Goal: Task Accomplishment & Management: Complete application form

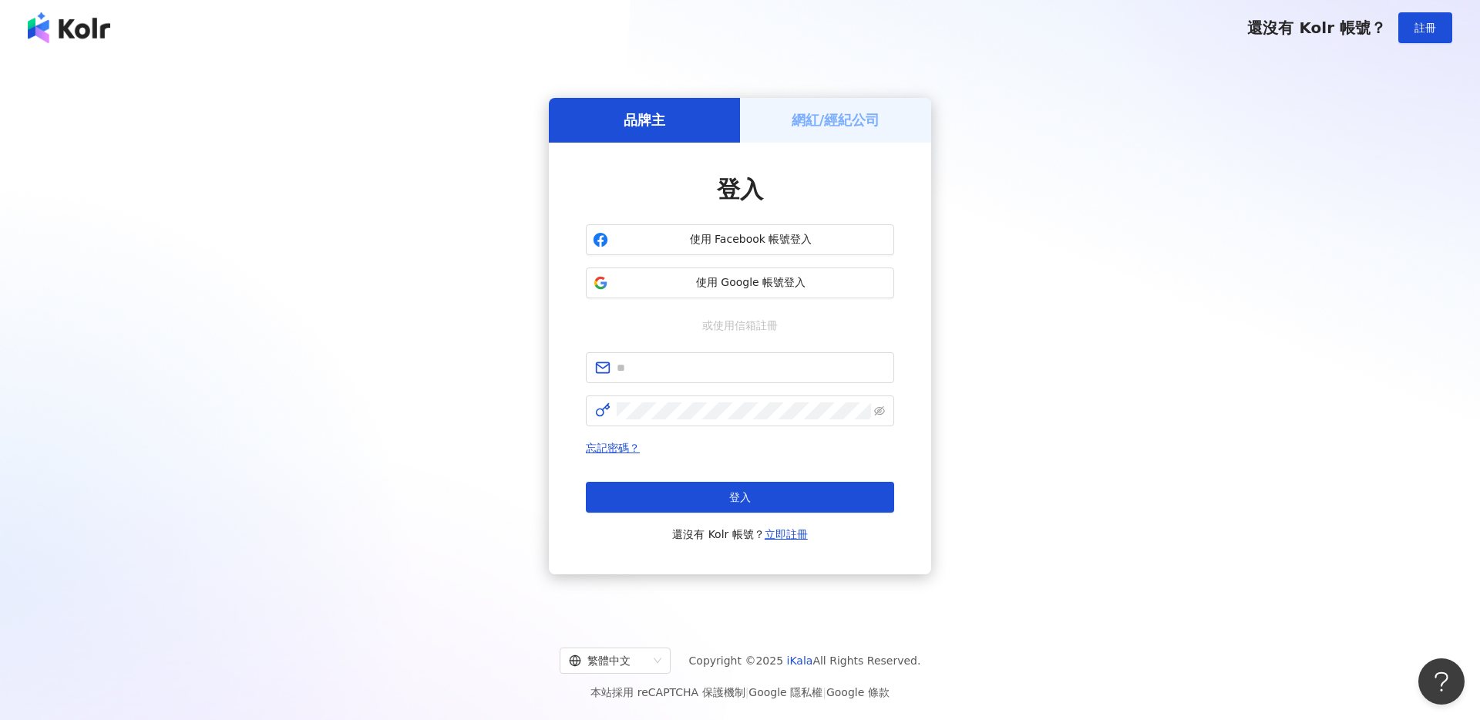
click at [809, 304] on div "登入 使用 Facebook 帳號登入 使用 Google 帳號登入 或使用信箱註冊 忘記密碼？ 登入 還沒有 Kolr 帳號？ 立即註冊" at bounding box center [740, 358] width 308 height 370
click at [805, 284] on span "使用 Google 帳號登入" at bounding box center [750, 282] width 273 height 15
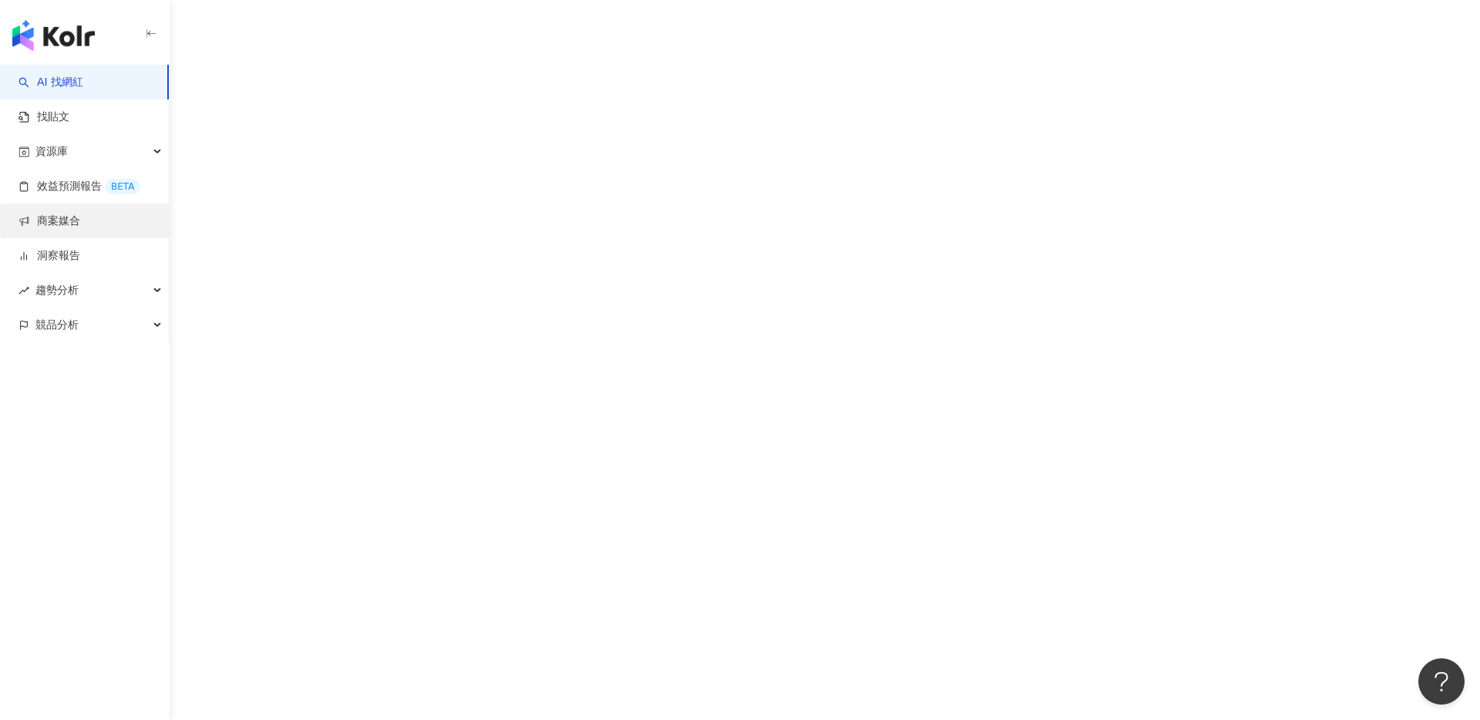
click at [66, 223] on link "商案媒合" at bounding box center [50, 221] width 62 height 15
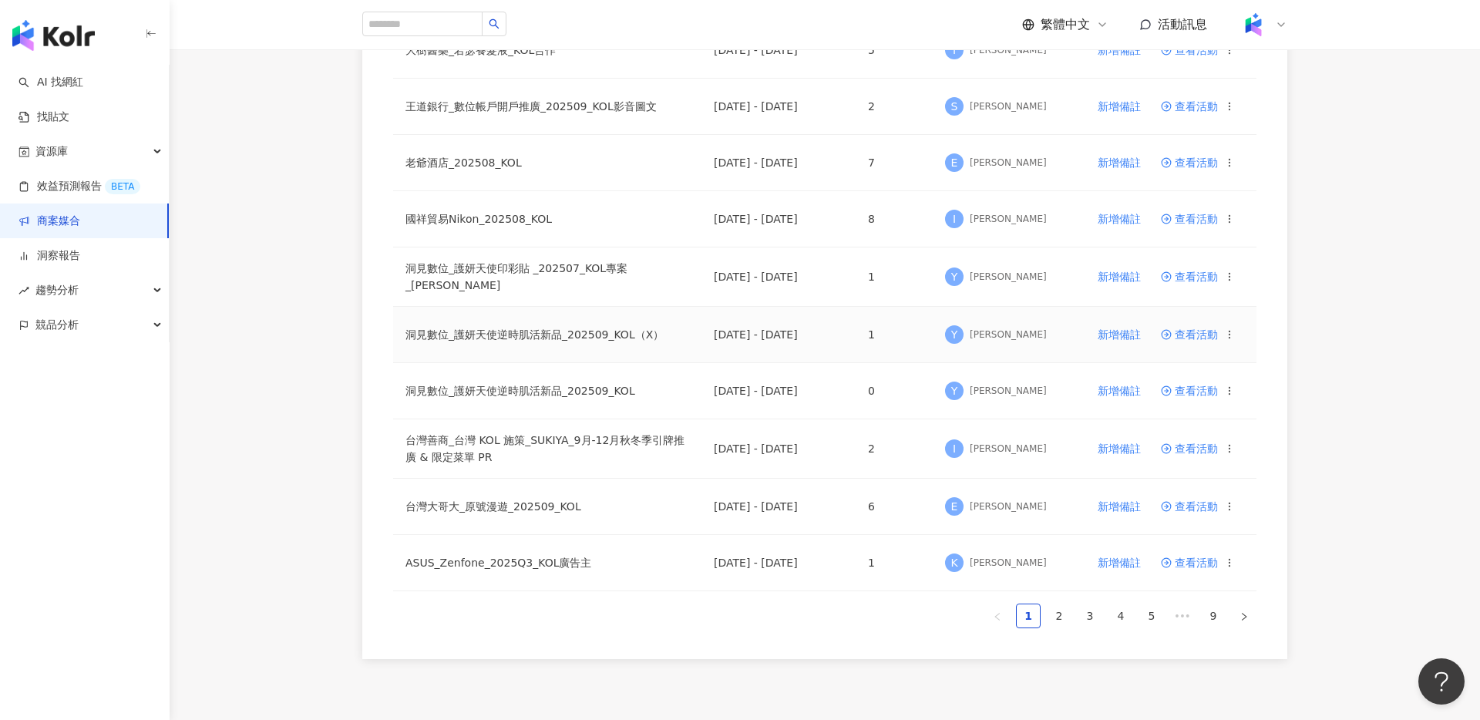
scroll to position [826, 0]
click at [1206, 392] on td "查看活動" at bounding box center [1203, 389] width 108 height 56
click at [1206, 388] on span "查看活動" at bounding box center [1189, 388] width 57 height 11
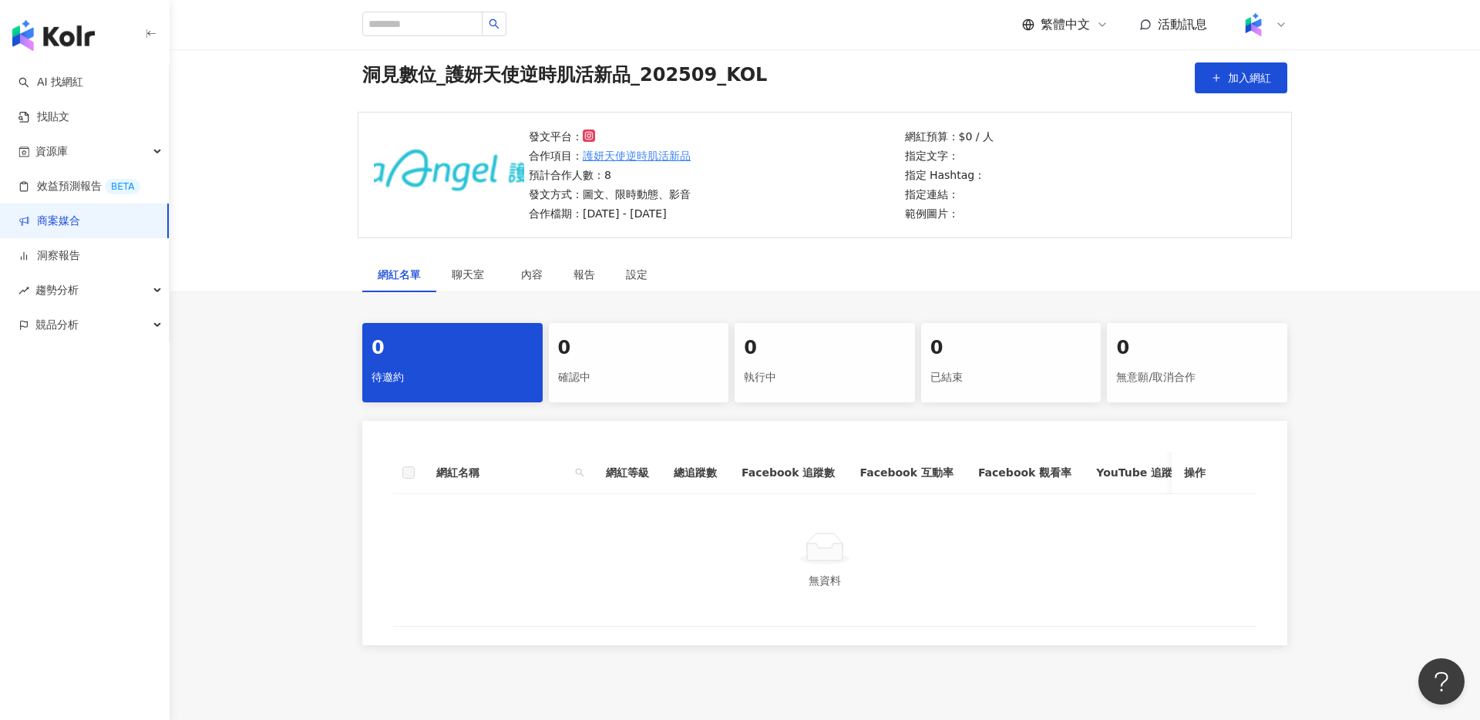
scroll to position [69, 0]
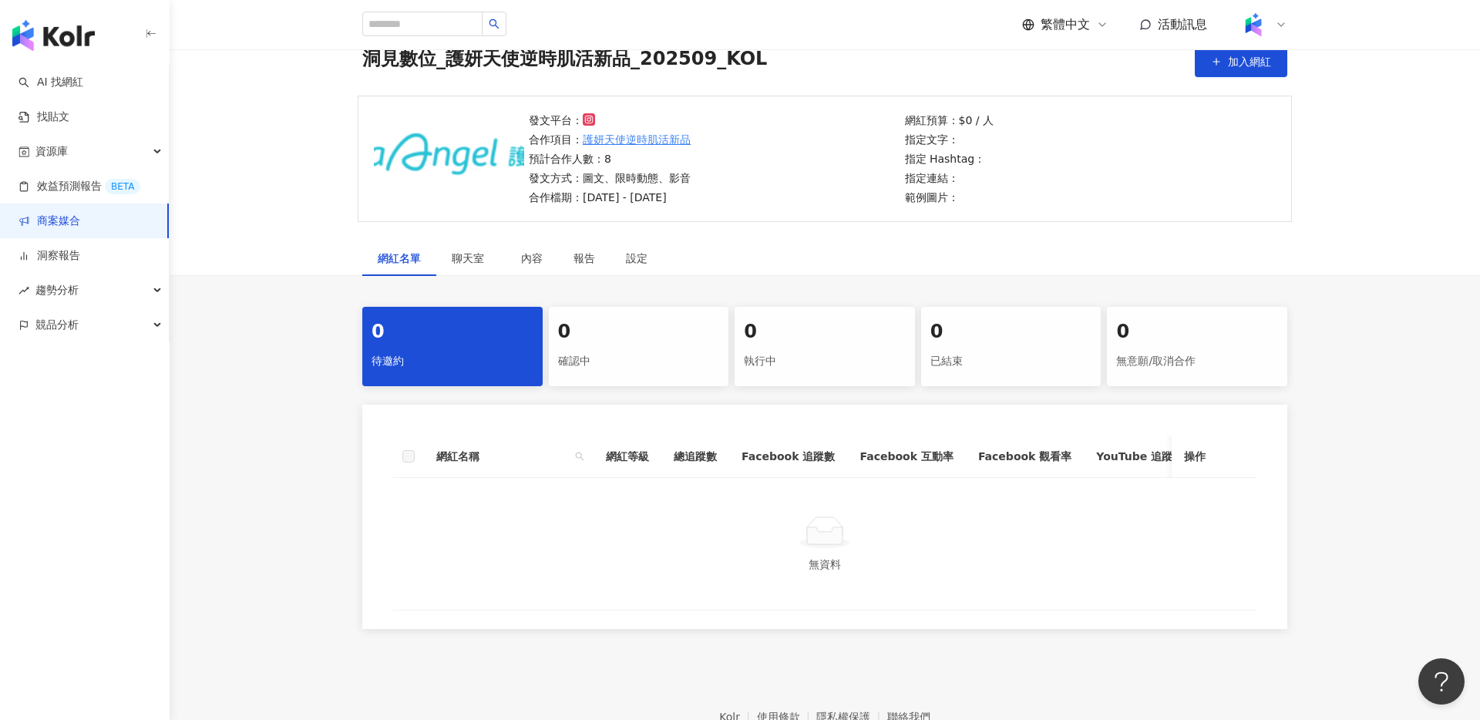
click at [809, 363] on div "執行中" at bounding box center [825, 361] width 162 height 26
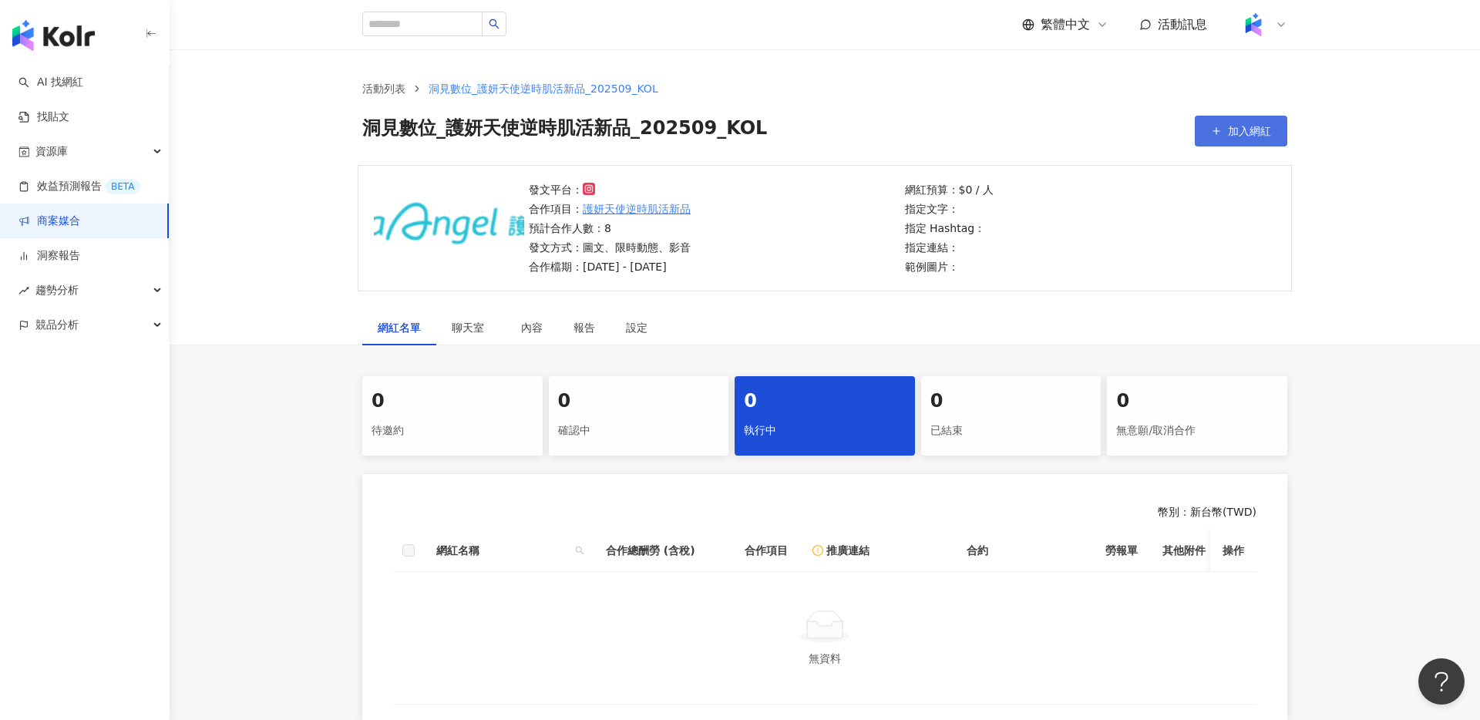
click at [1243, 140] on button "加入網紅" at bounding box center [1241, 131] width 93 height 31
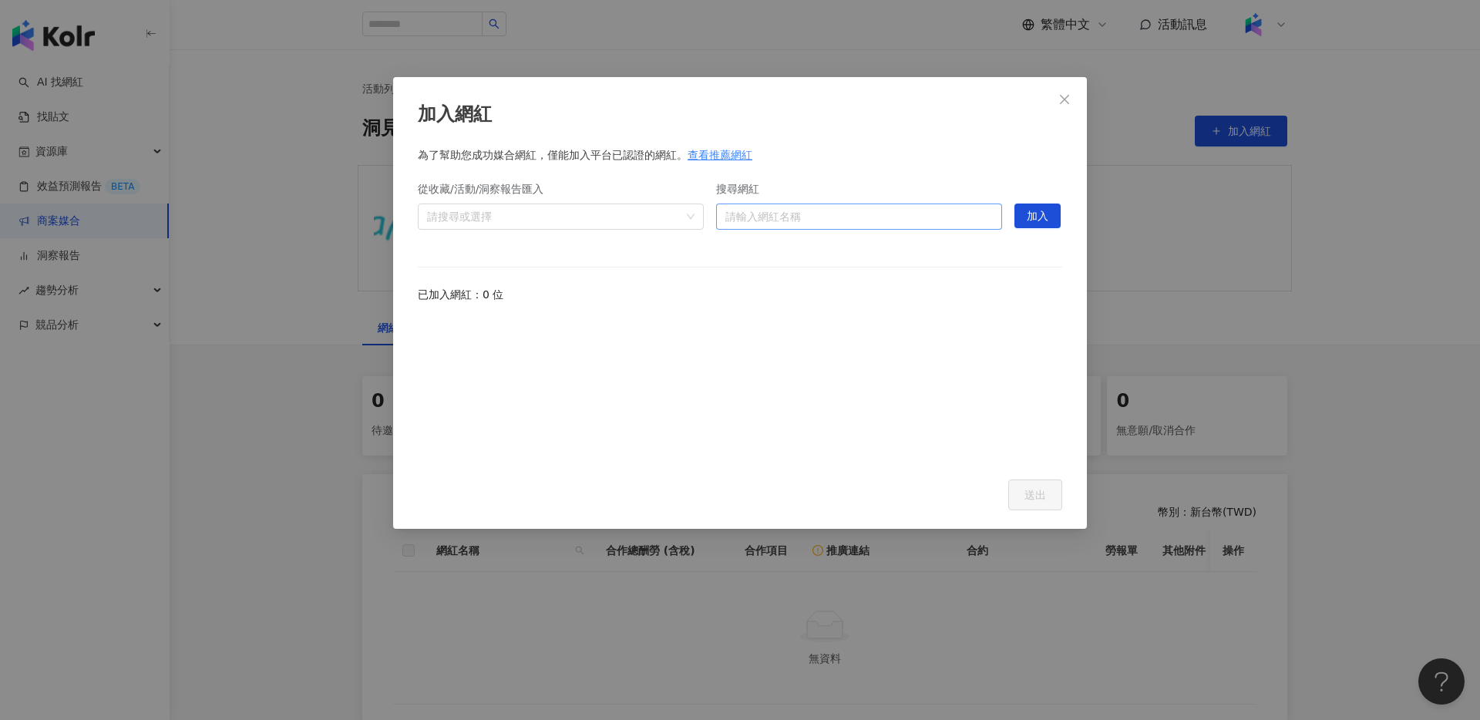
click at [825, 216] on input "搜尋網紅" at bounding box center [858, 216] width 267 height 25
paste input "**********"
drag, startPoint x: 870, startPoint y: 213, endPoint x: 643, endPoint y: 220, distance: 227.5
click at [643, 220] on div "**********" at bounding box center [740, 209] width 644 height 77
click at [871, 216] on input "**********" at bounding box center [858, 216] width 267 height 25
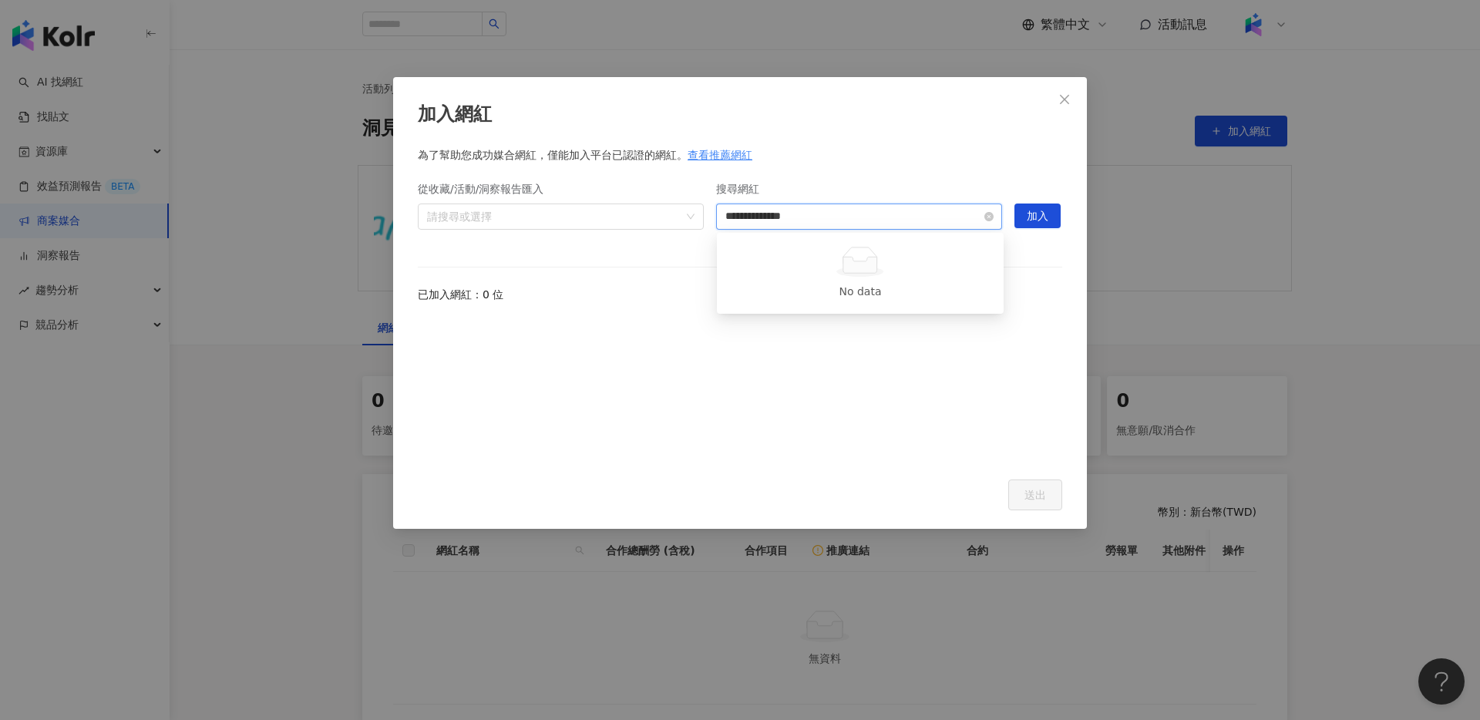
type input "**********"
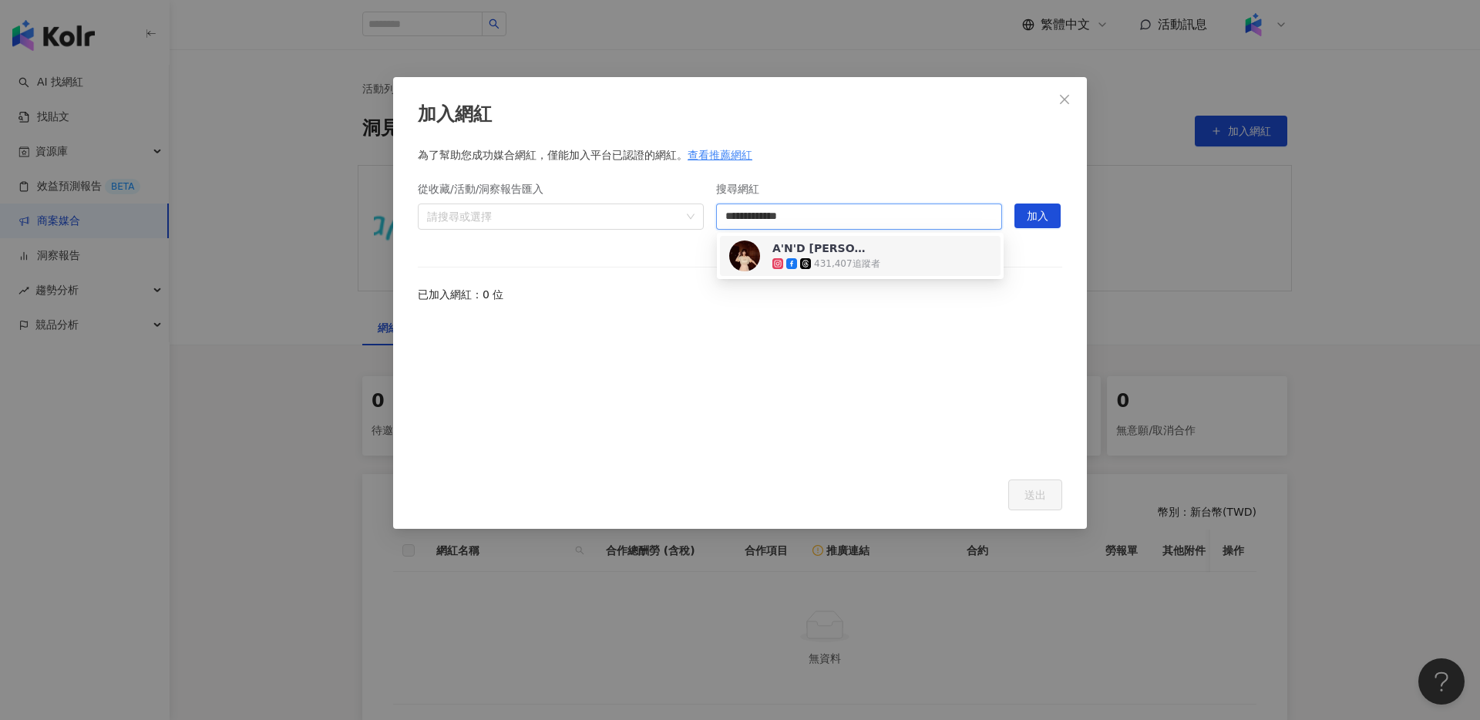
click at [874, 258] on div "431,407 追蹤者" at bounding box center [847, 263] width 66 height 13
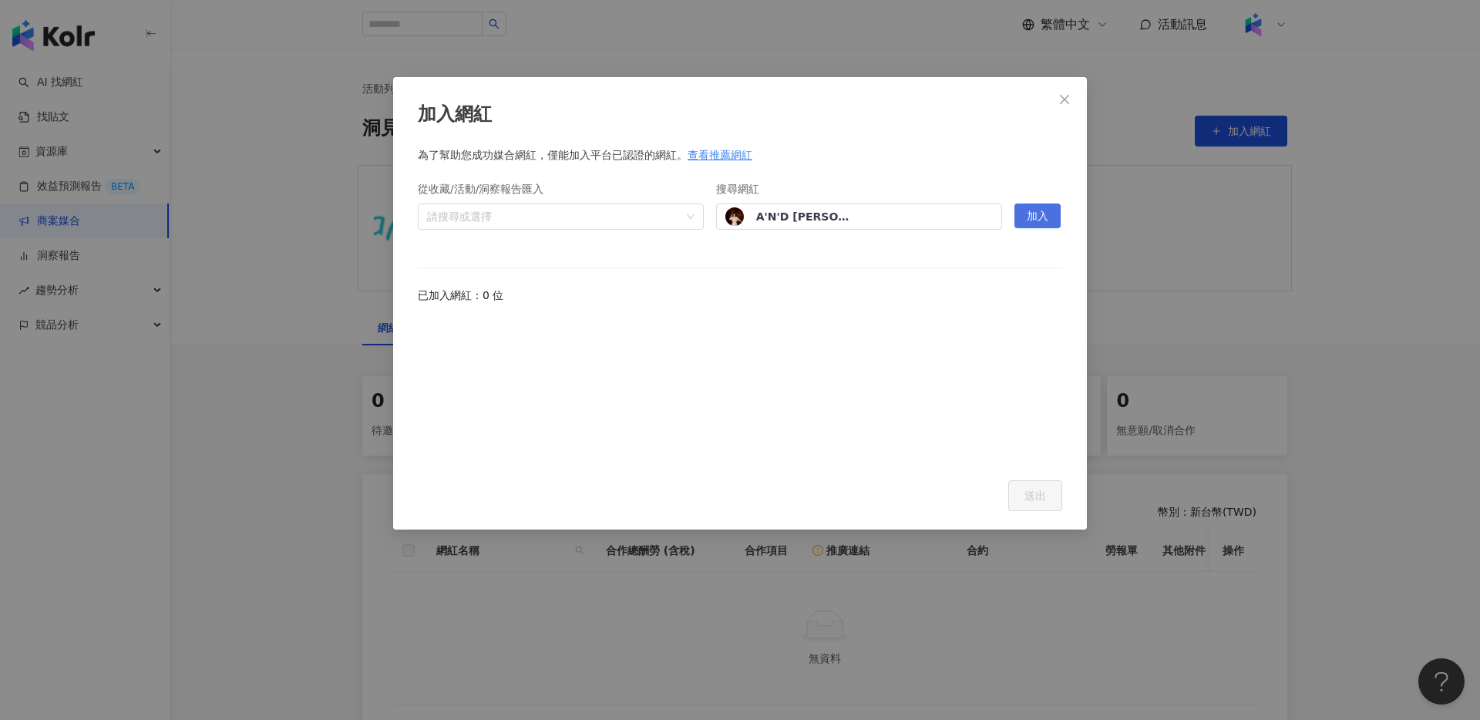
click at [1032, 217] on span "加入" at bounding box center [1038, 216] width 22 height 25
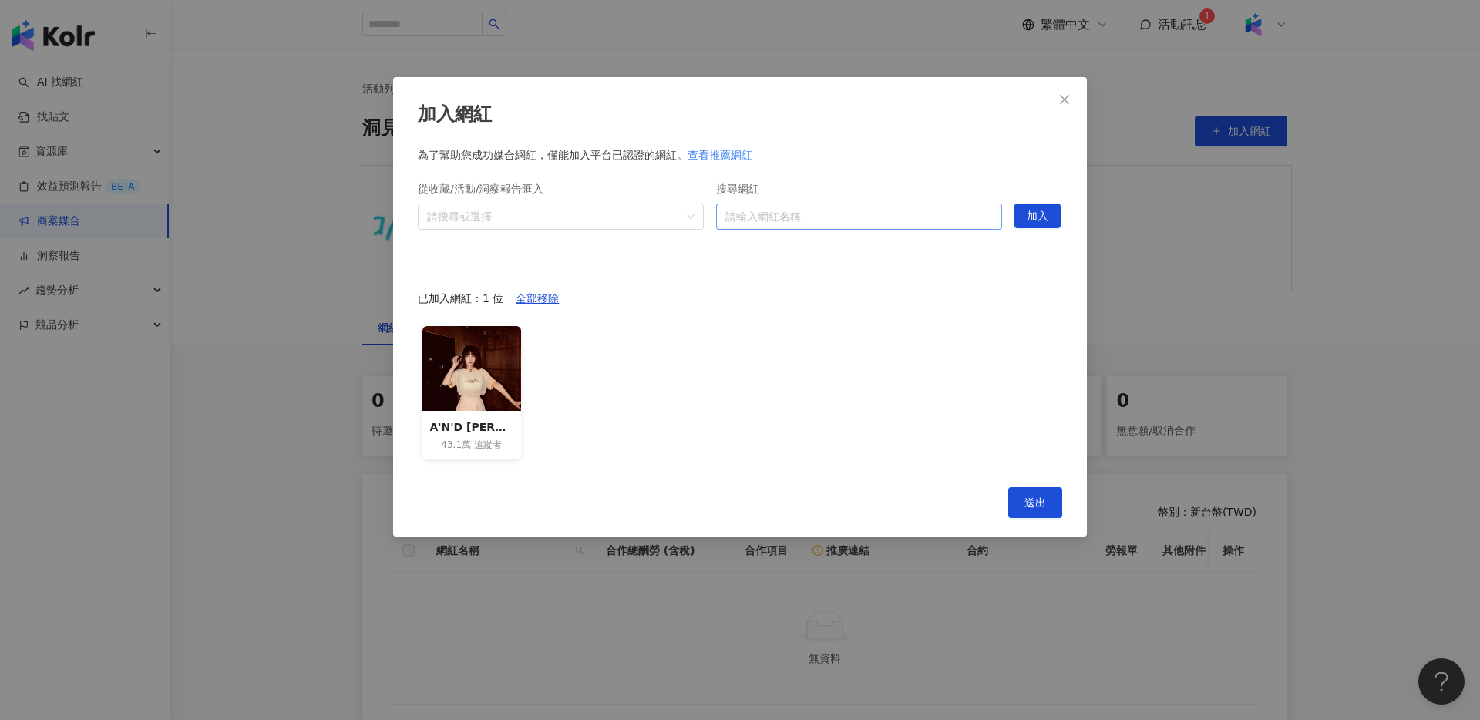
click at [806, 220] on input "搜尋網紅" at bounding box center [858, 216] width 267 height 25
paste input "**********"
type input "**********"
click at [908, 253] on div "口天小姐 6,621 追蹤者" at bounding box center [860, 256] width 262 height 31
click at [1027, 214] on button "加入" at bounding box center [1037, 216] width 46 height 25
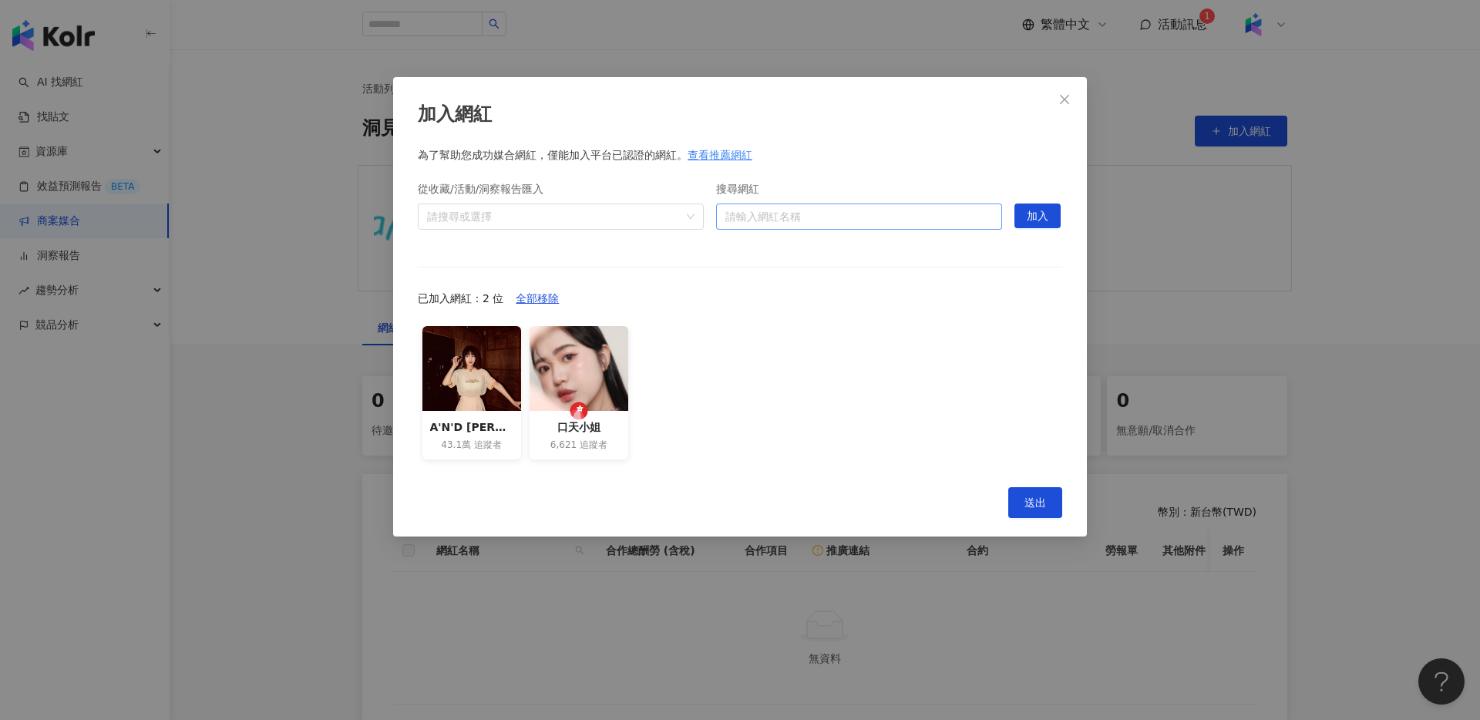
click at [856, 217] on input "搜尋網紅" at bounding box center [858, 216] width 267 height 25
paste input "*********"
type input "*********"
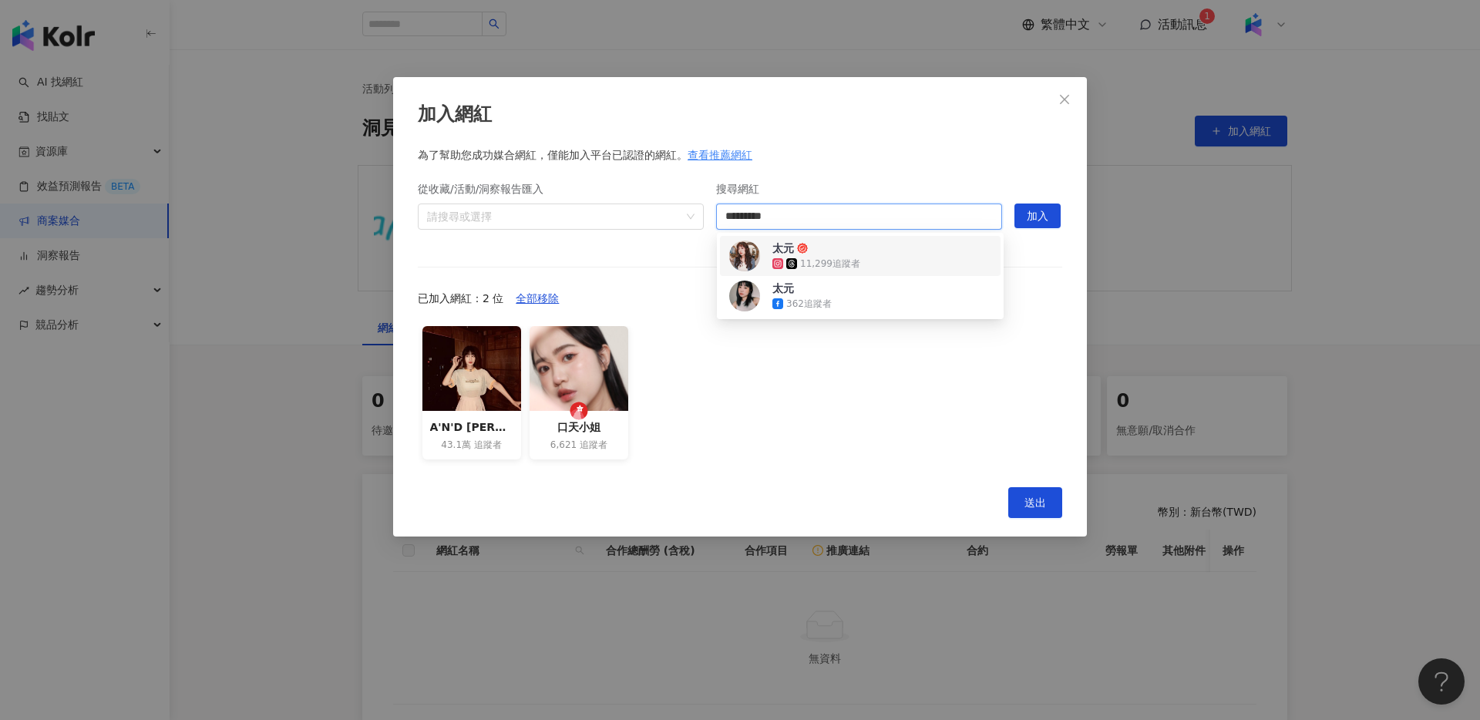
click at [910, 266] on div "太元 11,299 追蹤者" at bounding box center [860, 256] width 262 height 31
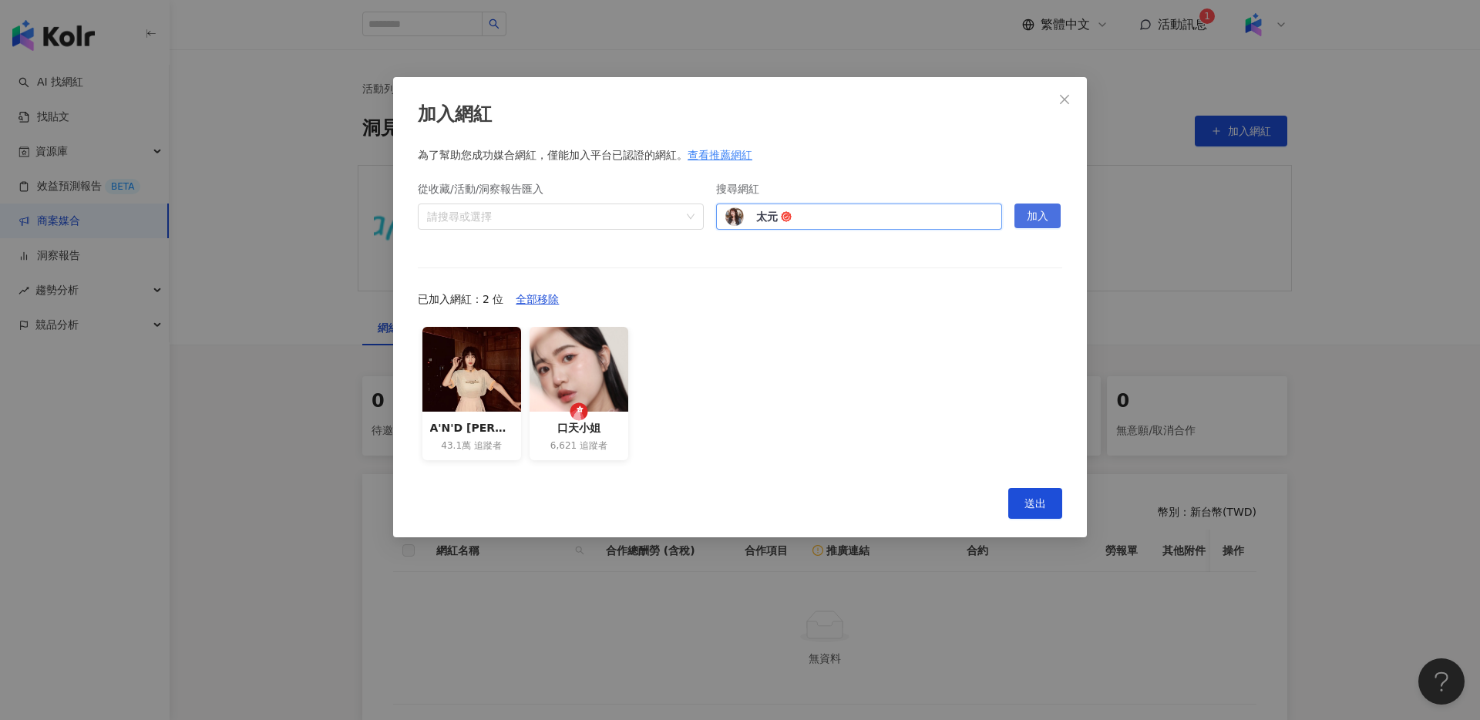
click at [1033, 214] on span "加入" at bounding box center [1038, 216] width 22 height 25
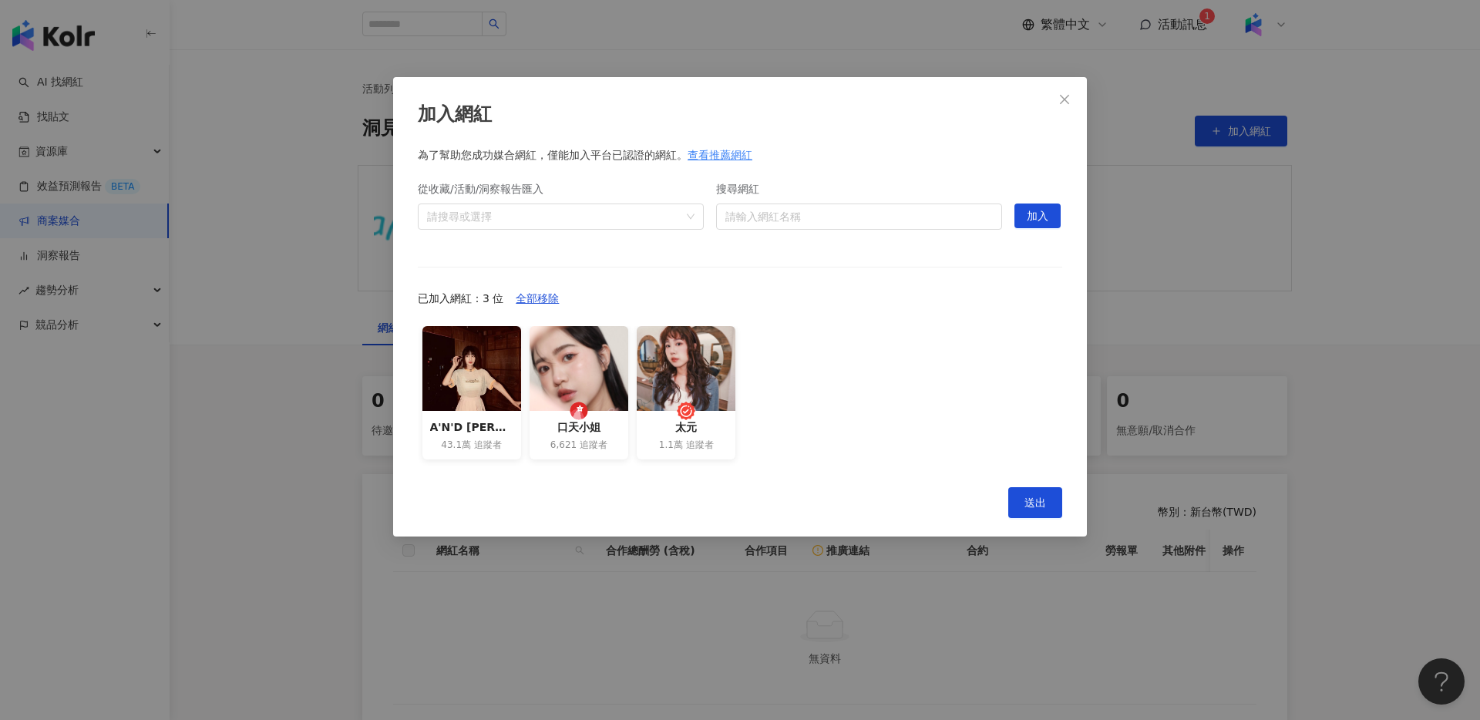
click at [806, 200] on div "搜尋網紅" at bounding box center [859, 191] width 286 height 23
click at [810, 213] on input "搜尋網紅" at bounding box center [858, 216] width 267 height 25
paste input "**********"
type input "**********"
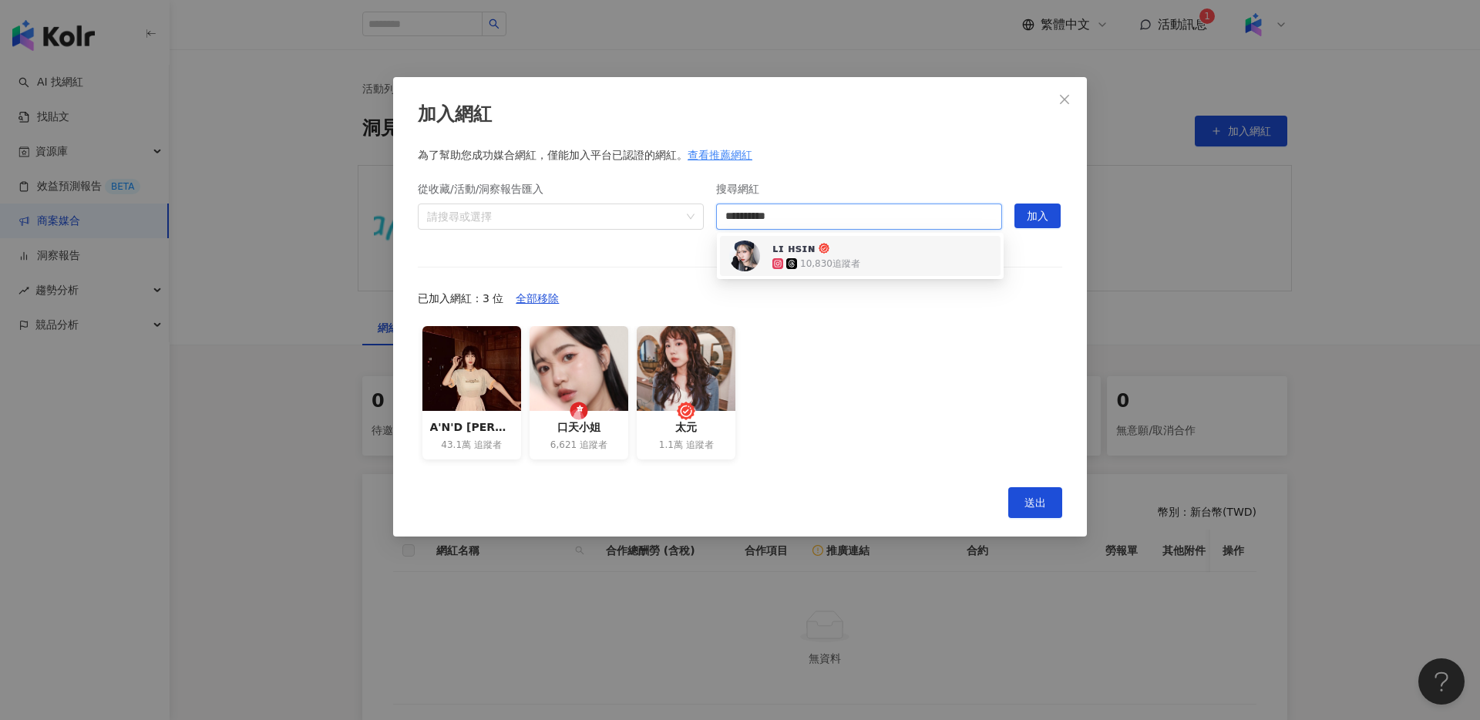
click at [861, 266] on div "10,830 追蹤者" at bounding box center [822, 263] width 100 height 15
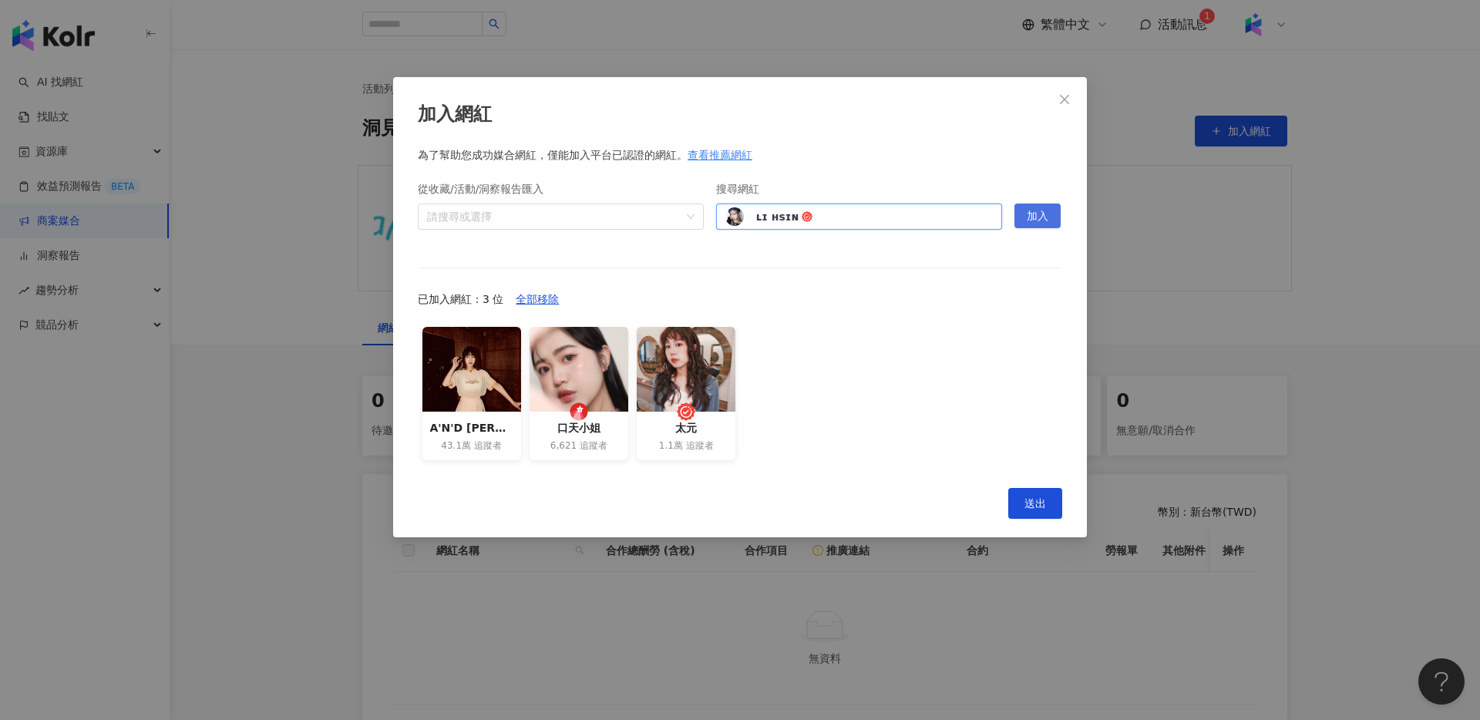
click at [1044, 217] on span "加入" at bounding box center [1038, 216] width 22 height 25
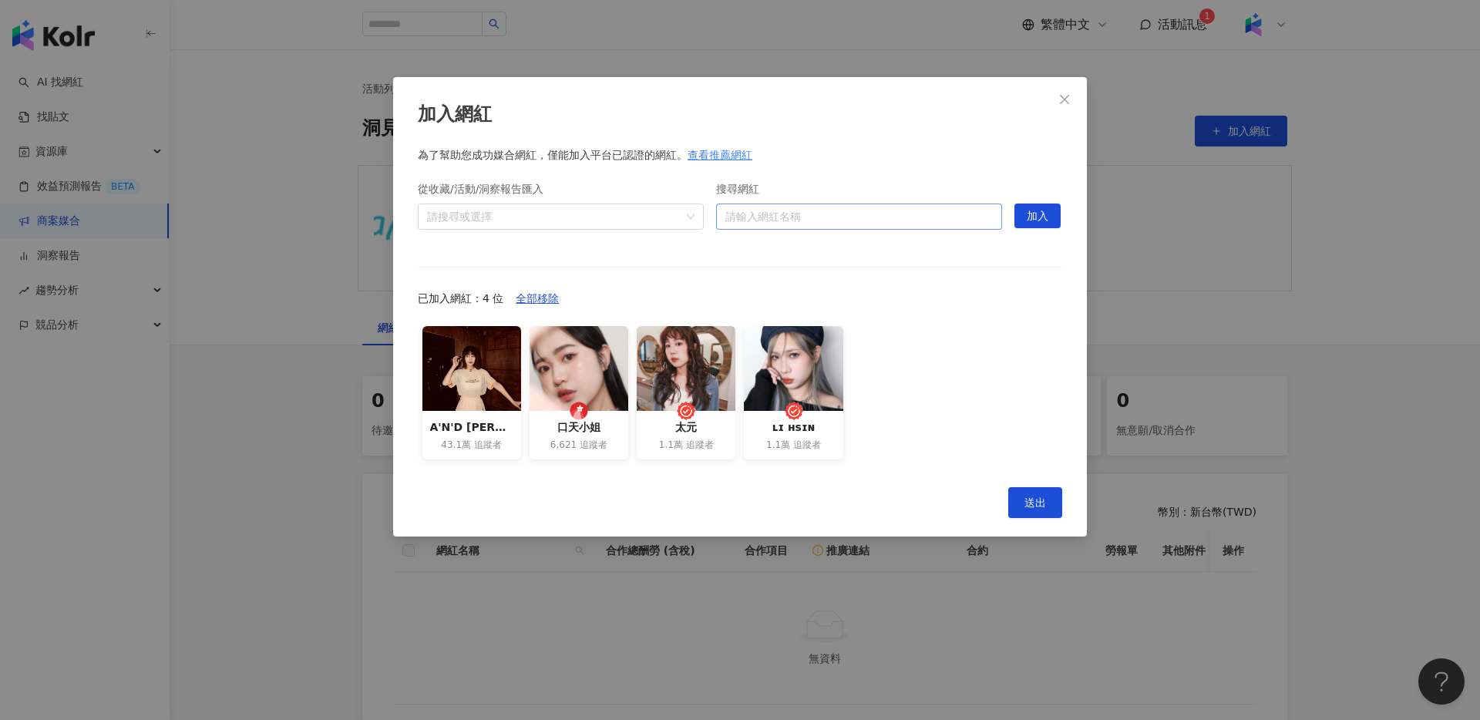
drag, startPoint x: 862, startPoint y: 241, endPoint x: 863, endPoint y: 224, distance: 16.2
click at [862, 239] on form "搜尋網紅 請輸入網紅名稱" at bounding box center [859, 209] width 286 height 77
click at [865, 218] on input "搜尋網紅" at bounding box center [858, 216] width 267 height 25
paste input "**********"
type input "**********"
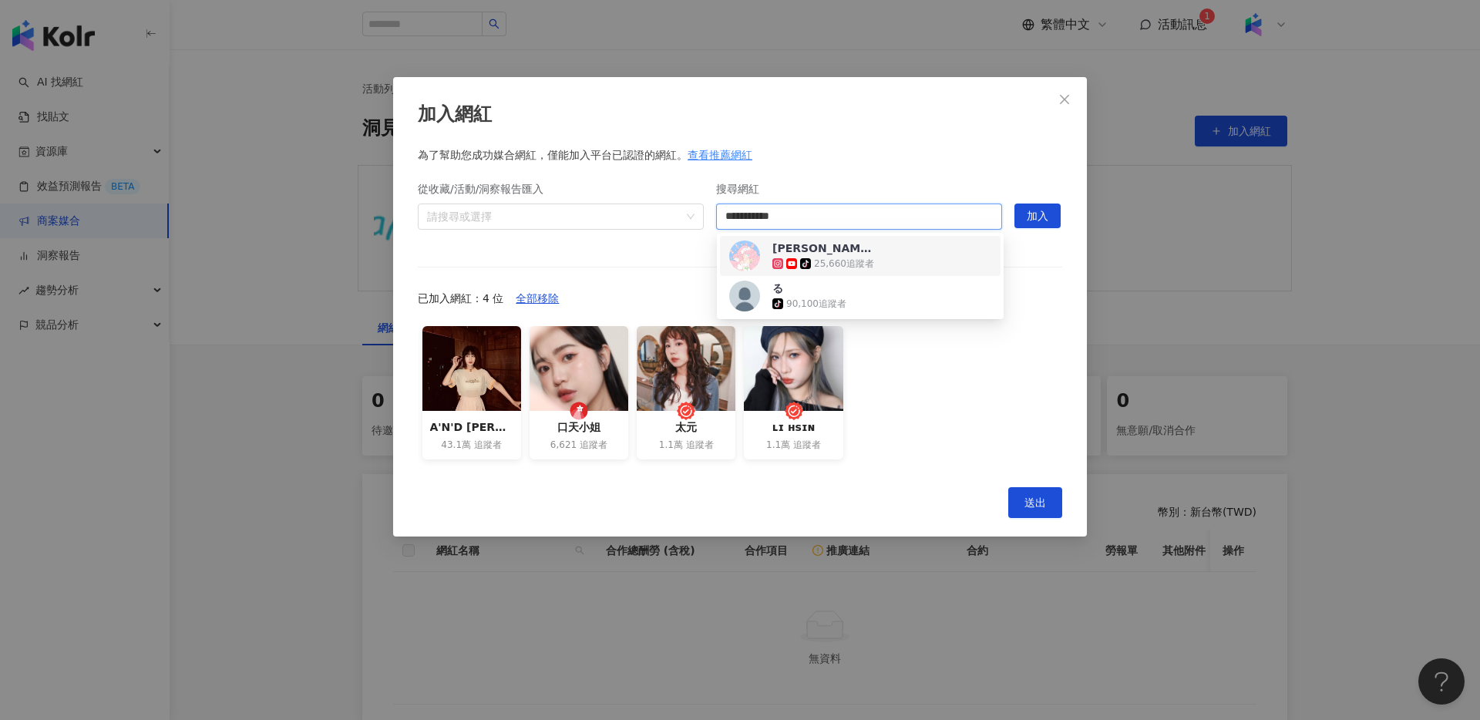
click at [820, 252] on span "[PERSON_NAME]" at bounding box center [822, 248] width 100 height 15
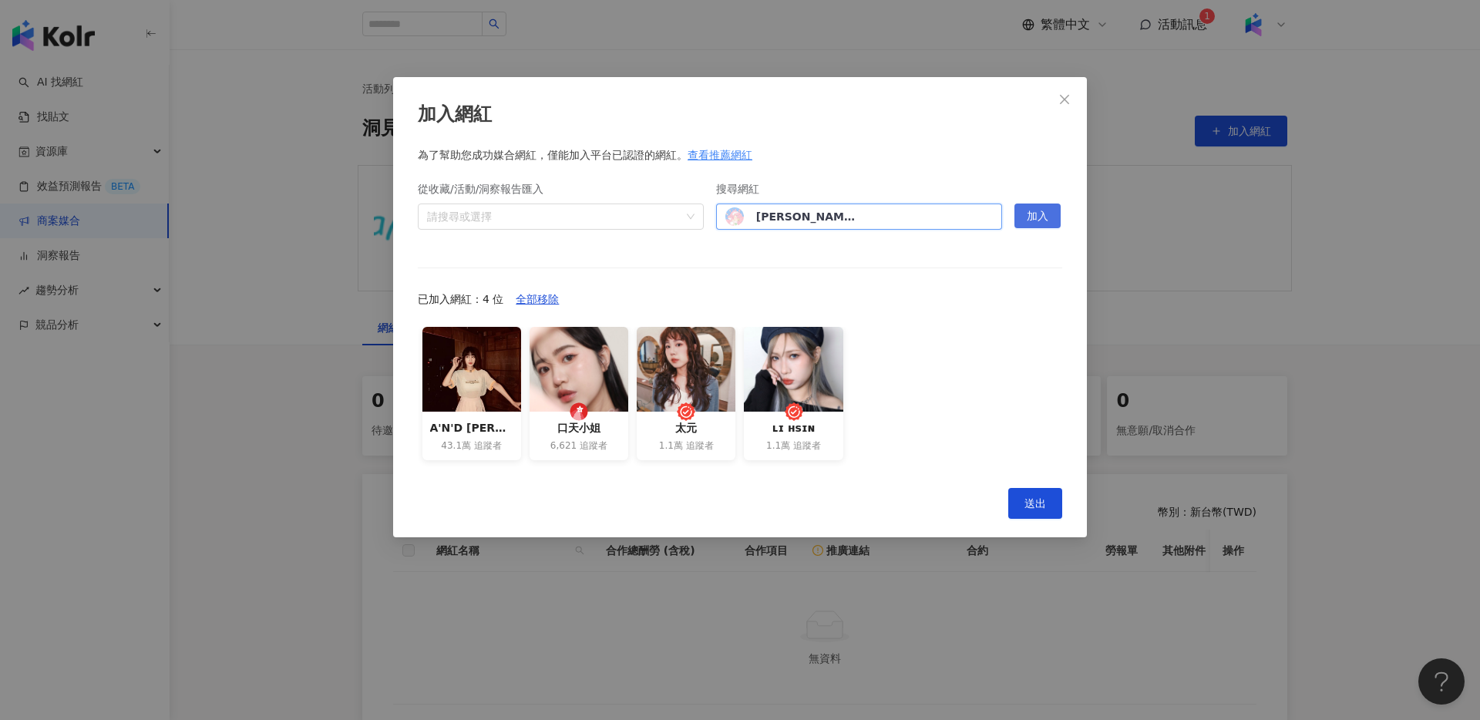
click at [1053, 219] on button "加入" at bounding box center [1037, 216] width 46 height 25
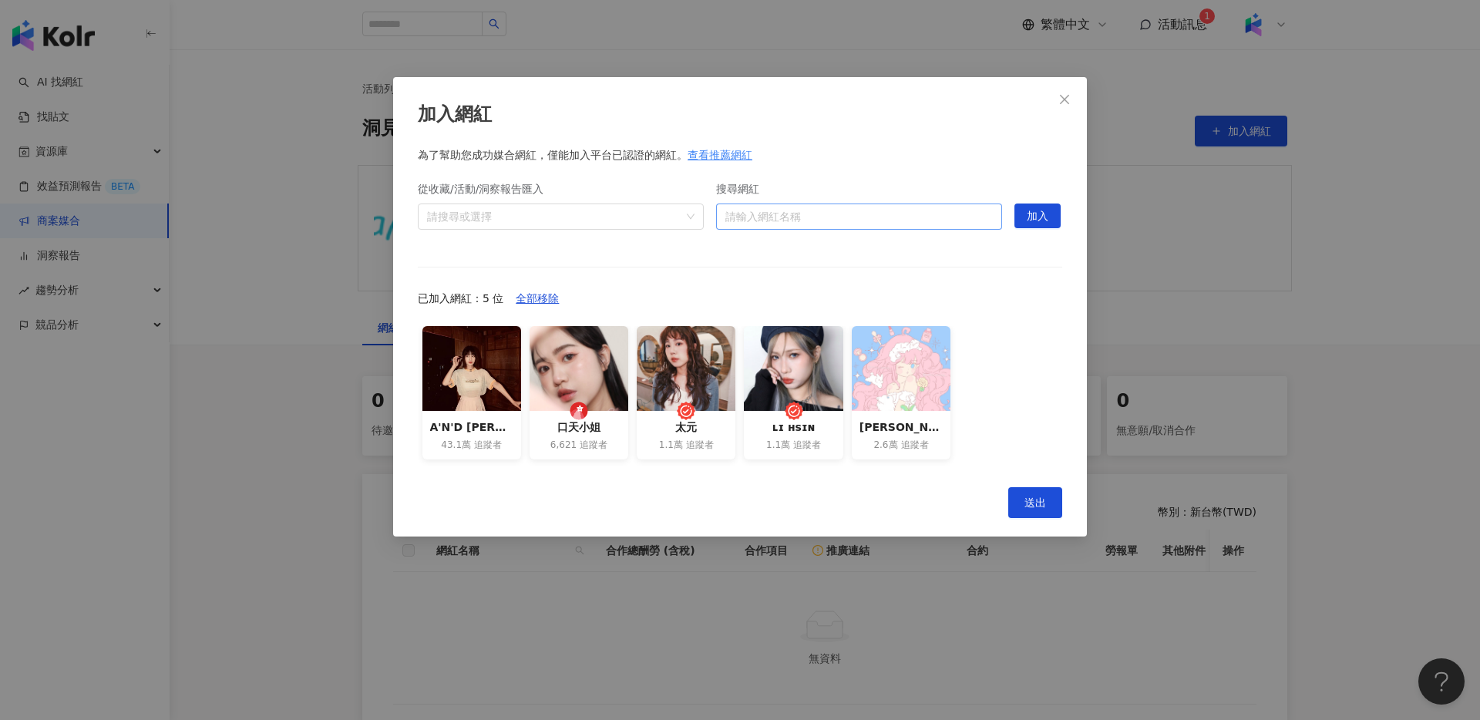
click at [859, 220] on input "搜尋網紅" at bounding box center [858, 216] width 267 height 25
paste input "**********"
type input "**********"
click at [851, 258] on div "17,662 追蹤者" at bounding box center [830, 263] width 60 height 13
click at [1034, 224] on span "加入" at bounding box center [1038, 216] width 22 height 25
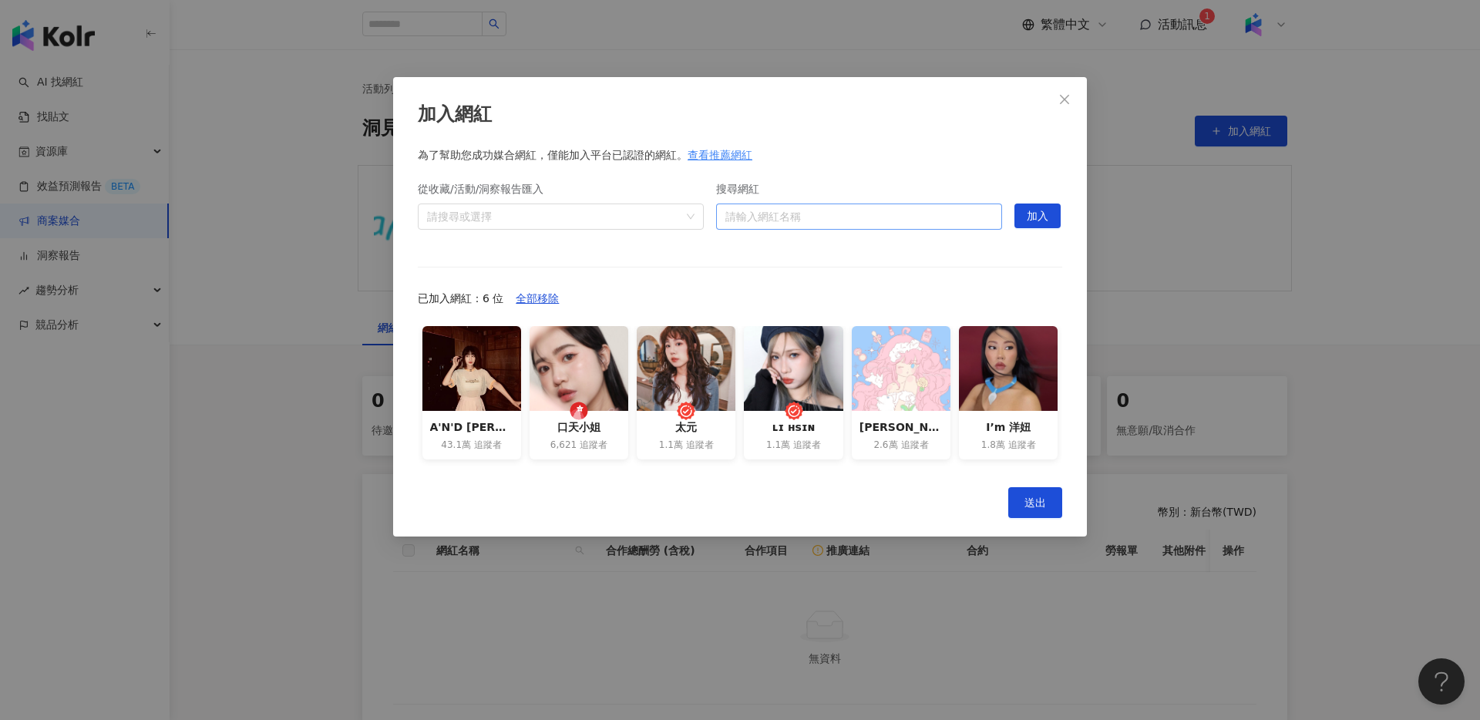
click at [843, 226] on input "搜尋網紅" at bounding box center [858, 216] width 267 height 25
paste input "**********"
type input "**********"
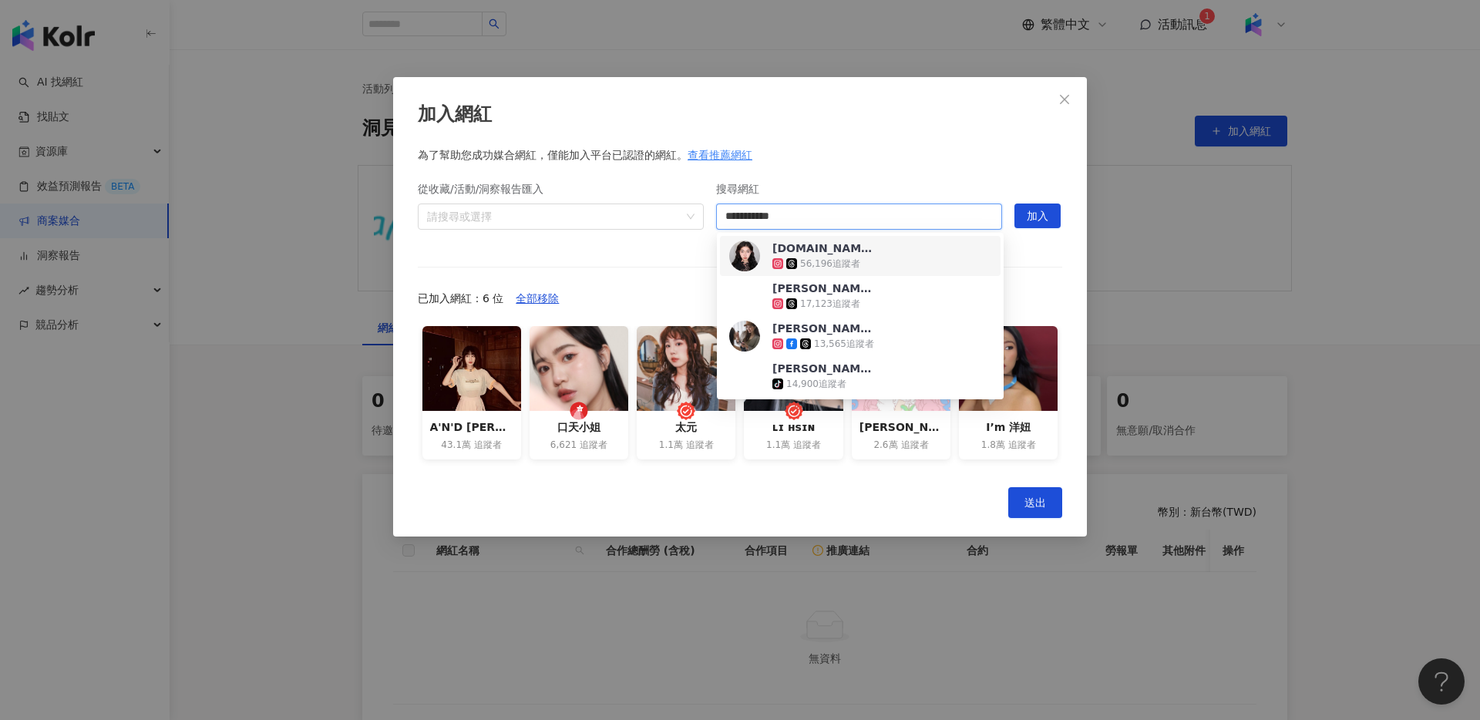
click at [892, 264] on div "[DOMAIN_NAME] 56,196 追蹤者" at bounding box center [860, 256] width 262 height 31
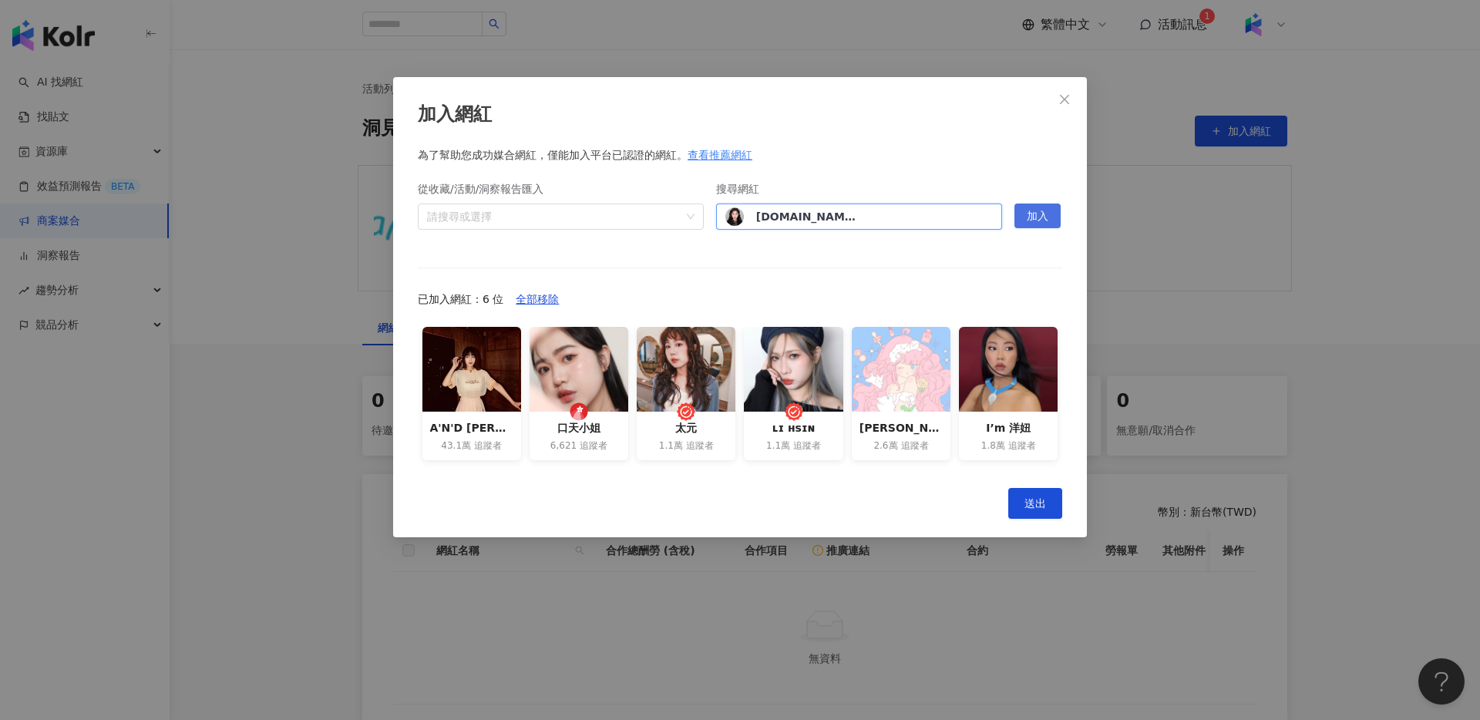
click at [1028, 220] on span "加入" at bounding box center [1038, 216] width 22 height 25
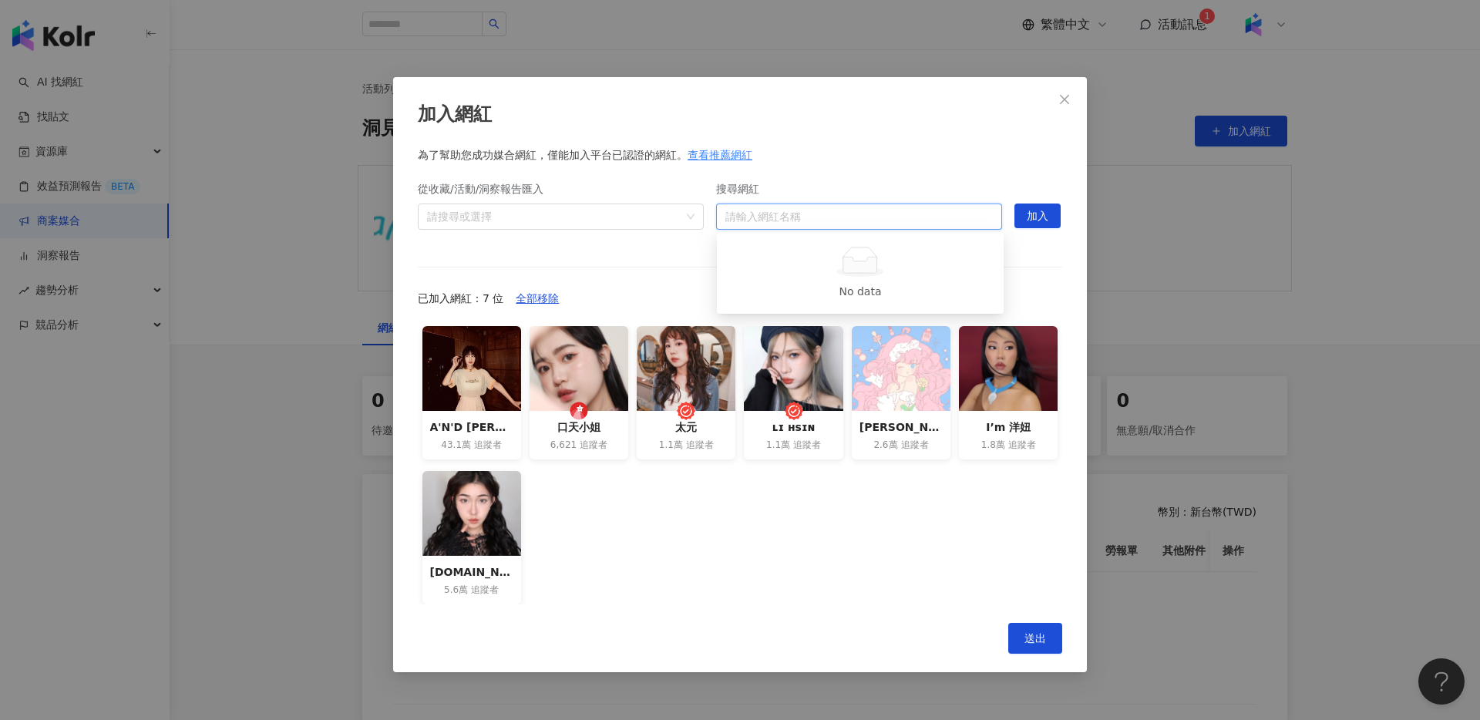
click at [866, 209] on input "搜尋網紅" at bounding box center [858, 216] width 267 height 25
paste input "********"
type input "********"
click at [893, 236] on div "[PERSON_NAME]. 25,620 追蹤者" at bounding box center [860, 256] width 281 height 40
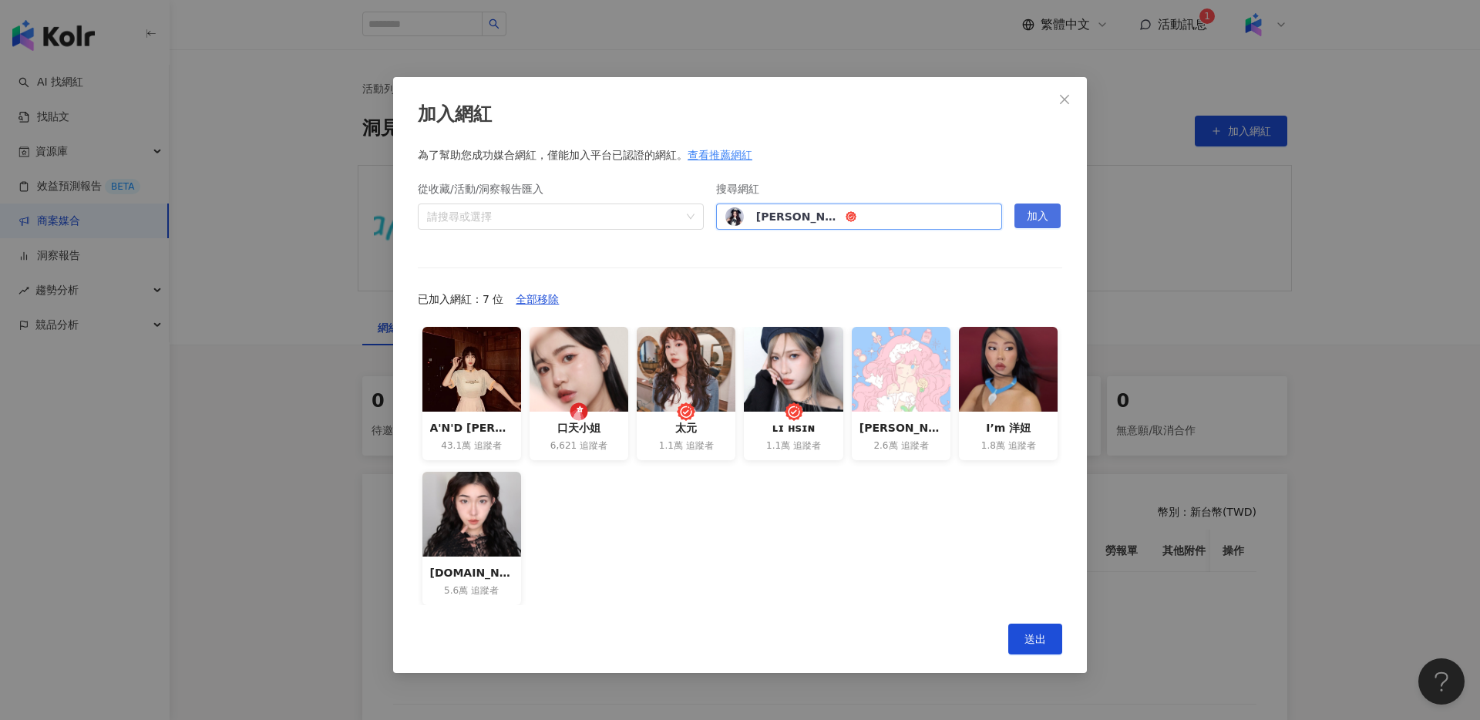
click at [1051, 220] on button "加入" at bounding box center [1037, 216] width 46 height 25
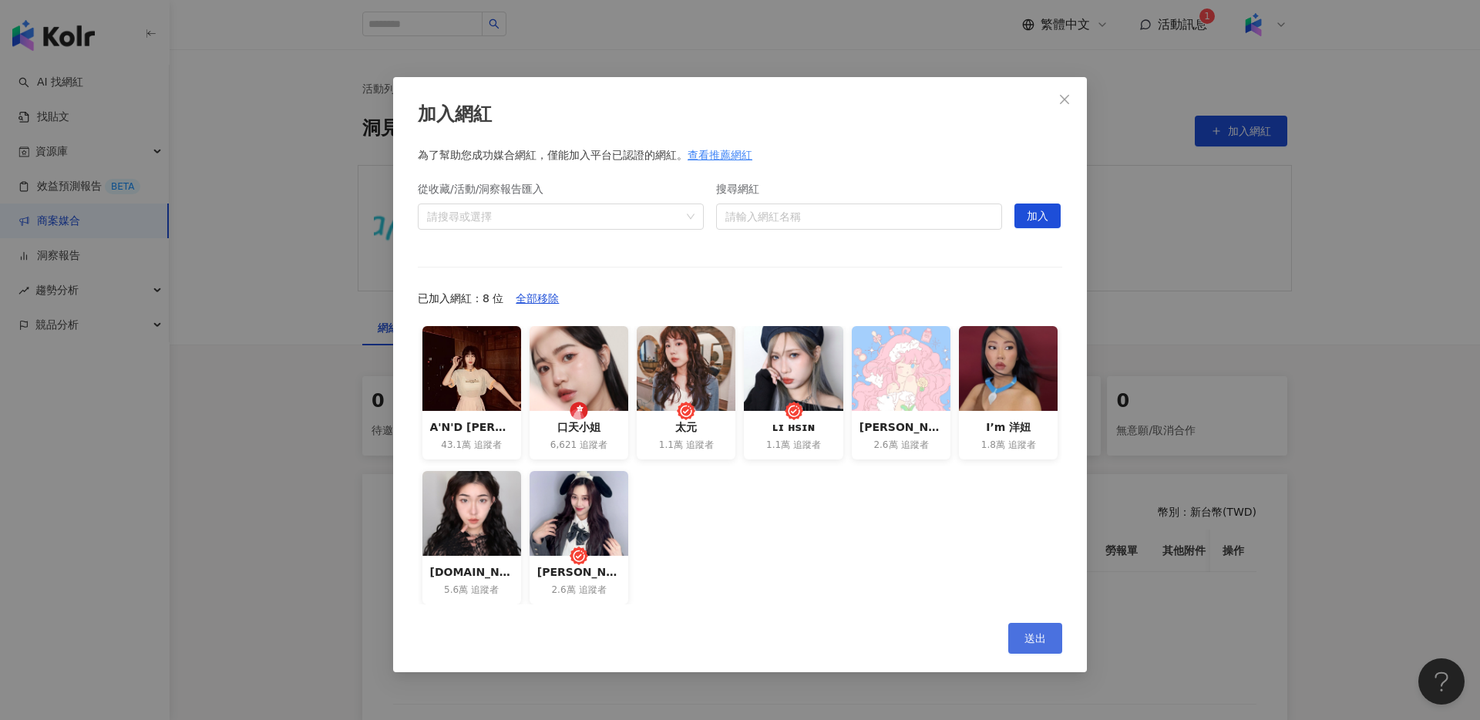
click at [1042, 623] on button "送出" at bounding box center [1035, 638] width 54 height 31
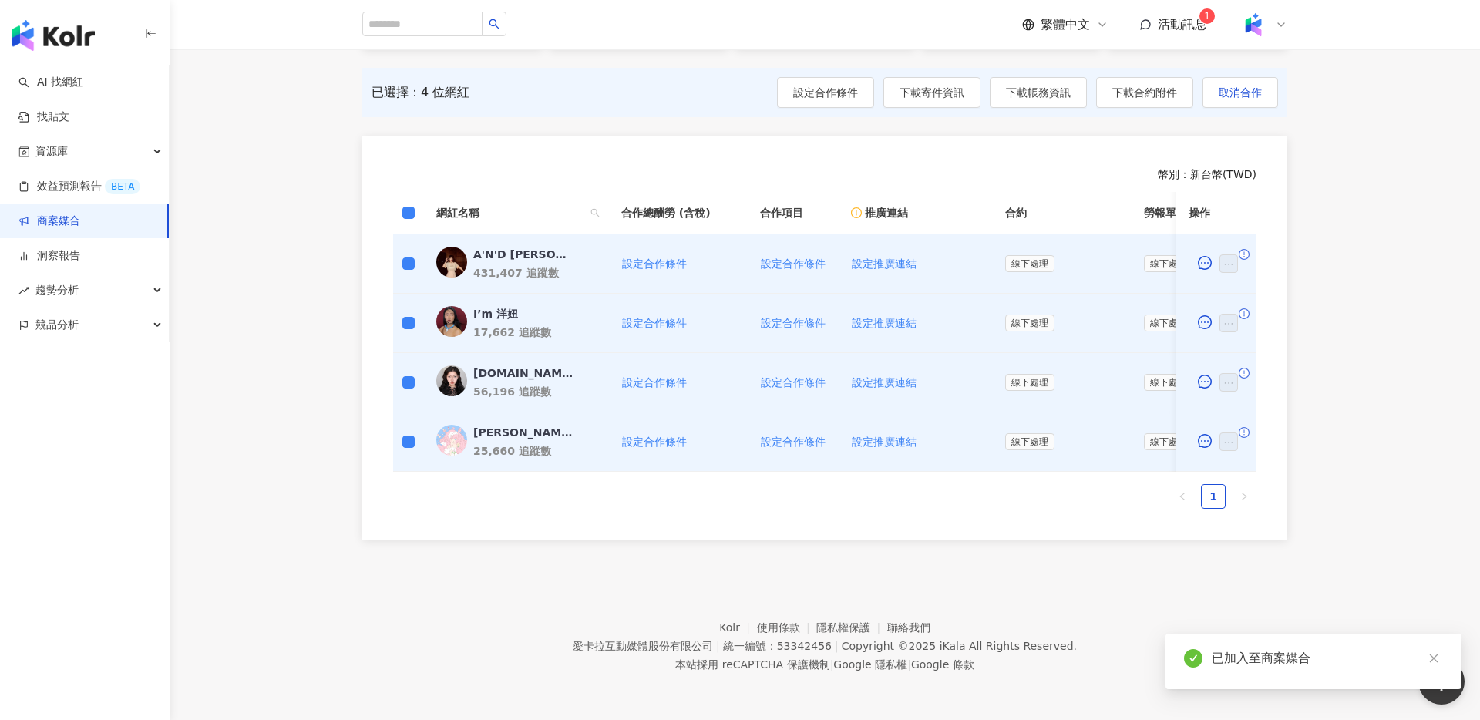
scroll to position [311, 0]
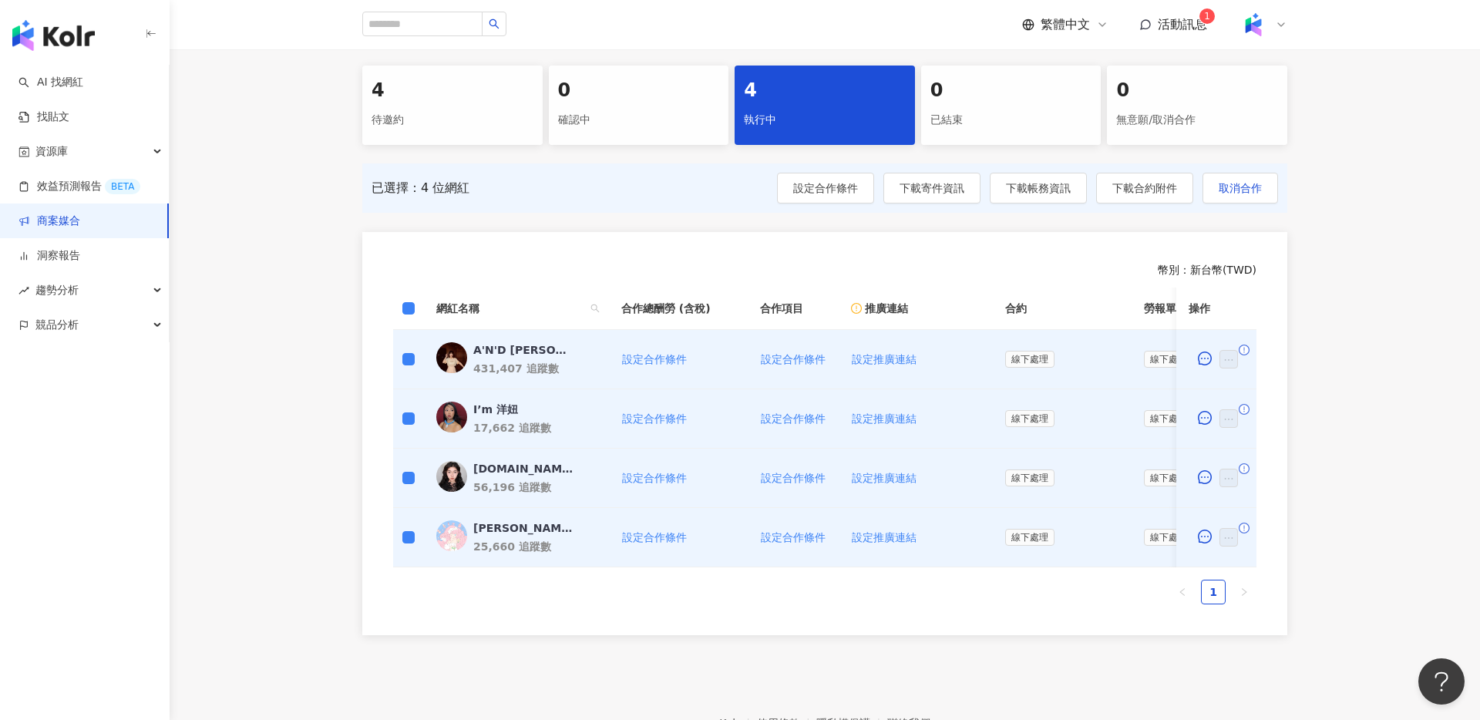
click at [383, 119] on div "待邀約" at bounding box center [453, 120] width 162 height 26
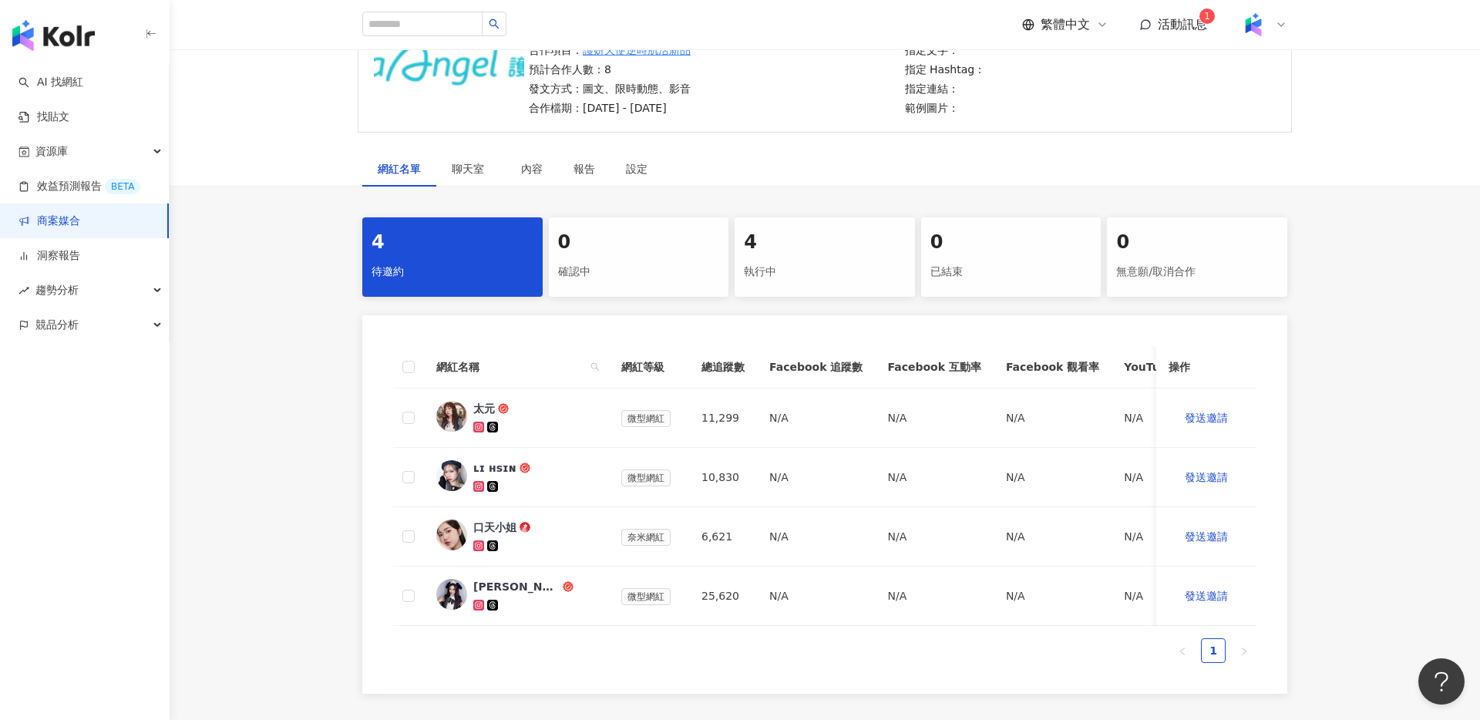
scroll to position [311, 0]
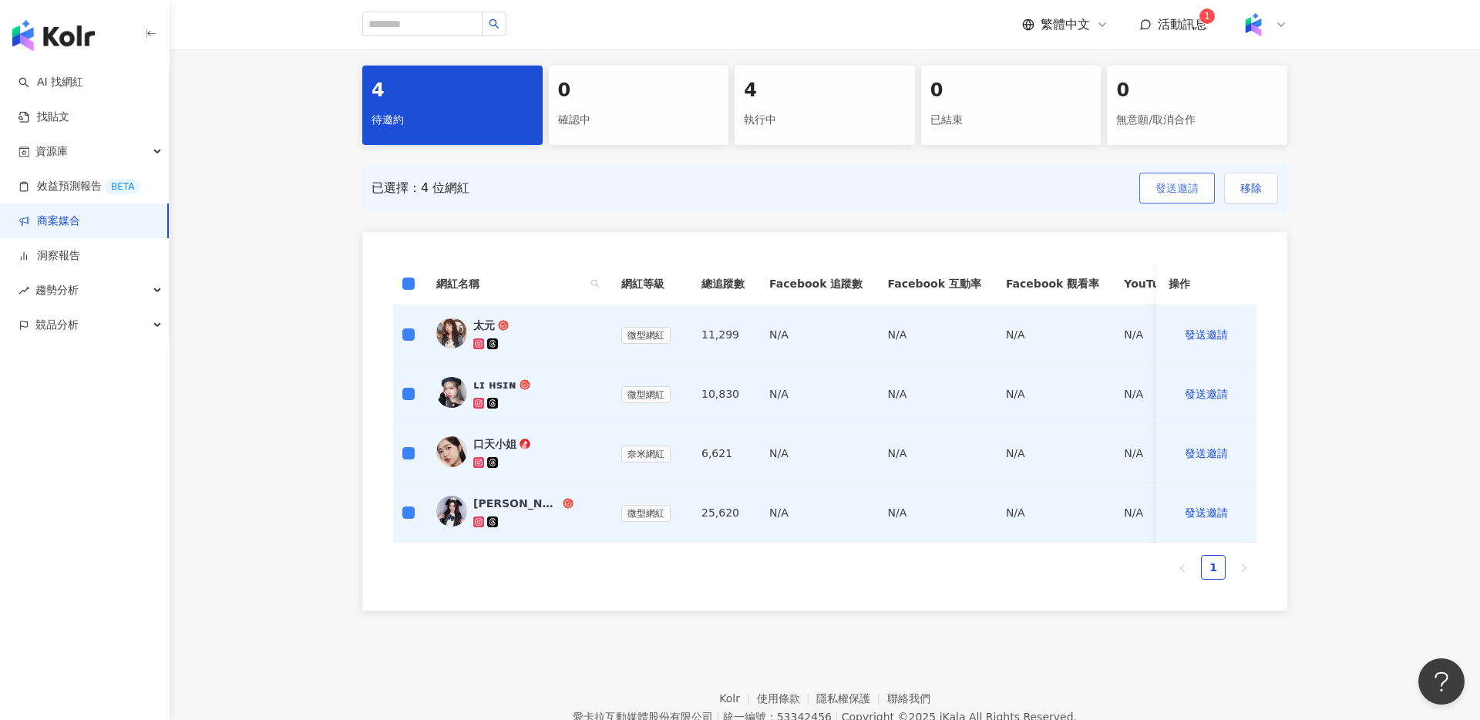
click at [1169, 187] on span "發送邀請" at bounding box center [1177, 188] width 43 height 12
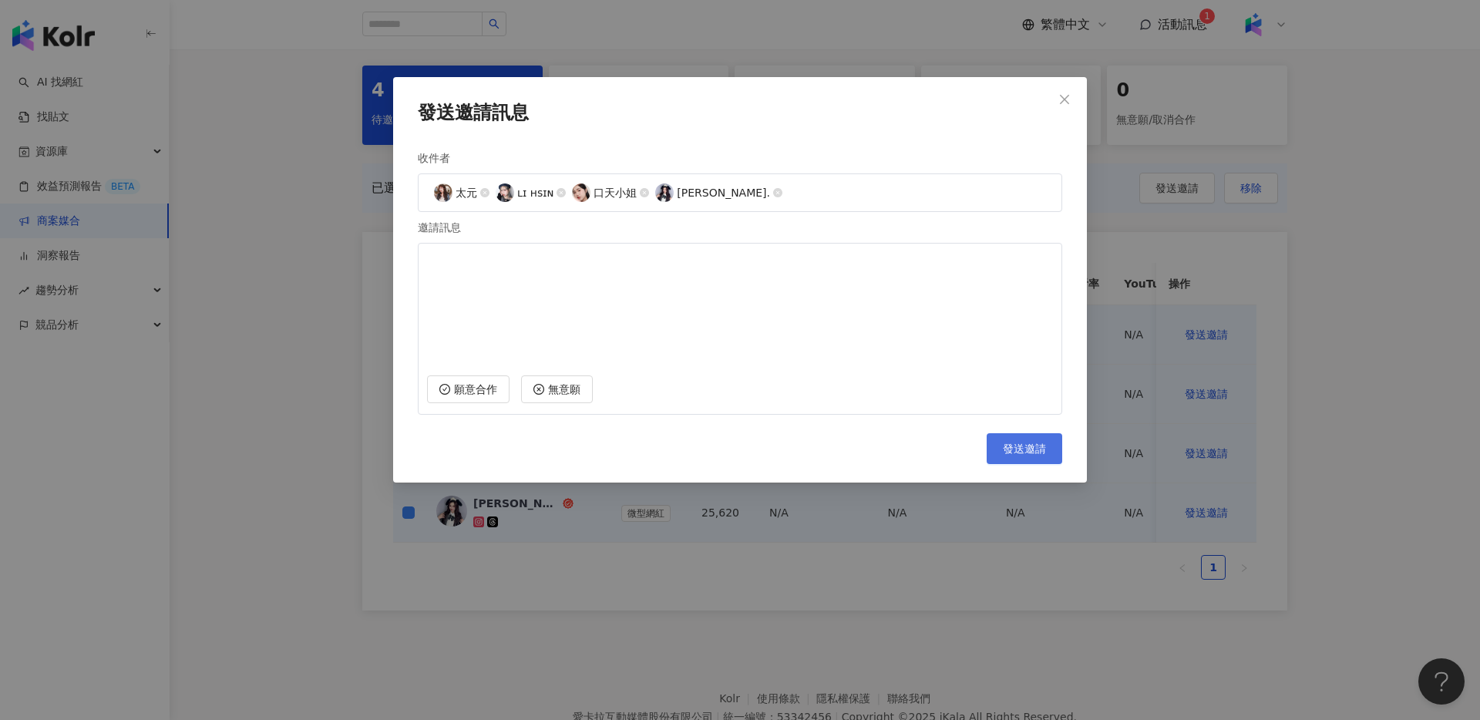
click at [1012, 459] on button "發送邀請" at bounding box center [1025, 448] width 76 height 31
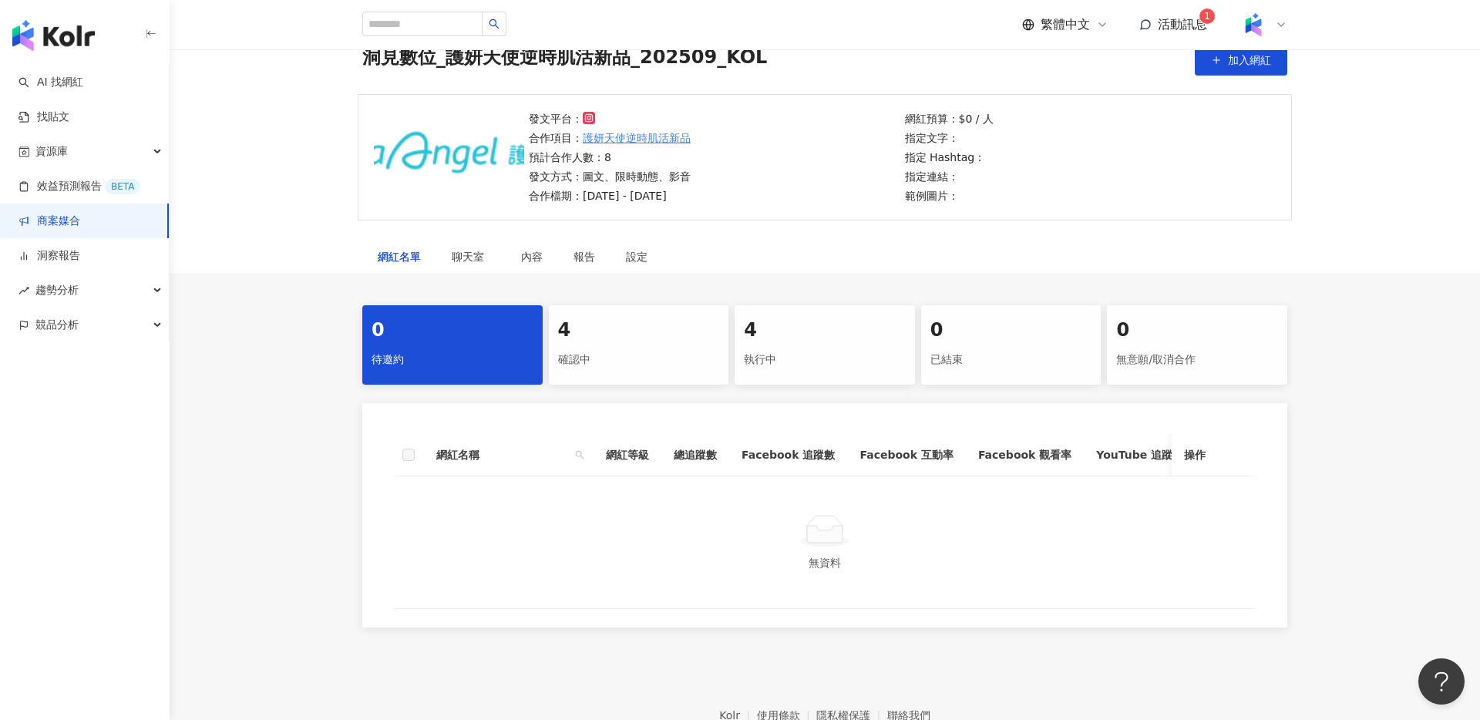
scroll to position [159, 0]
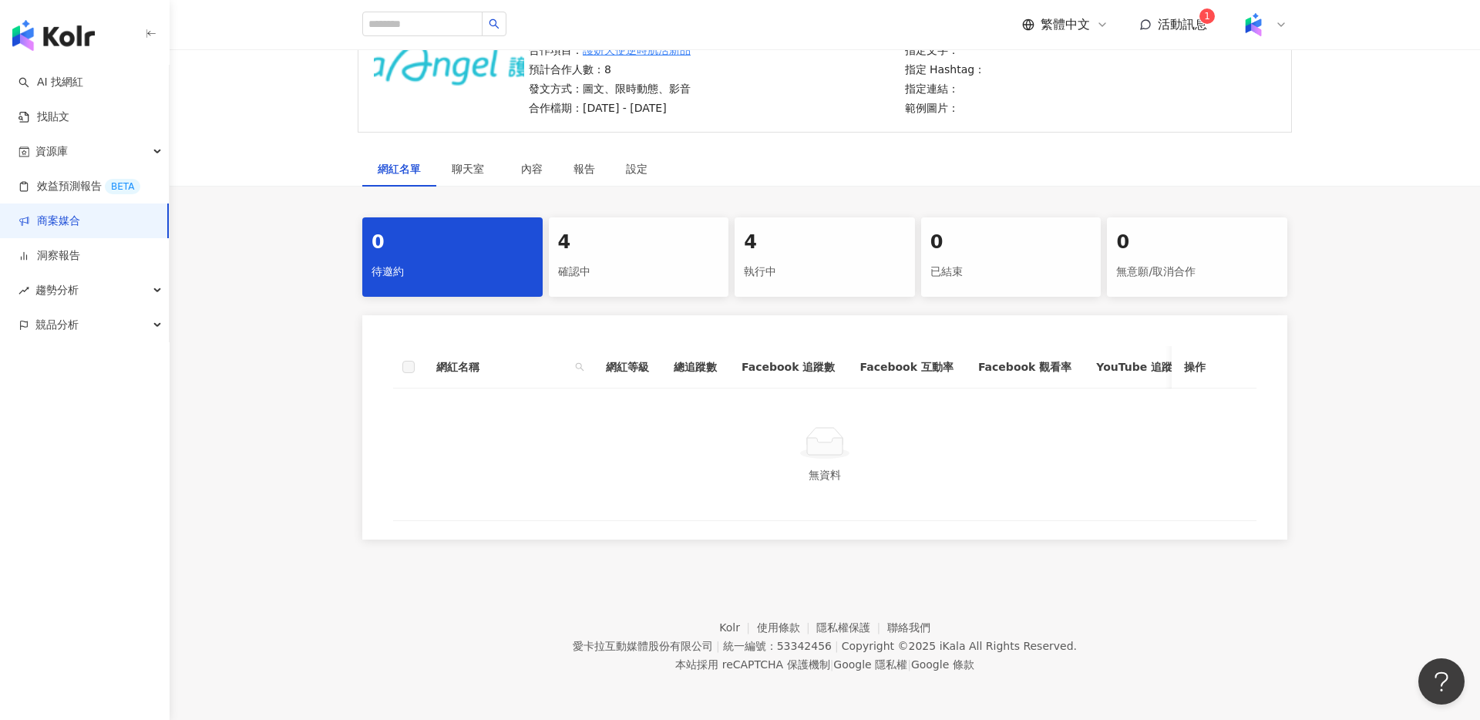
click at [630, 237] on div "4" at bounding box center [639, 243] width 162 height 26
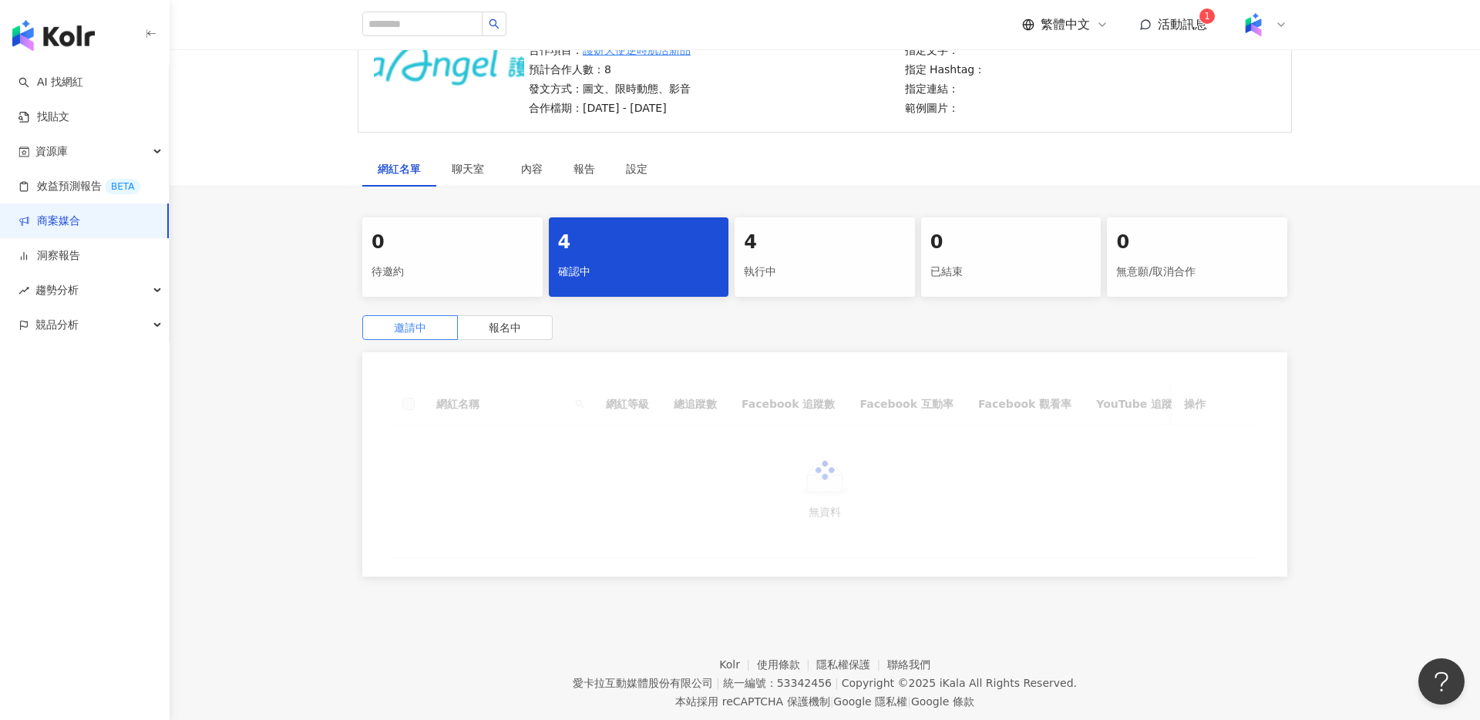
scroll to position [196, 0]
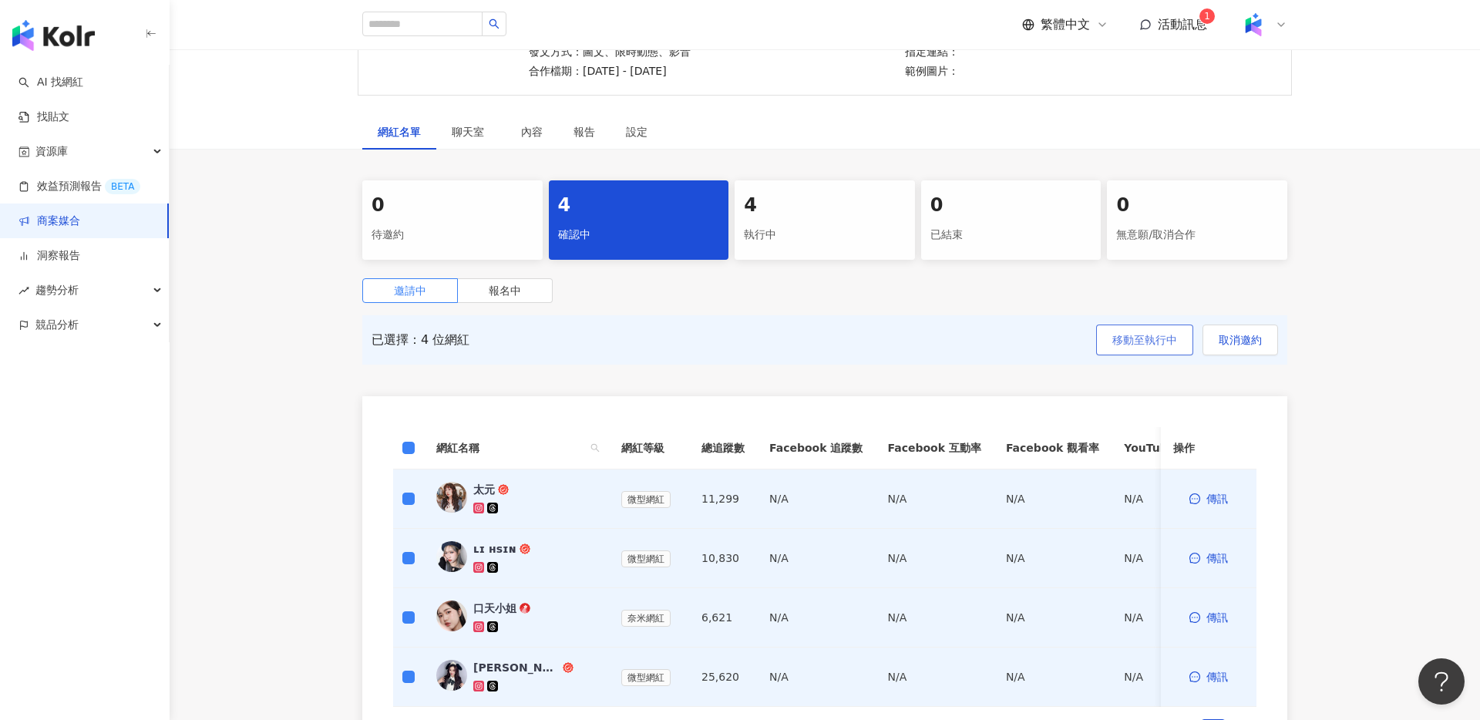
click at [1135, 348] on button "移動至執行中" at bounding box center [1144, 340] width 97 height 31
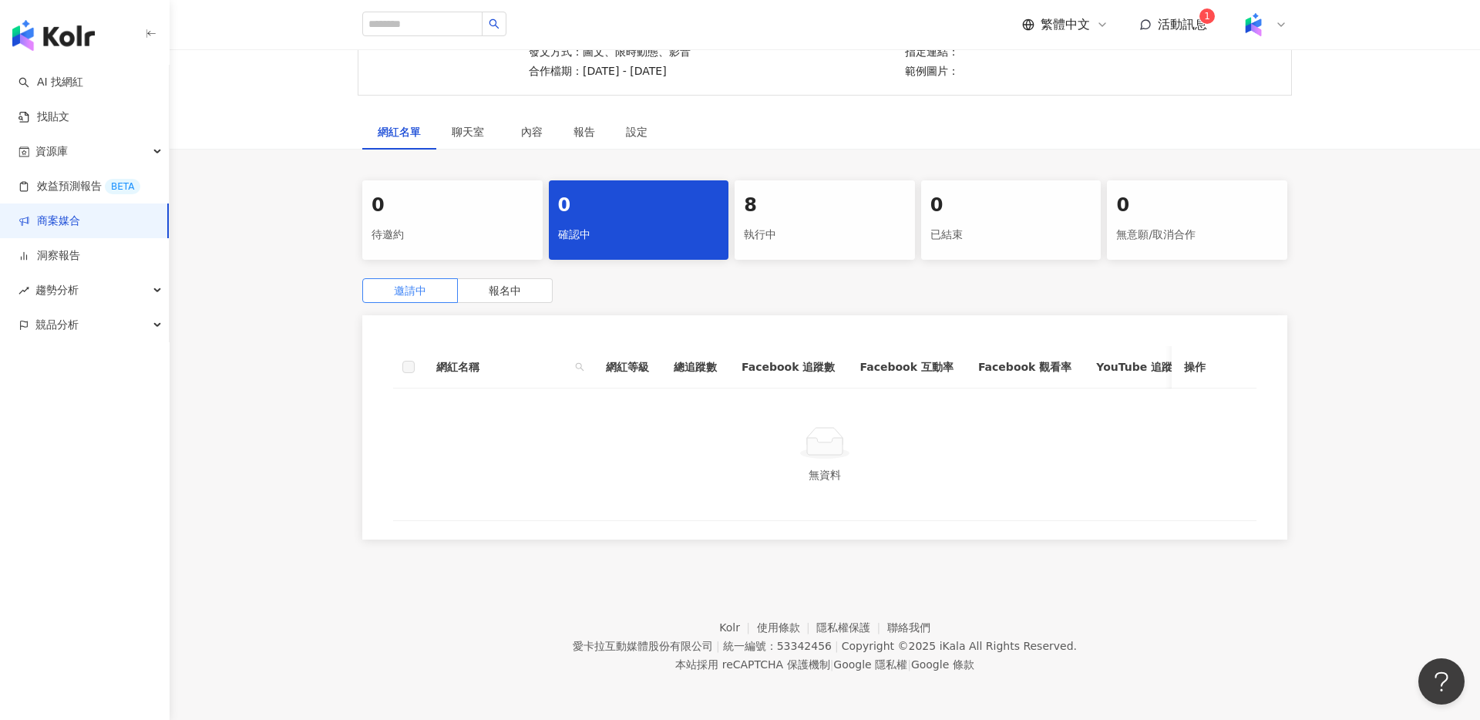
click at [809, 257] on div "8 執行中" at bounding box center [825, 219] width 180 height 79
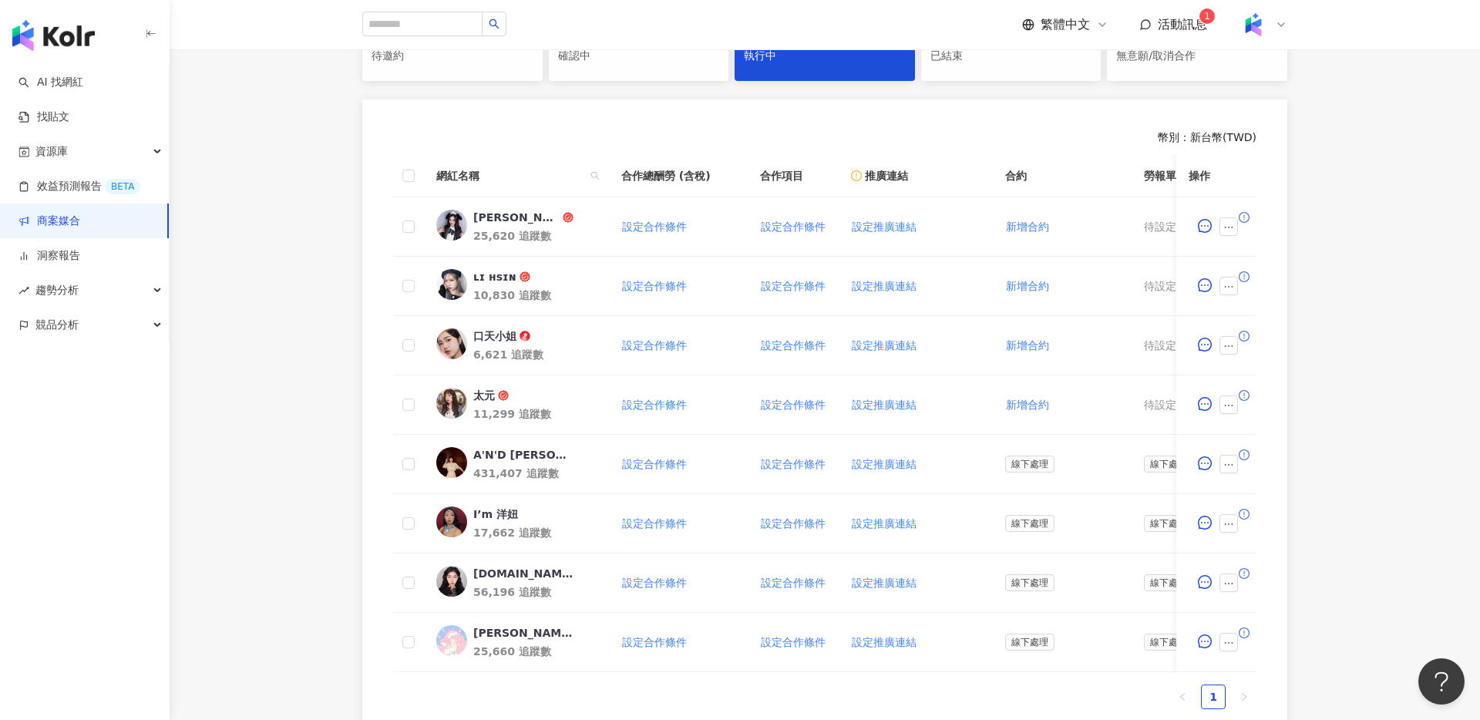
scroll to position [399, 0]
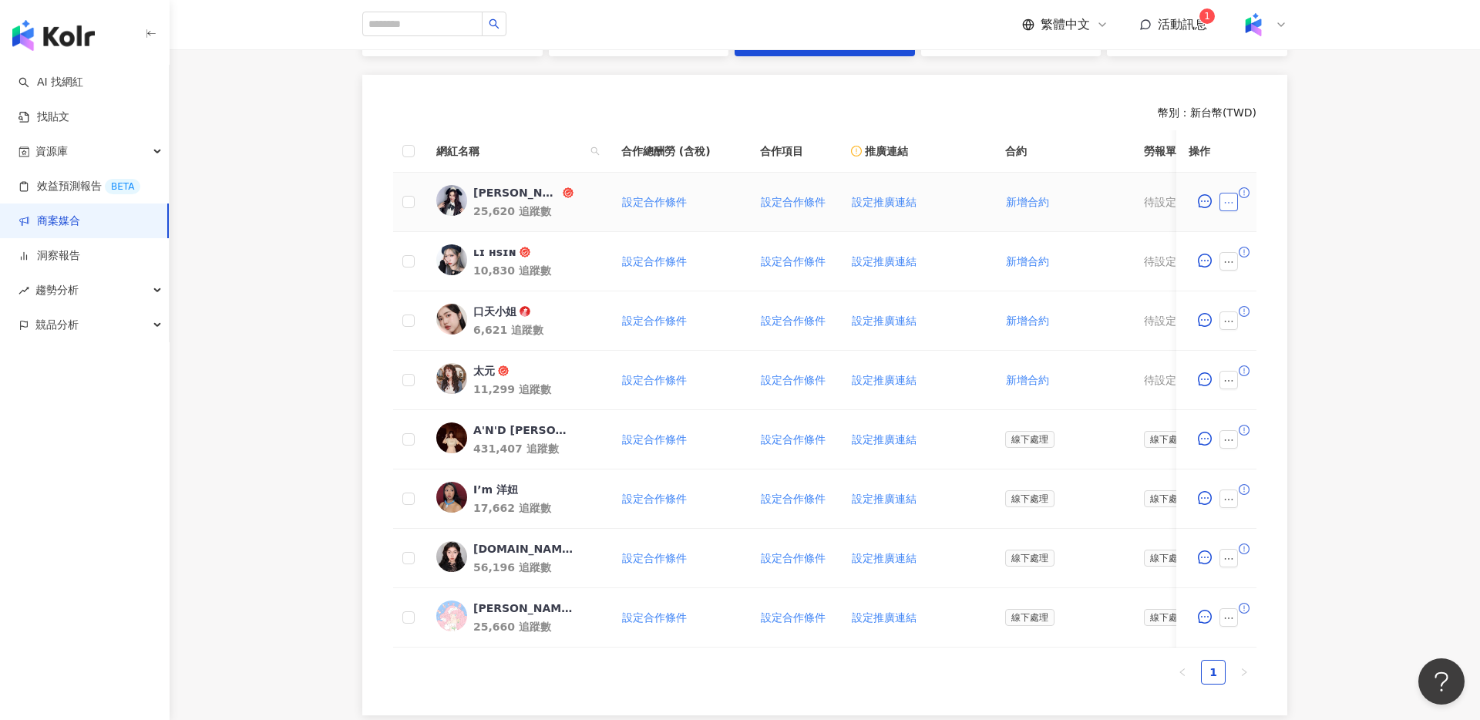
click at [1231, 204] on icon "ellipsis" at bounding box center [1228, 202] width 11 height 11
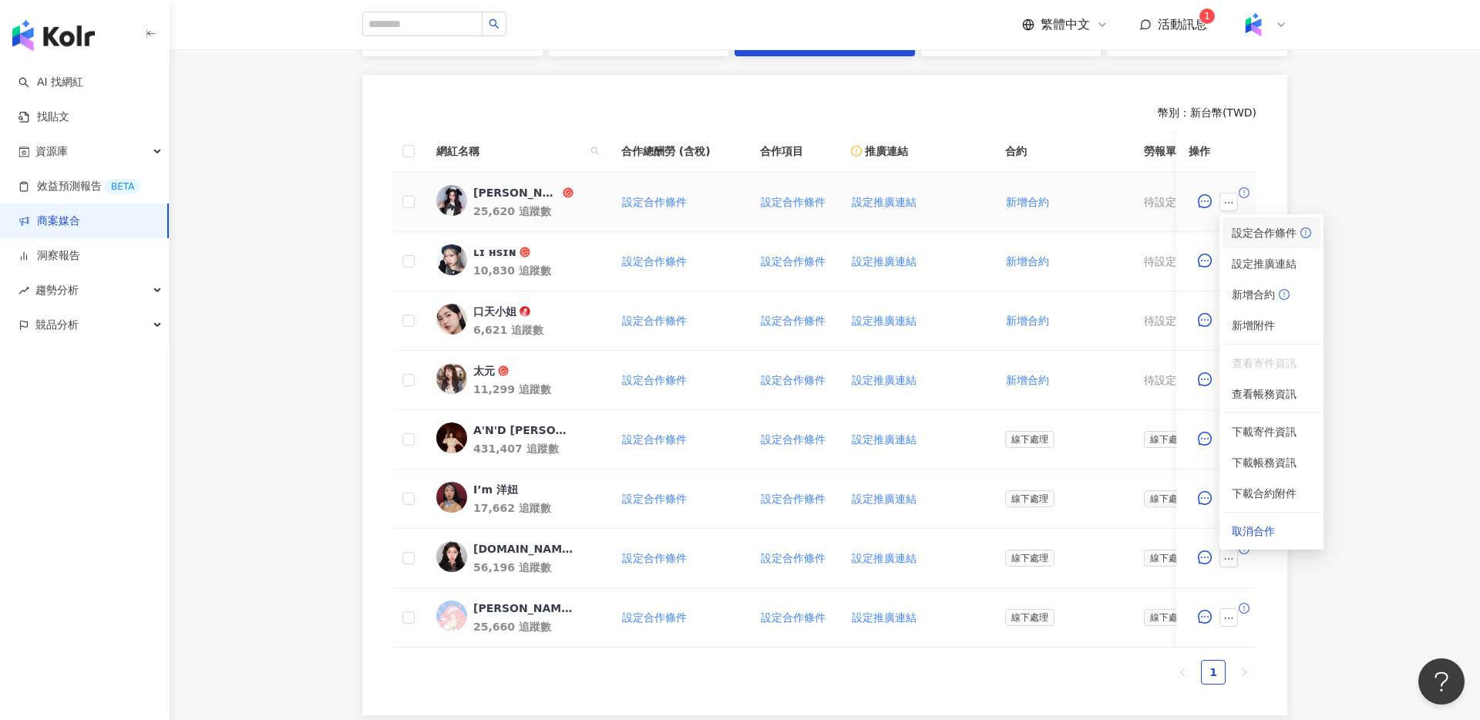
click at [1281, 231] on span "設定合作條件" at bounding box center [1271, 232] width 79 height 17
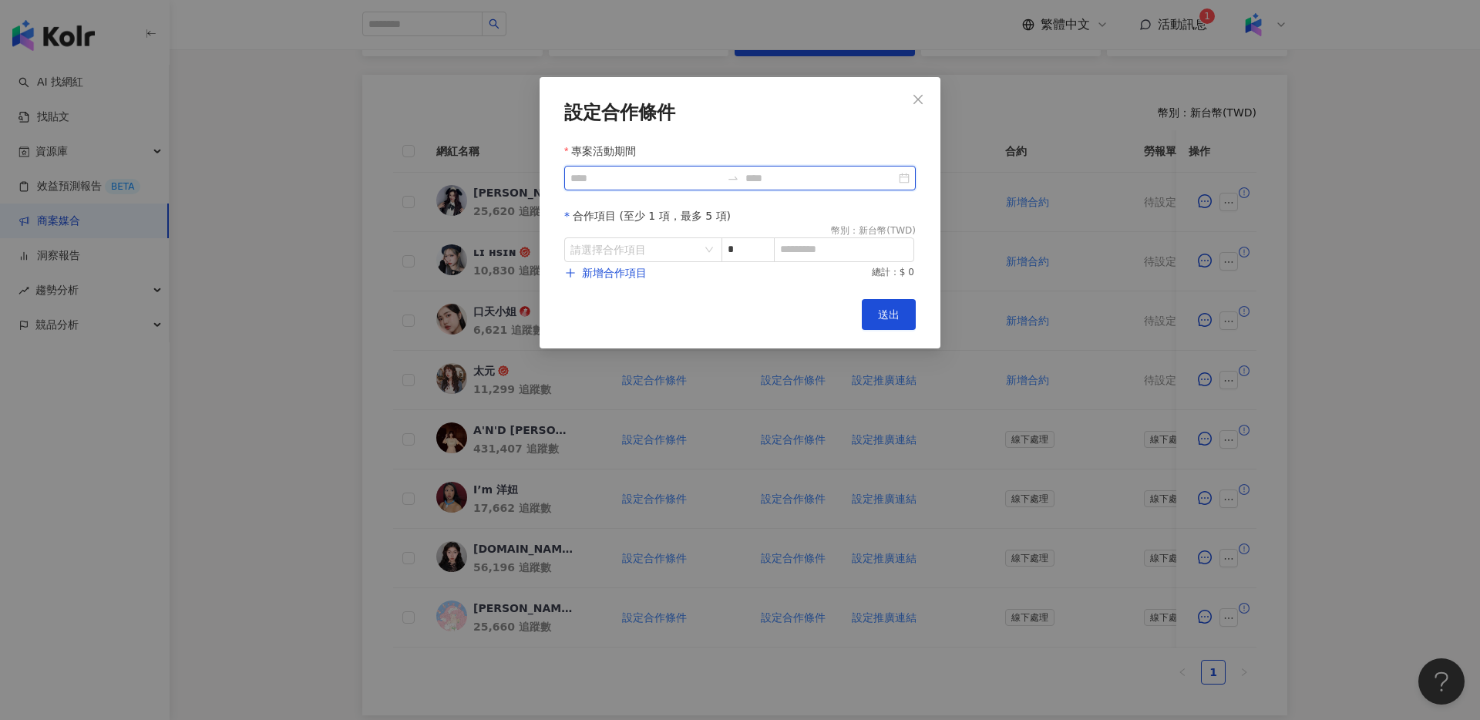
click at [634, 186] on input "專案活動期間" at bounding box center [645, 178] width 150 height 17
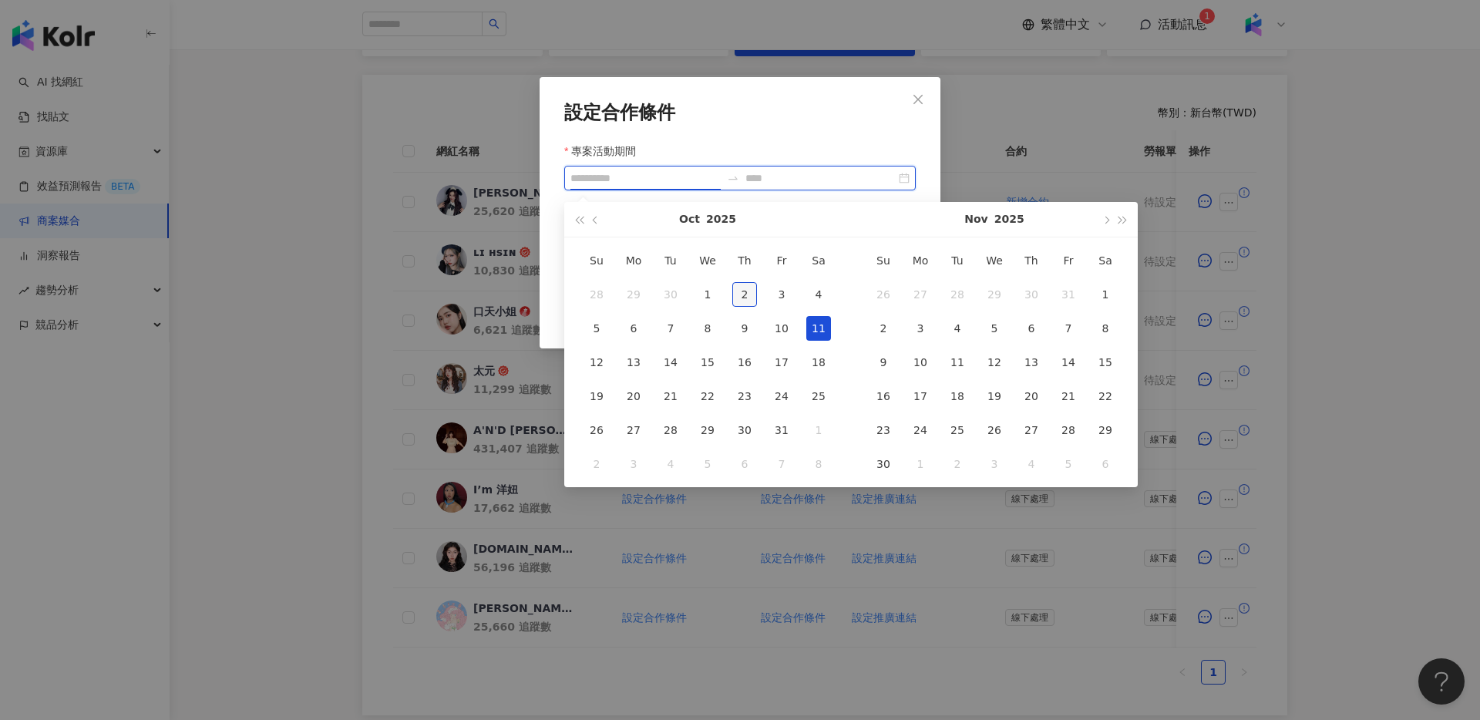
type input "**********"
click at [748, 291] on div "2" at bounding box center [744, 294] width 25 height 25
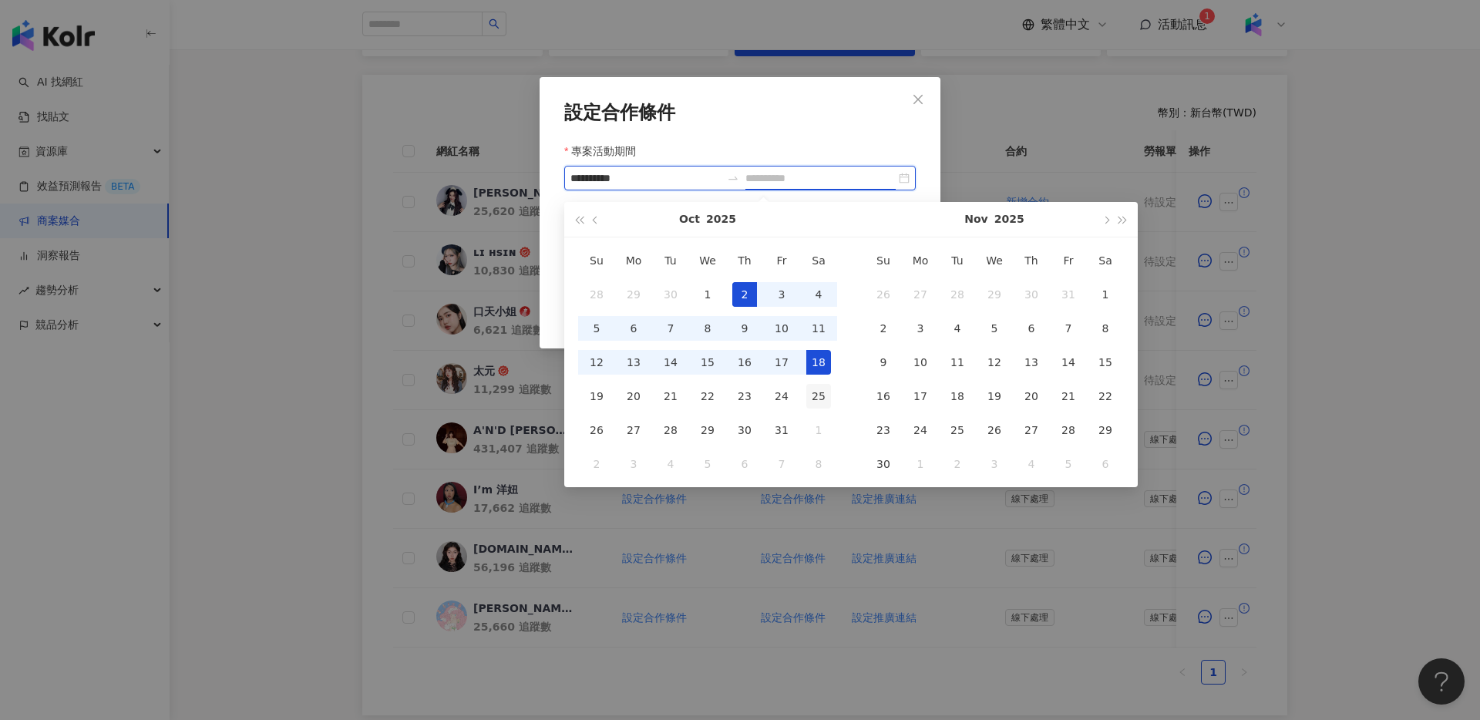
type input "**********"
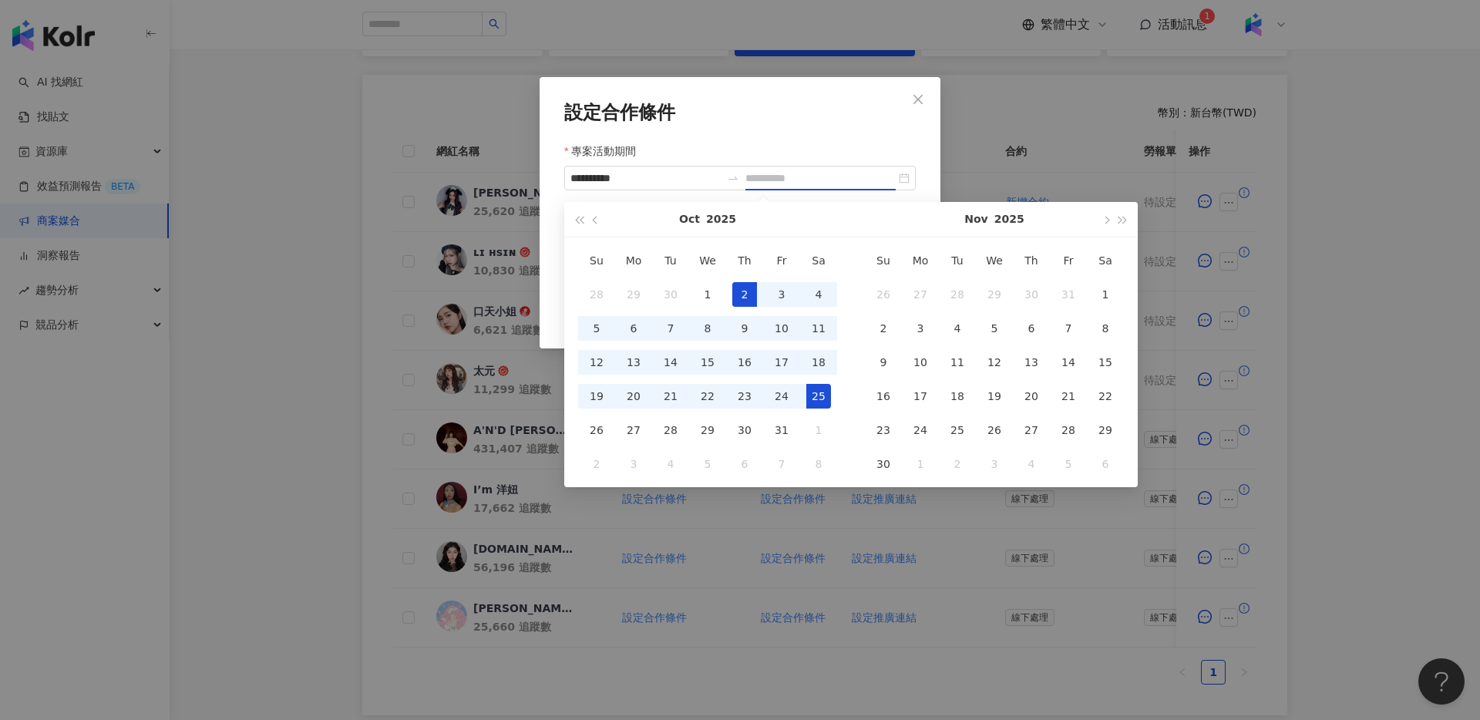
click at [822, 381] on td "25" at bounding box center [818, 396] width 37 height 34
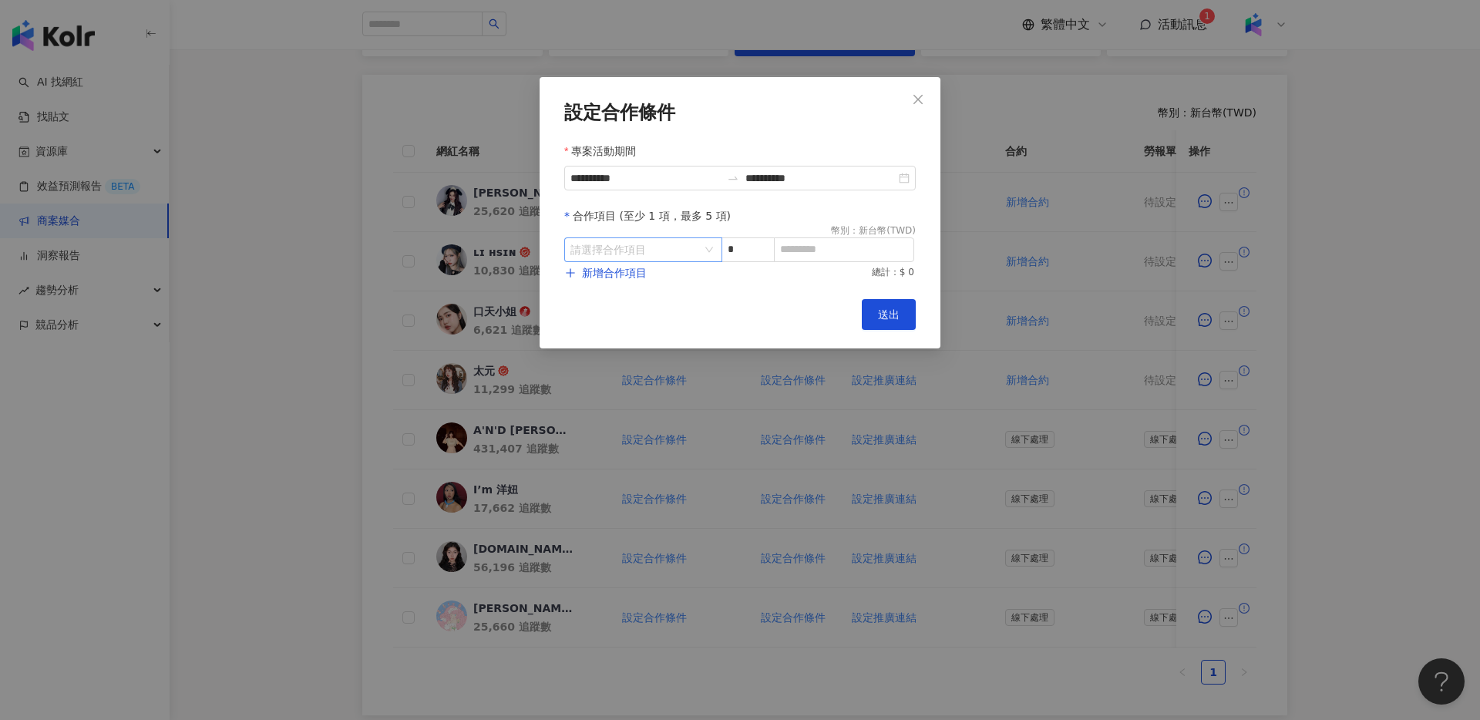
click at [644, 239] on input "search" at bounding box center [635, 249] width 130 height 23
click at [609, 321] on div "Instagram" at bounding box center [604, 314] width 55 height 17
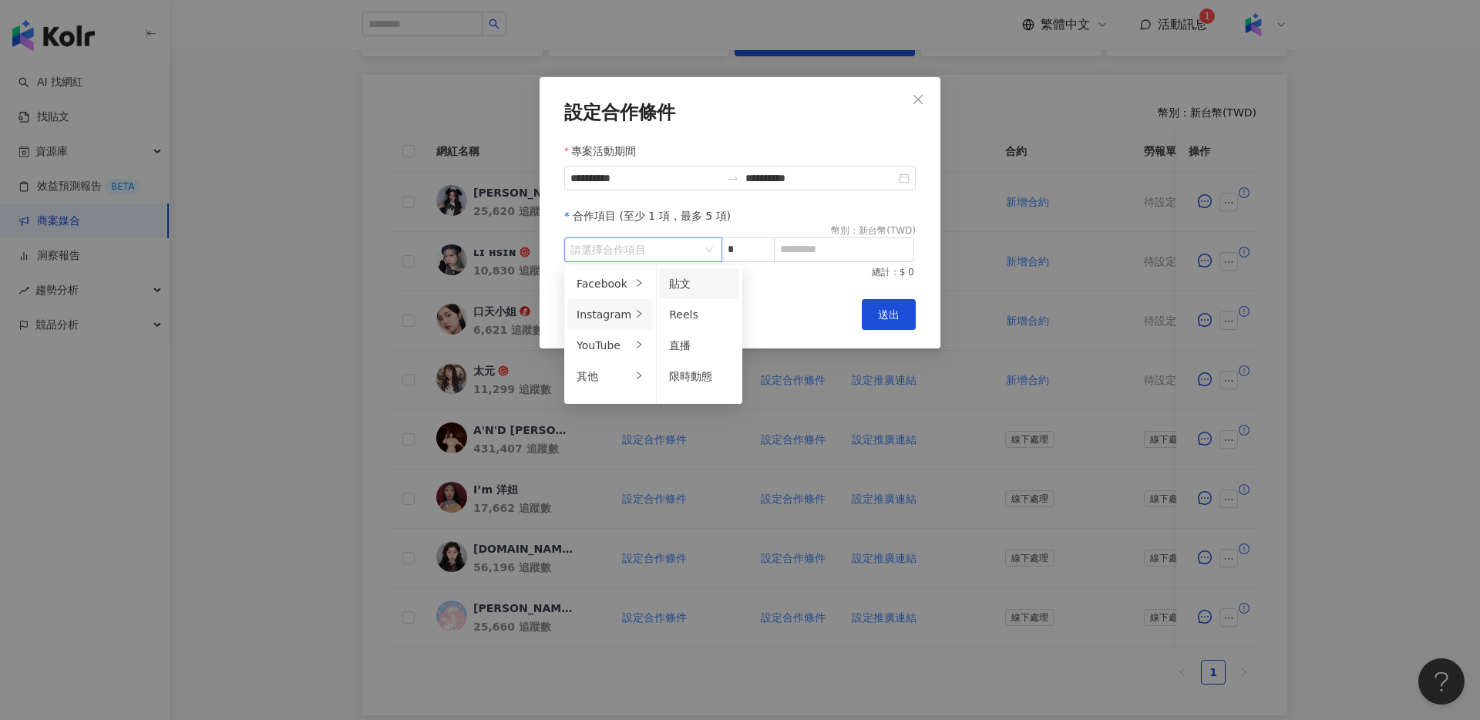
click at [696, 284] on div "貼文" at bounding box center [699, 283] width 61 height 17
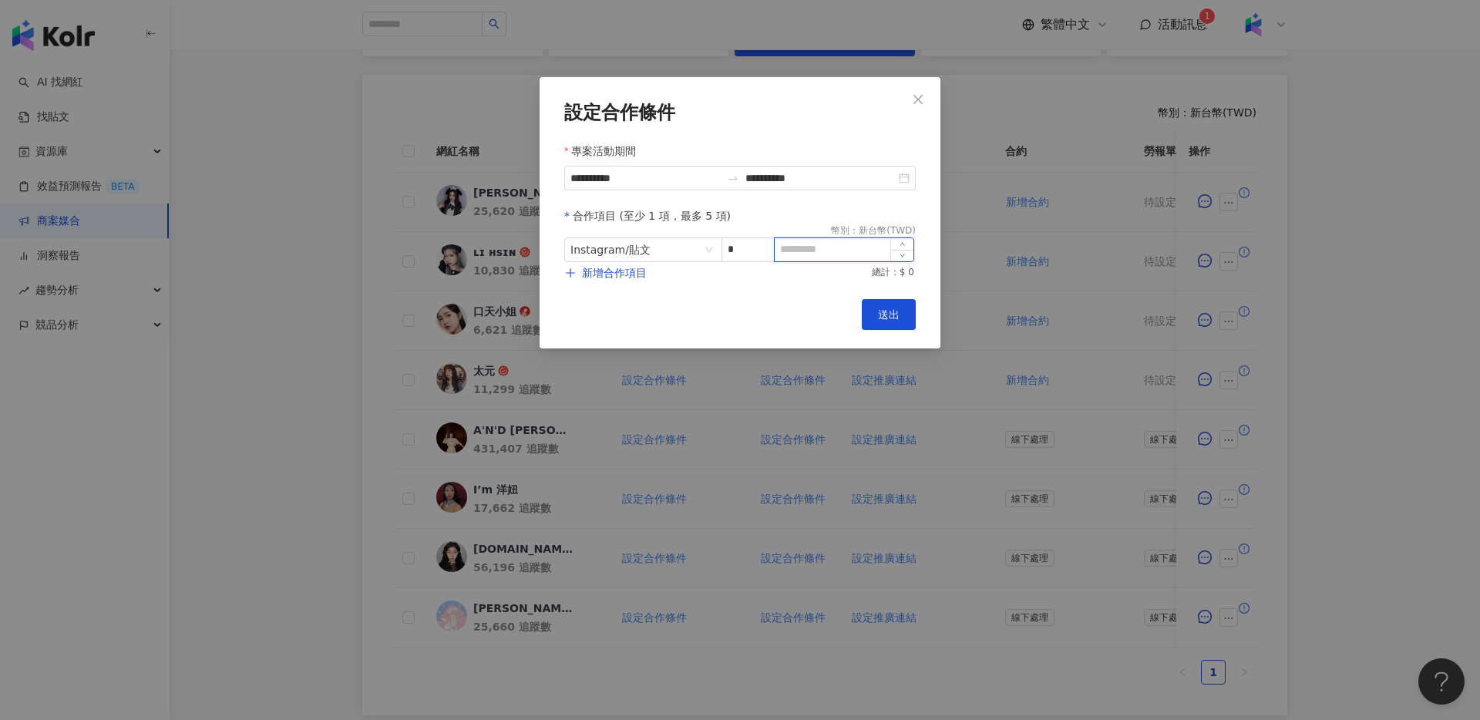
click at [819, 249] on input at bounding box center [844, 249] width 139 height 23
click at [833, 254] on input at bounding box center [844, 249] width 139 height 23
type input "****"
click at [615, 272] on span "新增合作項目" at bounding box center [614, 273] width 65 height 12
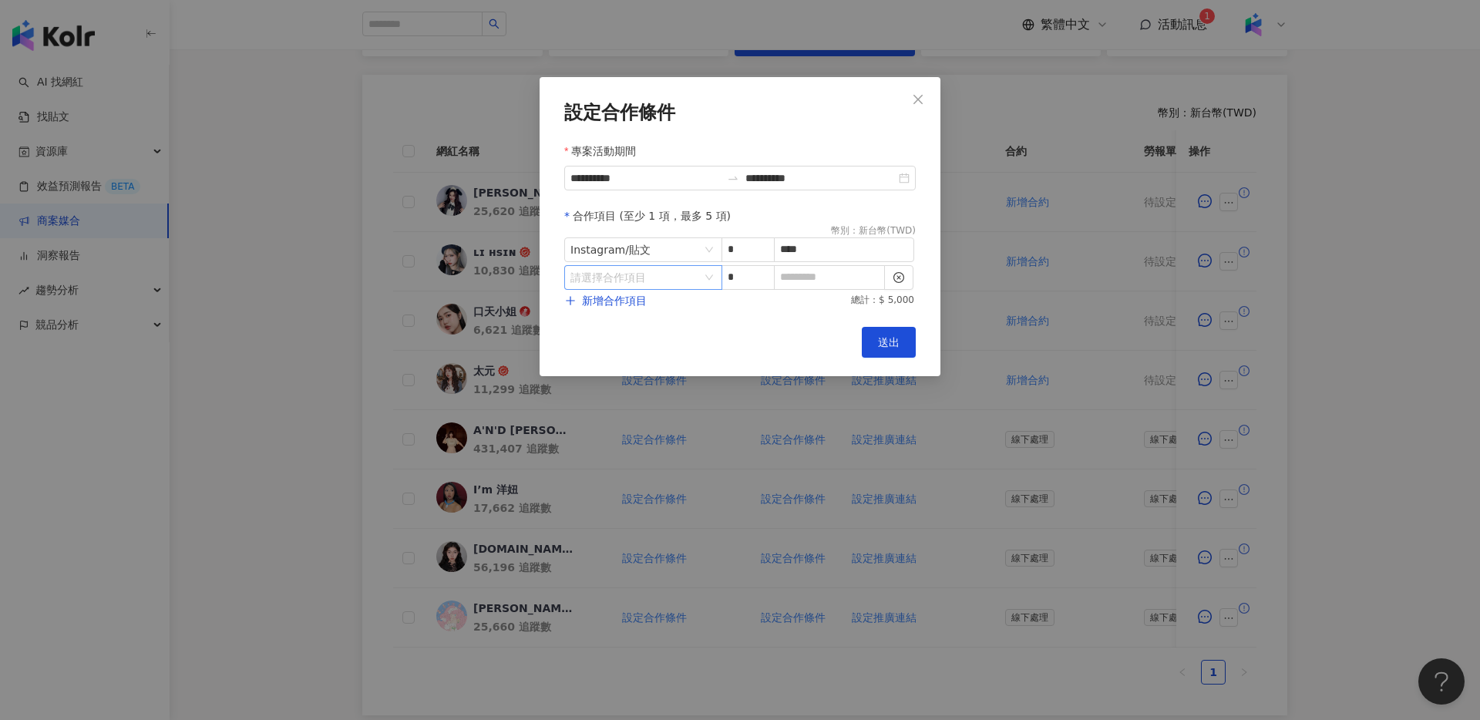
click at [677, 281] on input "search" at bounding box center [635, 277] width 130 height 23
click at [615, 343] on div "Instagram" at bounding box center [604, 342] width 55 height 17
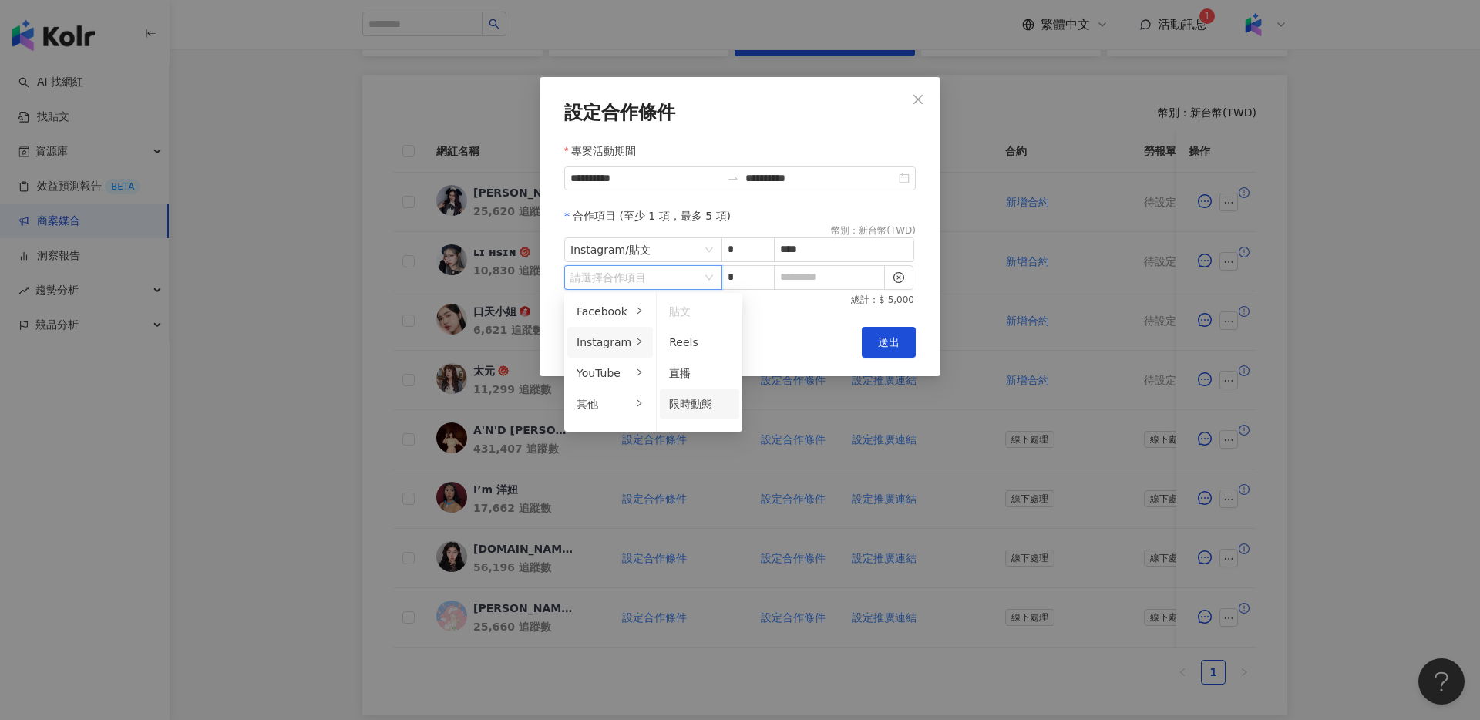
click at [695, 395] on div "限時動態" at bounding box center [699, 403] width 61 height 17
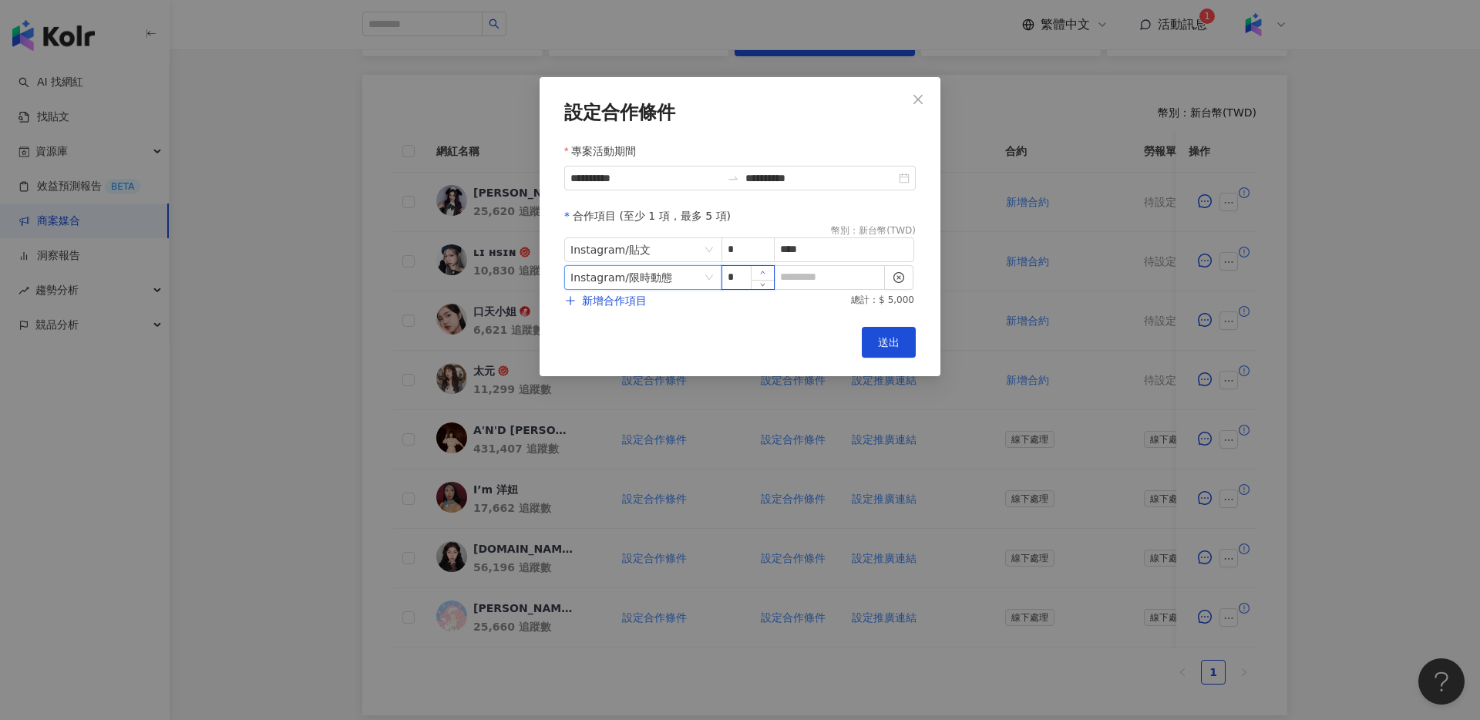
type input "*"
click at [769, 267] on span "Increase Value" at bounding box center [762, 273] width 23 height 14
click at [853, 281] on input at bounding box center [829, 277] width 109 height 23
type input "*"
click at [598, 298] on span "新增合作項目" at bounding box center [614, 300] width 65 height 12
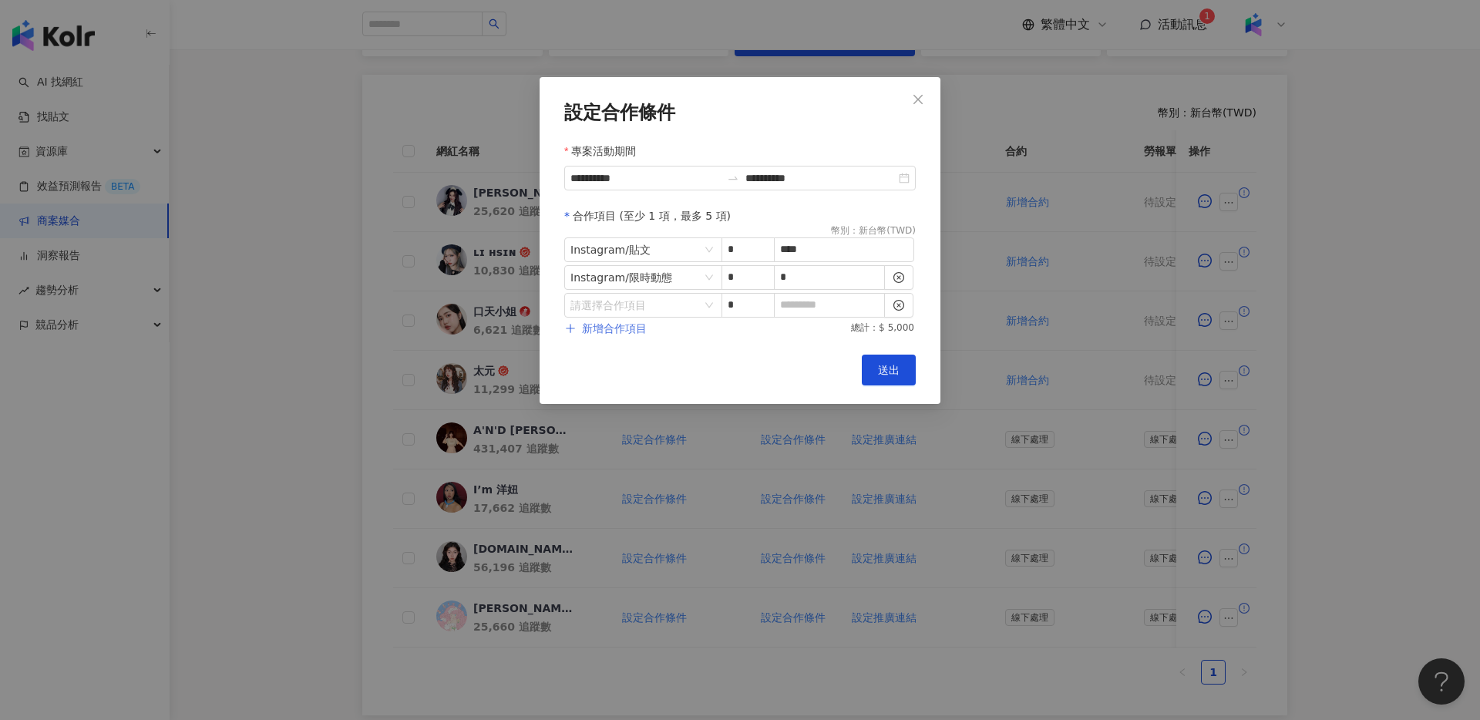
click at [631, 313] on button "新增合作項目" at bounding box center [605, 328] width 83 height 31
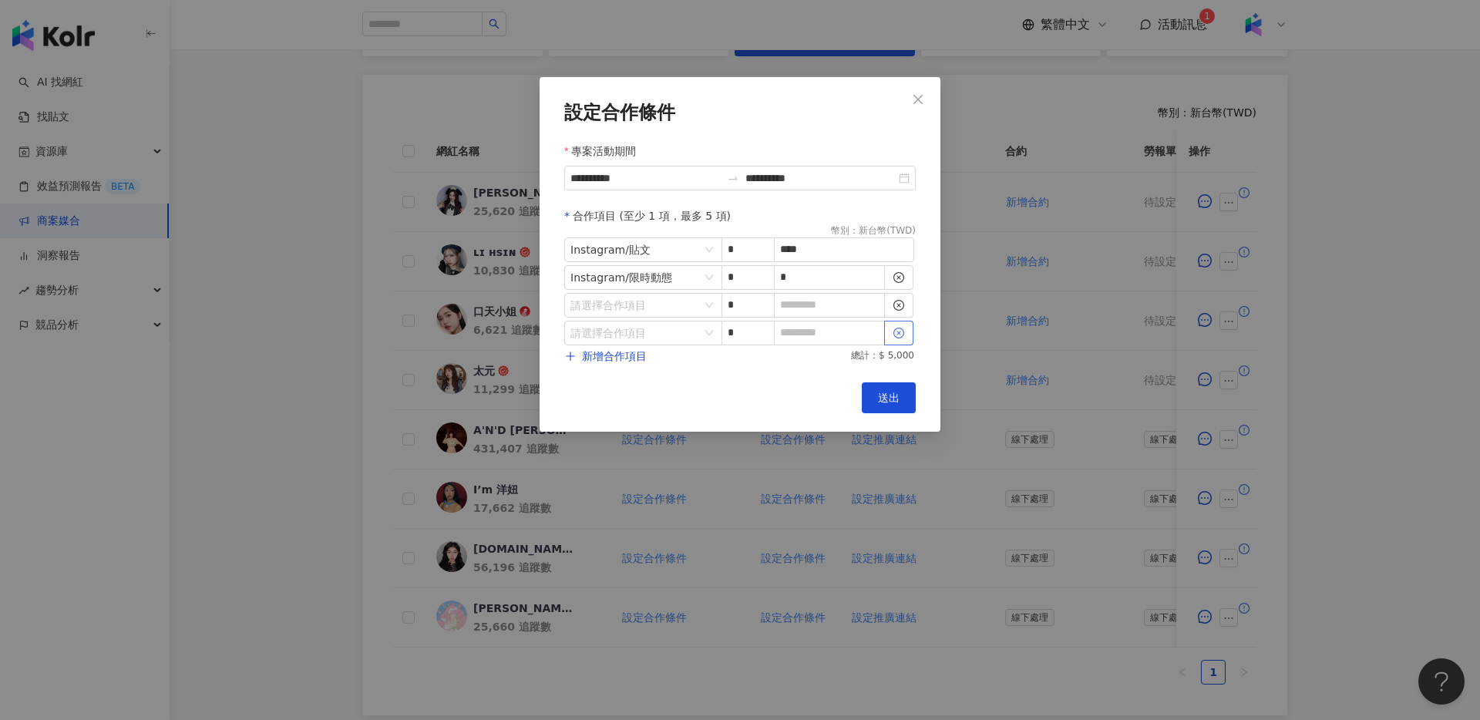
click at [900, 335] on icon "close-circle" at bounding box center [898, 333] width 11 height 11
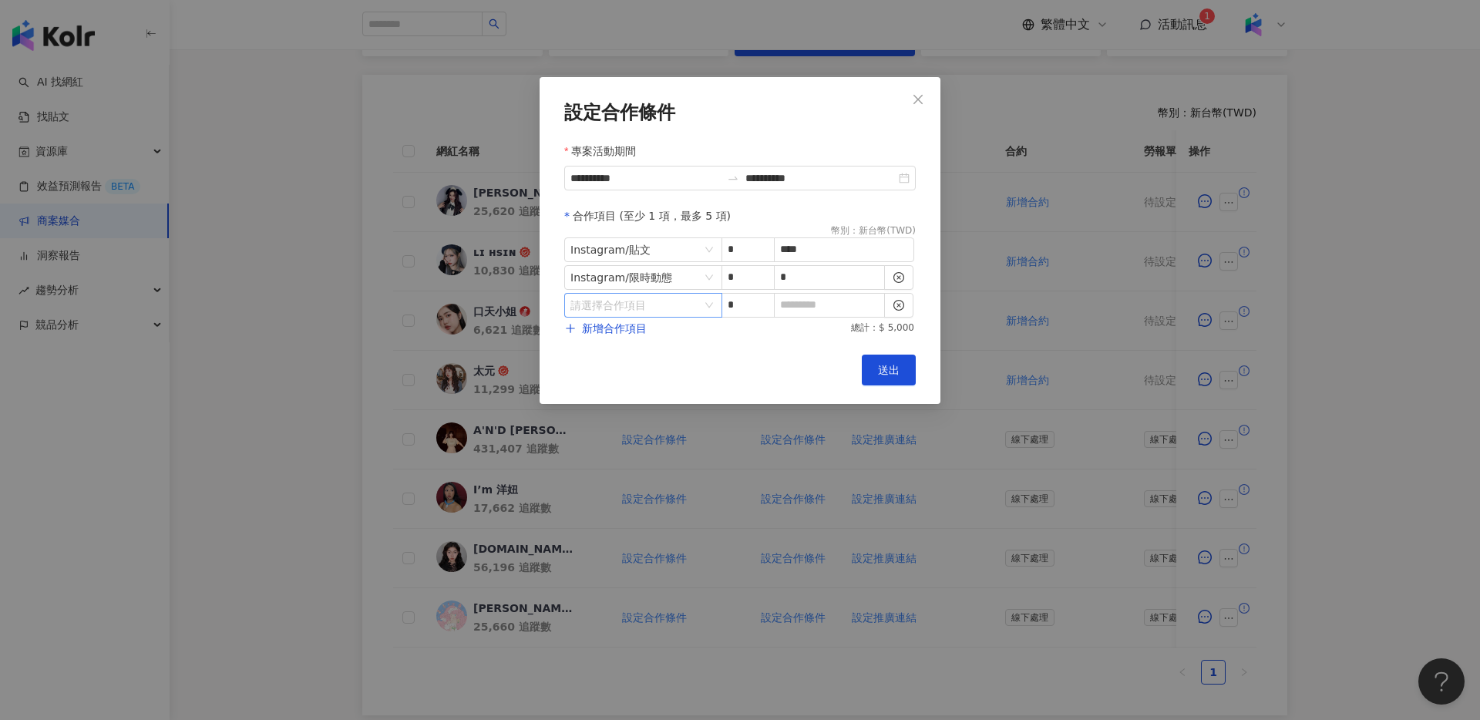
click at [681, 295] on input "search" at bounding box center [635, 305] width 130 height 23
click at [624, 364] on div "Instagram" at bounding box center [604, 370] width 55 height 17
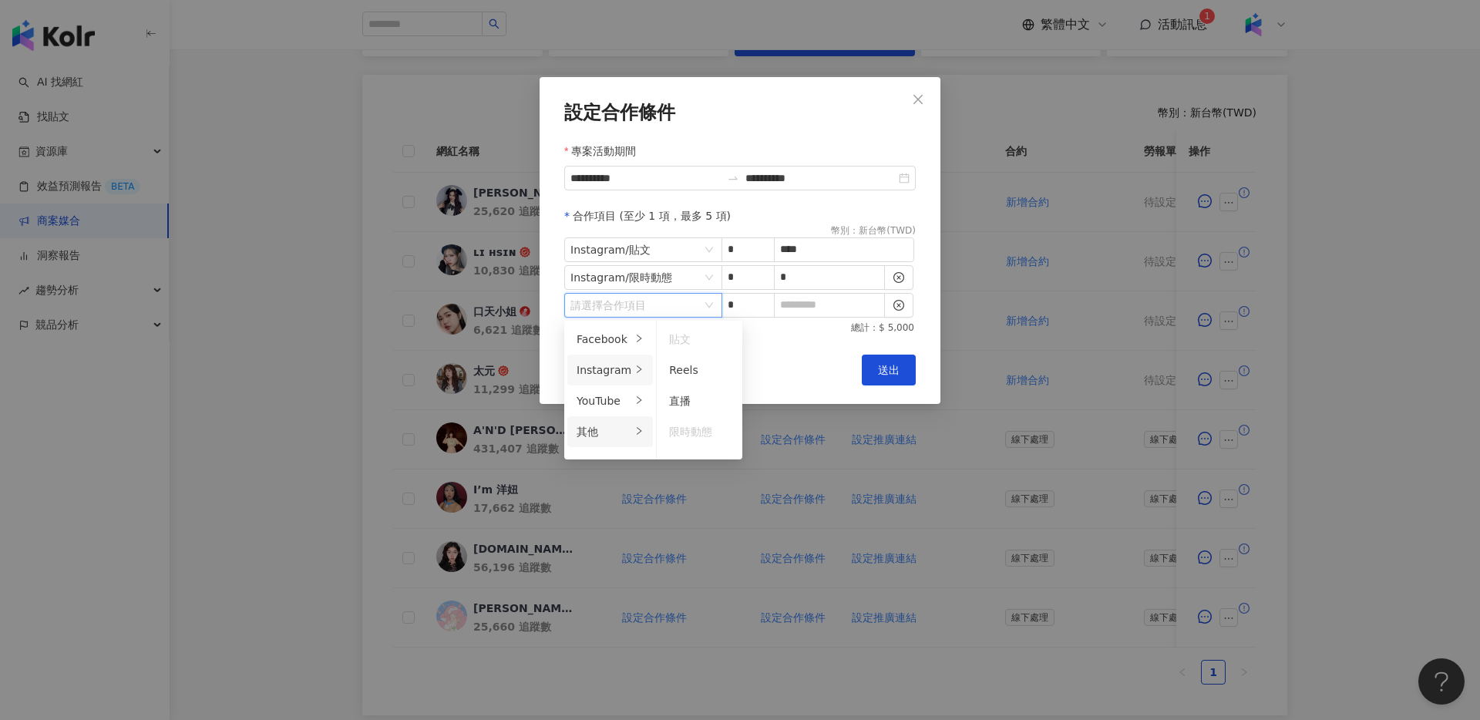
click at [602, 432] on div "其他" at bounding box center [604, 431] width 55 height 17
click at [702, 345] on div "廣告授權" at bounding box center [693, 339] width 49 height 17
click at [774, 404] on span "30 天" at bounding box center [769, 401] width 28 height 12
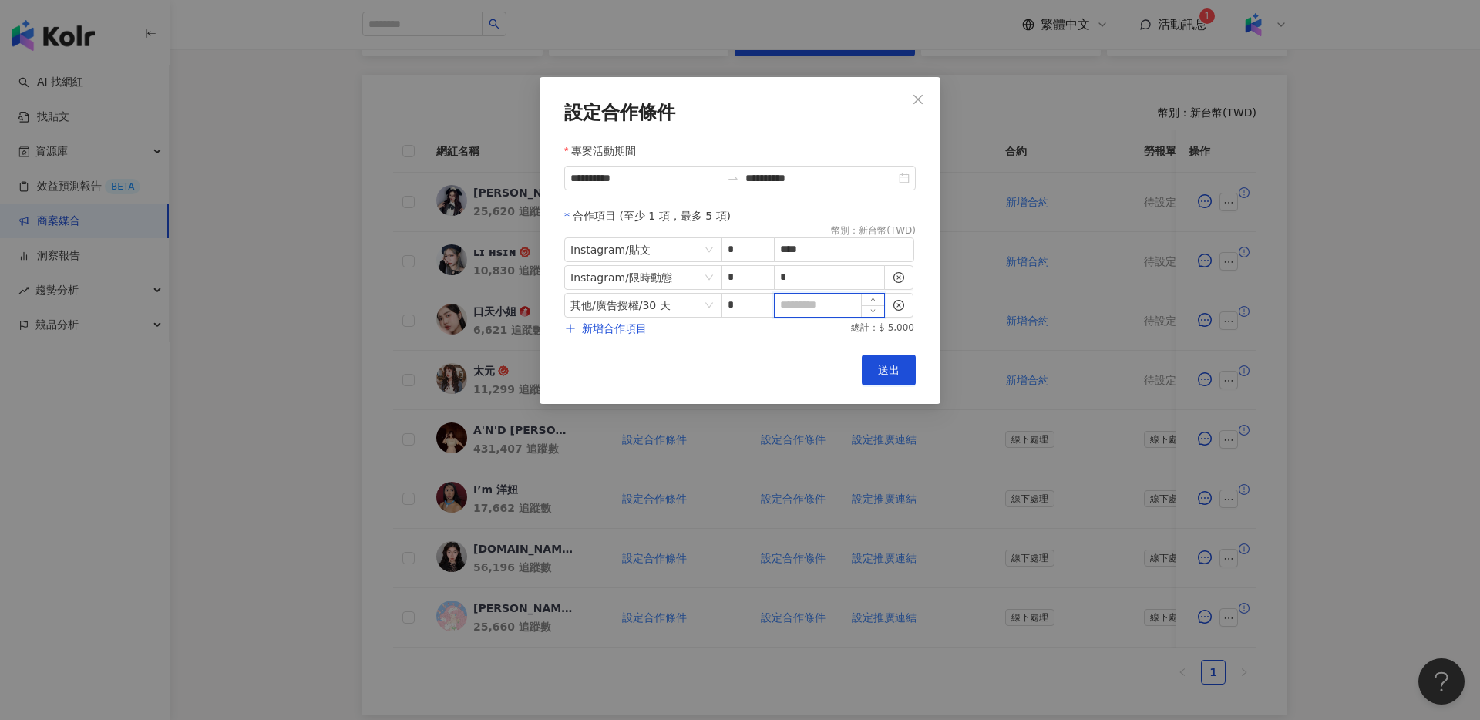
click at [839, 311] on input at bounding box center [829, 305] width 109 height 23
type input "*"
click at [873, 372] on button "送出" at bounding box center [889, 370] width 54 height 31
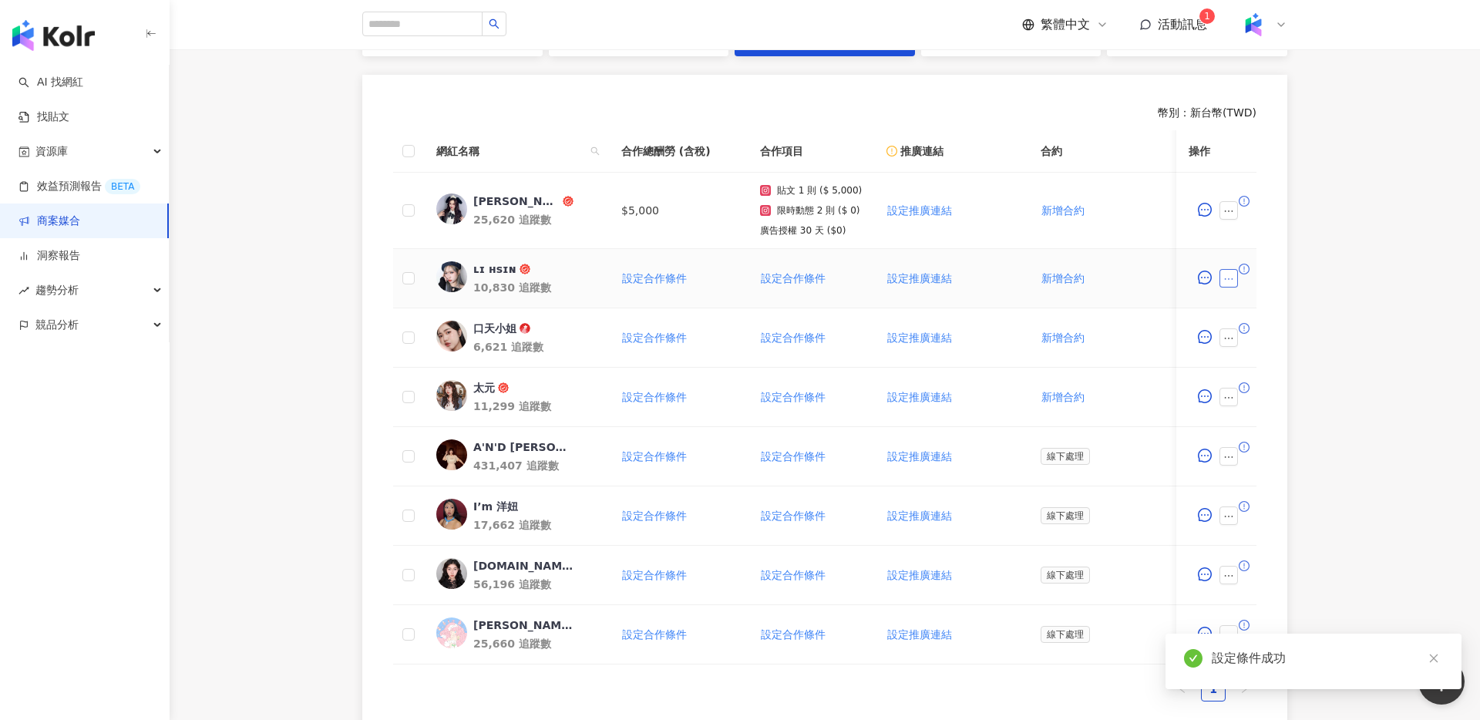
click at [1227, 282] on icon "ellipsis" at bounding box center [1228, 279] width 11 height 11
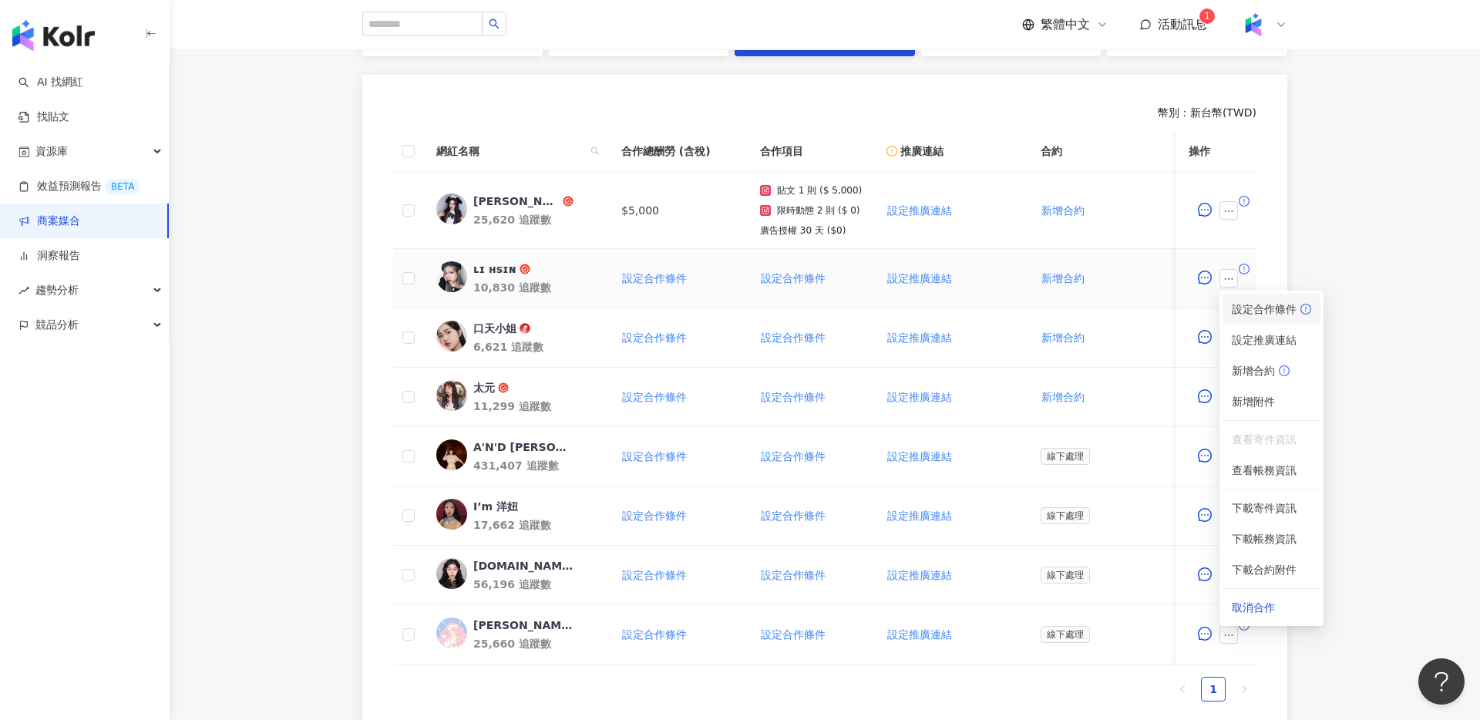
click at [1250, 313] on span "設定合作條件" at bounding box center [1271, 309] width 79 height 17
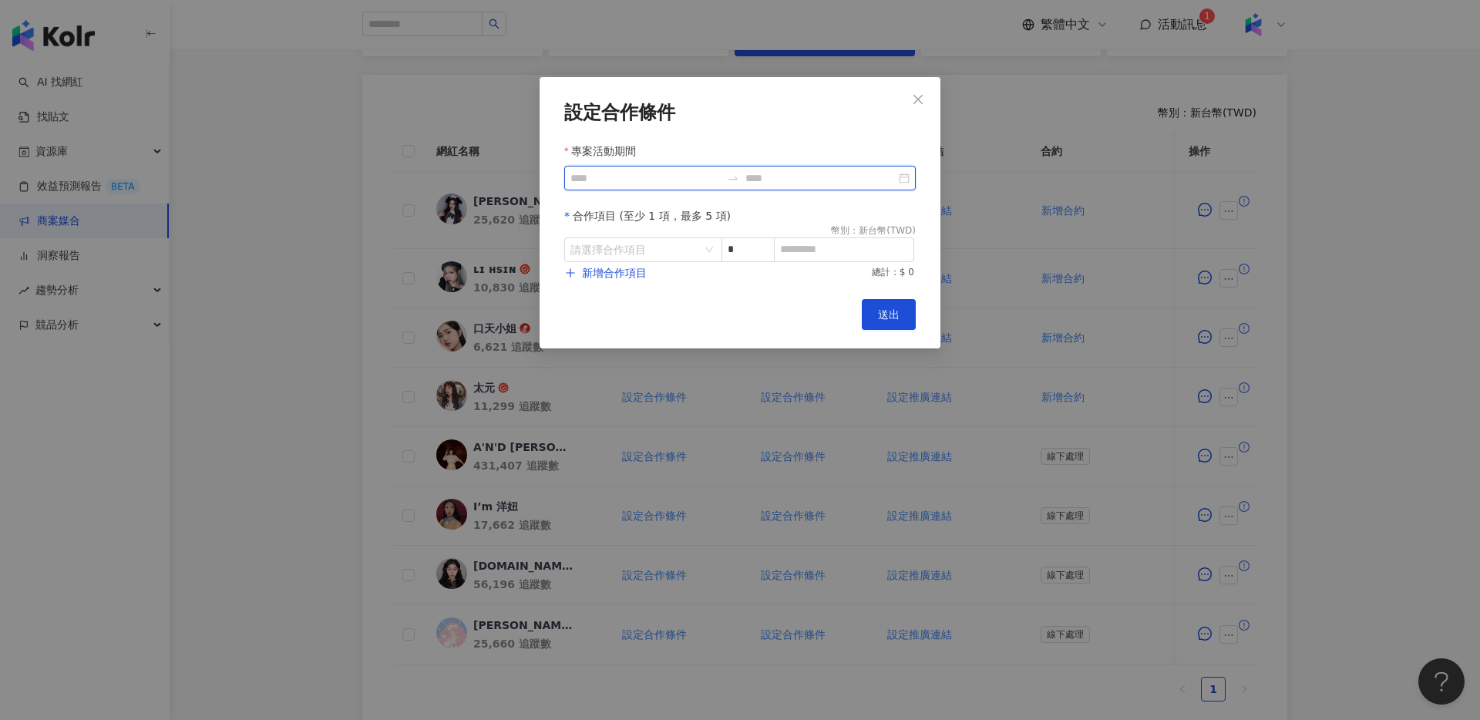
click at [638, 177] on input "專案活動期間" at bounding box center [645, 178] width 150 height 17
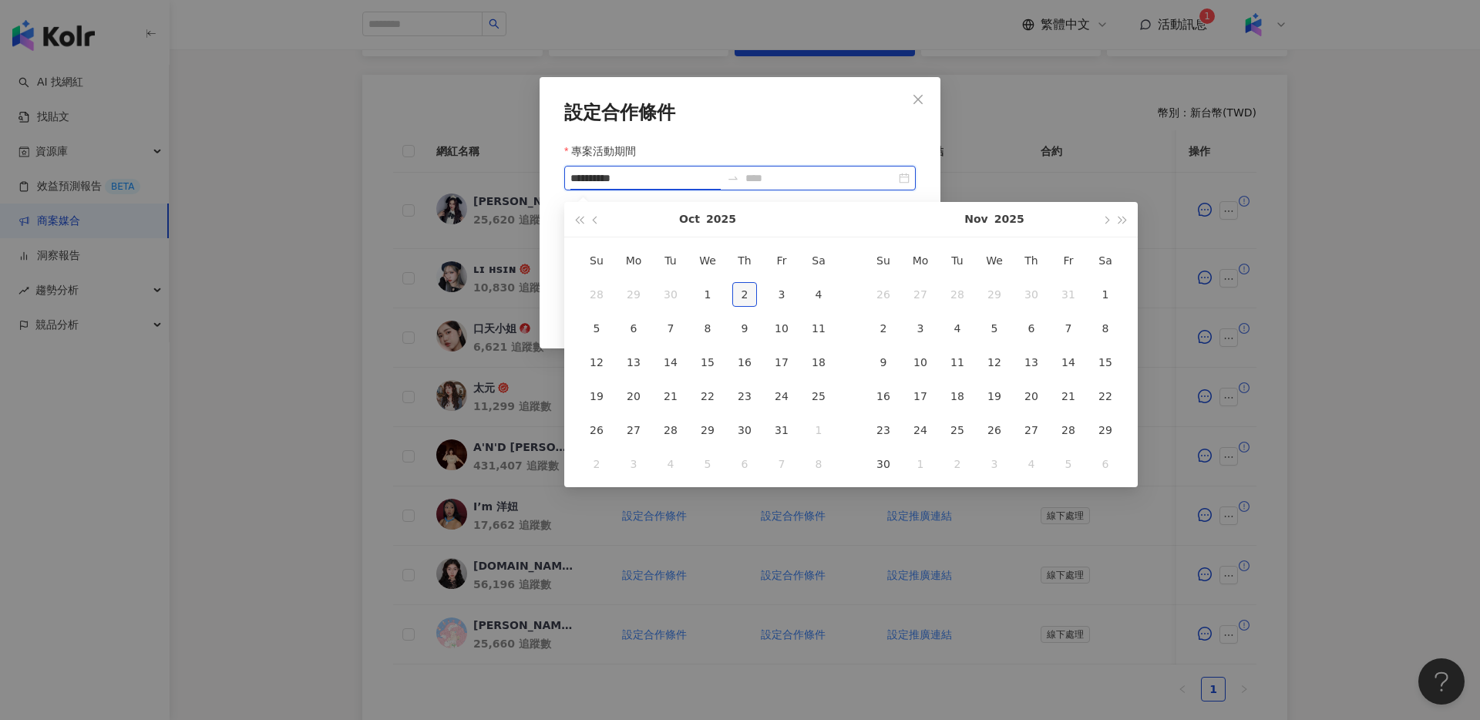
type input "**********"
click at [755, 291] on div "2" at bounding box center [744, 294] width 25 height 25
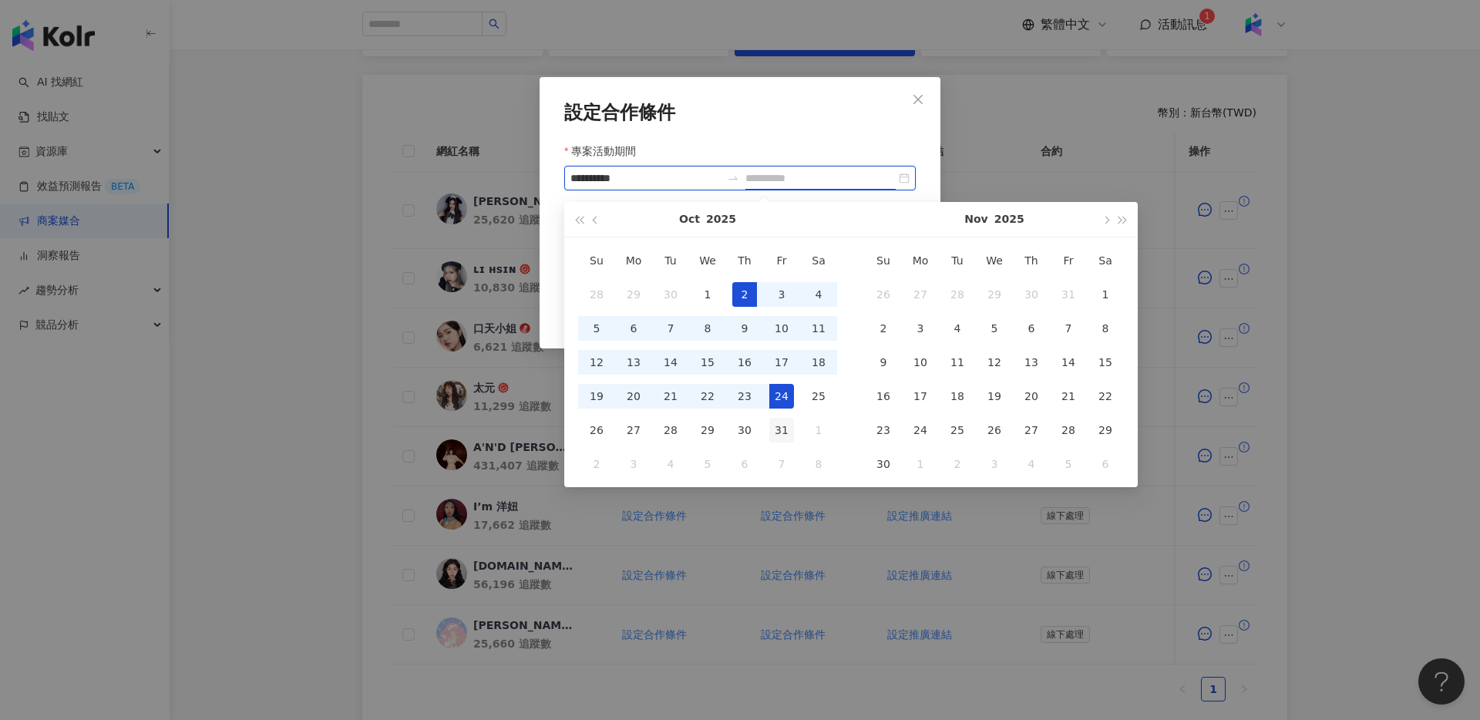
type input "**********"
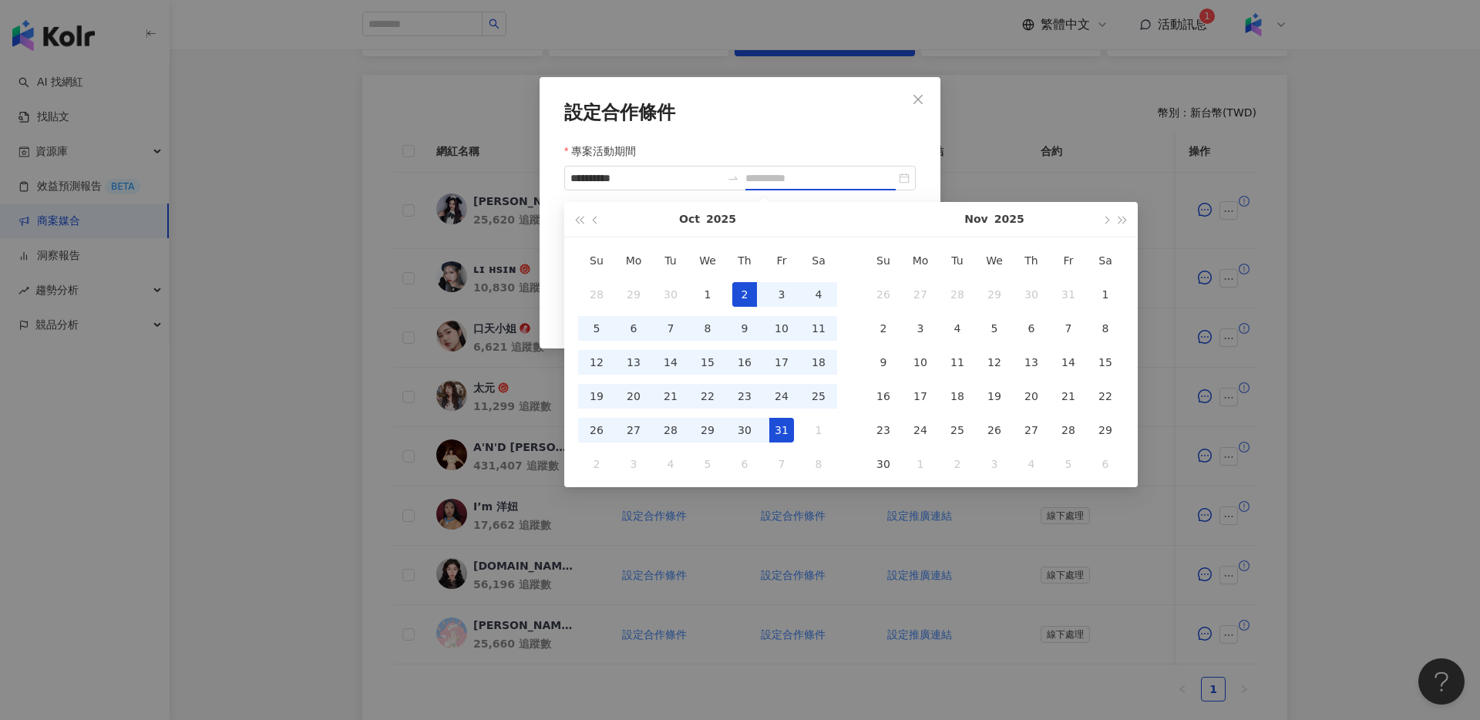
click at [799, 426] on td "31" at bounding box center [781, 430] width 37 height 34
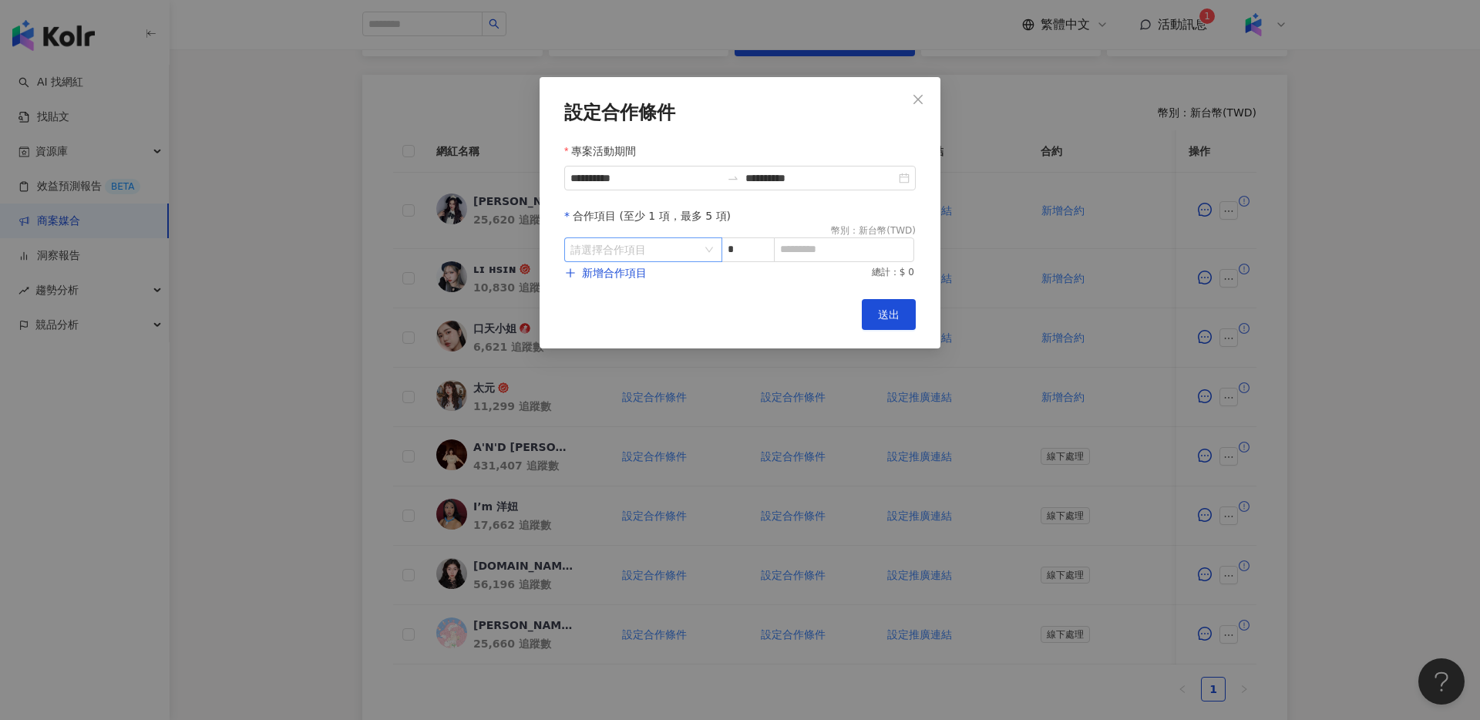
click at [645, 247] on input "search" at bounding box center [635, 249] width 130 height 23
click at [625, 318] on div "Instagram" at bounding box center [604, 314] width 55 height 17
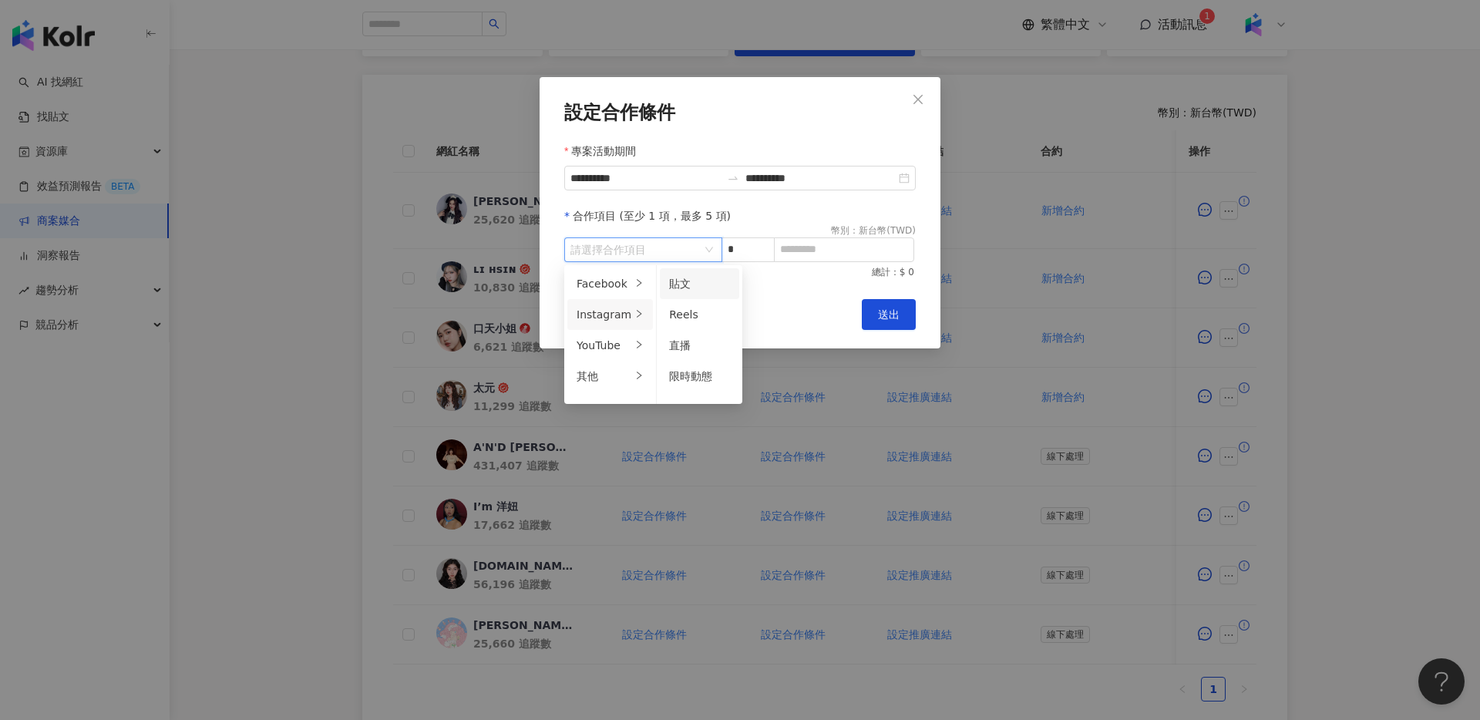
click at [702, 283] on div "貼文" at bounding box center [699, 283] width 61 height 17
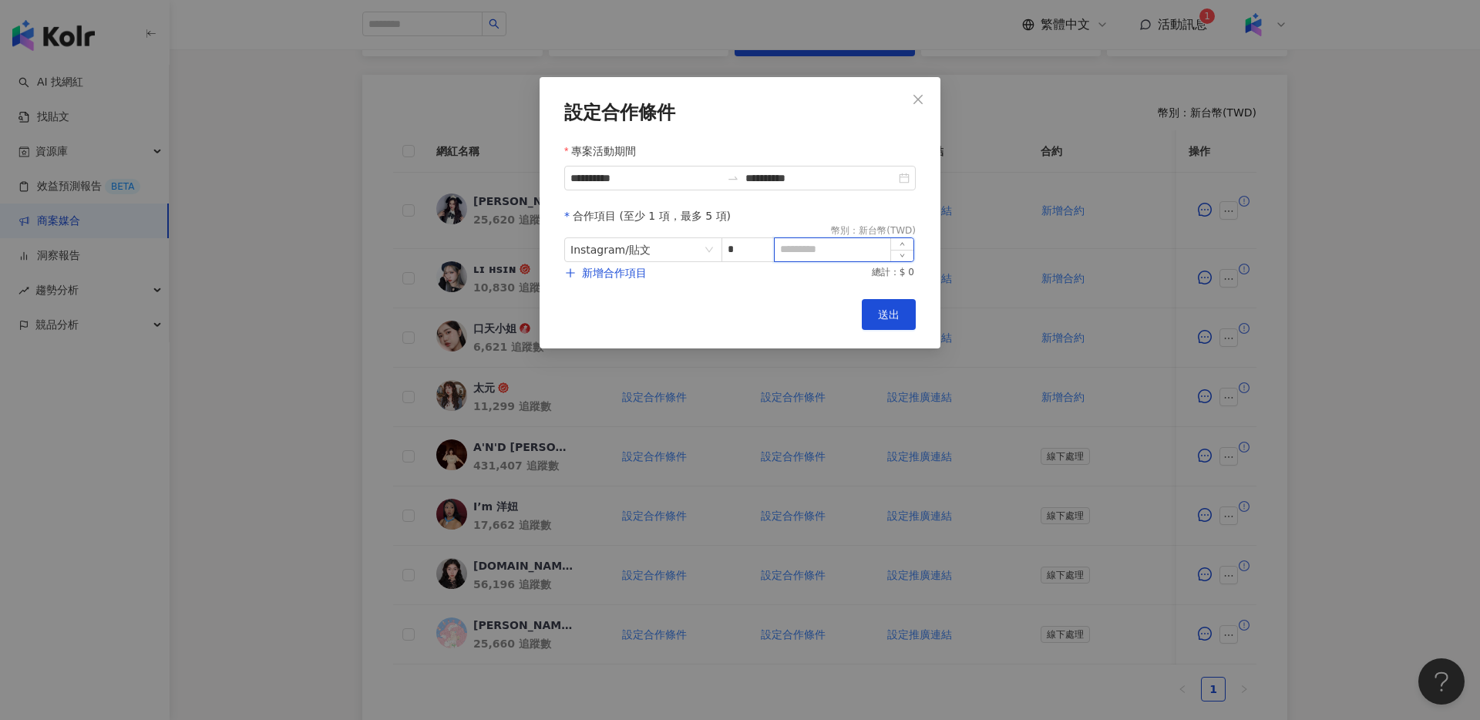
click at [833, 249] on input at bounding box center [844, 249] width 139 height 23
click at [826, 254] on input at bounding box center [844, 249] width 139 height 23
type input "****"
click at [634, 278] on span "新增合作項目" at bounding box center [614, 273] width 65 height 12
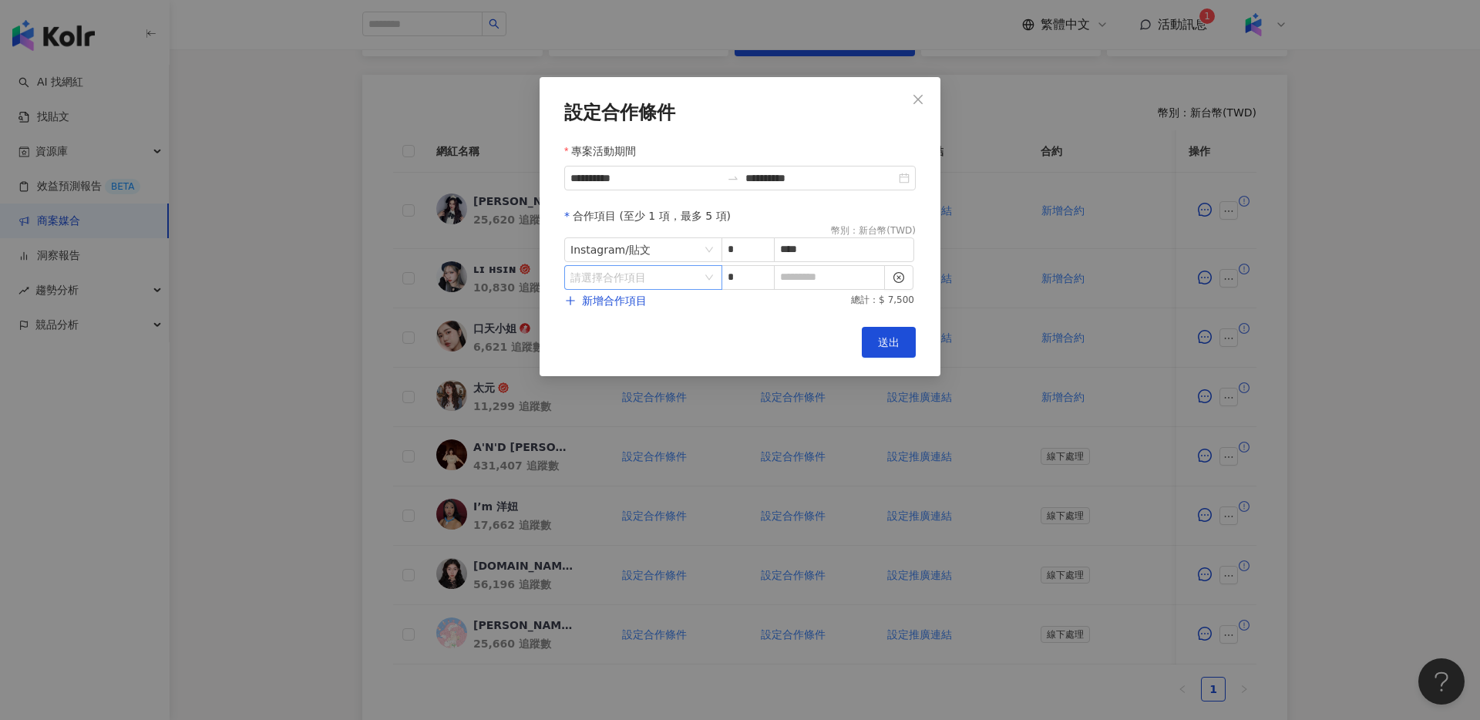
click at [668, 287] on input "search" at bounding box center [635, 277] width 130 height 23
click at [607, 341] on div "Instagram" at bounding box center [604, 342] width 55 height 17
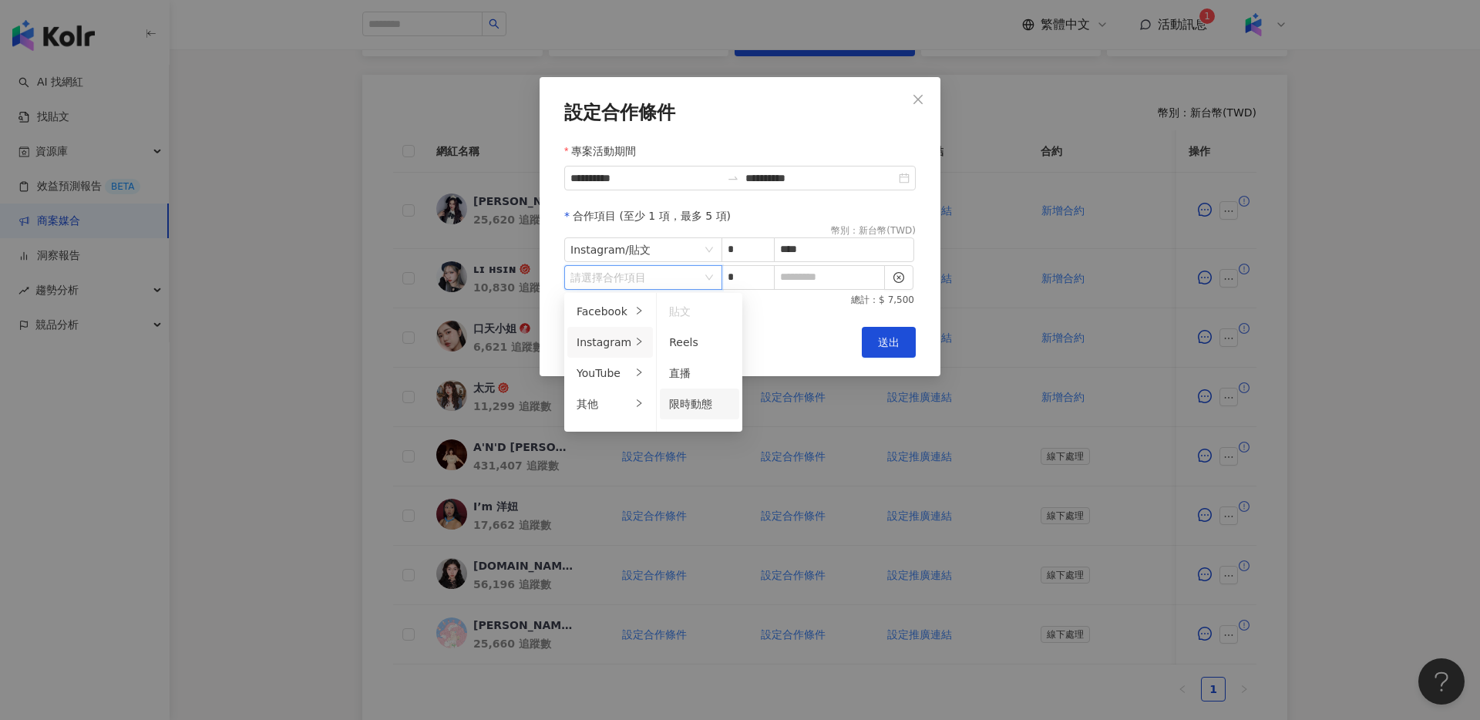
click at [695, 404] on span "限時動態" at bounding box center [690, 404] width 43 height 12
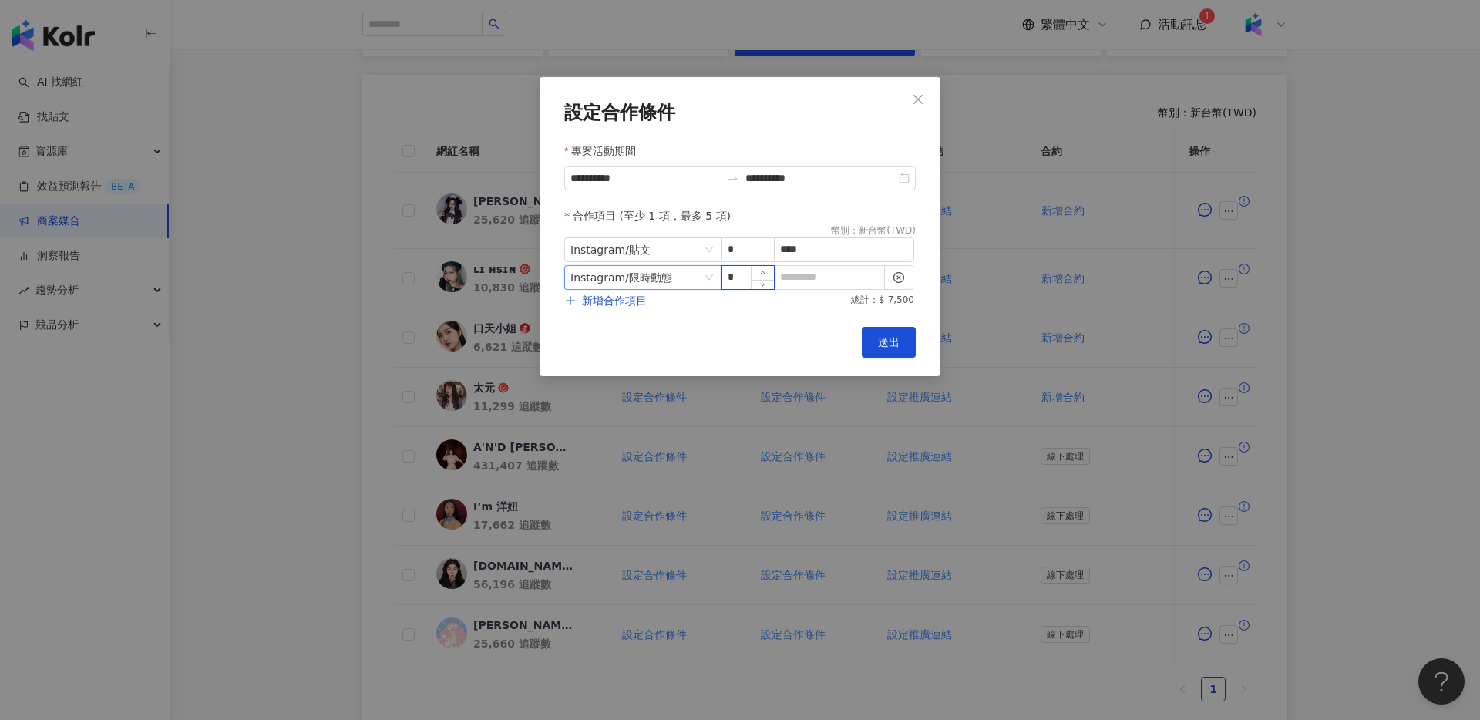
type input "*"
click at [758, 266] on span "Increase Value" at bounding box center [762, 273] width 23 height 14
click at [796, 272] on input at bounding box center [829, 277] width 109 height 23
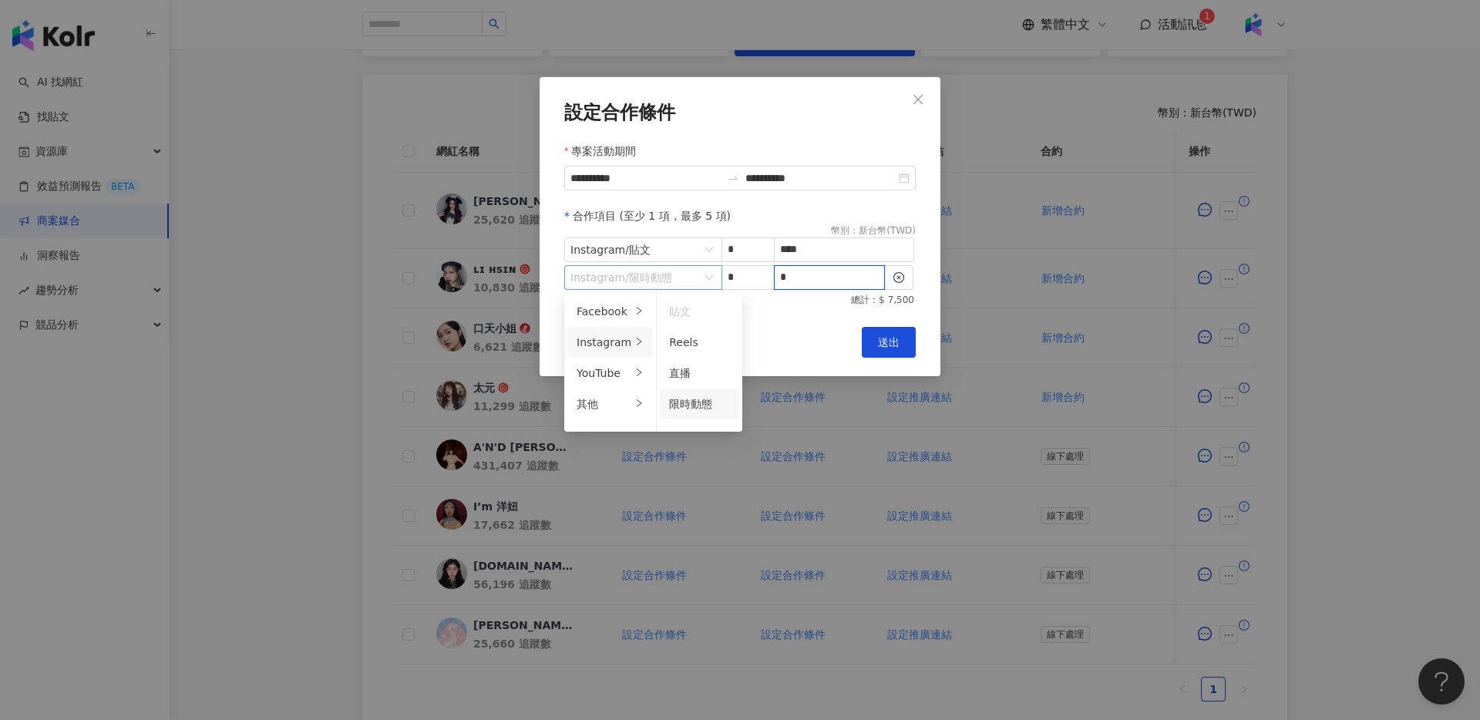
click at [641, 289] on div "Instagram / 限時動態" at bounding box center [643, 277] width 158 height 25
type input "*"
click at [816, 352] on div "Cancel 送出" at bounding box center [740, 342] width 352 height 31
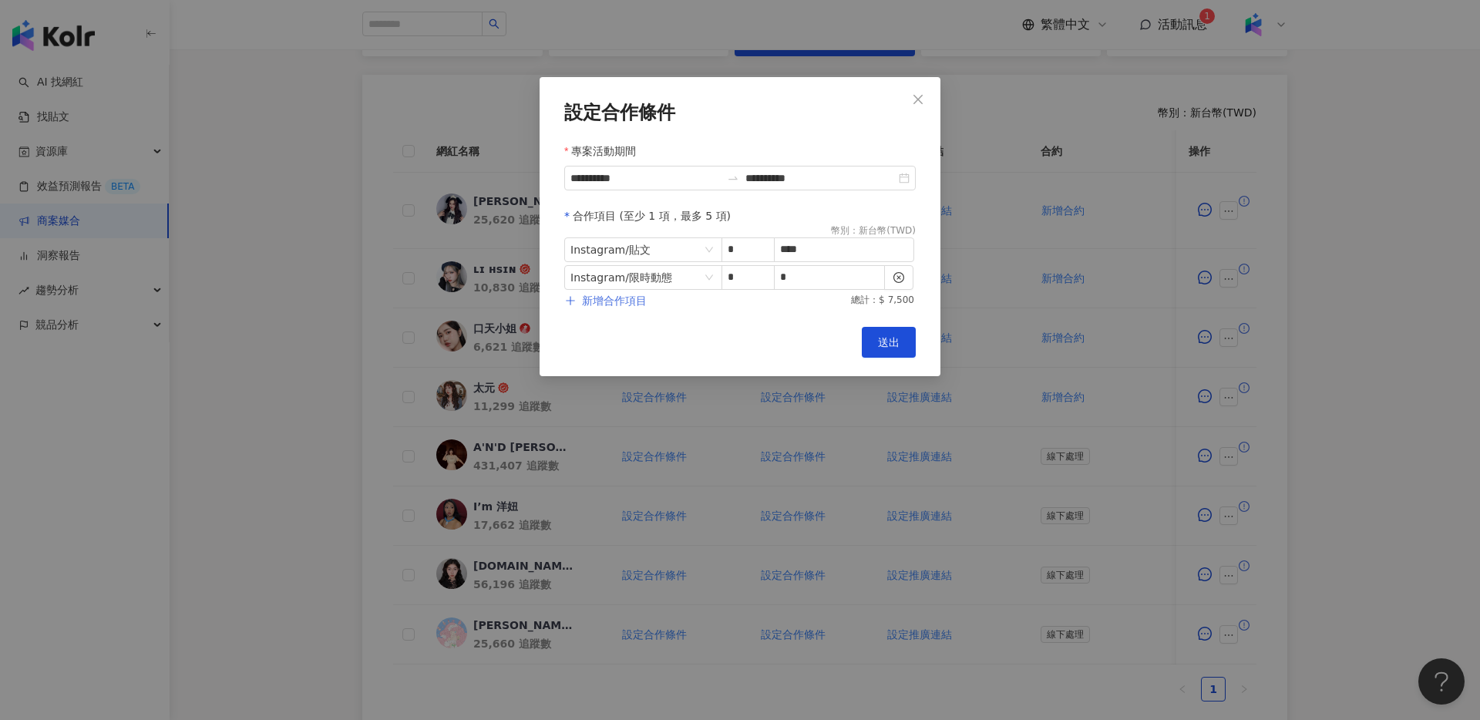
click at [627, 304] on span "新增合作項目" at bounding box center [614, 300] width 65 height 12
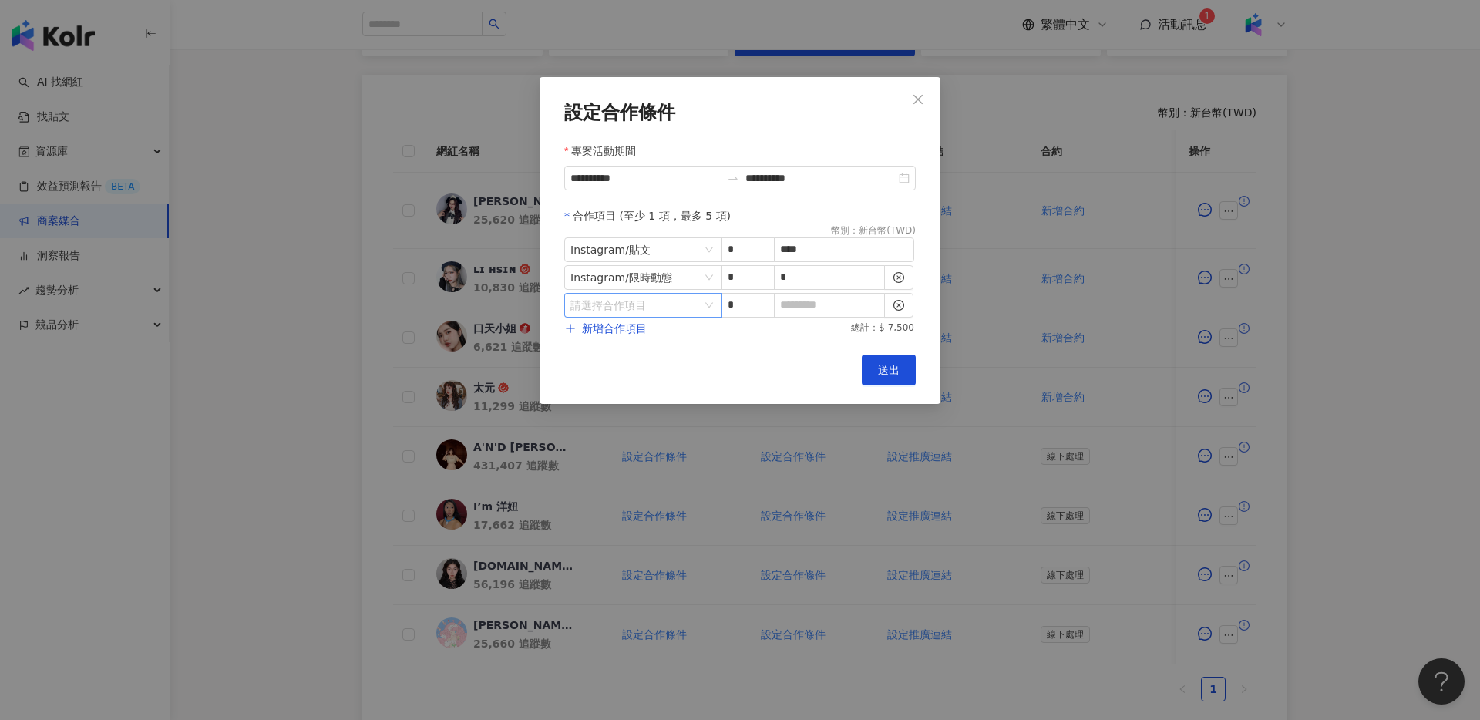
click at [628, 308] on input "search" at bounding box center [635, 305] width 130 height 23
click at [623, 428] on div "其他" at bounding box center [604, 431] width 55 height 17
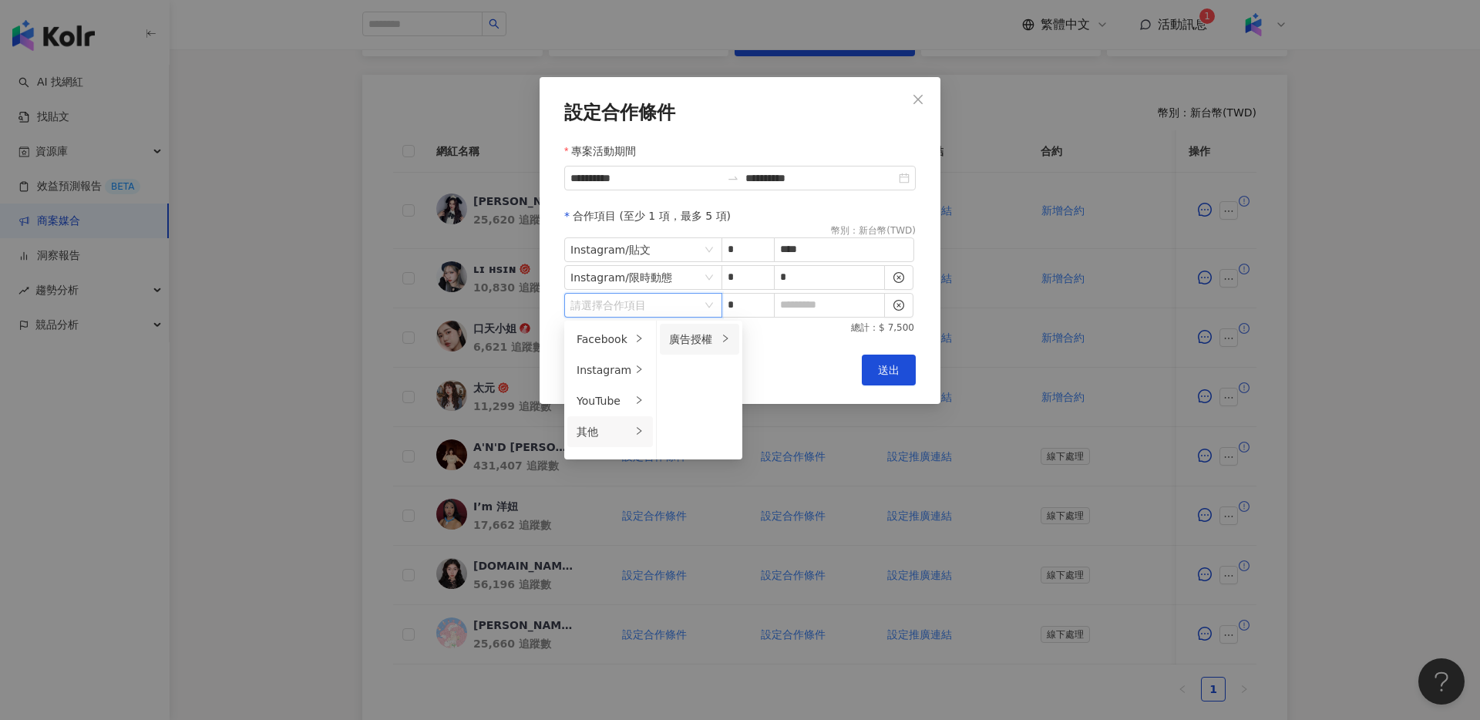
click at [699, 346] on div "廣告授權" at bounding box center [693, 339] width 49 height 17
click at [766, 402] on span "30 天" at bounding box center [769, 401] width 28 height 12
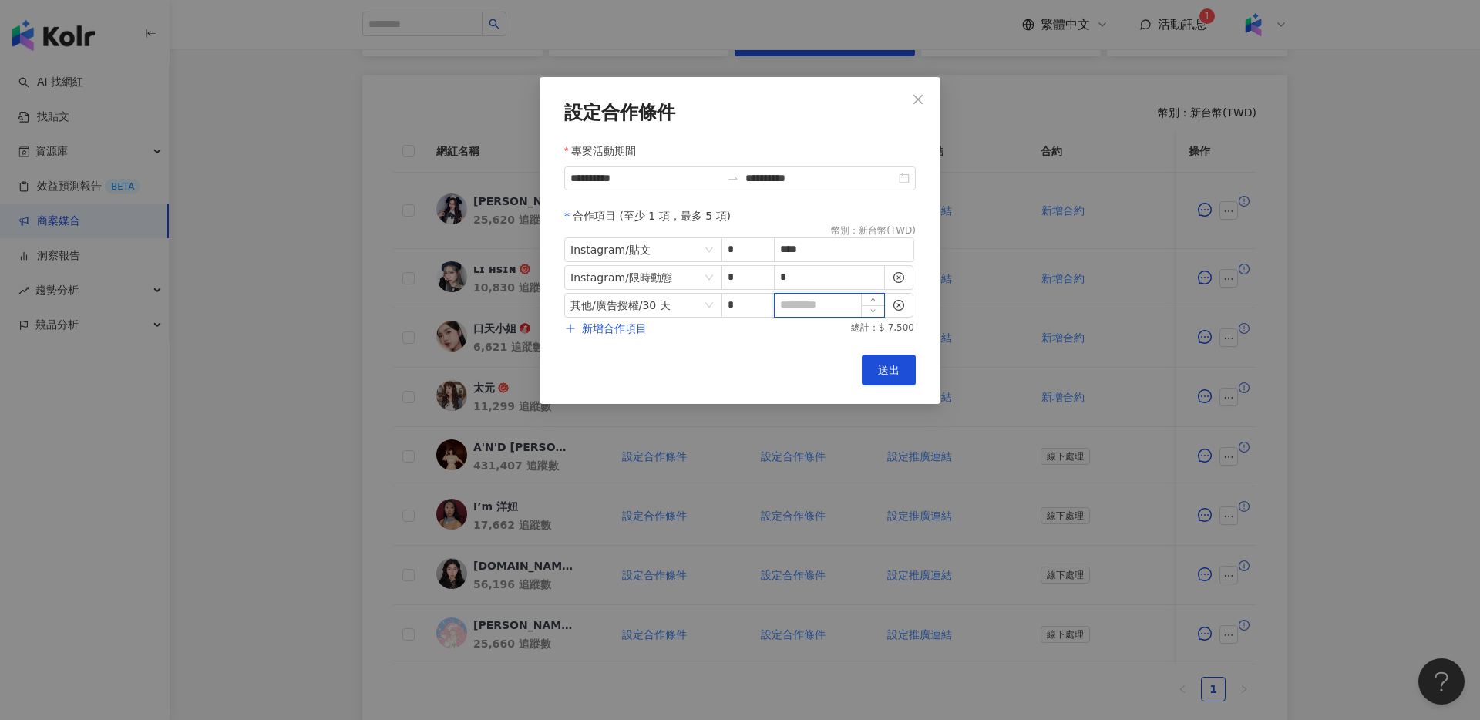
click at [827, 311] on input at bounding box center [829, 305] width 109 height 23
type input "*"
click at [883, 365] on span "送出" at bounding box center [889, 370] width 22 height 12
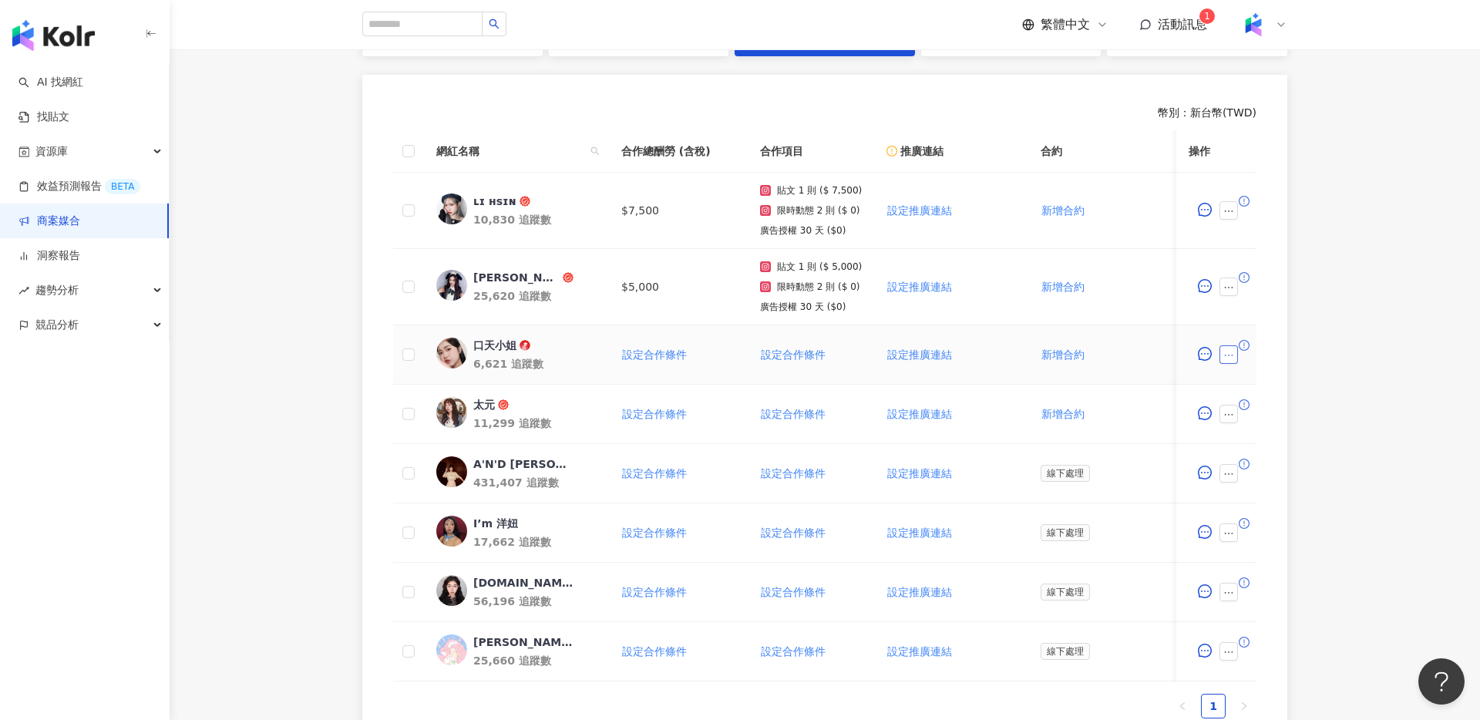
click at [1227, 357] on icon "ellipsis" at bounding box center [1228, 355] width 11 height 11
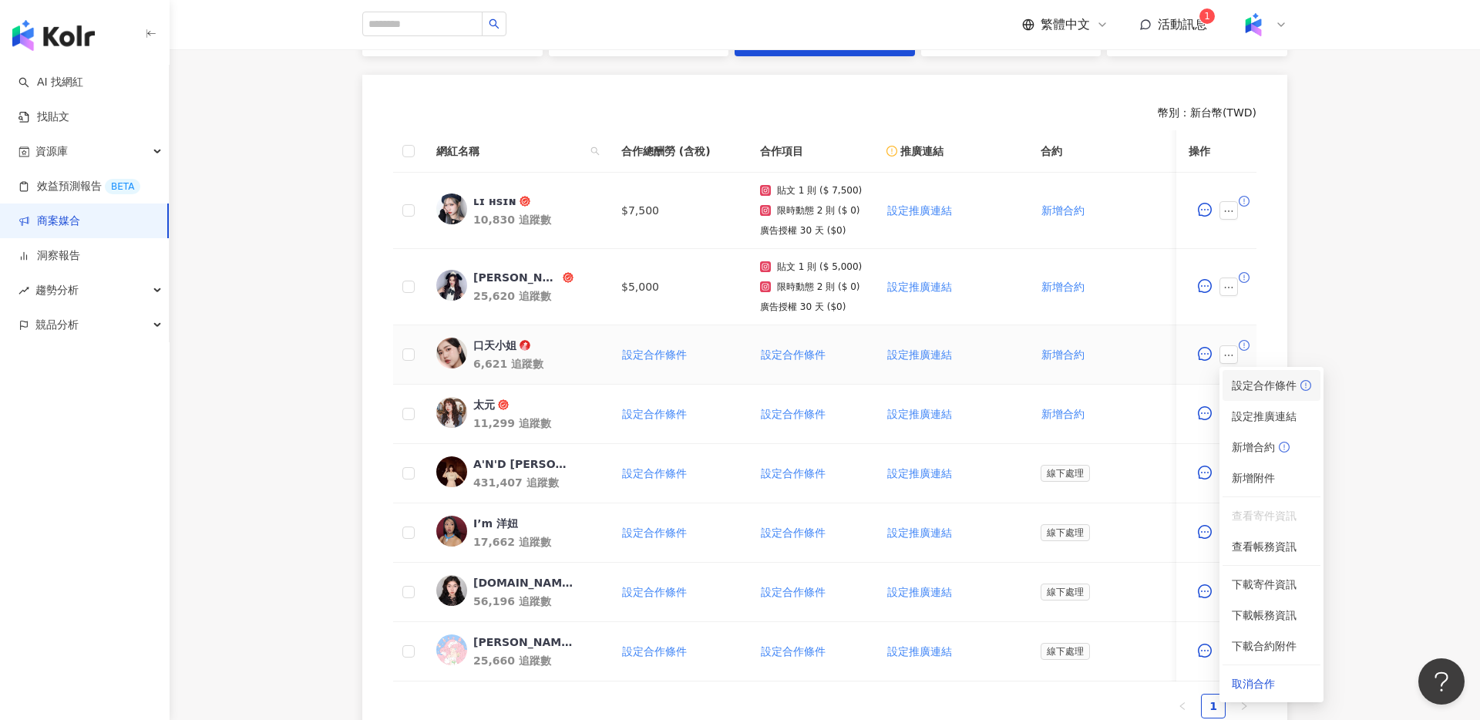
click at [1277, 392] on span "設定合作條件" at bounding box center [1271, 385] width 79 height 17
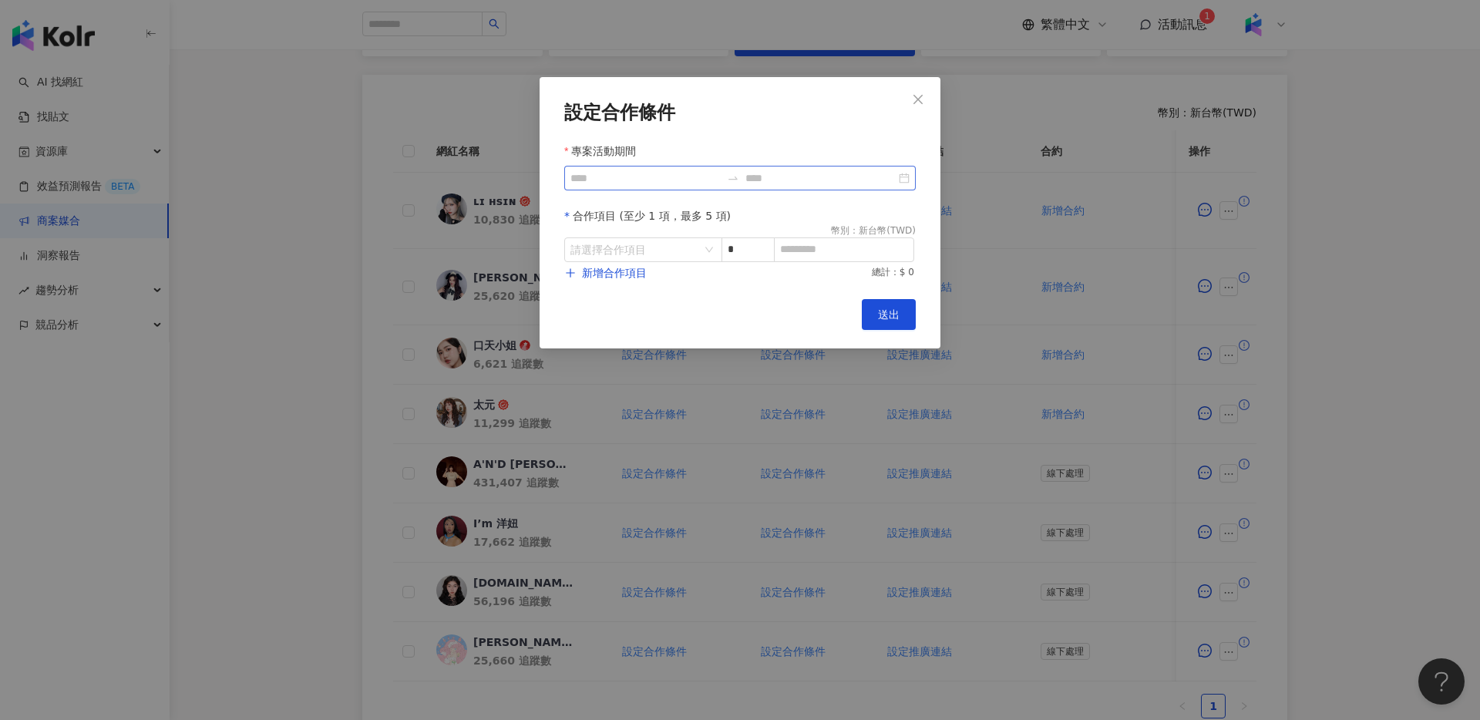
click at [897, 172] on div at bounding box center [740, 178] width 352 height 25
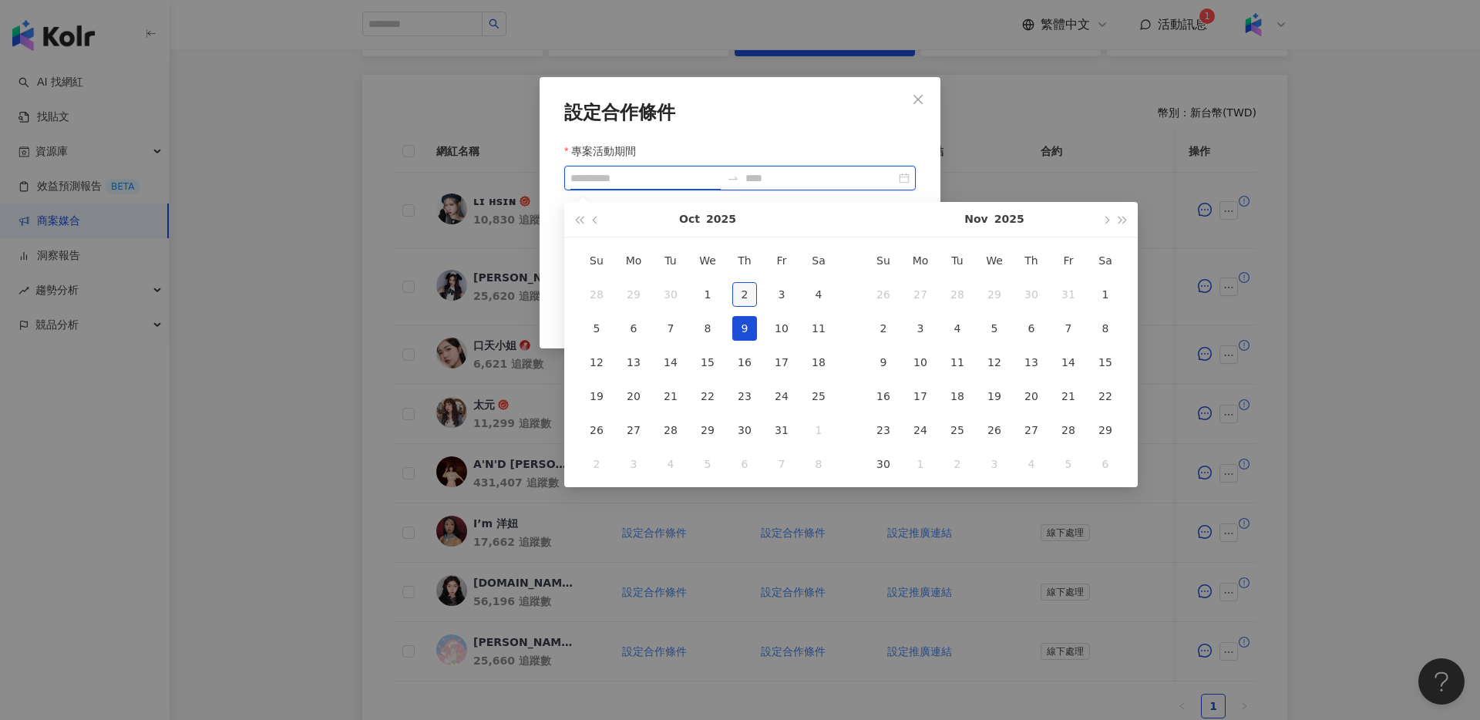
type input "**********"
click at [738, 294] on div "2" at bounding box center [744, 294] width 25 height 25
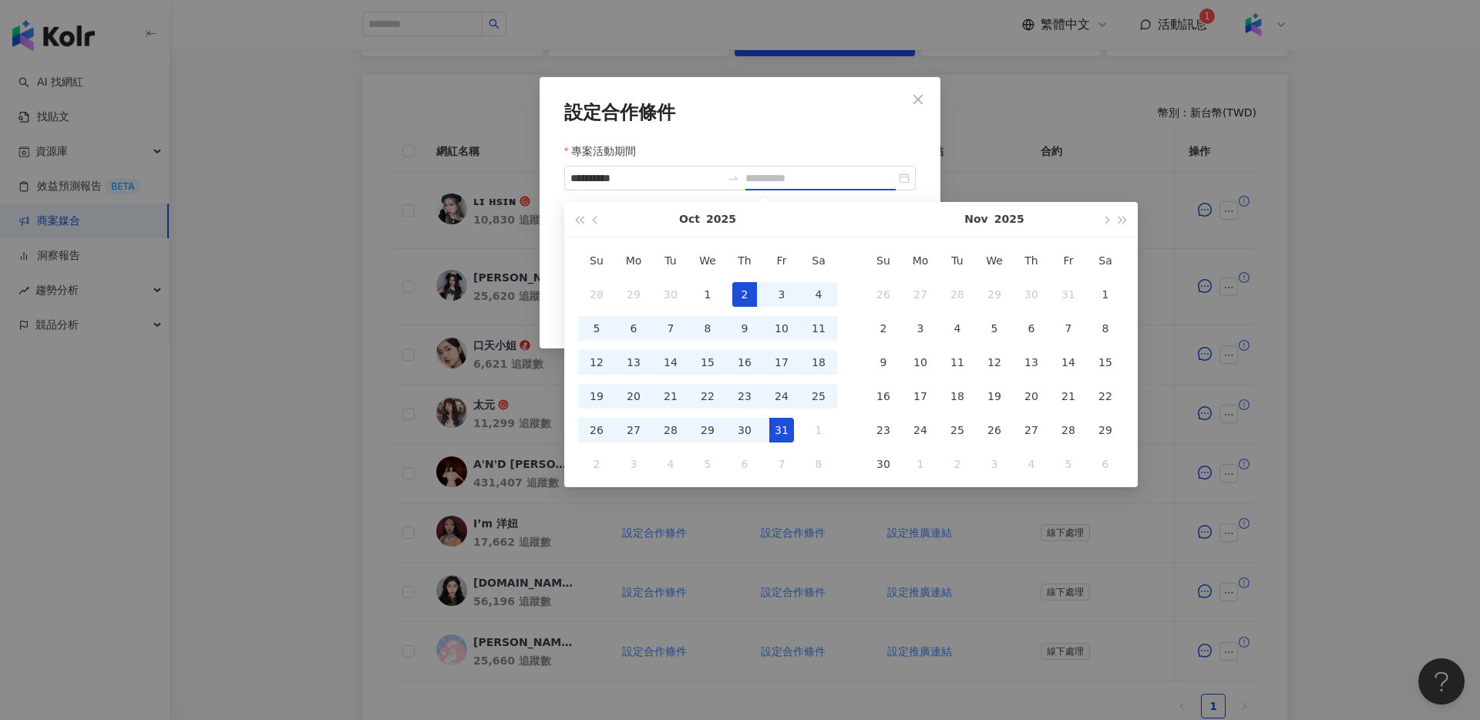
click at [779, 427] on div "31" at bounding box center [781, 430] width 25 height 25
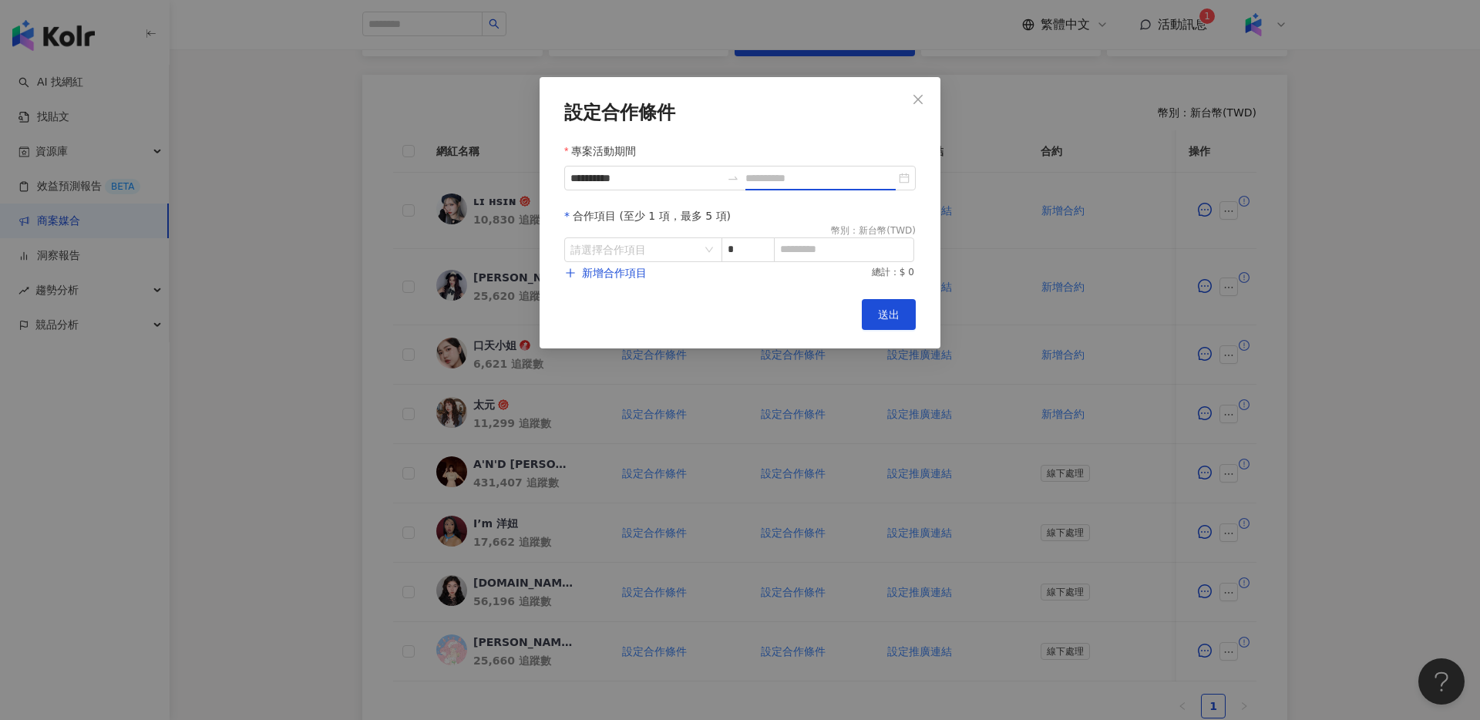
type input "**********"
click at [697, 251] on input "search" at bounding box center [635, 249] width 130 height 23
click at [620, 316] on div "Instagram" at bounding box center [604, 314] width 55 height 17
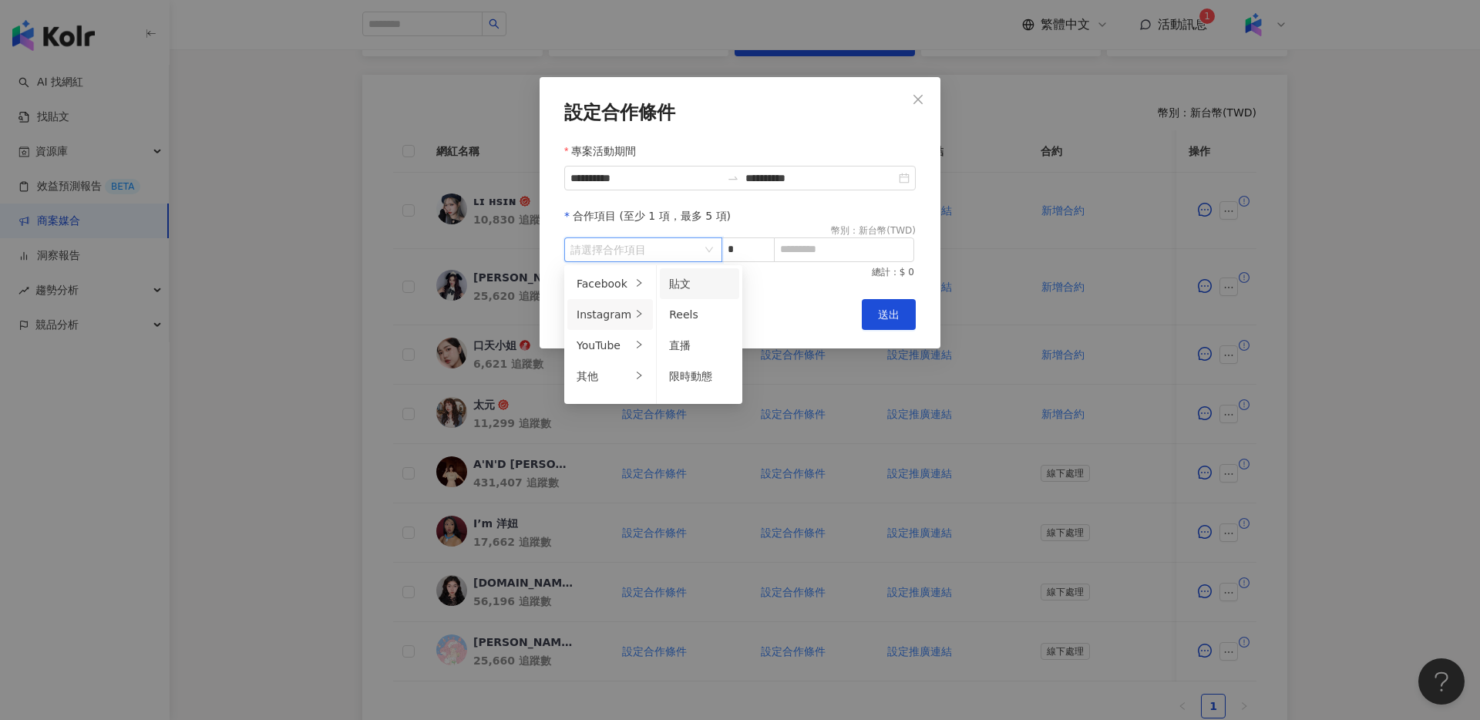
click at [701, 292] on li "貼文" at bounding box center [699, 283] width 79 height 31
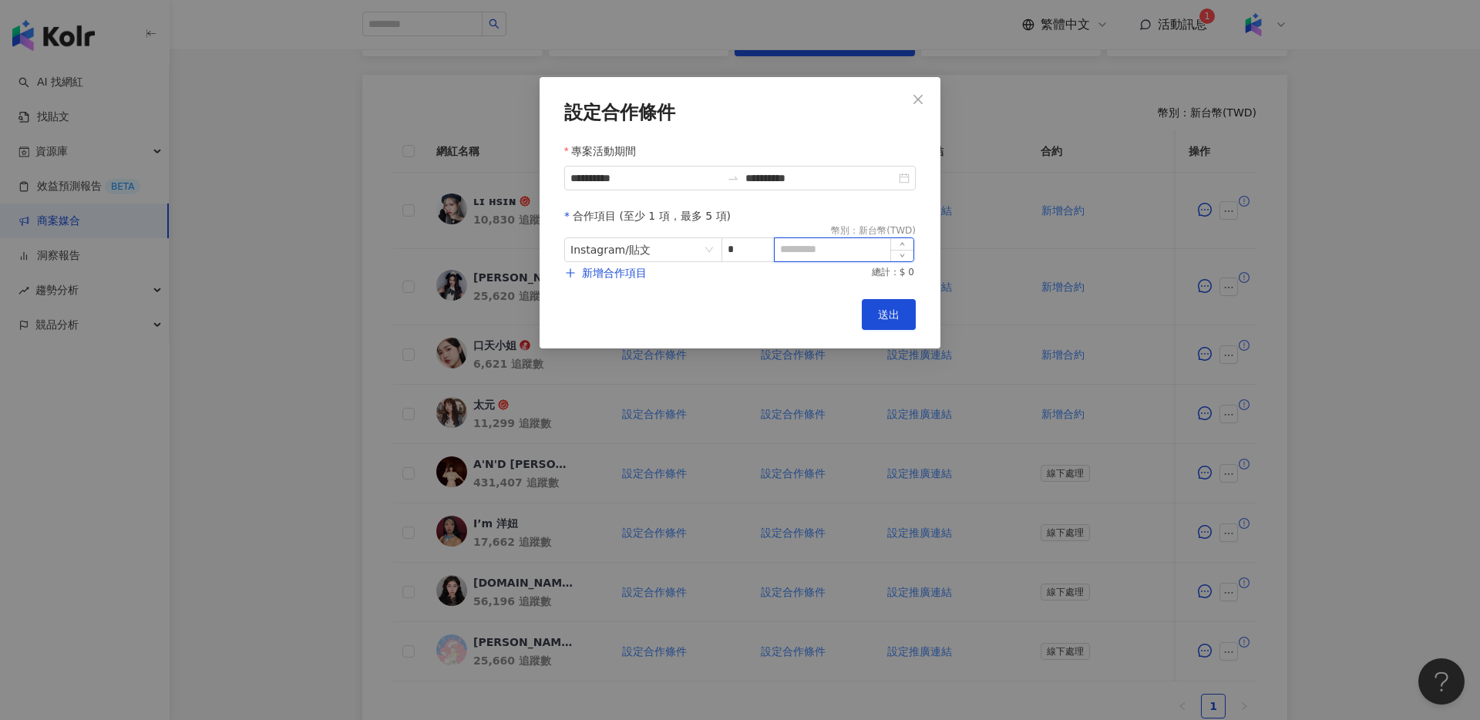
click at [850, 254] on input at bounding box center [844, 249] width 139 height 23
click at [848, 251] on input at bounding box center [844, 249] width 139 height 23
type input "****"
click at [584, 263] on button "新增合作項目" at bounding box center [605, 272] width 83 height 31
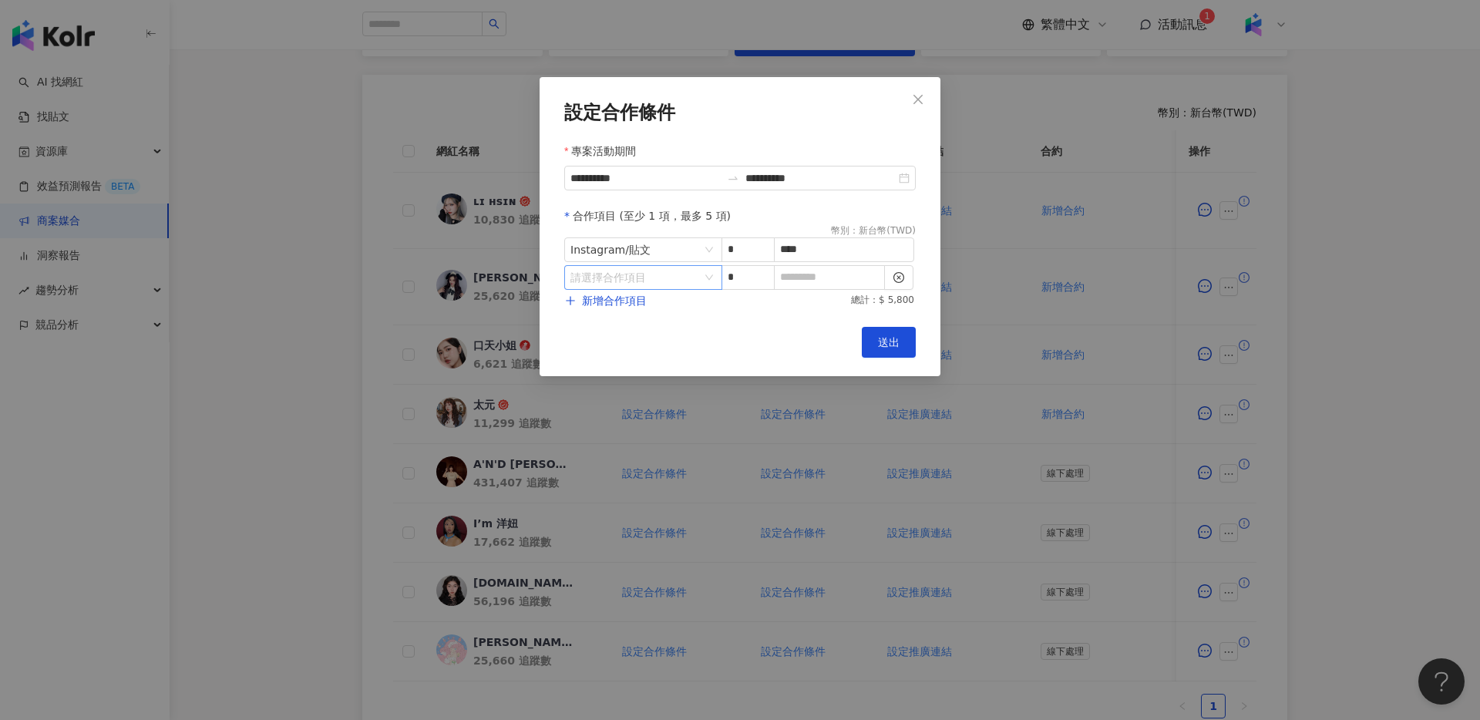
click at [633, 275] on input "search" at bounding box center [635, 277] width 130 height 23
click at [620, 347] on div "Instagram" at bounding box center [604, 342] width 55 height 17
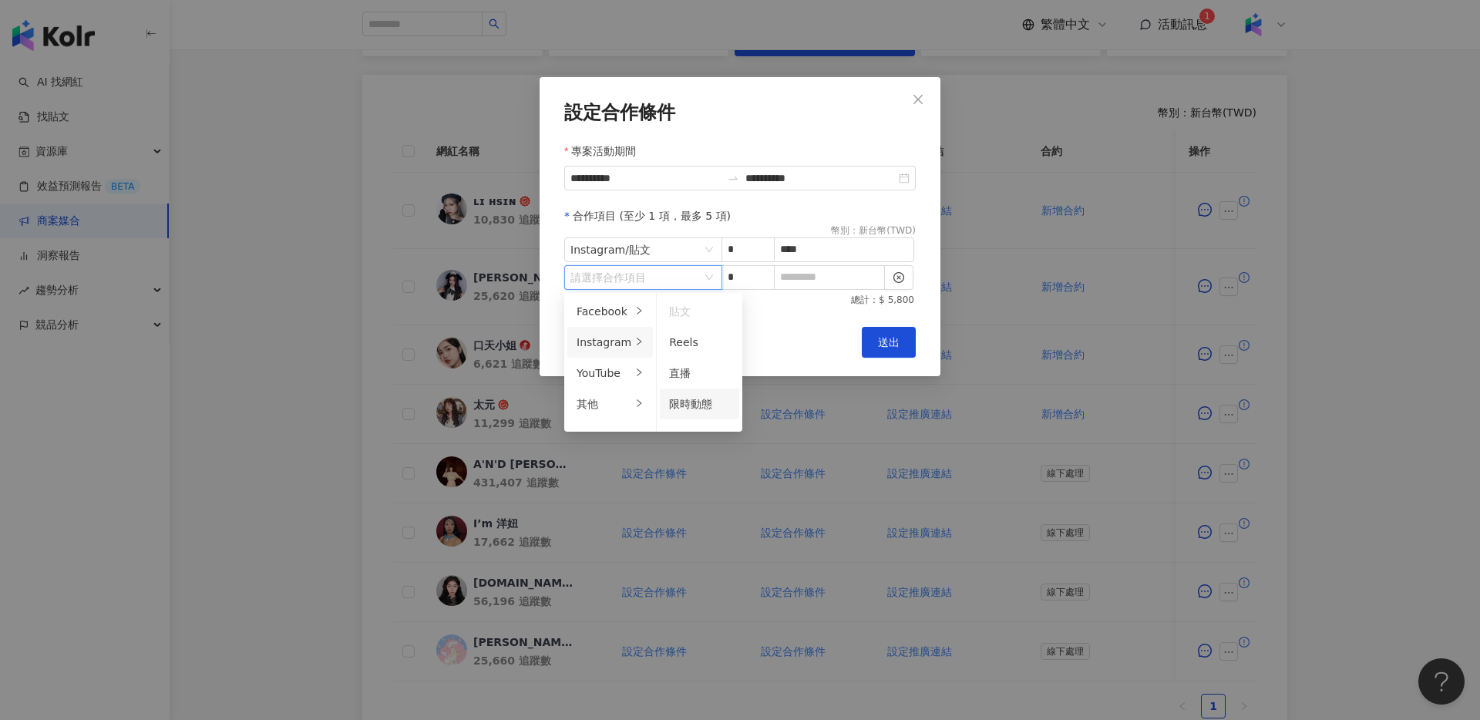
click at [706, 395] on div "限時動態" at bounding box center [699, 403] width 61 height 17
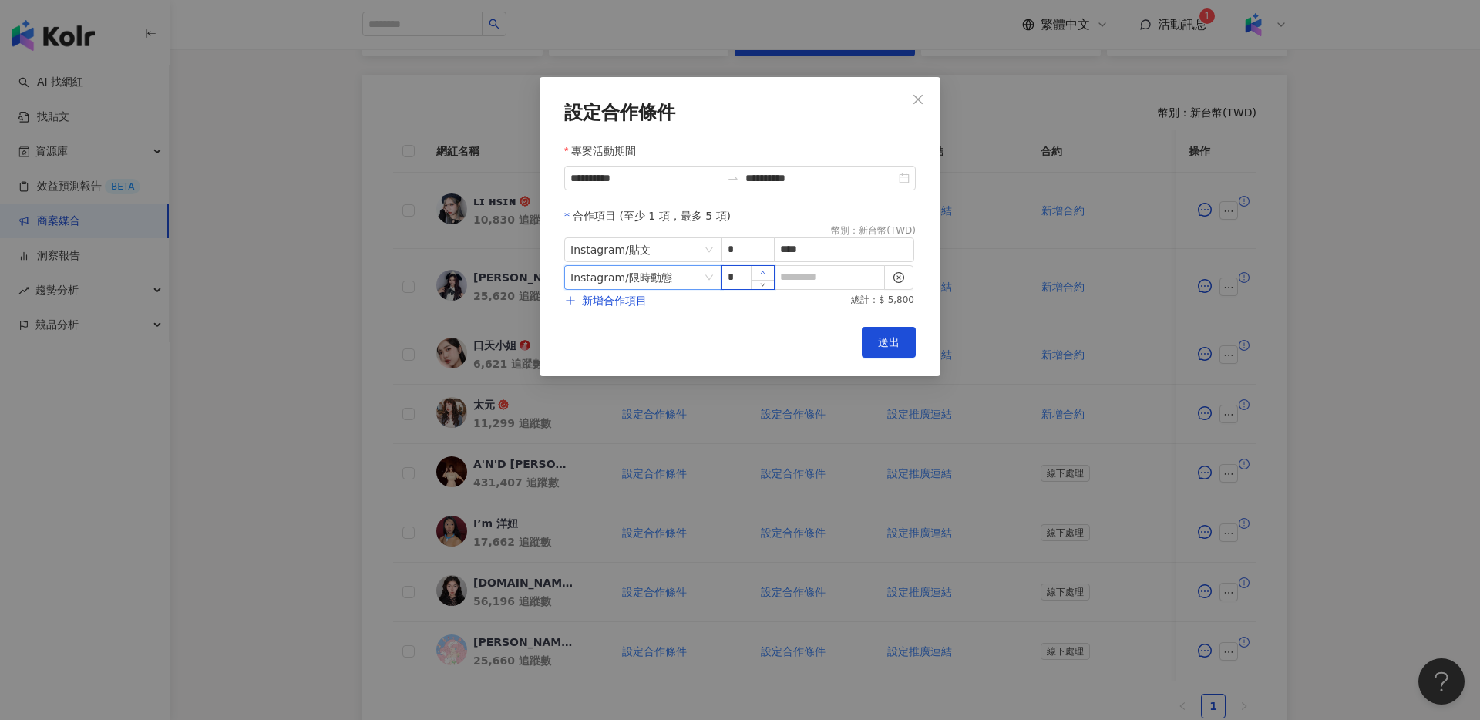
type input "*"
click at [766, 274] on span "Increase Value" at bounding box center [762, 273] width 23 height 14
click at [800, 278] on input at bounding box center [829, 277] width 109 height 23
type input "*"
click at [619, 302] on span "新增合作項目" at bounding box center [614, 300] width 65 height 12
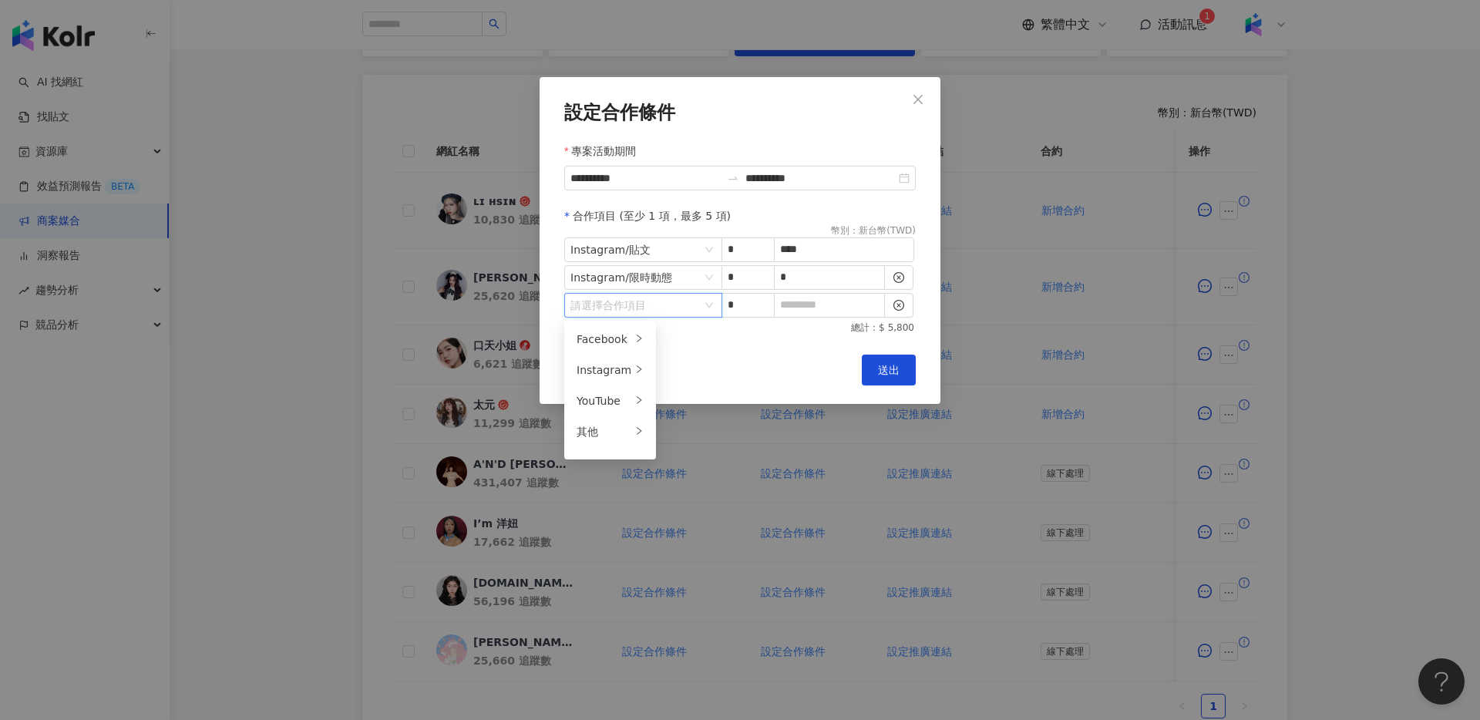
click at [669, 308] on input "search" at bounding box center [635, 305] width 130 height 23
click at [606, 429] on div "其他" at bounding box center [604, 431] width 55 height 17
click at [689, 348] on li "廣告授權" at bounding box center [699, 339] width 79 height 31
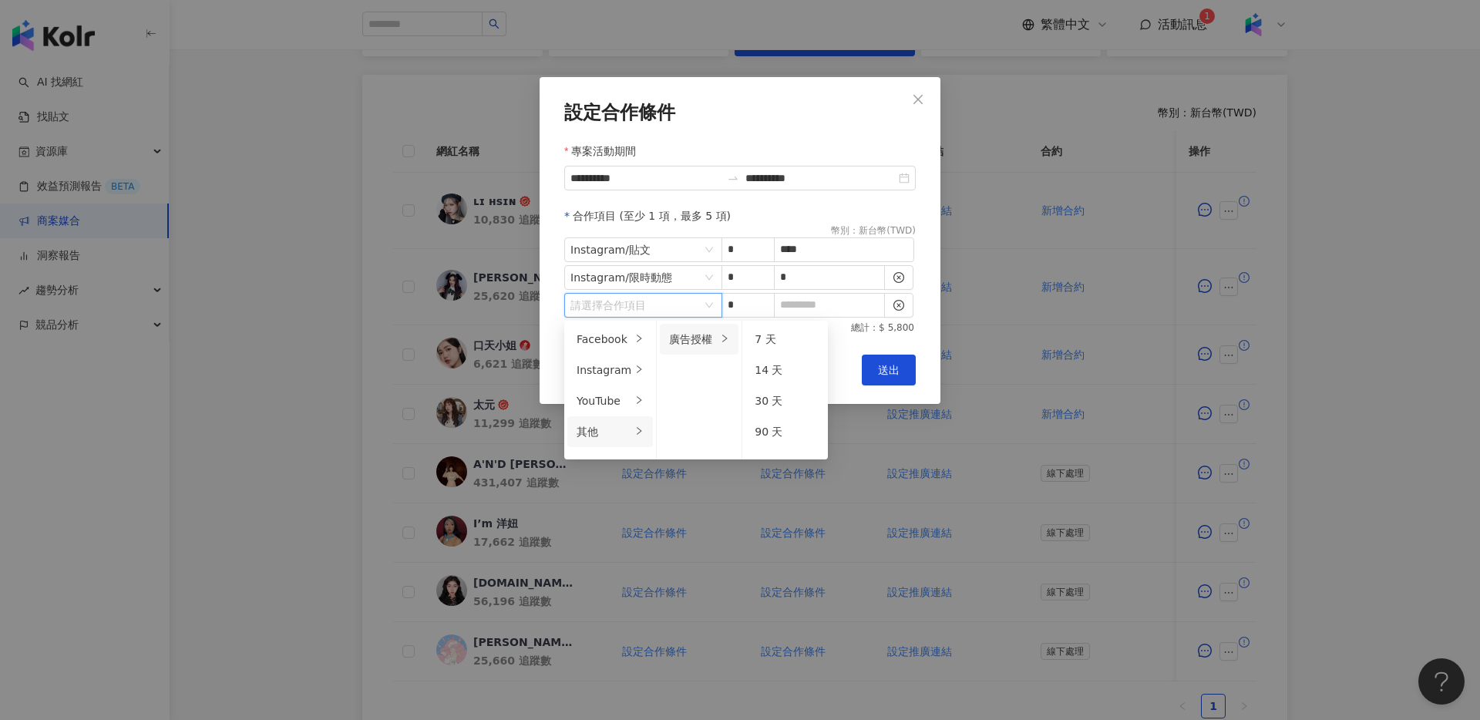
drag, startPoint x: 769, startPoint y: 395, endPoint x: 794, endPoint y: 330, distance: 69.3
click at [770, 395] on span "30 天" at bounding box center [769, 401] width 28 height 12
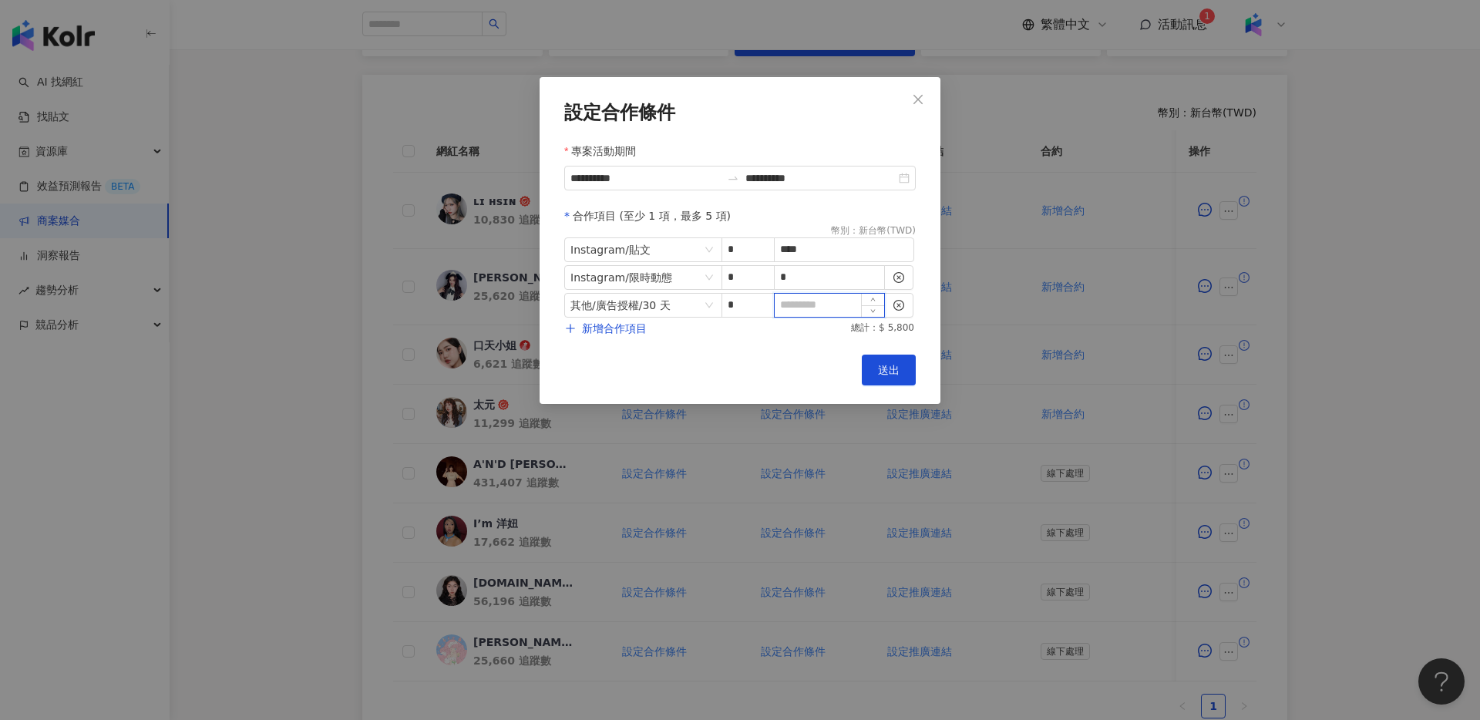
click at [798, 306] on input at bounding box center [829, 305] width 109 height 23
type input "*"
click at [885, 373] on span "送出" at bounding box center [889, 370] width 22 height 12
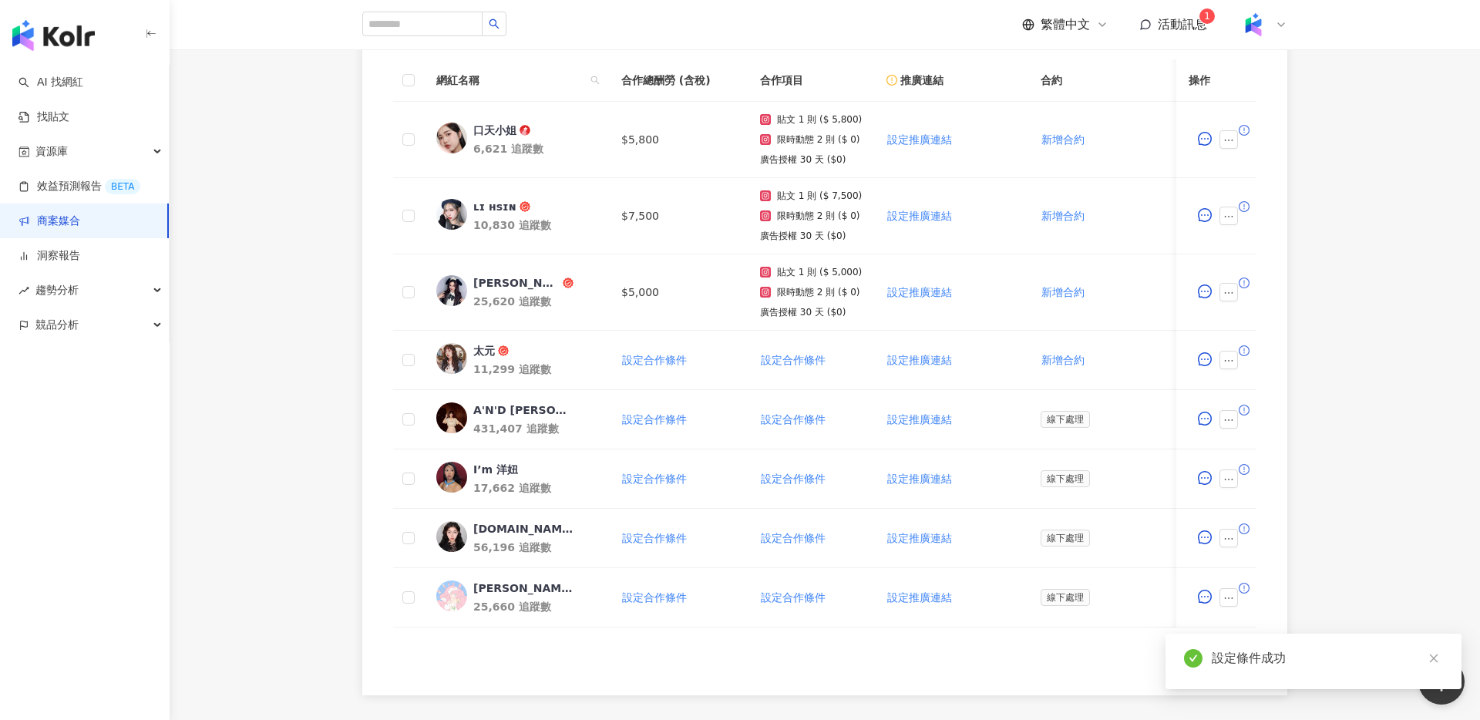
scroll to position [483, 0]
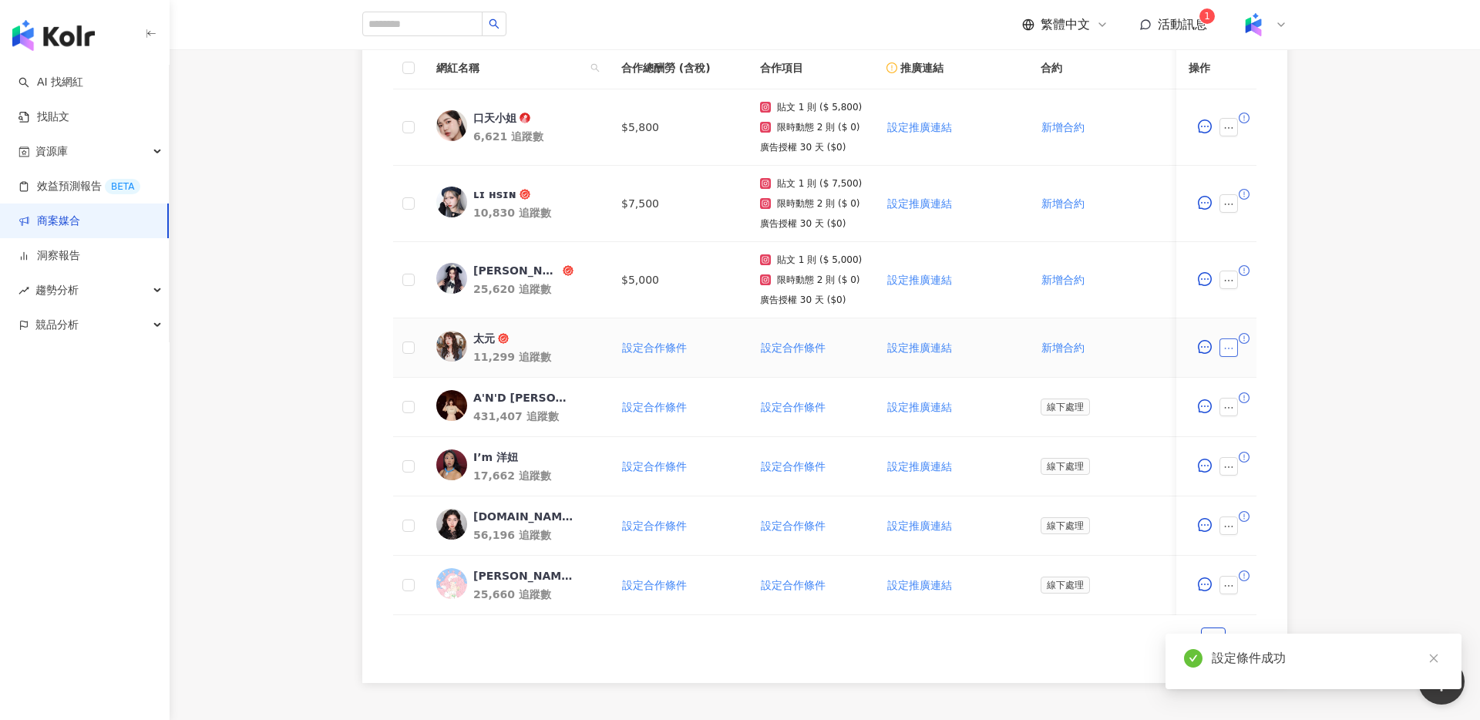
click at [1227, 344] on icon "ellipsis" at bounding box center [1228, 348] width 11 height 11
click at [1260, 378] on span "設定合作條件" at bounding box center [1271, 378] width 79 height 17
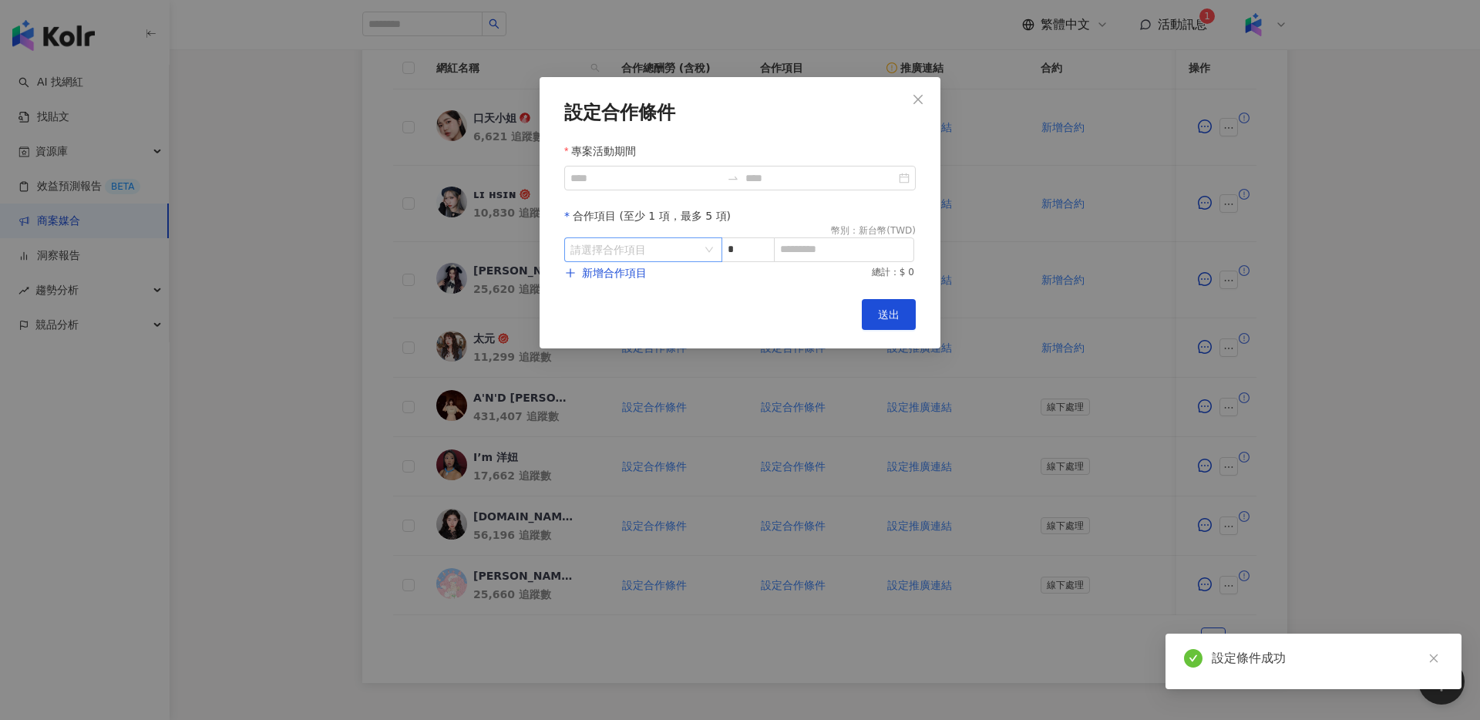
click at [678, 260] on input "search" at bounding box center [635, 249] width 130 height 23
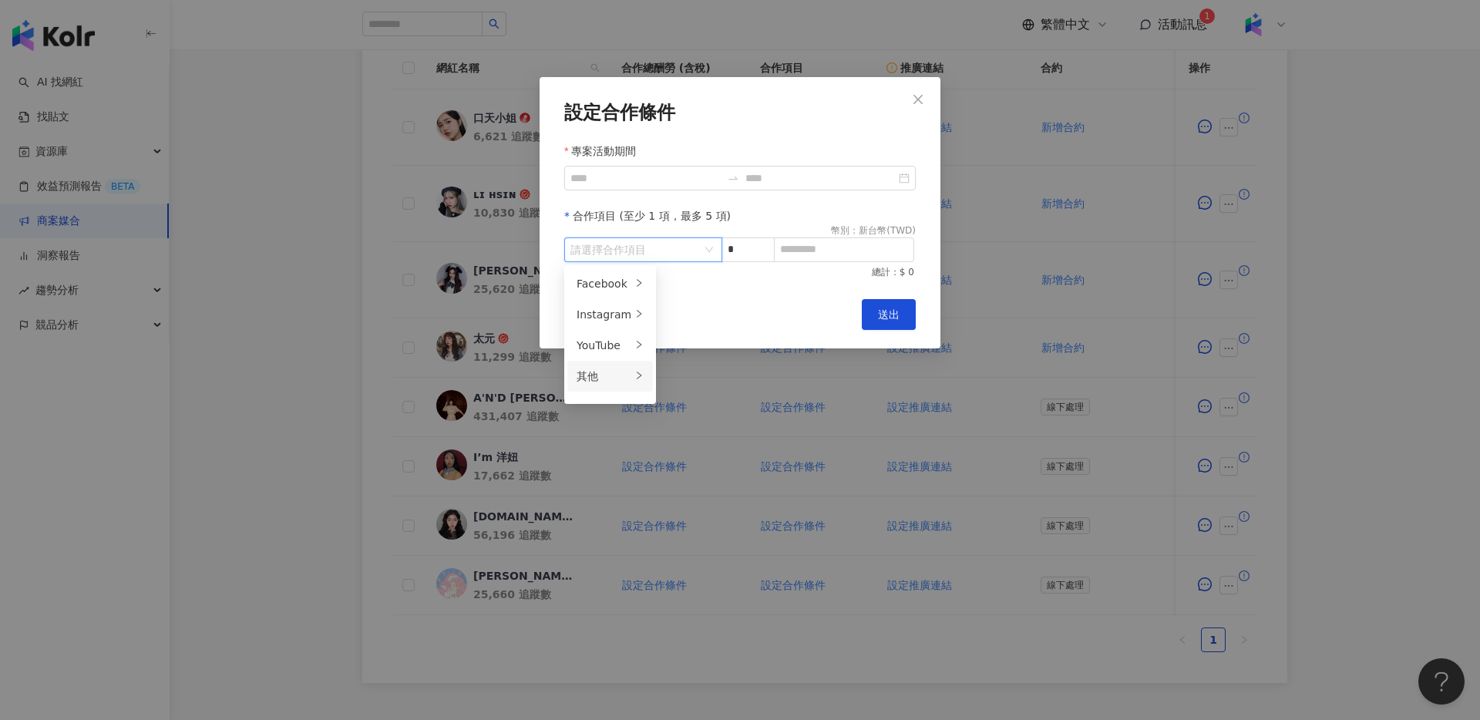
click at [606, 379] on div "其他" at bounding box center [604, 376] width 55 height 17
click at [613, 315] on div "Instagram" at bounding box center [604, 314] width 55 height 17
click at [696, 292] on li "貼文" at bounding box center [699, 283] width 79 height 31
click at [809, 244] on input at bounding box center [844, 249] width 139 height 23
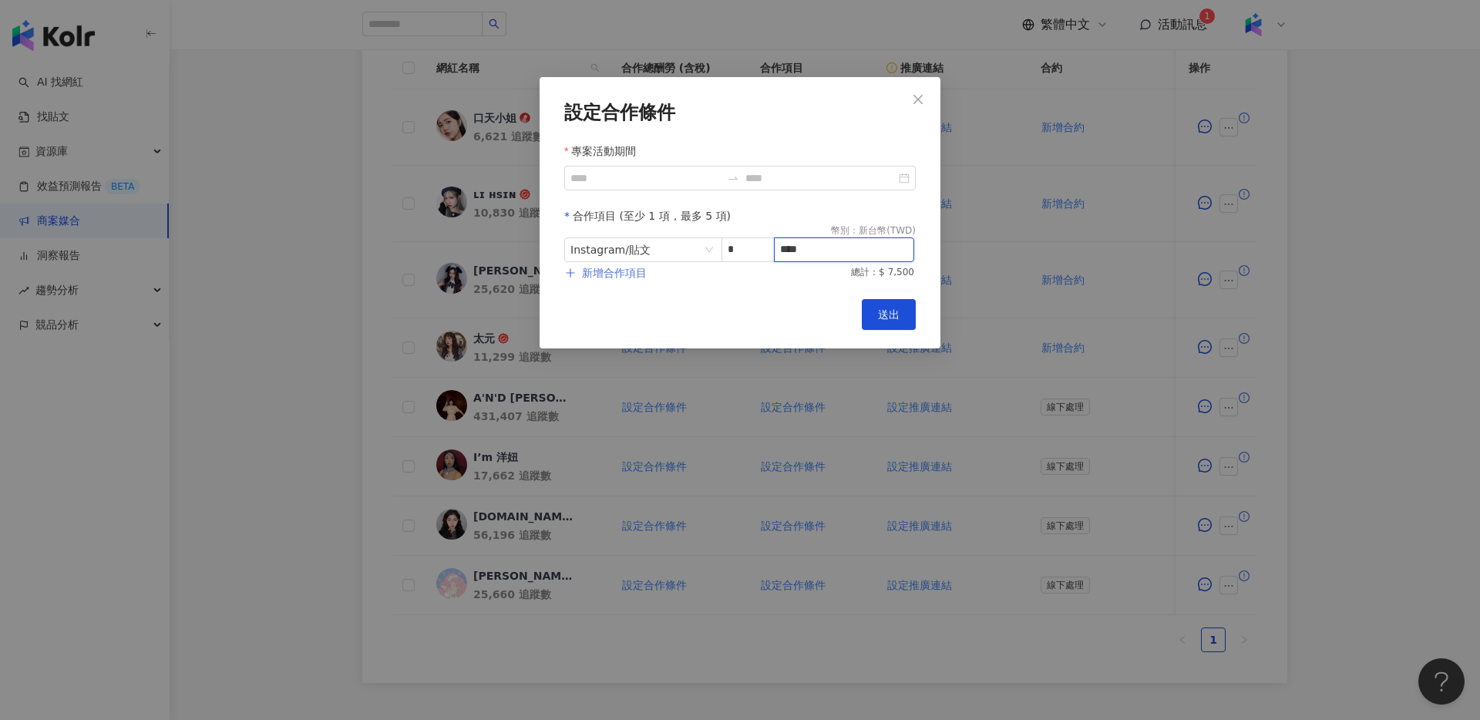
type input "****"
click at [612, 277] on span "新增合作項目" at bounding box center [614, 273] width 65 height 12
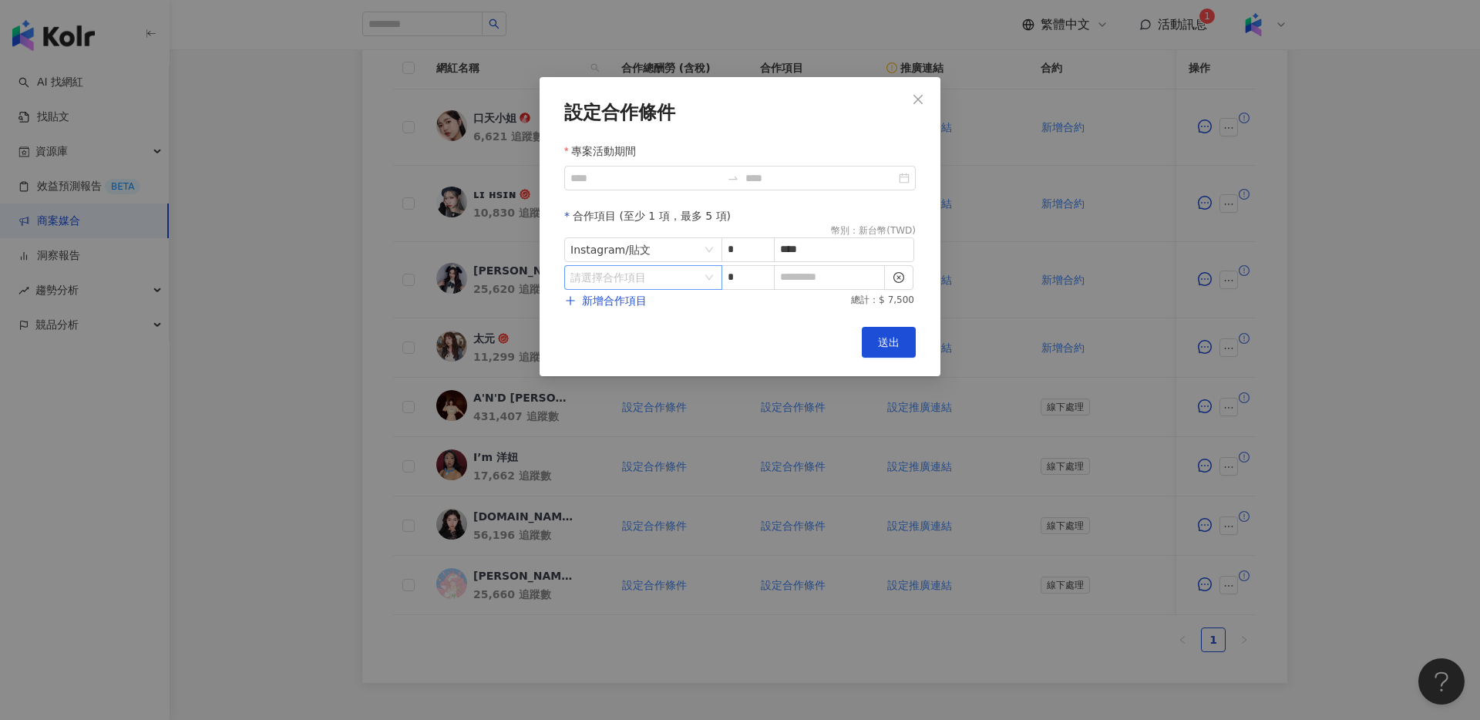
click at [712, 281] on div "請選擇合作項目" at bounding box center [643, 277] width 158 height 25
click at [616, 345] on div "Instagram" at bounding box center [604, 342] width 55 height 17
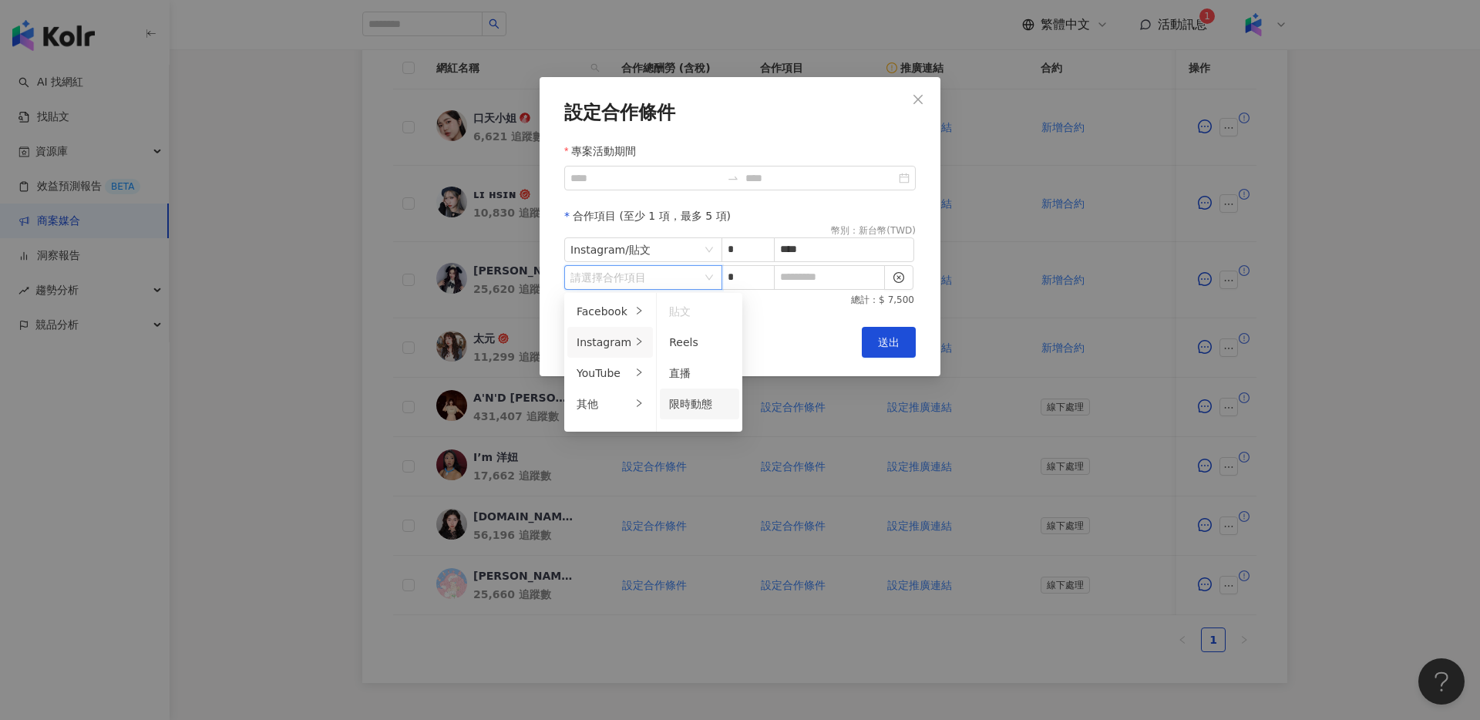
click at [697, 401] on span "限時動態" at bounding box center [690, 404] width 43 height 12
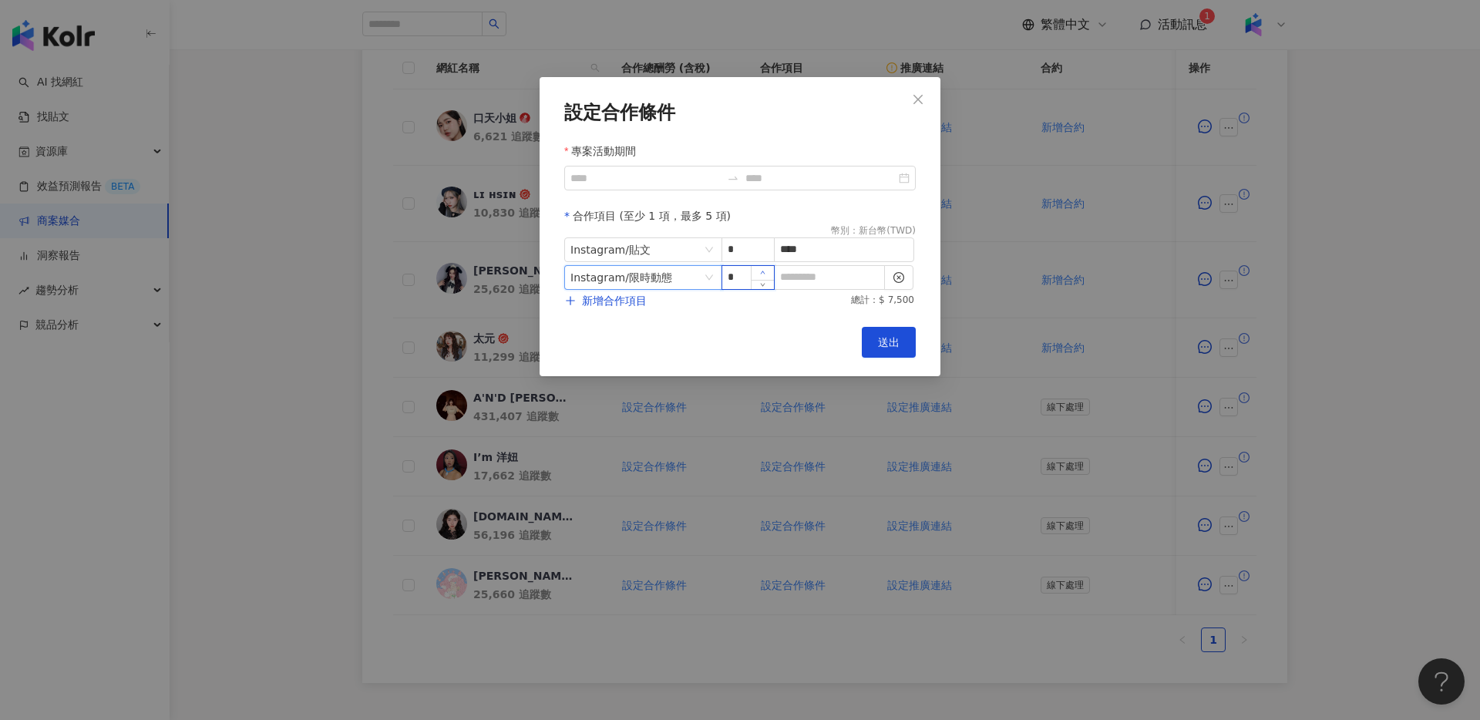
type input "*"
click at [765, 273] on icon "up" at bounding box center [762, 272] width 5 height 5
click at [807, 274] on input at bounding box center [829, 277] width 109 height 23
type input "*"
click at [661, 299] on div "新增合作項目 總計：$ 7,500" at bounding box center [740, 300] width 352 height 15
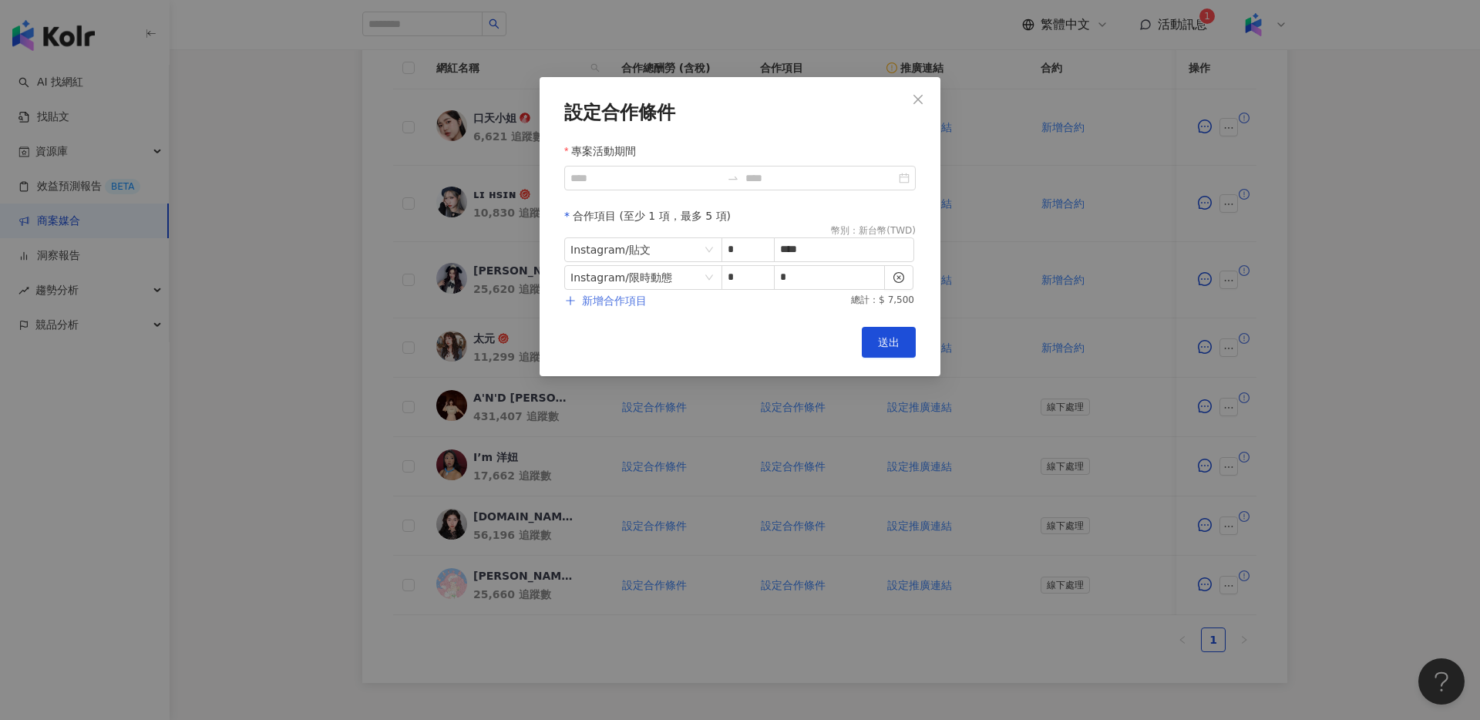
click at [621, 302] on span "新增合作項目" at bounding box center [614, 300] width 65 height 12
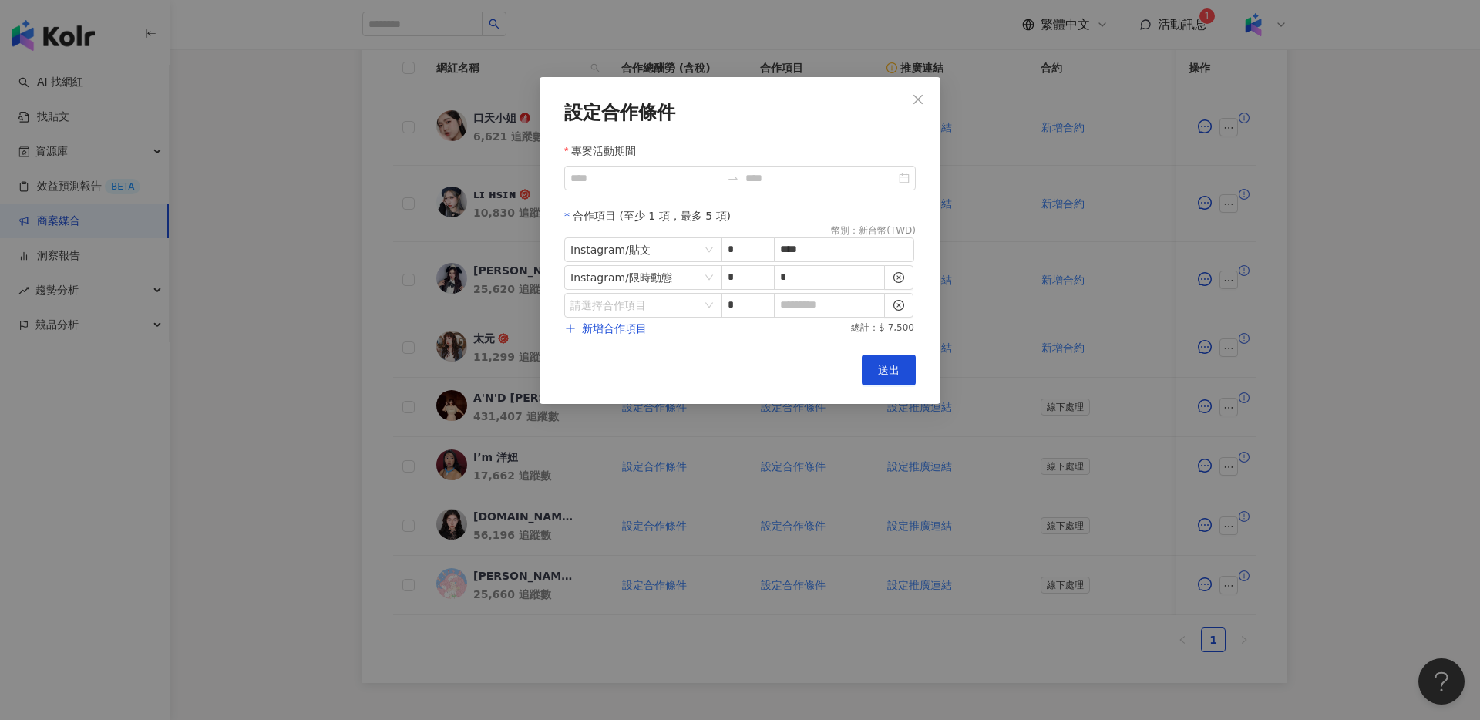
click at [689, 325] on div "新增合作項目 總計：$ 7,500" at bounding box center [740, 328] width 352 height 15
click at [690, 310] on input "search" at bounding box center [635, 305] width 130 height 23
click at [611, 446] on li "其他" at bounding box center [610, 431] width 86 height 31
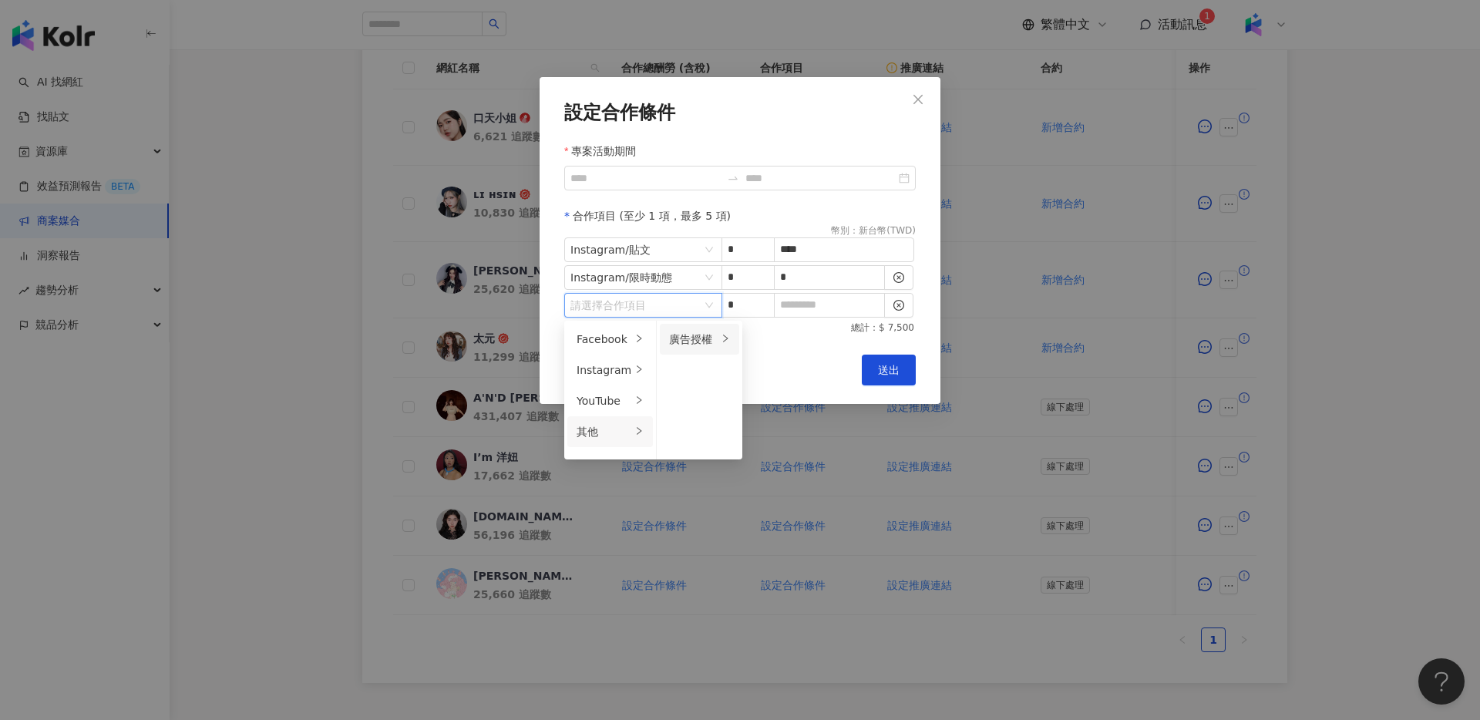
click at [695, 349] on li "廣告授權" at bounding box center [699, 339] width 79 height 31
click at [775, 404] on span "30 天" at bounding box center [769, 401] width 28 height 12
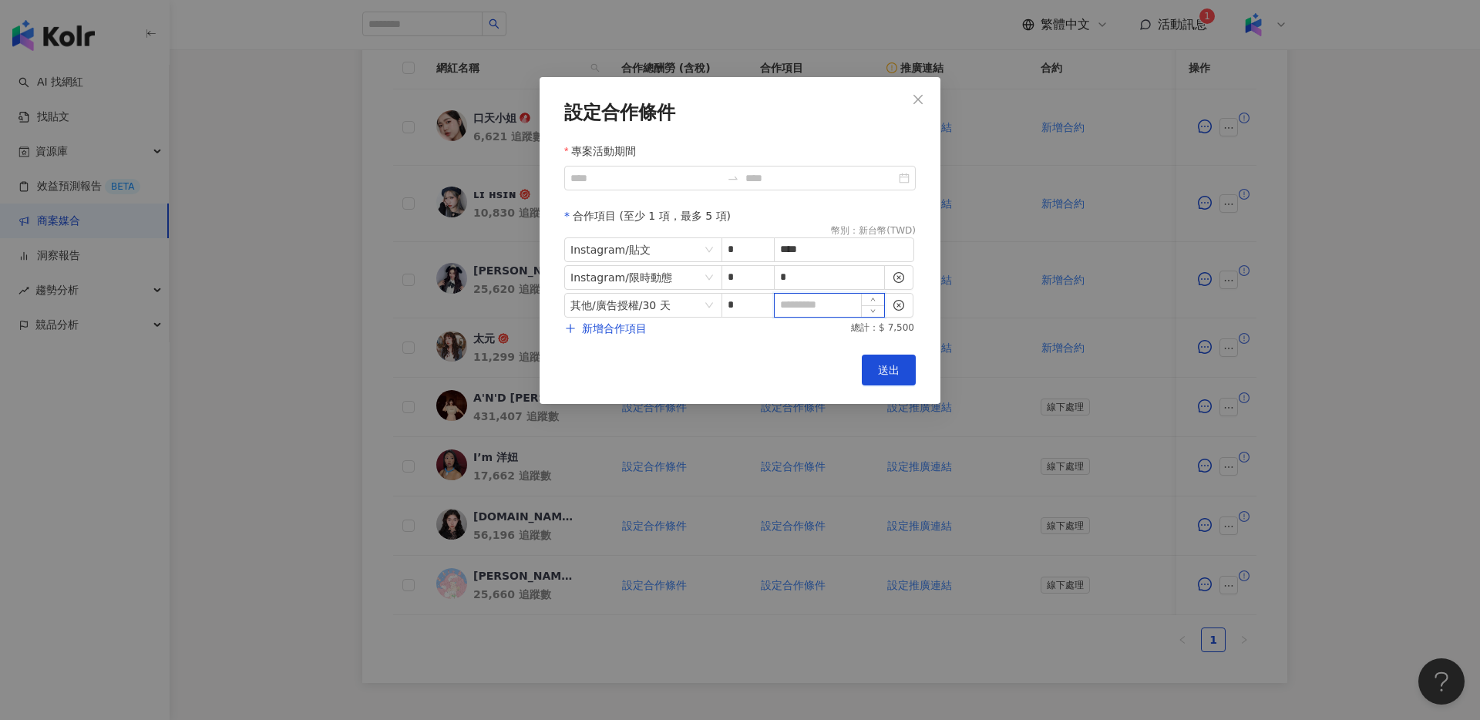
click at [804, 311] on input at bounding box center [829, 305] width 109 height 23
type input "*"
click at [905, 379] on button "送出" at bounding box center [889, 370] width 54 height 31
click at [880, 370] on span "送出" at bounding box center [889, 370] width 22 height 12
click at [648, 192] on div "專案活動期間 為必填" at bounding box center [740, 198] width 352 height 17
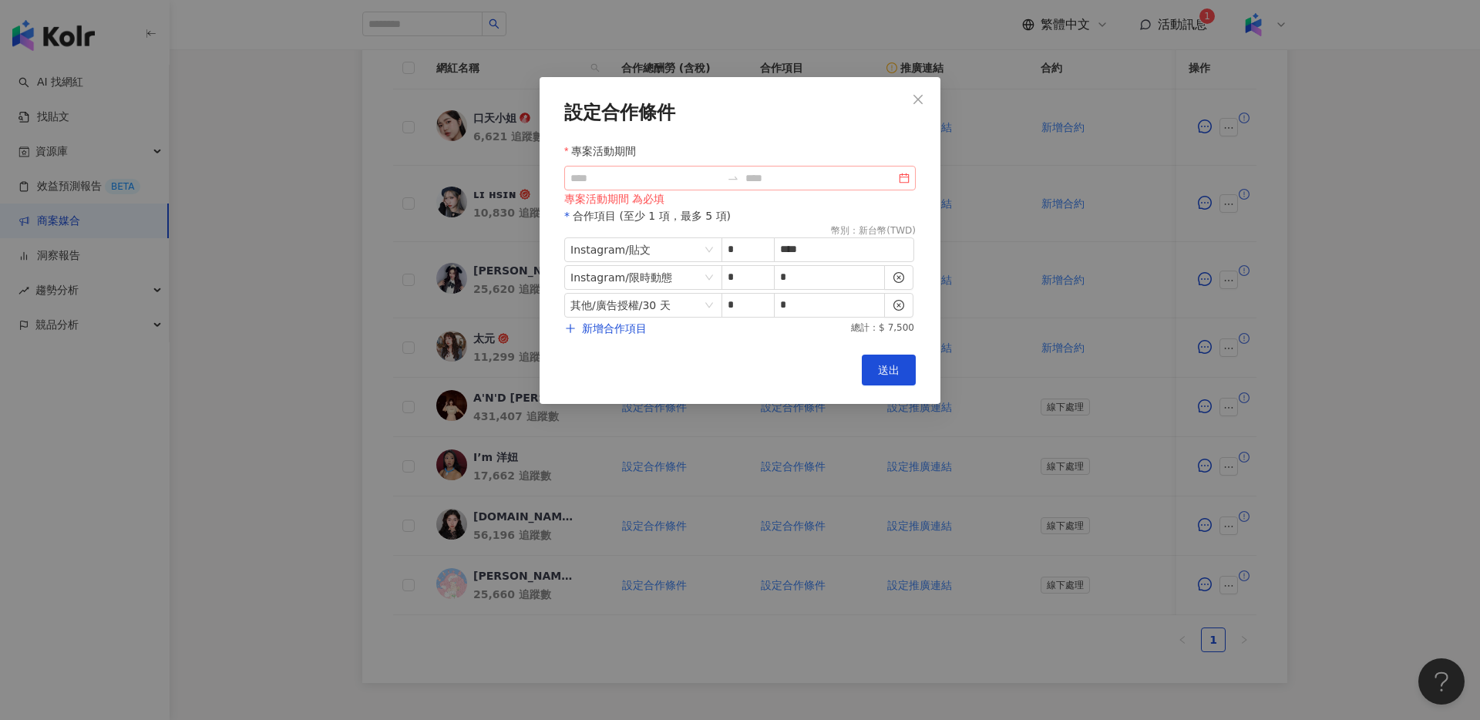
click at [901, 177] on div at bounding box center [740, 178] width 352 height 25
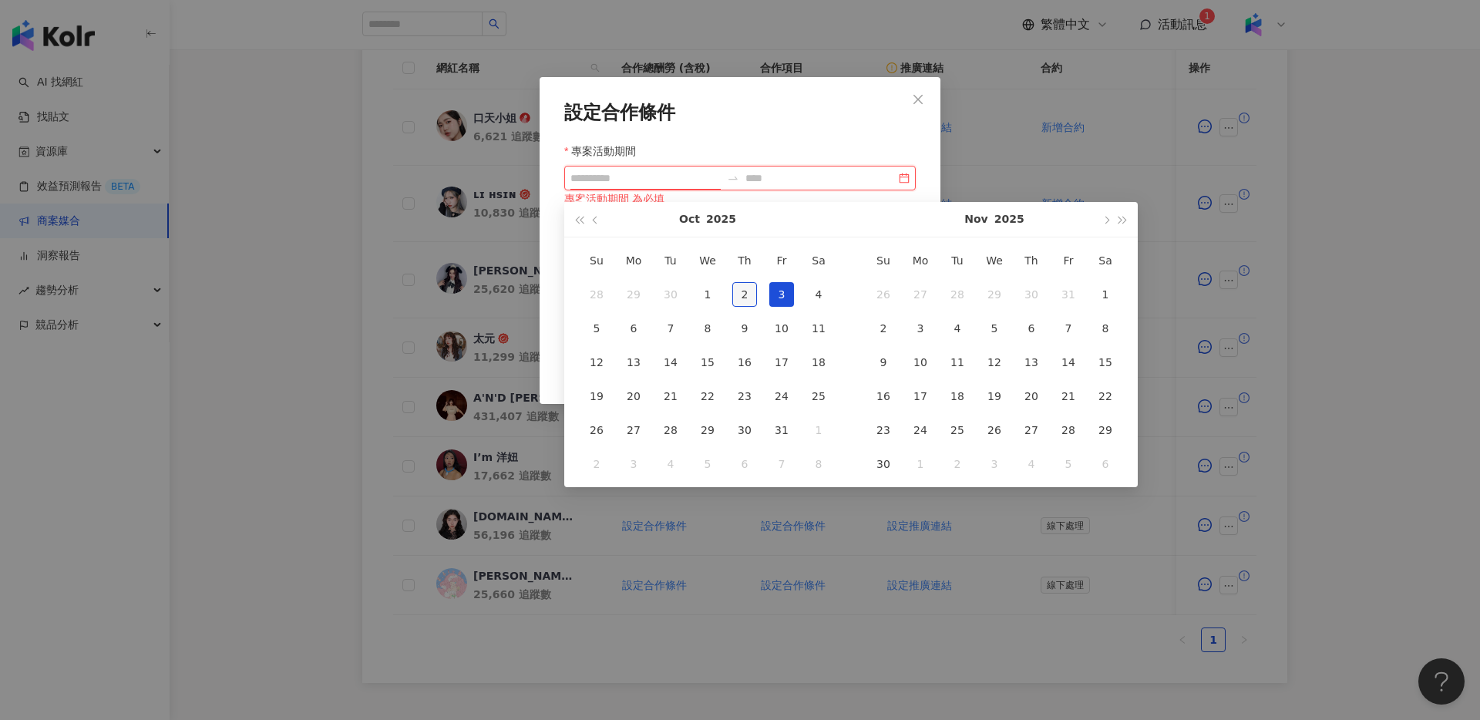
type input "**********"
click at [755, 293] on div "2" at bounding box center [744, 294] width 25 height 25
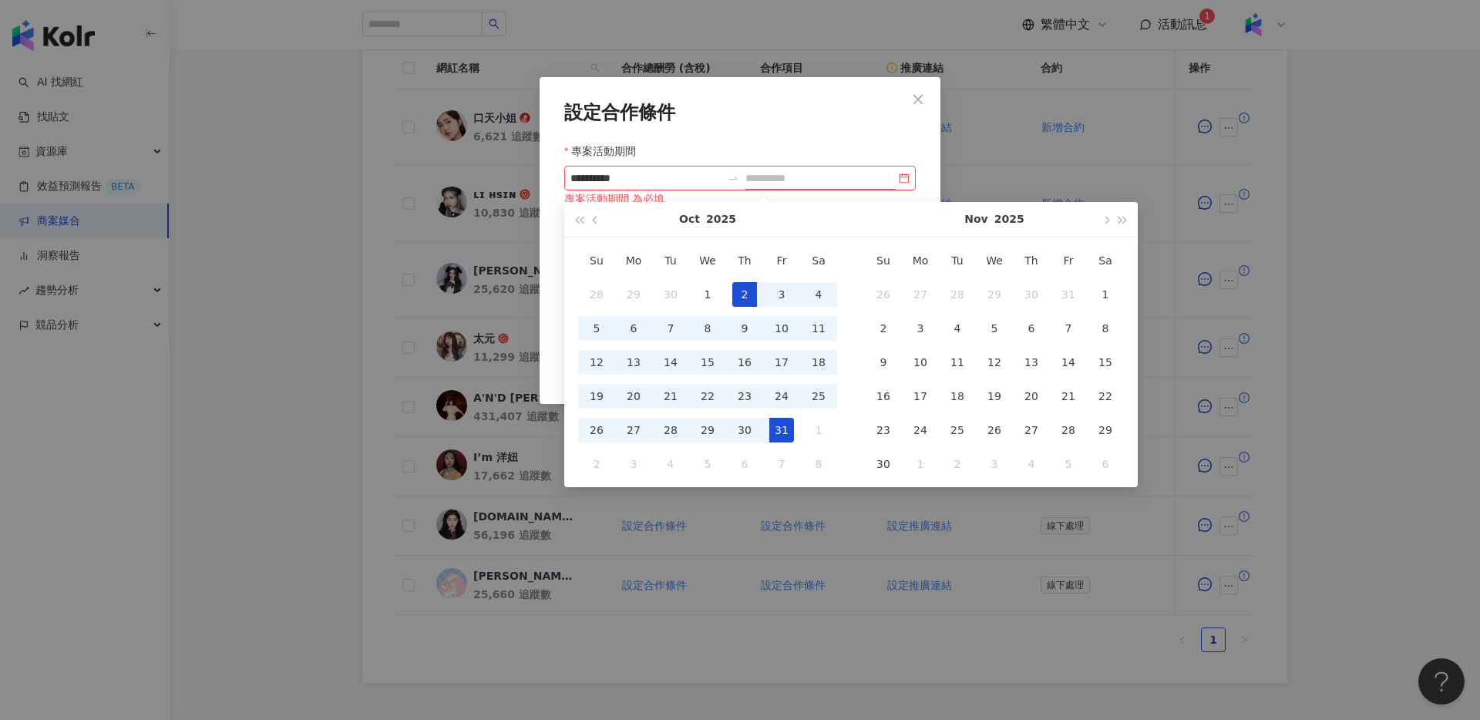
click at [790, 427] on div "31" at bounding box center [781, 430] width 25 height 25
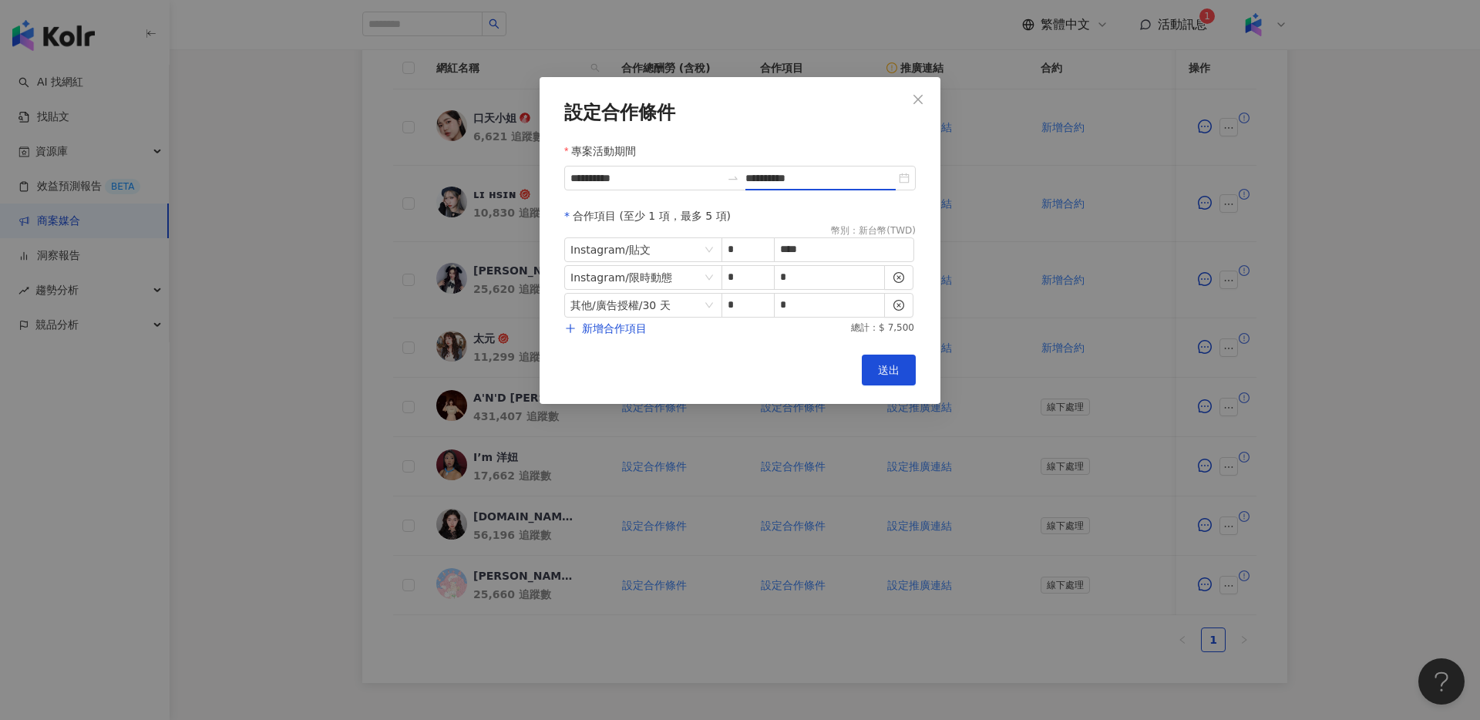
type input "**********"
click at [893, 375] on button "送出" at bounding box center [889, 370] width 54 height 31
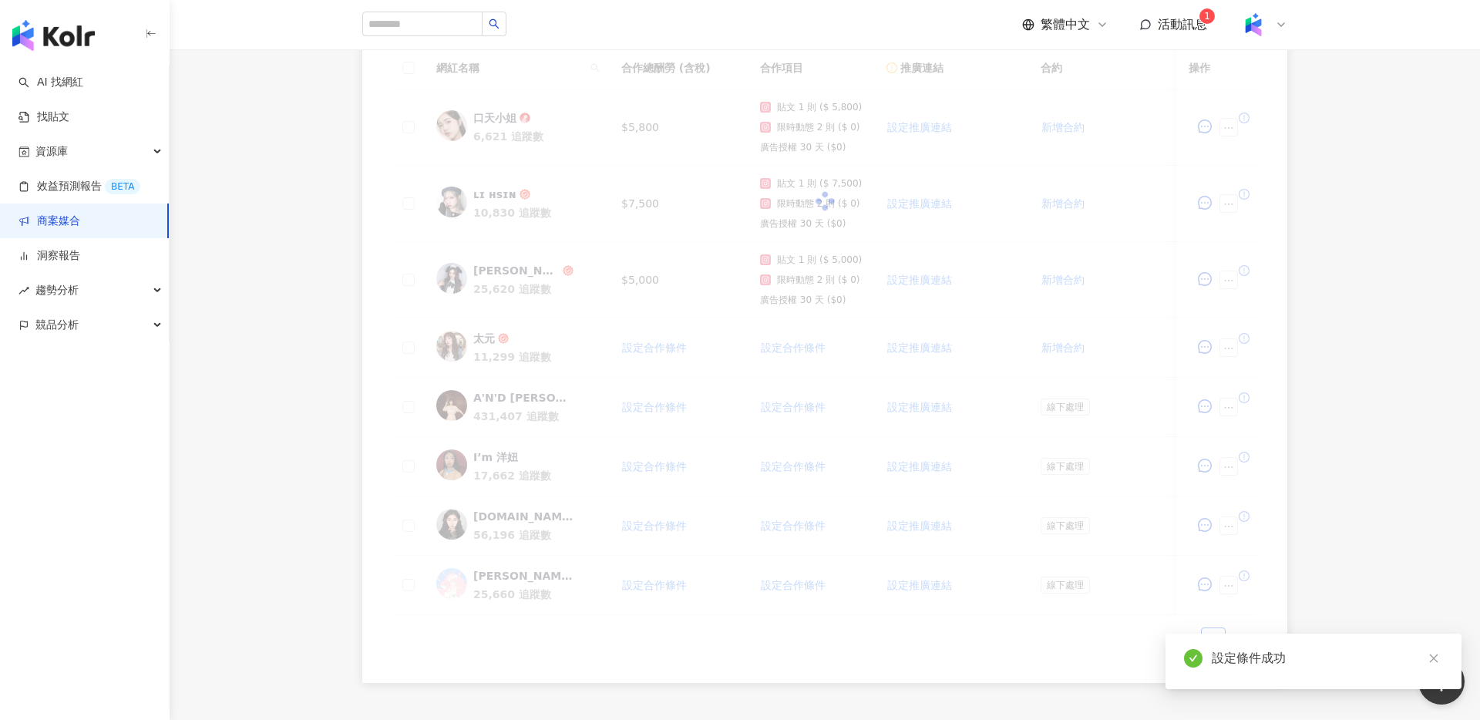
scroll to position [520, 0]
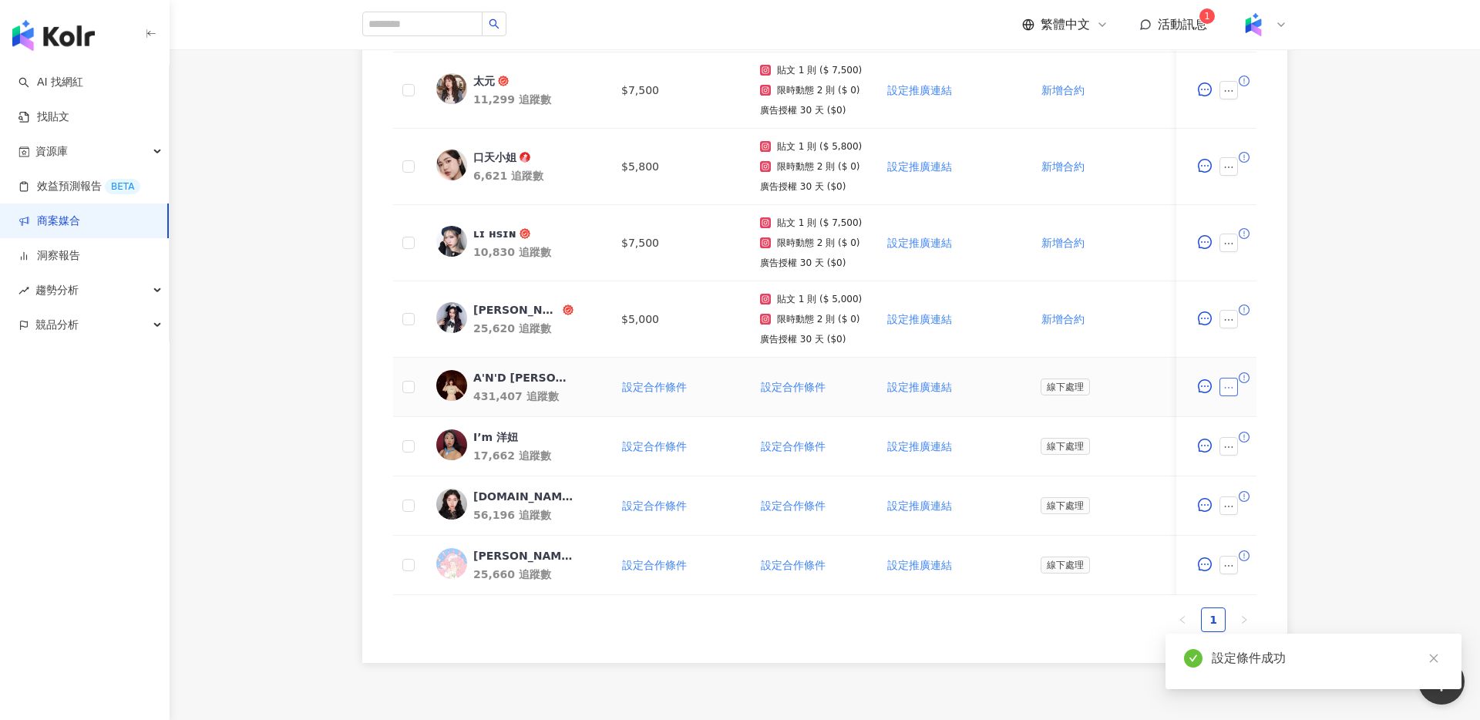
click at [1233, 386] on icon "ellipsis" at bounding box center [1228, 387] width 11 height 11
click at [1264, 66] on li "設定合作條件" at bounding box center [1272, 57] width 98 height 31
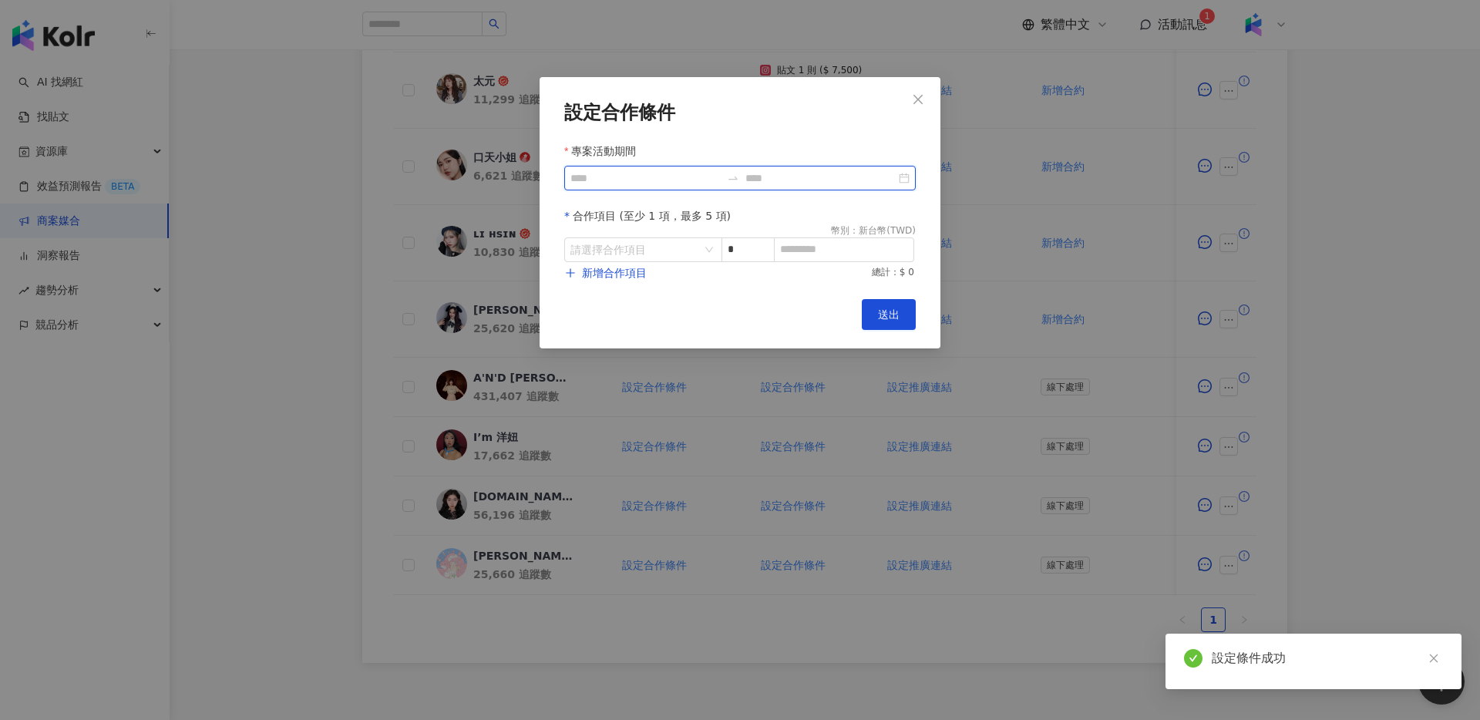
click at [690, 177] on input "專案活動期間" at bounding box center [645, 178] width 150 height 17
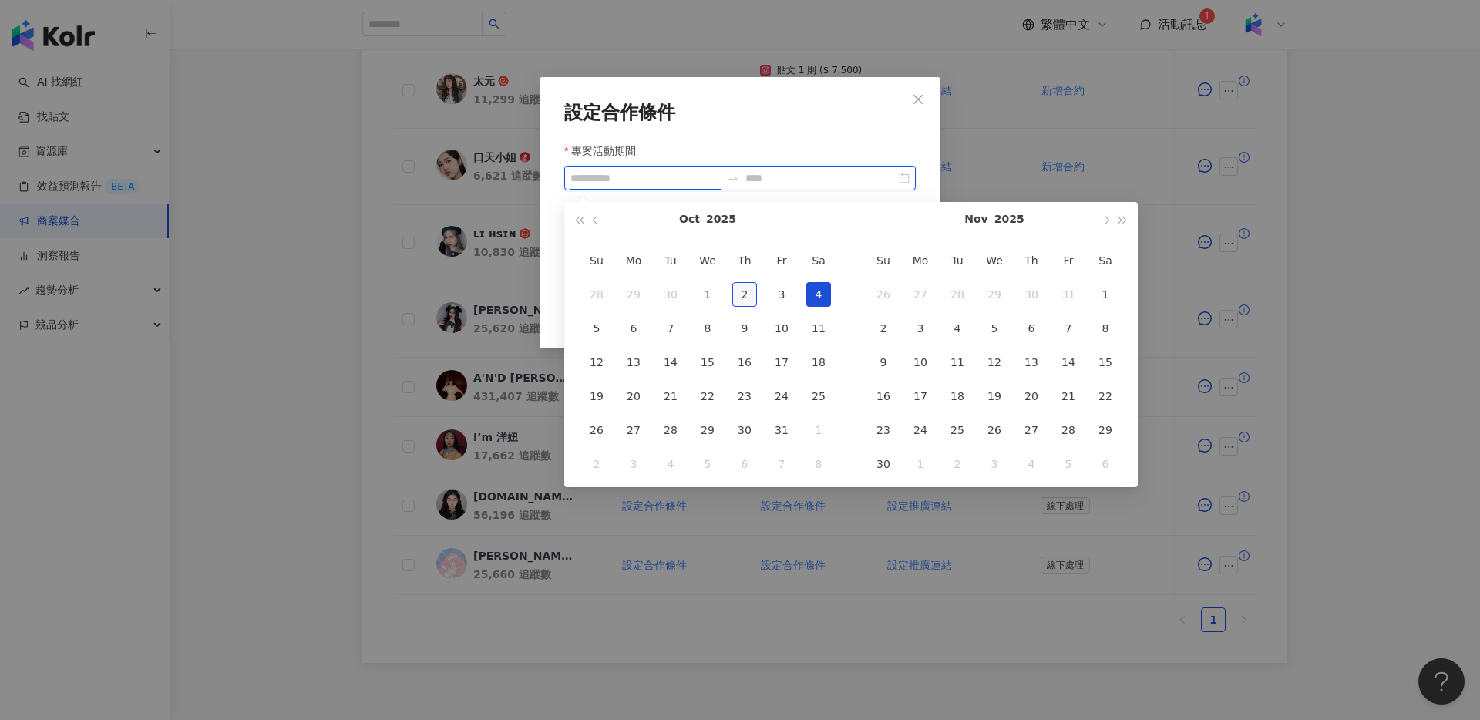
type input "**********"
click at [749, 295] on div "2" at bounding box center [744, 294] width 25 height 25
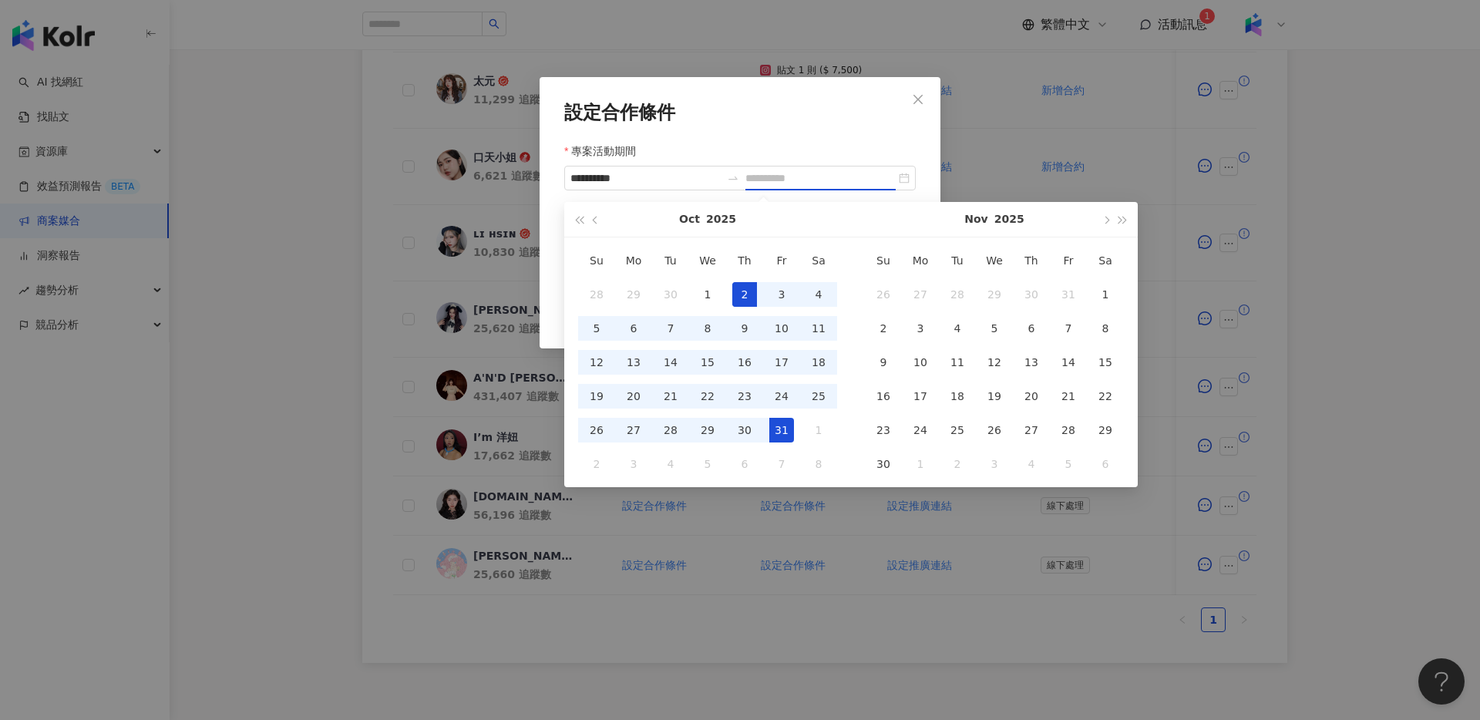
click at [776, 432] on div "31" at bounding box center [781, 430] width 25 height 25
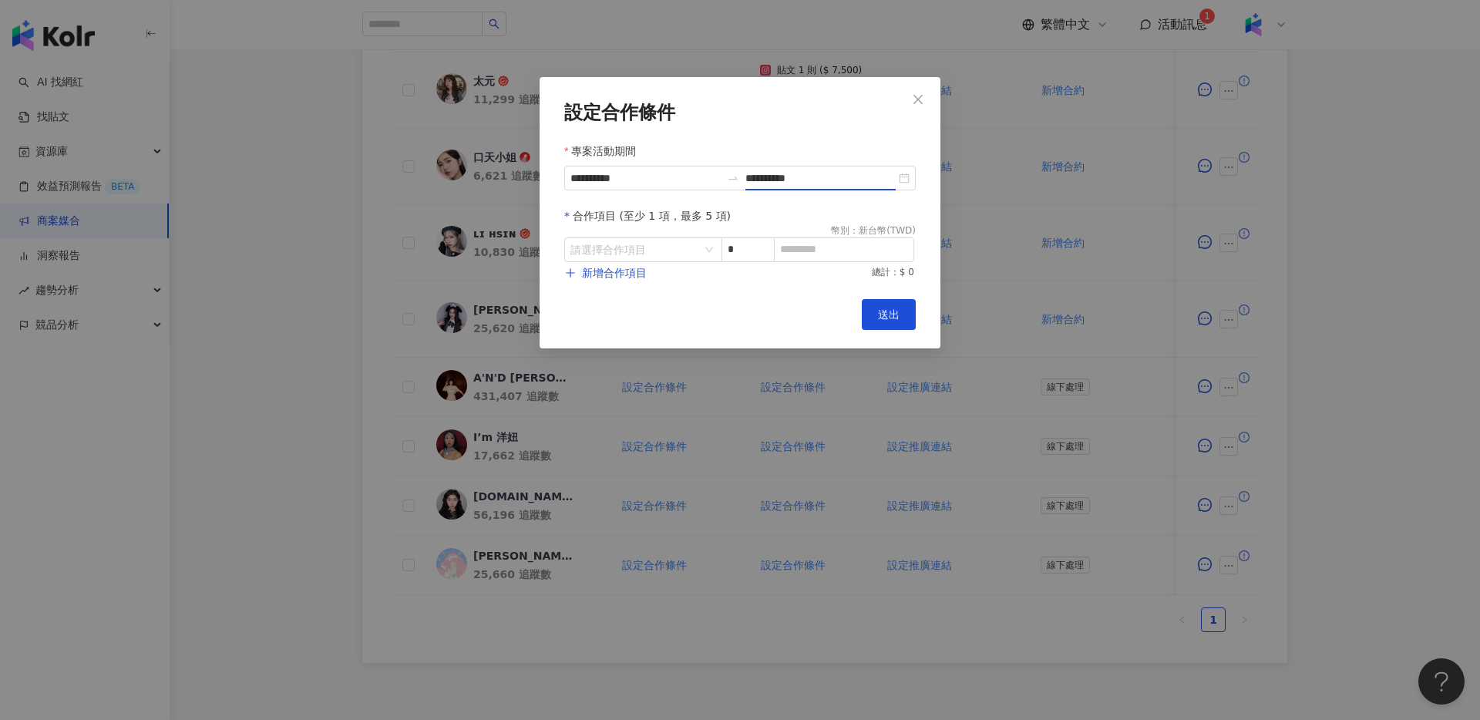
type input "**********"
click at [658, 237] on div "請選擇合作項目" at bounding box center [643, 249] width 158 height 25
click at [626, 309] on div "Instagram" at bounding box center [604, 314] width 55 height 17
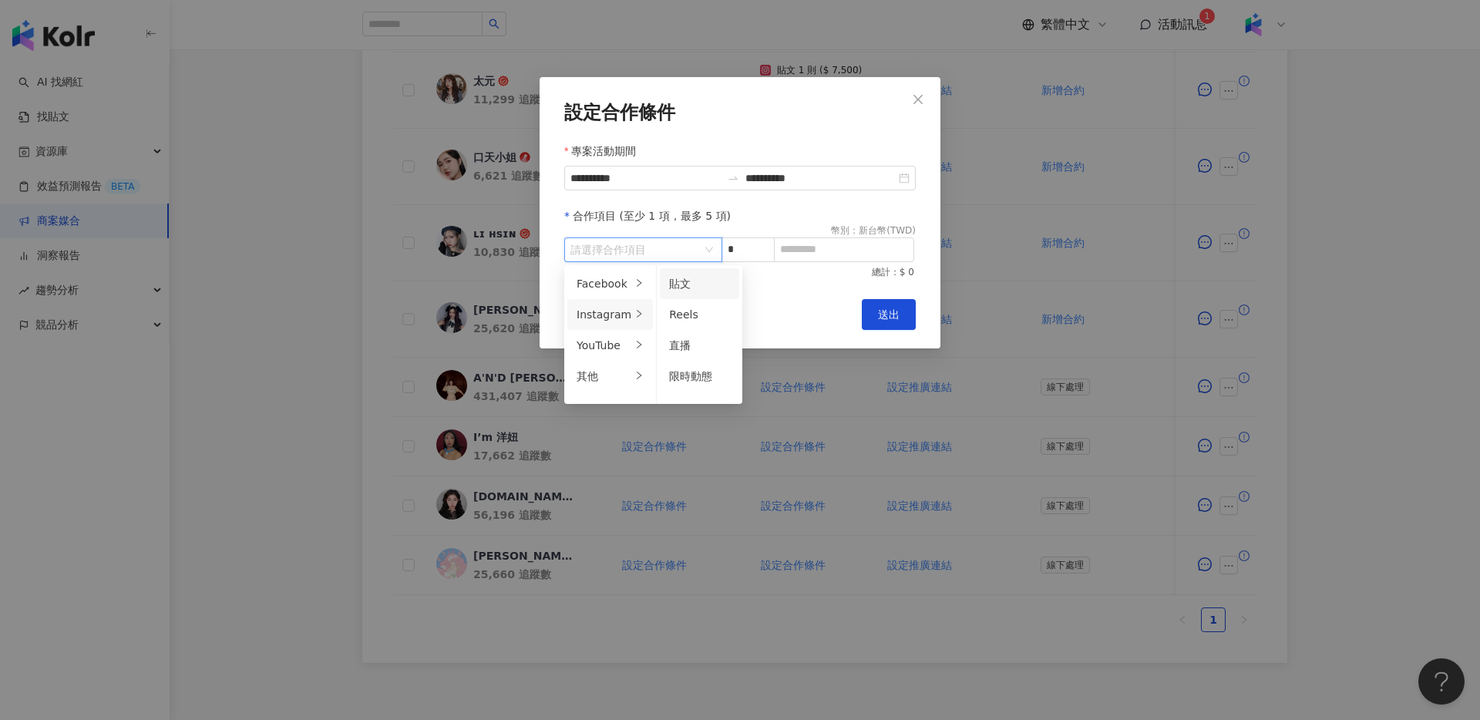
click at [678, 283] on span "貼文" at bounding box center [680, 284] width 22 height 12
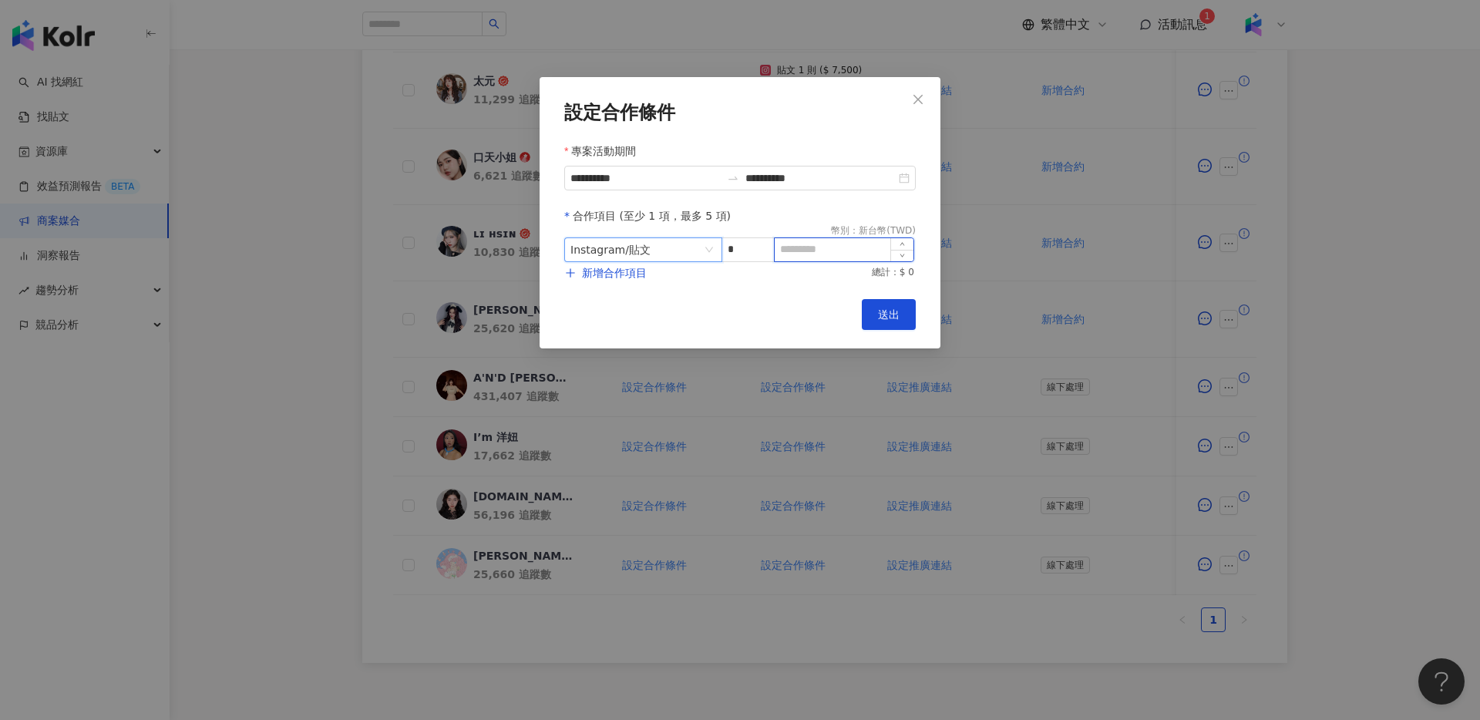
click at [838, 255] on input at bounding box center [844, 249] width 139 height 23
click at [707, 258] on span "Instagram / 貼文" at bounding box center [643, 249] width 146 height 23
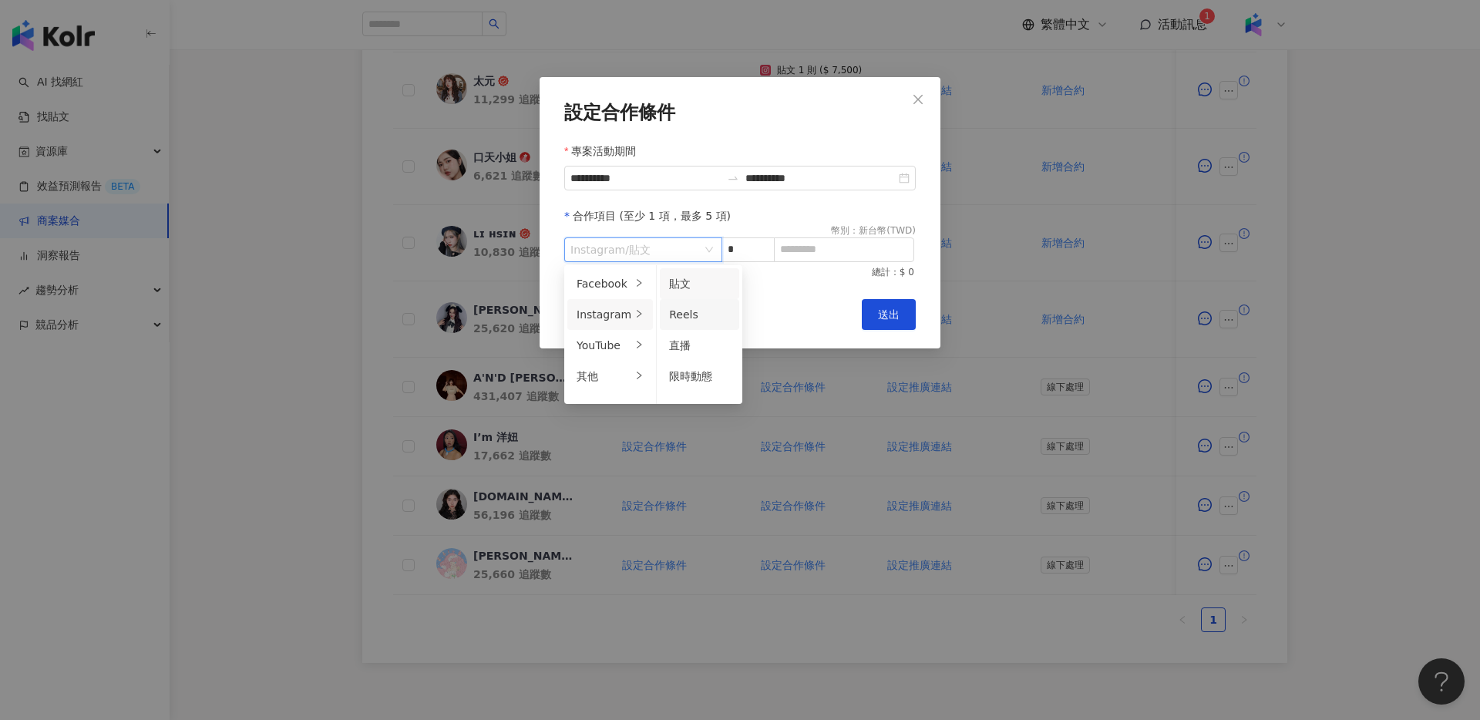
click at [691, 316] on span "Reels" at bounding box center [683, 314] width 29 height 12
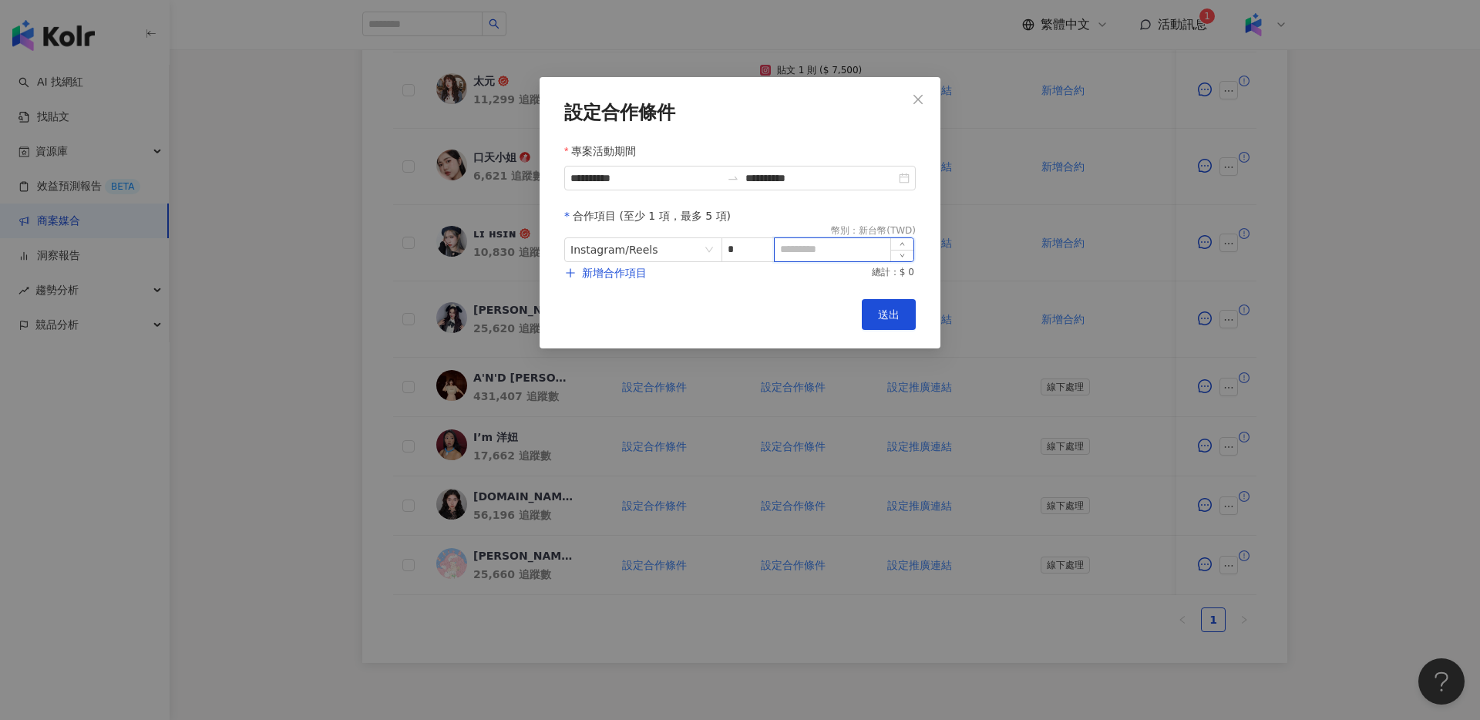
click at [816, 254] on input at bounding box center [844, 249] width 139 height 23
click at [816, 252] on input at bounding box center [844, 249] width 139 height 23
click at [792, 247] on input "*****" at bounding box center [844, 249] width 139 height 23
type input "*****"
click at [624, 284] on button "新增合作項目" at bounding box center [605, 272] width 83 height 31
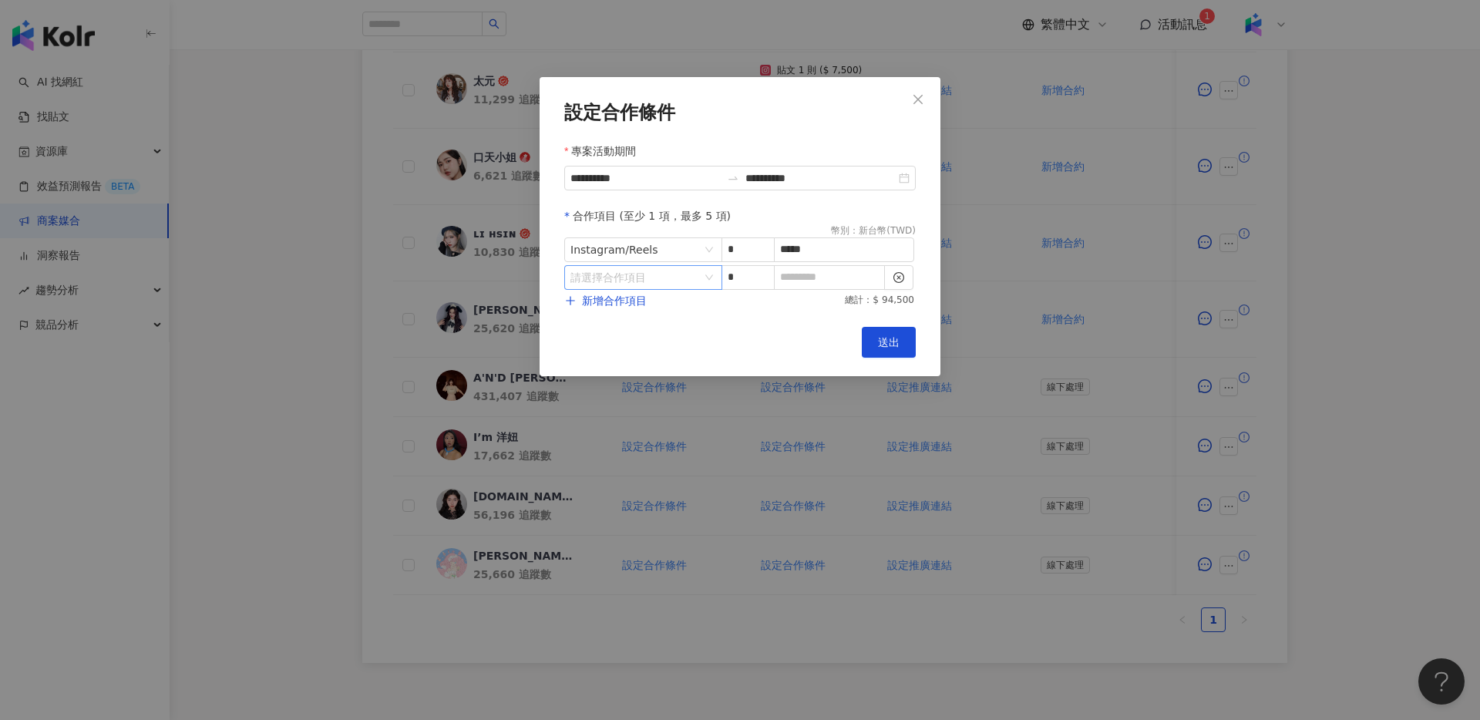
click at [637, 274] on input "search" at bounding box center [635, 277] width 130 height 23
click at [608, 345] on div "Instagram" at bounding box center [604, 342] width 55 height 17
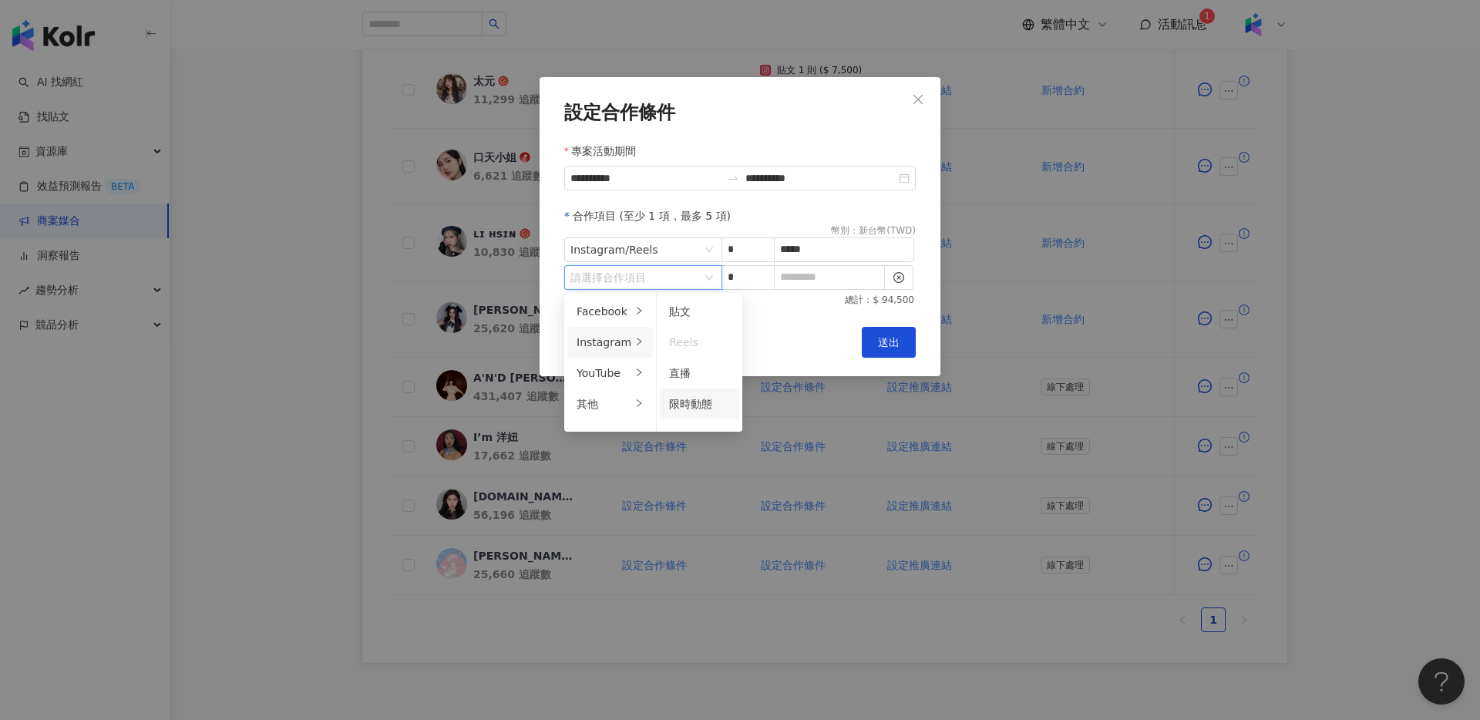
click at [698, 399] on span "限時動態" at bounding box center [690, 404] width 43 height 12
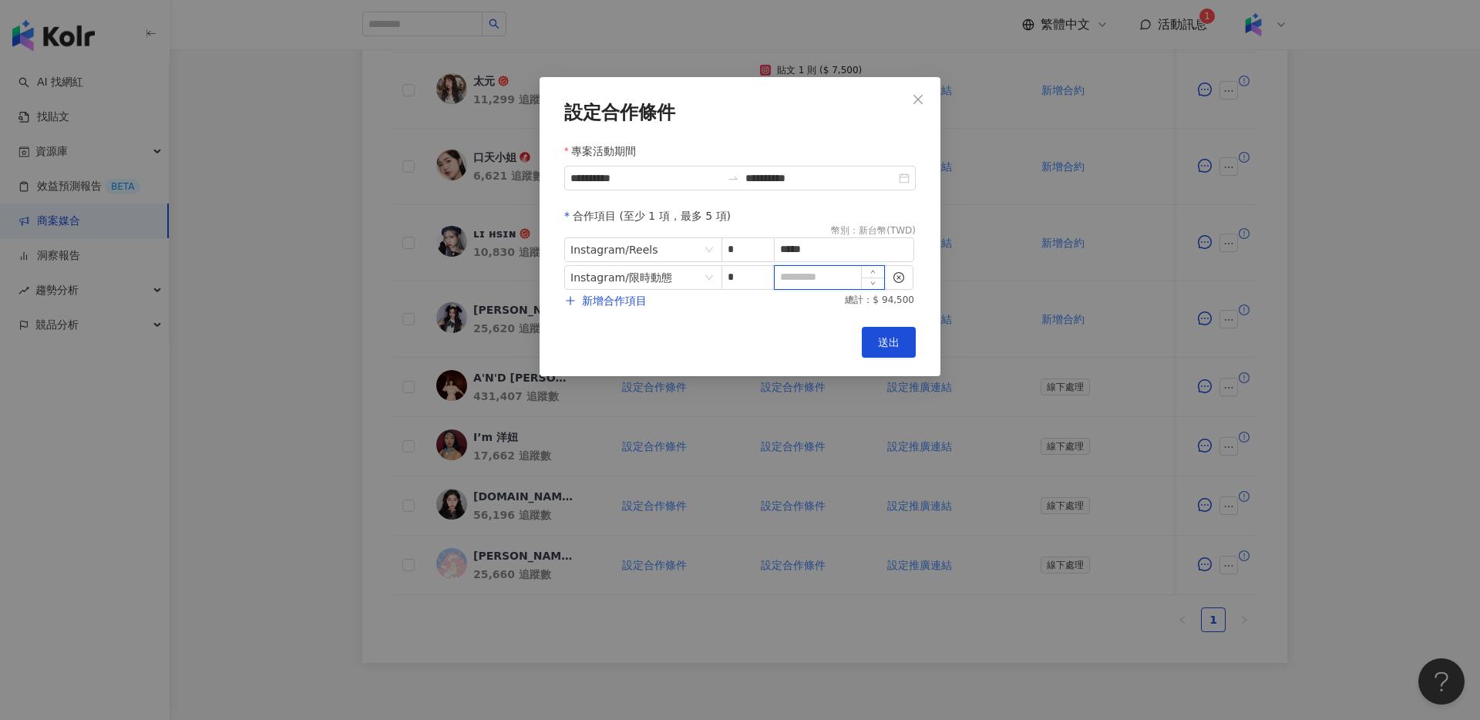
click at [816, 274] on input at bounding box center [829, 277] width 109 height 23
type input "*"
click at [609, 294] on span "新增合作項目" at bounding box center [614, 300] width 65 height 12
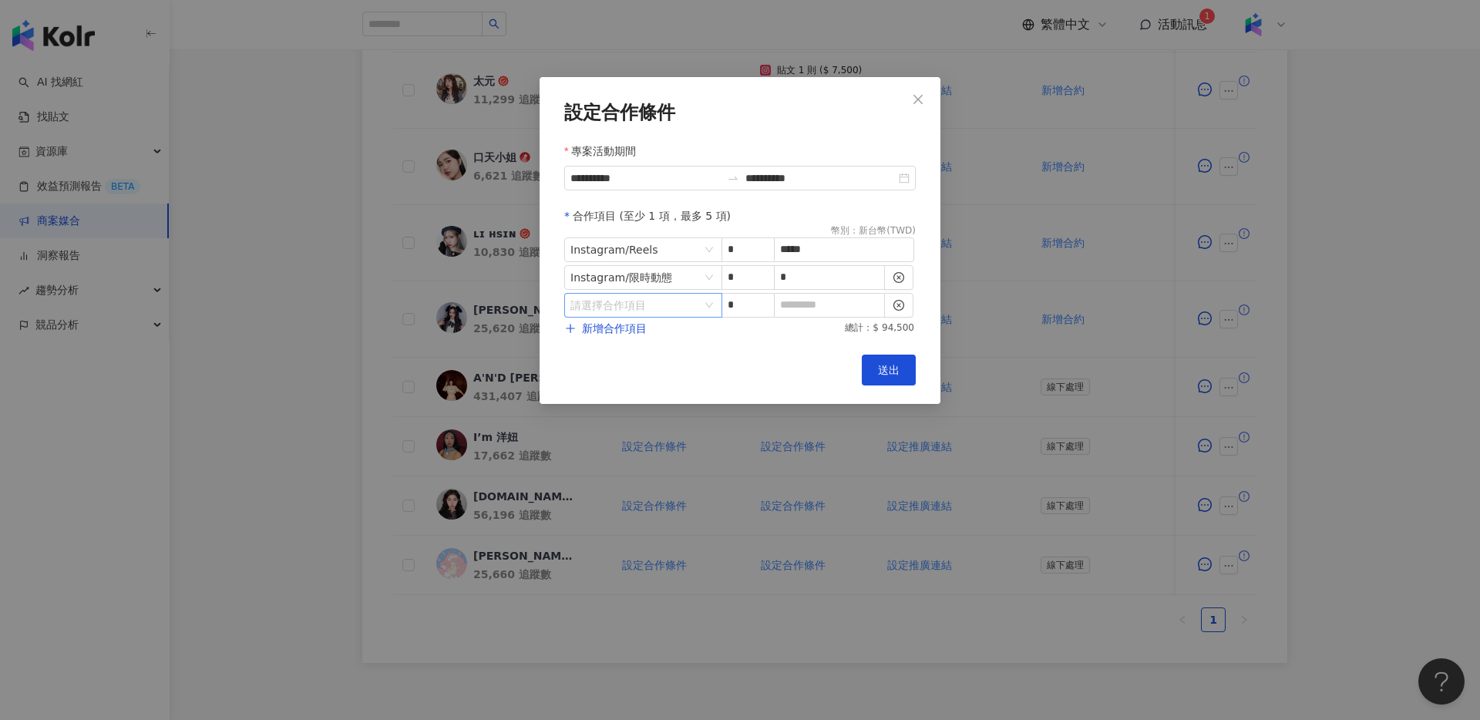
click at [650, 313] on input "search" at bounding box center [635, 305] width 130 height 23
click at [624, 430] on div "其他" at bounding box center [604, 431] width 55 height 17
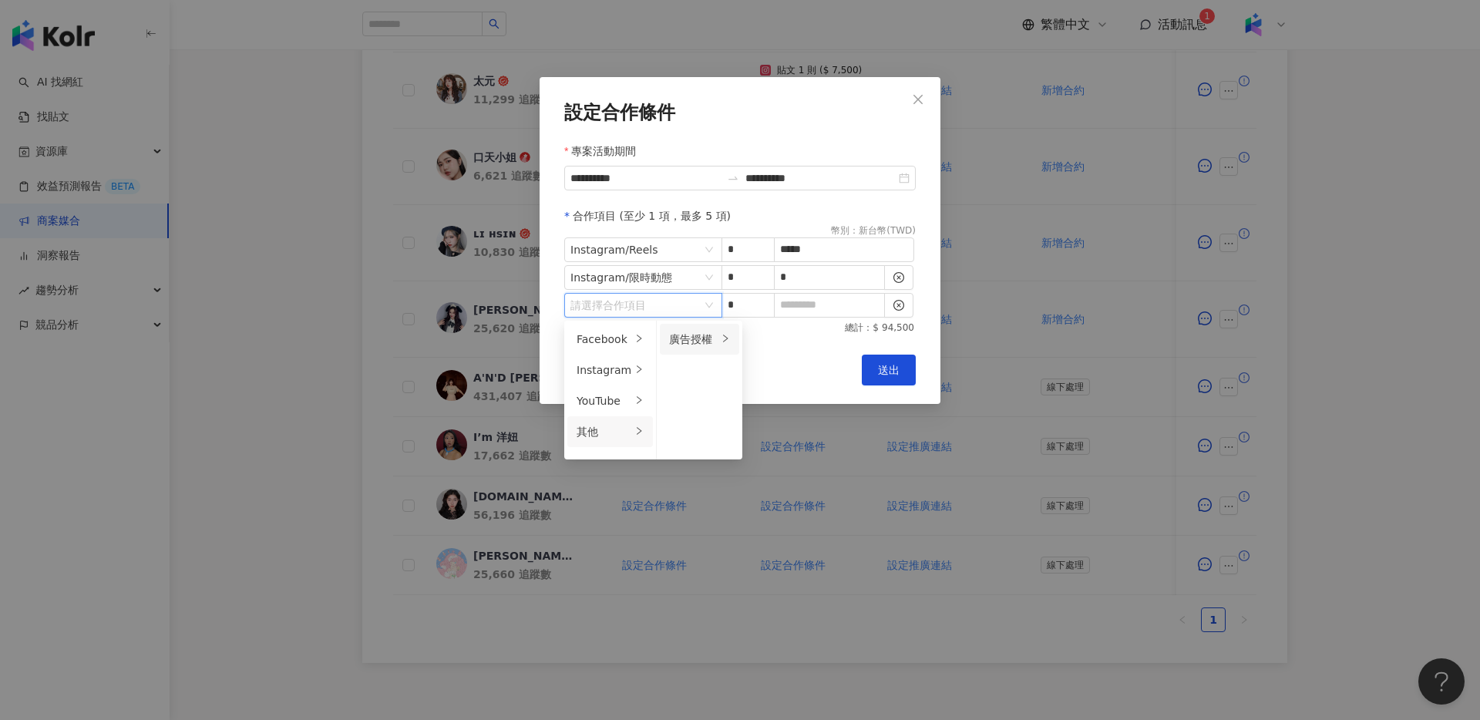
click at [681, 345] on div "廣告授權" at bounding box center [693, 339] width 49 height 17
click at [766, 406] on div "30 天" at bounding box center [785, 400] width 61 height 17
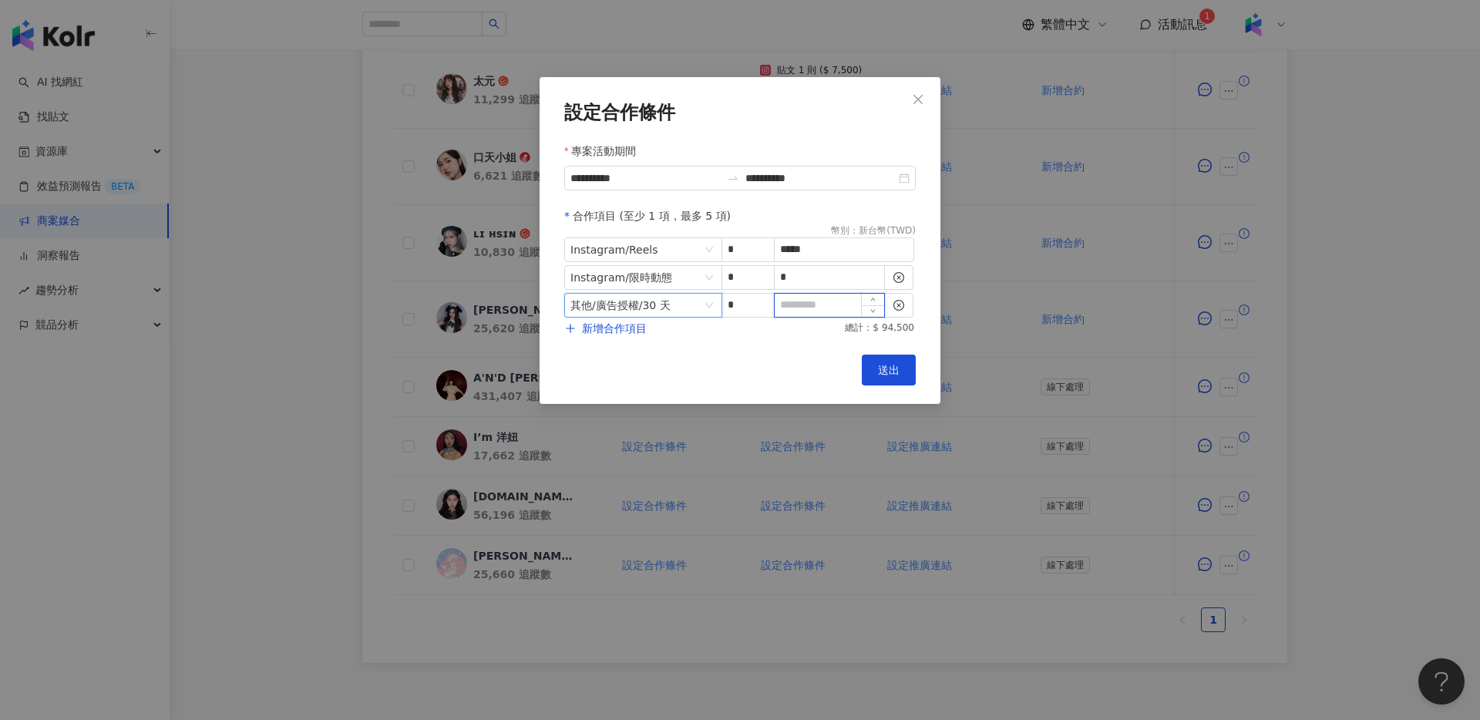
click at [829, 298] on input at bounding box center [829, 305] width 109 height 23
type input "*"
click at [886, 365] on span "送出" at bounding box center [889, 370] width 22 height 12
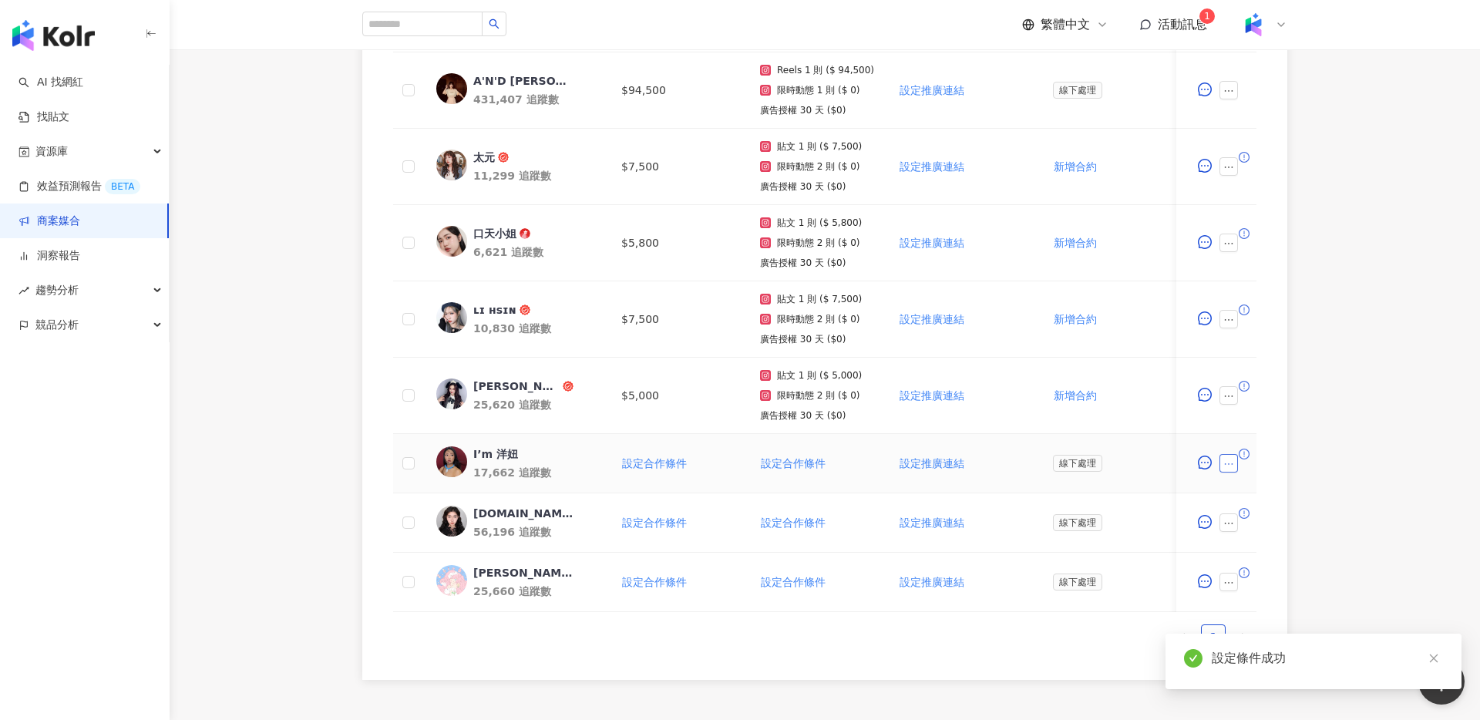
click at [1229, 459] on icon "ellipsis" at bounding box center [1228, 464] width 11 height 11
click at [1293, 136] on span "設定合作條件" at bounding box center [1271, 134] width 79 height 17
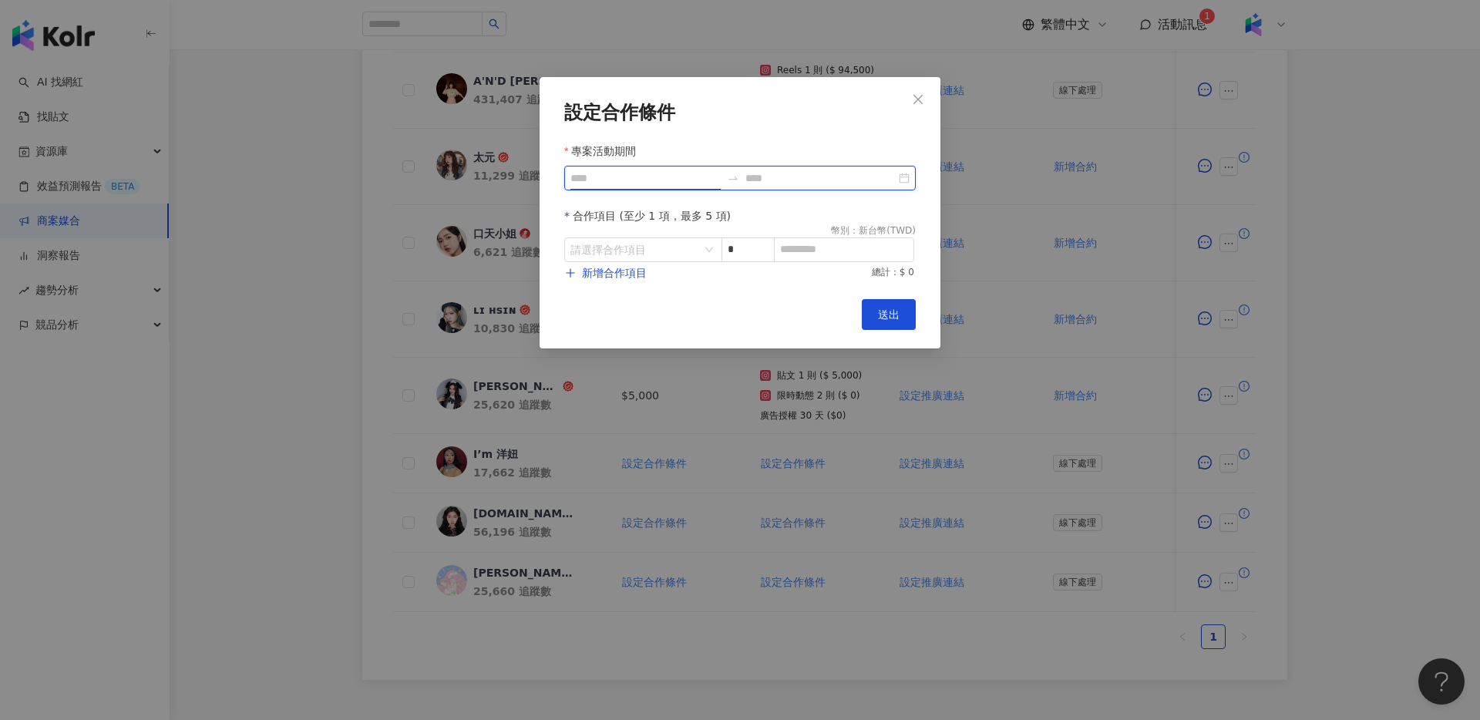
click at [641, 177] on input "專案活動期間" at bounding box center [645, 178] width 150 height 17
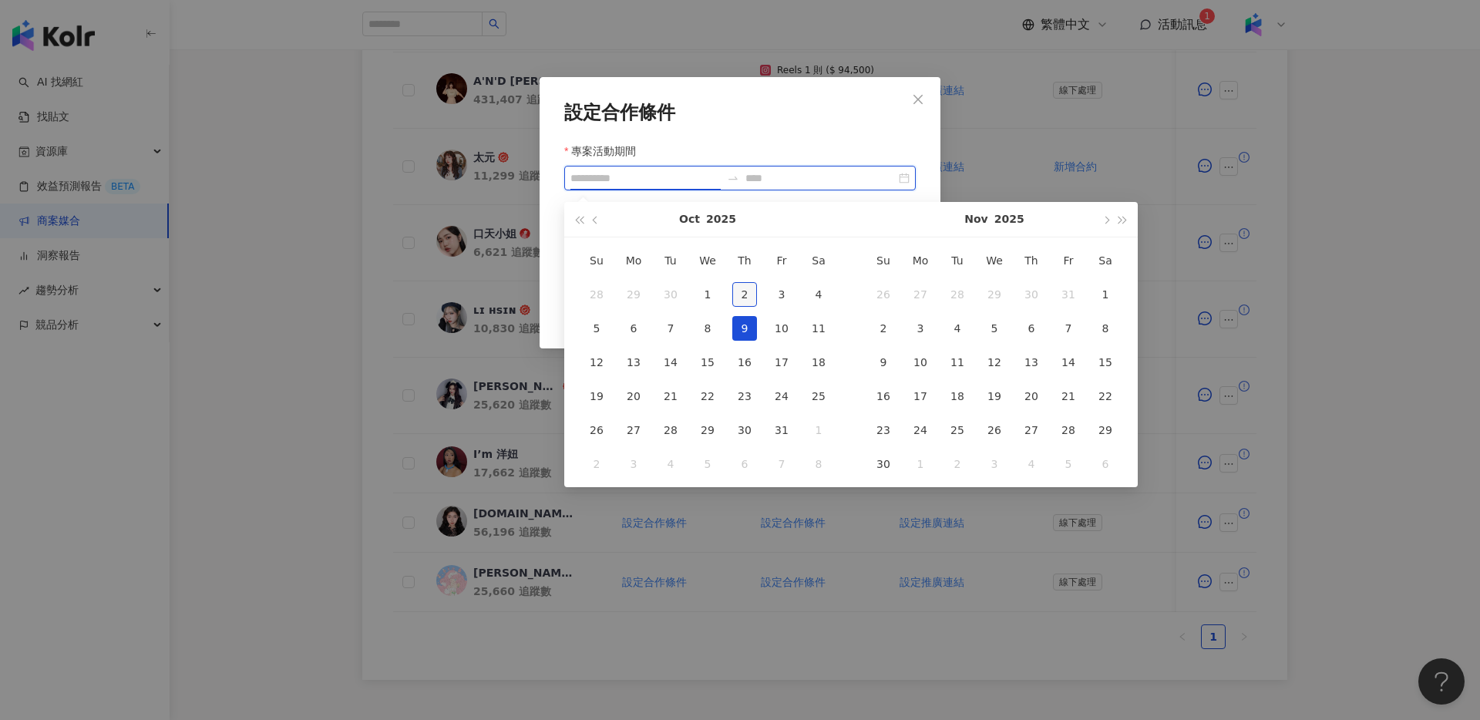
type input "**********"
click at [751, 288] on div "2" at bounding box center [744, 294] width 25 height 25
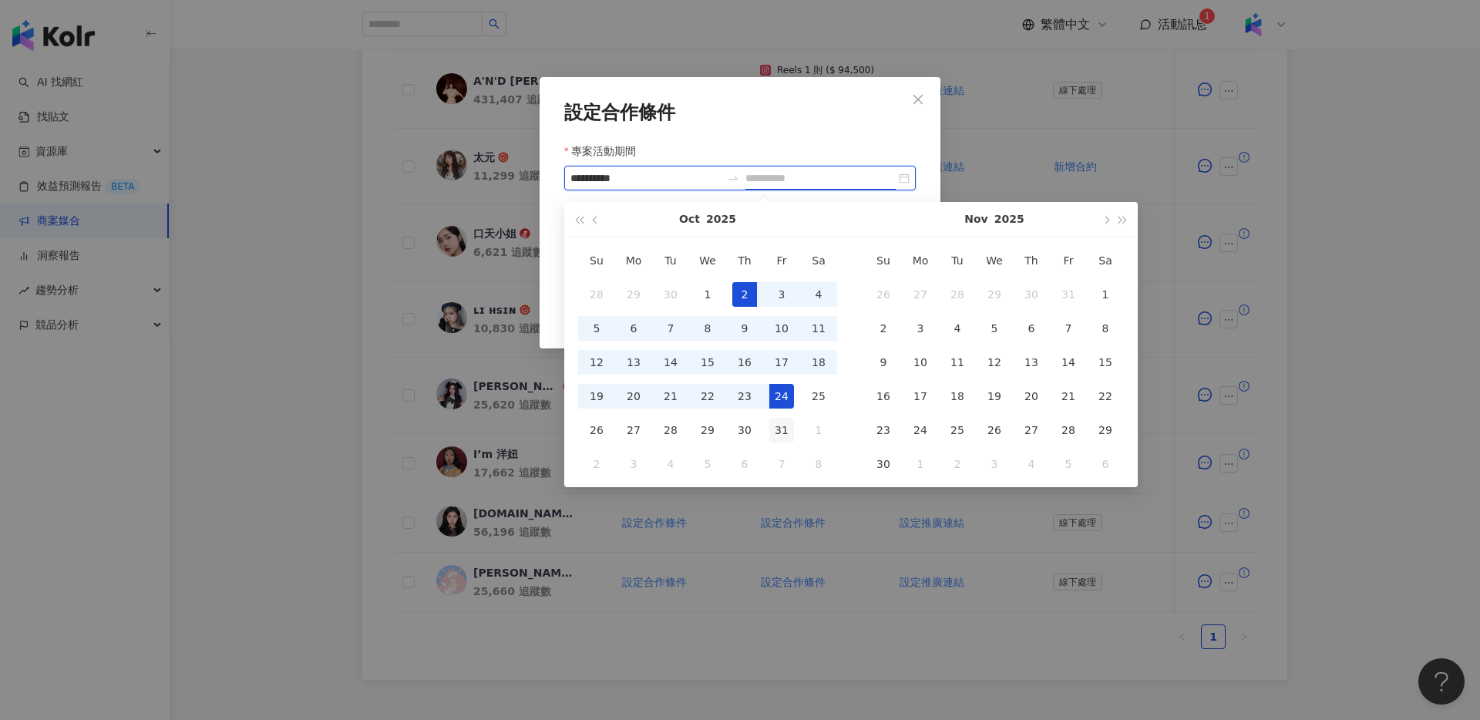
type input "**********"
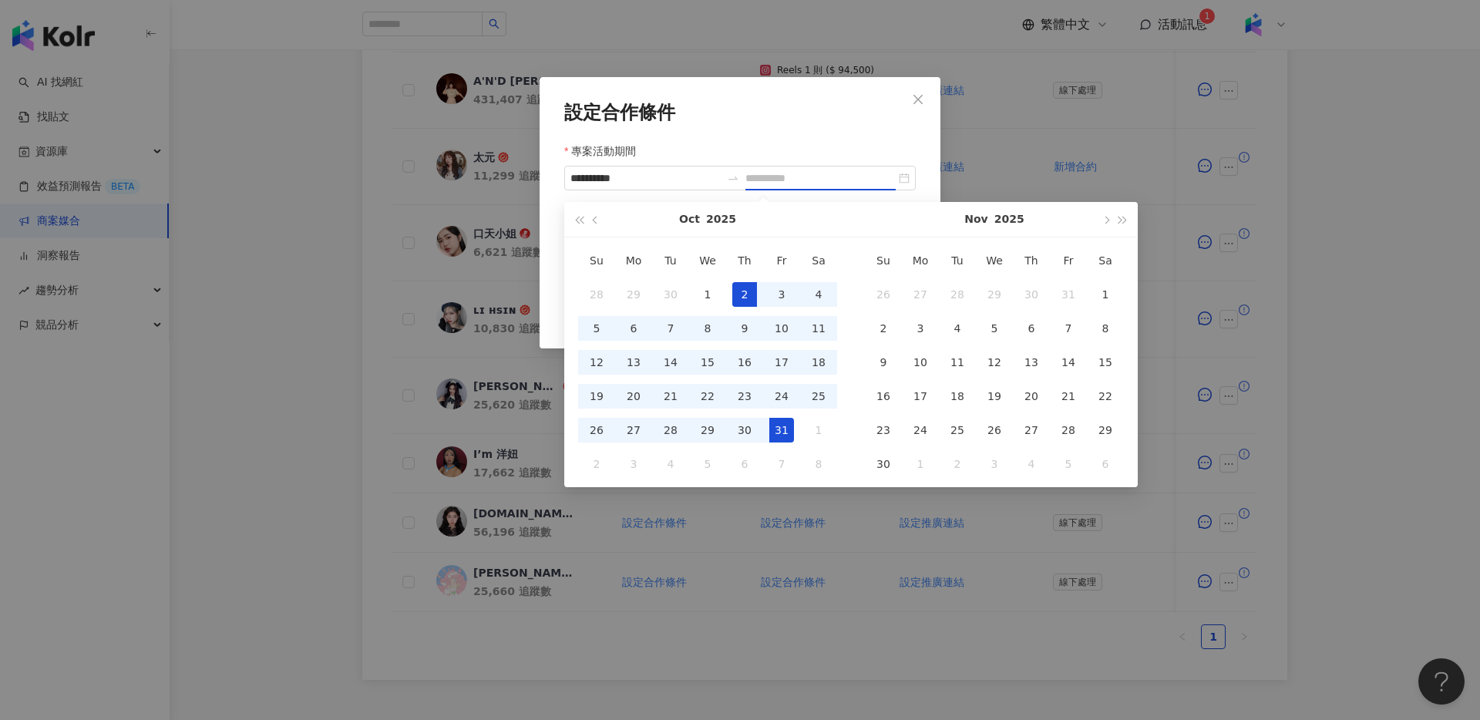
drag, startPoint x: 779, startPoint y: 424, endPoint x: 764, endPoint y: 423, distance: 14.7
click at [777, 424] on div "31" at bounding box center [781, 430] width 25 height 25
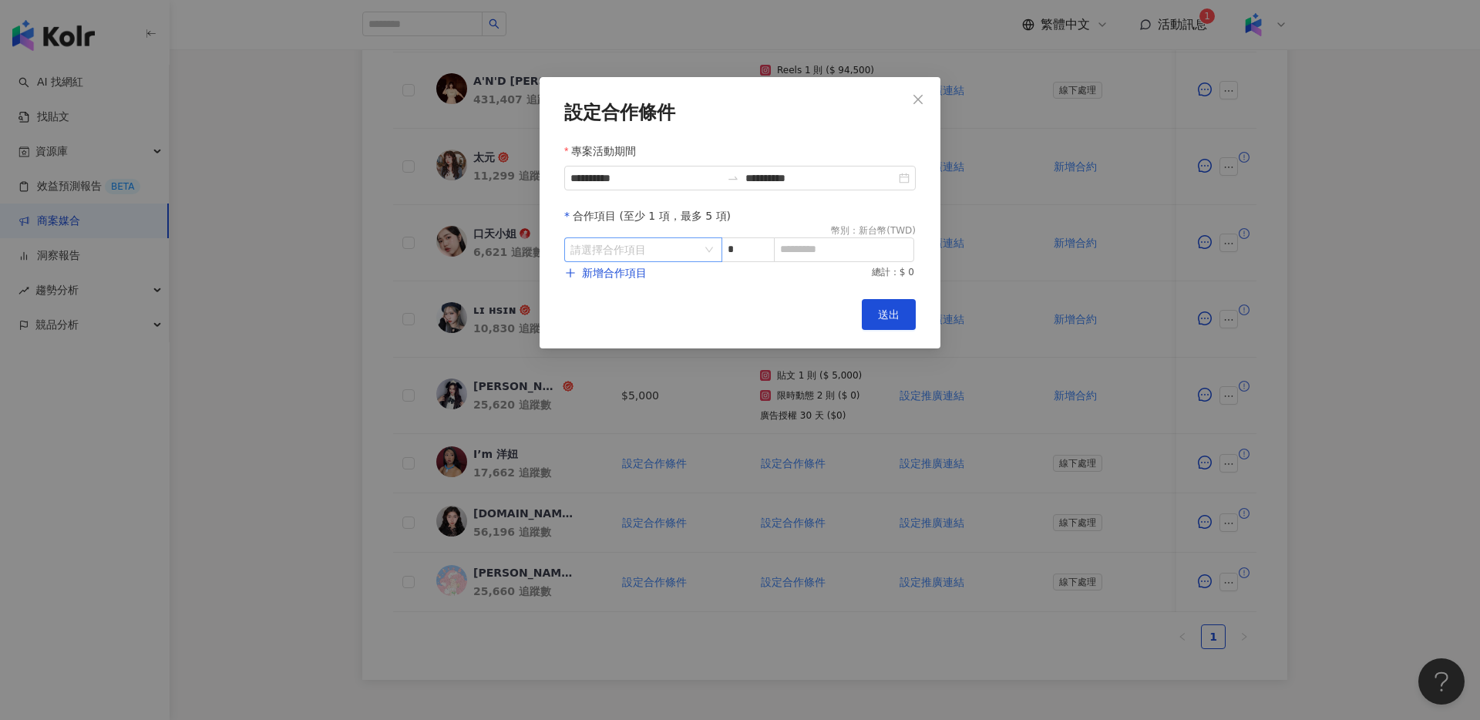
click at [652, 253] on input "search" at bounding box center [635, 249] width 130 height 23
click at [619, 316] on div "Instagram" at bounding box center [604, 314] width 55 height 17
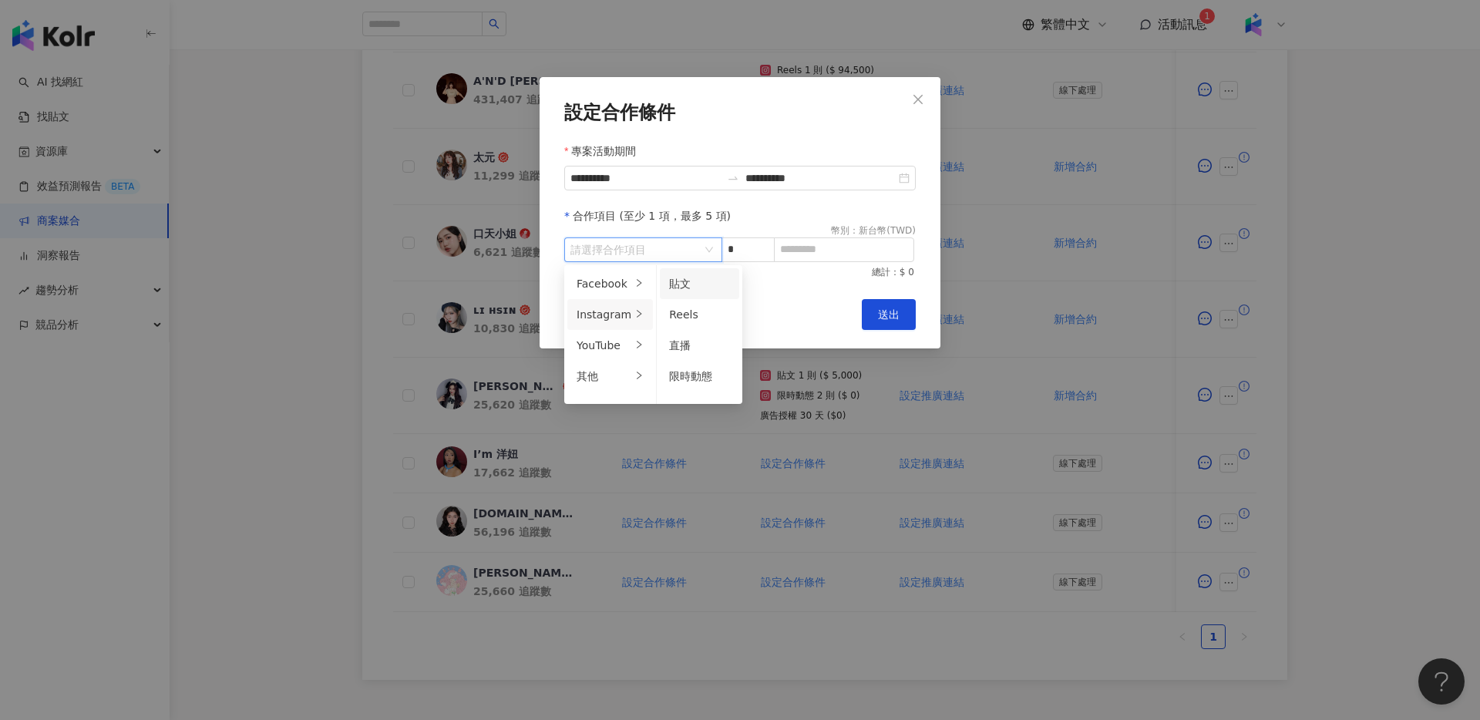
click at [693, 288] on div "貼文" at bounding box center [699, 283] width 61 height 17
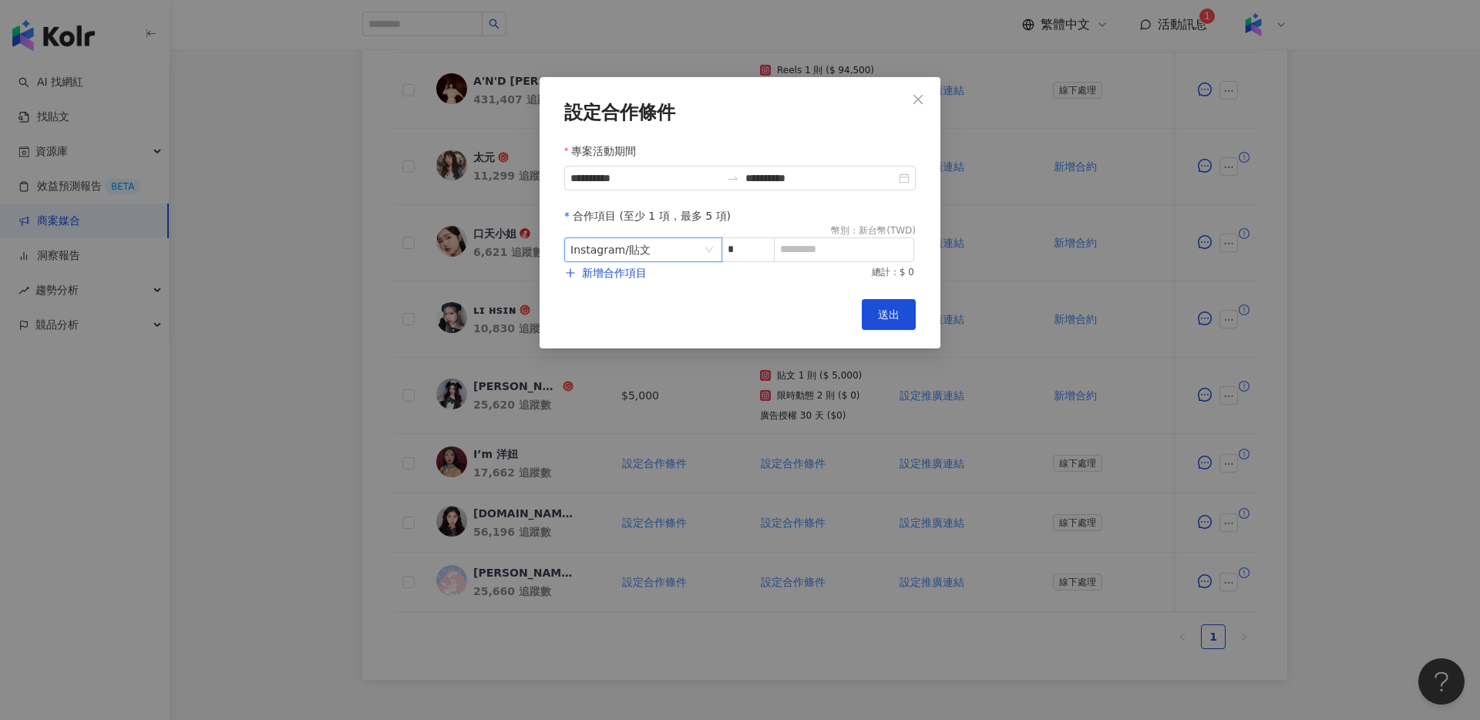
click at [830, 264] on form "**********" at bounding box center [740, 191] width 352 height 179
click at [828, 251] on input at bounding box center [844, 249] width 139 height 23
type input "****"
click at [626, 272] on span "新增合作項目" at bounding box center [614, 273] width 65 height 12
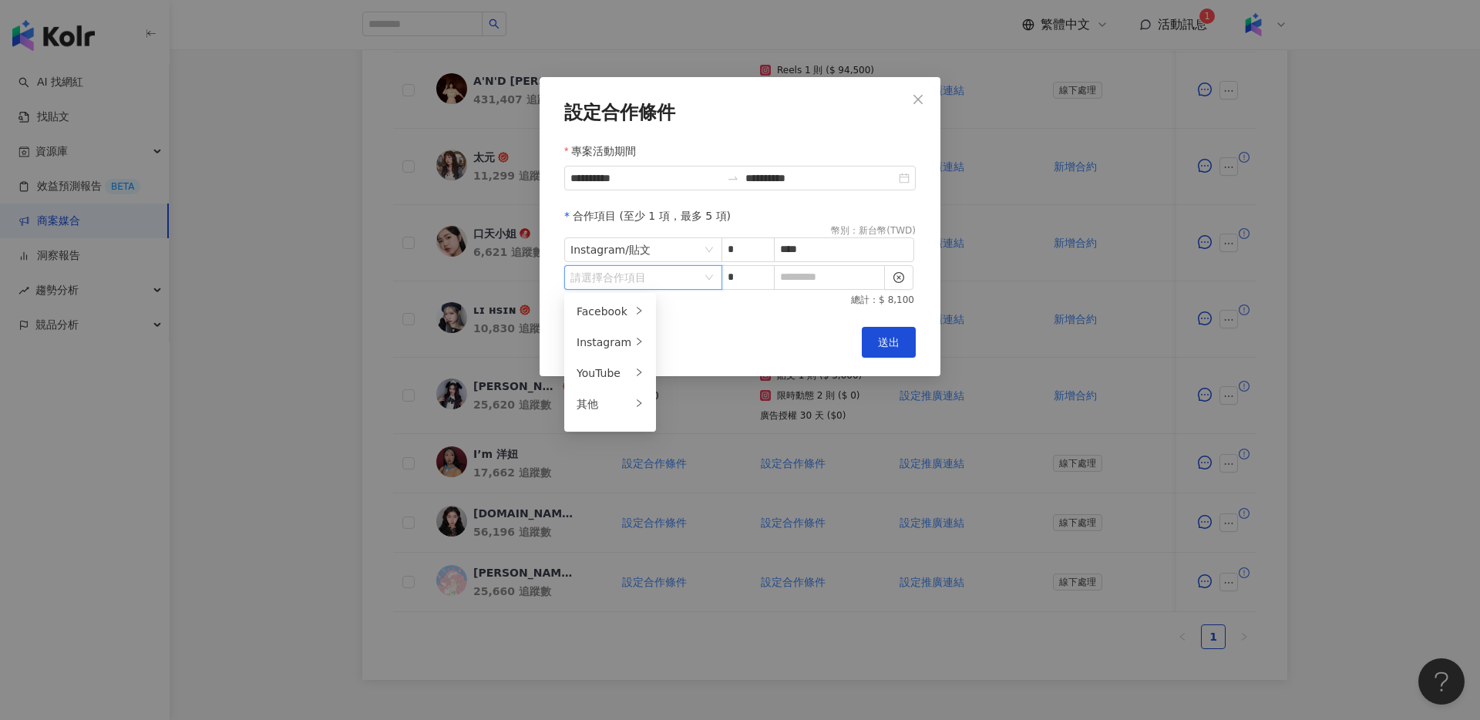
click at [631, 282] on input "search" at bounding box center [635, 277] width 130 height 23
drag, startPoint x: 608, startPoint y: 342, endPoint x: 649, endPoint y: 340, distance: 40.9
click at [608, 342] on div "Instagram" at bounding box center [604, 342] width 55 height 17
drag, startPoint x: 705, startPoint y: 398, endPoint x: 756, endPoint y: 308, distance: 103.3
click at [705, 397] on div "限時動態" at bounding box center [699, 403] width 61 height 17
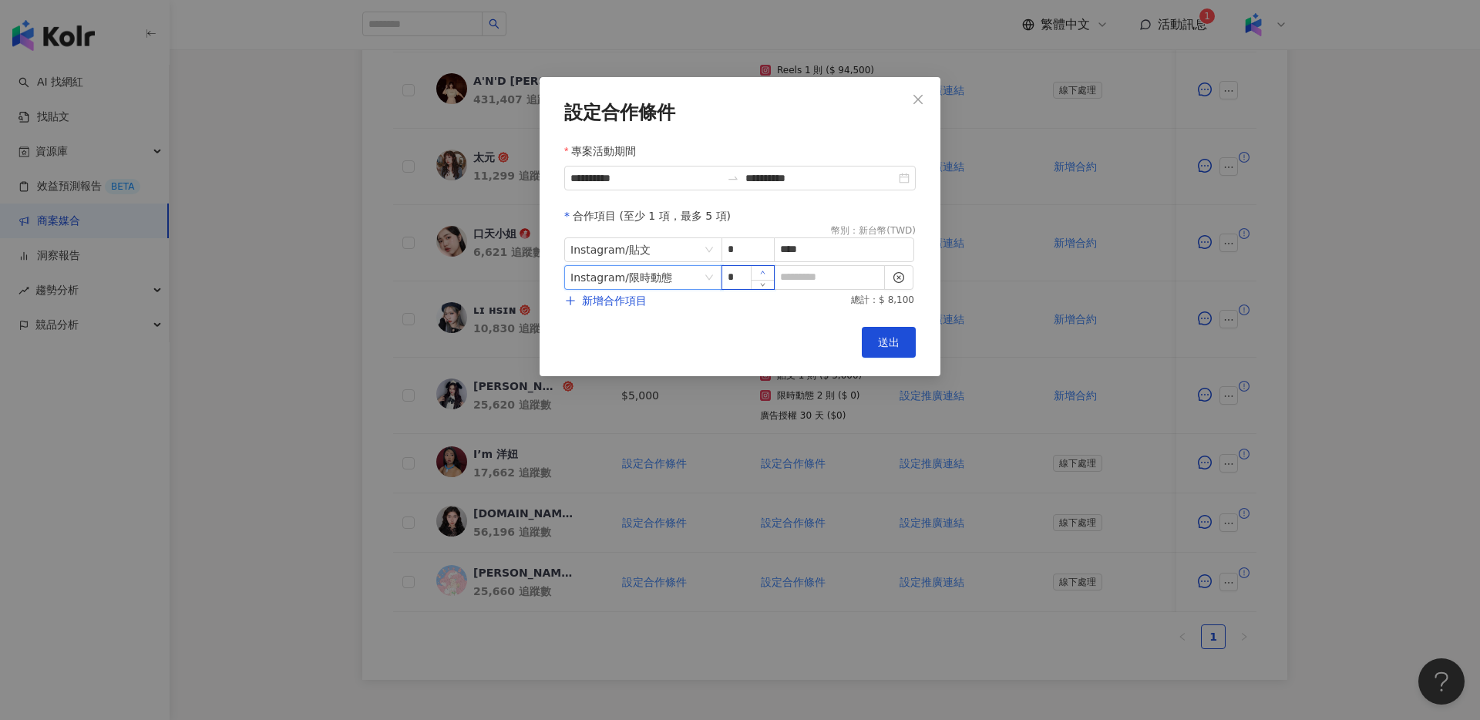
type input "*"
click at [762, 271] on icon "up" at bounding box center [762, 272] width 5 height 5
click at [803, 276] on input at bounding box center [829, 277] width 109 height 23
type input "*"
click at [621, 295] on span "新增合作項目" at bounding box center [614, 300] width 65 height 12
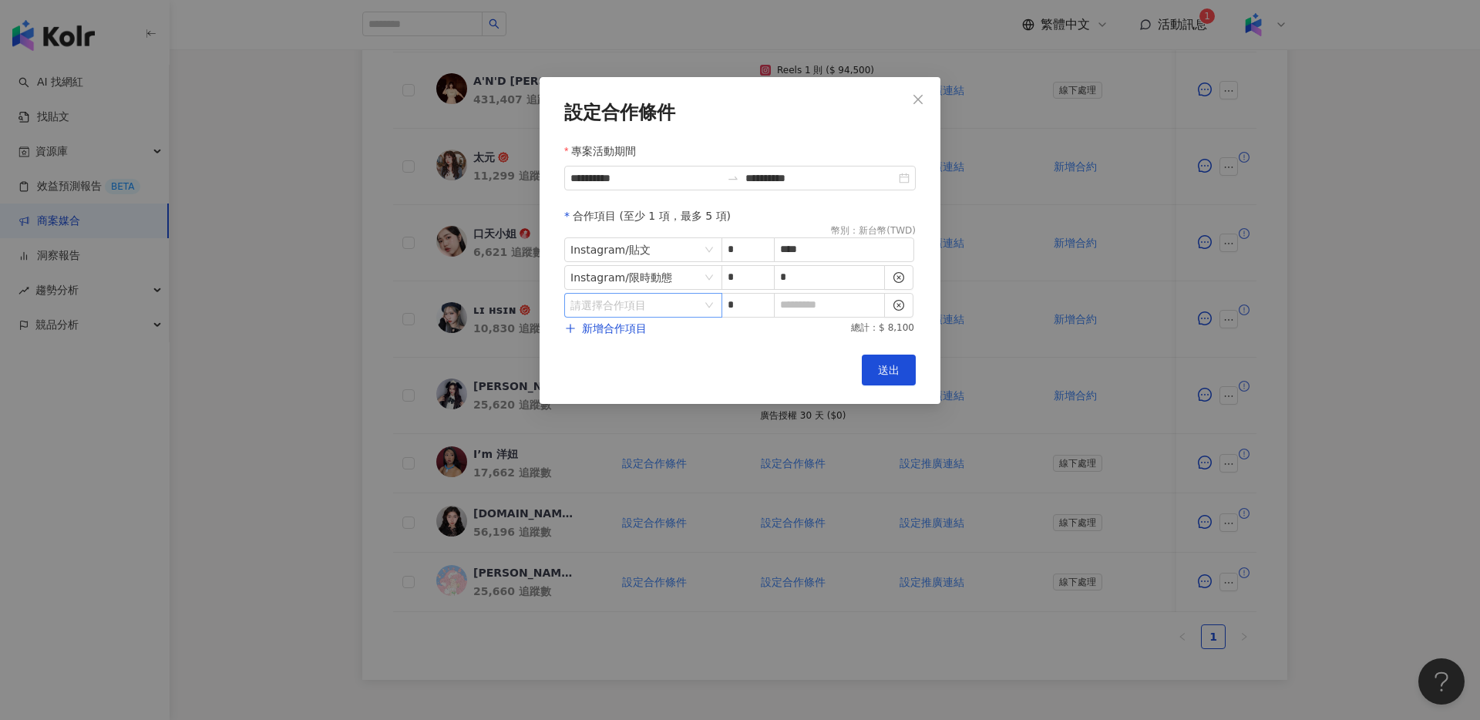
click at [688, 307] on input "search" at bounding box center [635, 305] width 130 height 23
click at [606, 429] on div "其他" at bounding box center [604, 431] width 55 height 17
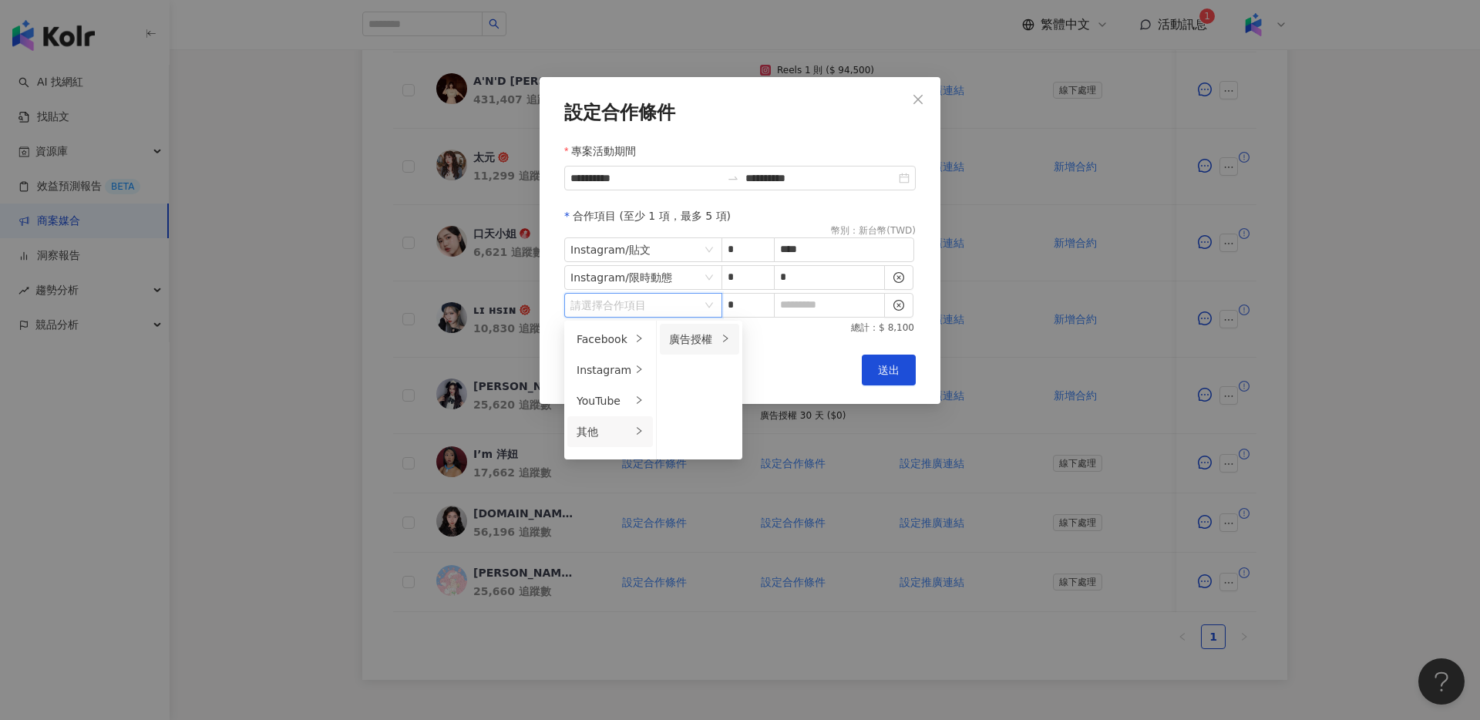
click at [694, 346] on div "廣告授權" at bounding box center [693, 339] width 49 height 17
click at [771, 402] on span "30 天" at bounding box center [769, 401] width 28 height 12
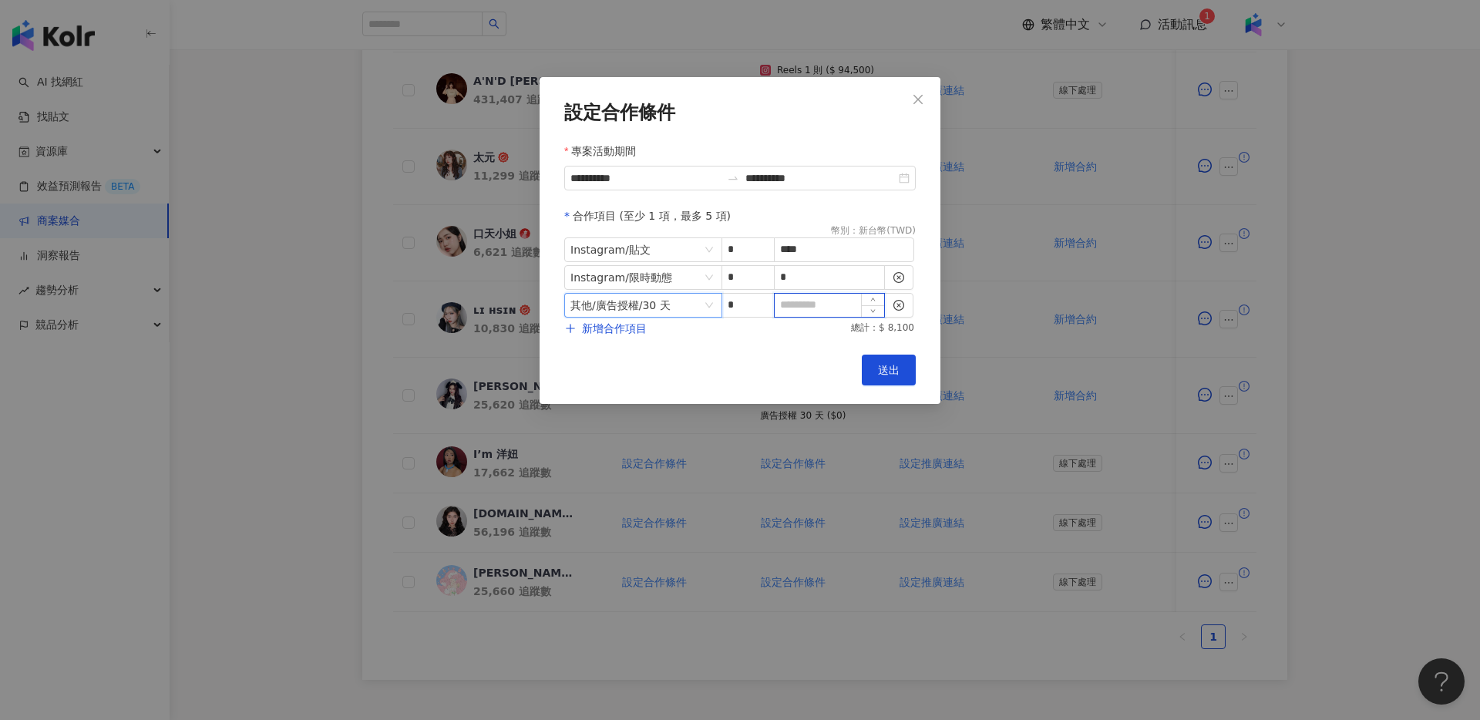
click at [833, 309] on input at bounding box center [829, 305] width 109 height 23
type input "*"
click at [883, 368] on span "送出" at bounding box center [889, 370] width 22 height 12
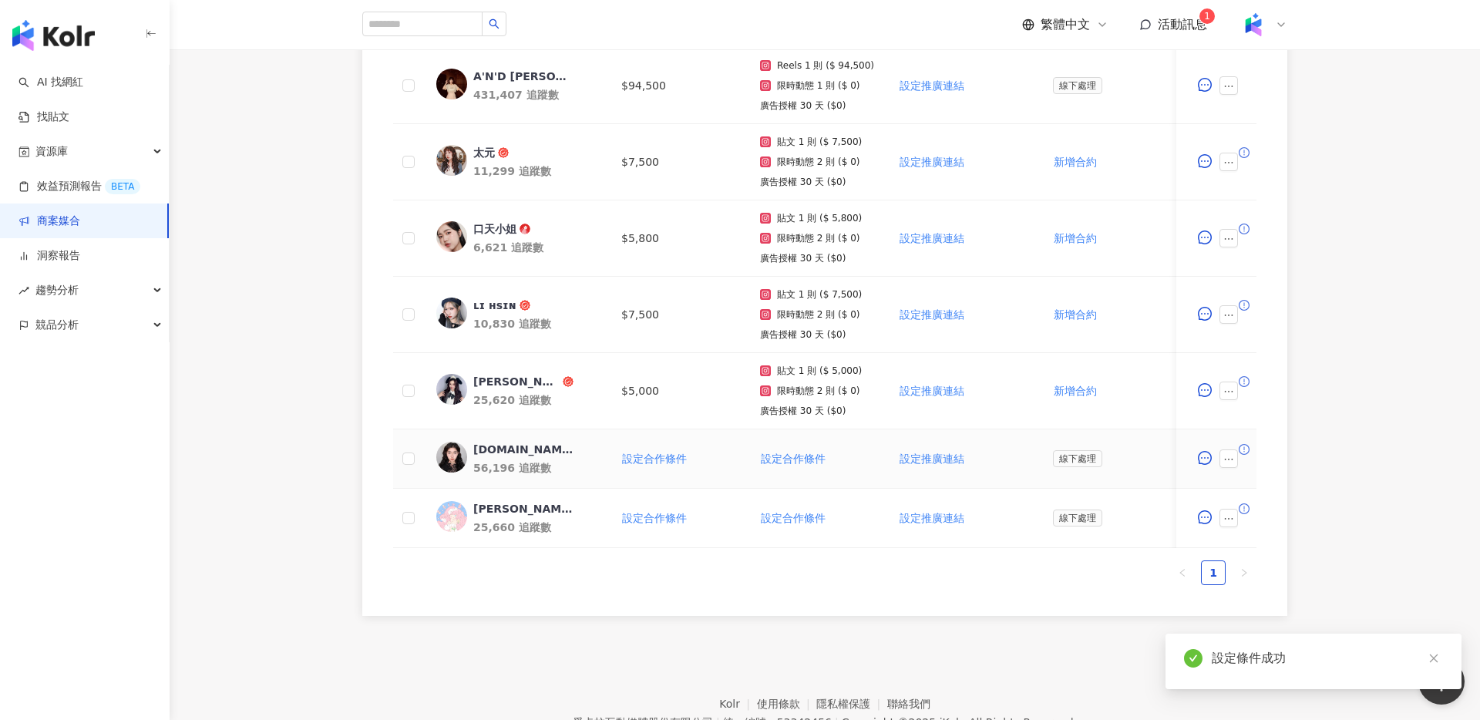
scroll to position [661, 0]
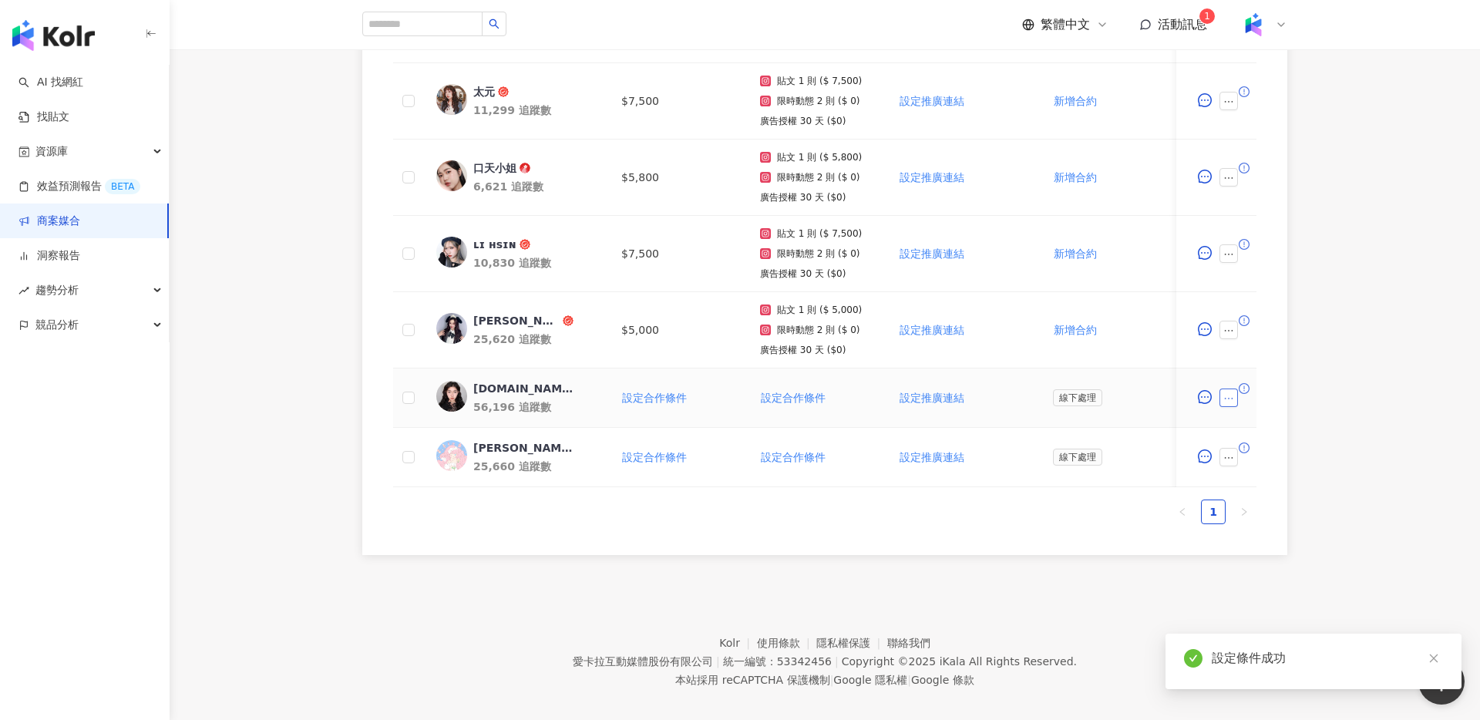
click at [1226, 394] on icon "ellipsis" at bounding box center [1228, 398] width 11 height 11
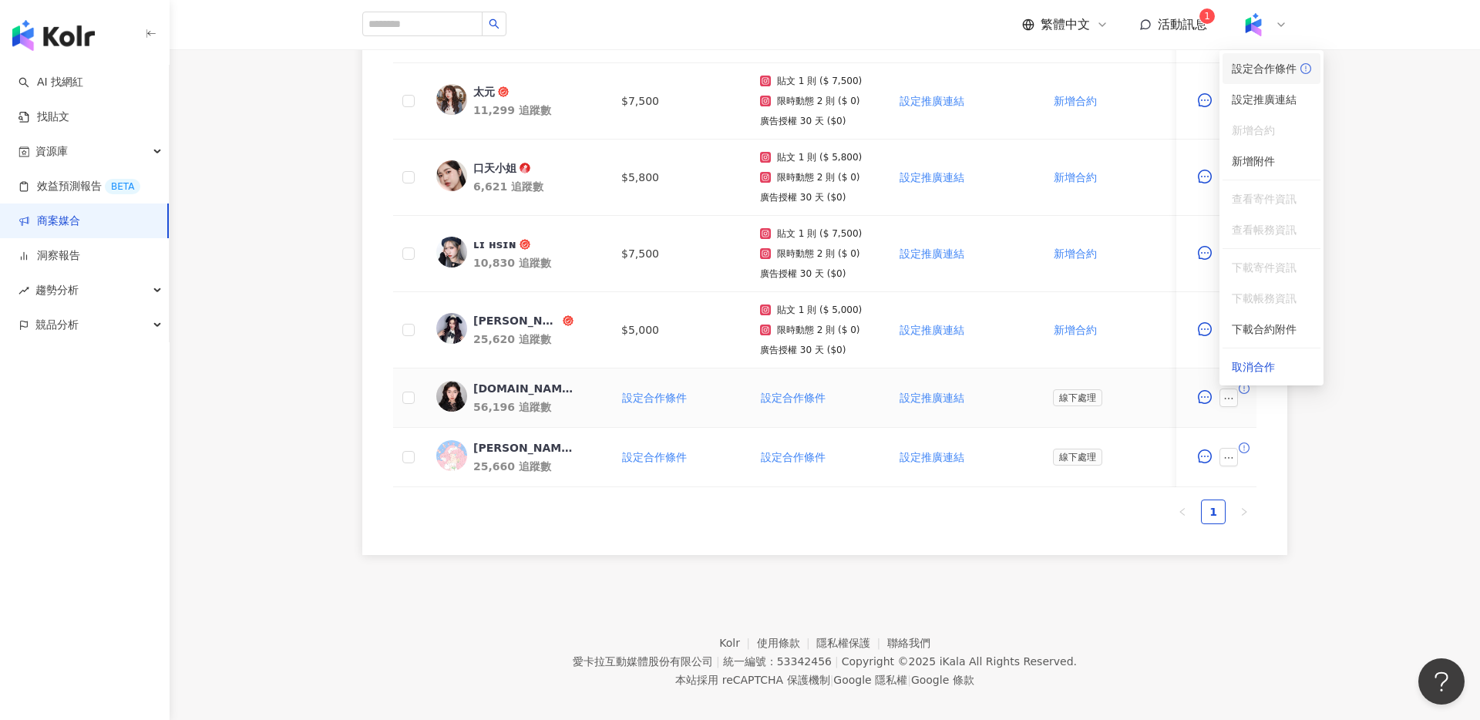
click at [1263, 71] on span "設定合作條件" at bounding box center [1271, 68] width 79 height 17
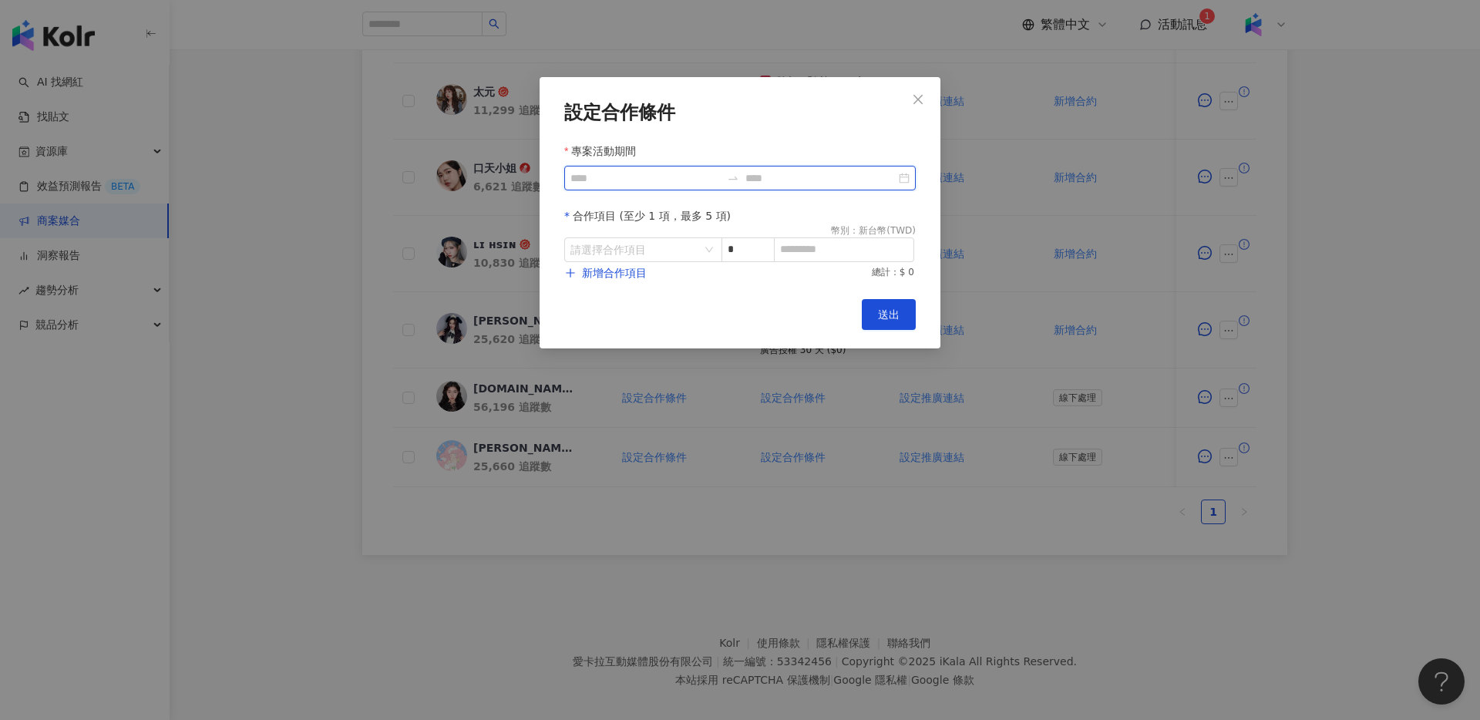
click at [641, 182] on input "專案活動期間" at bounding box center [645, 178] width 150 height 17
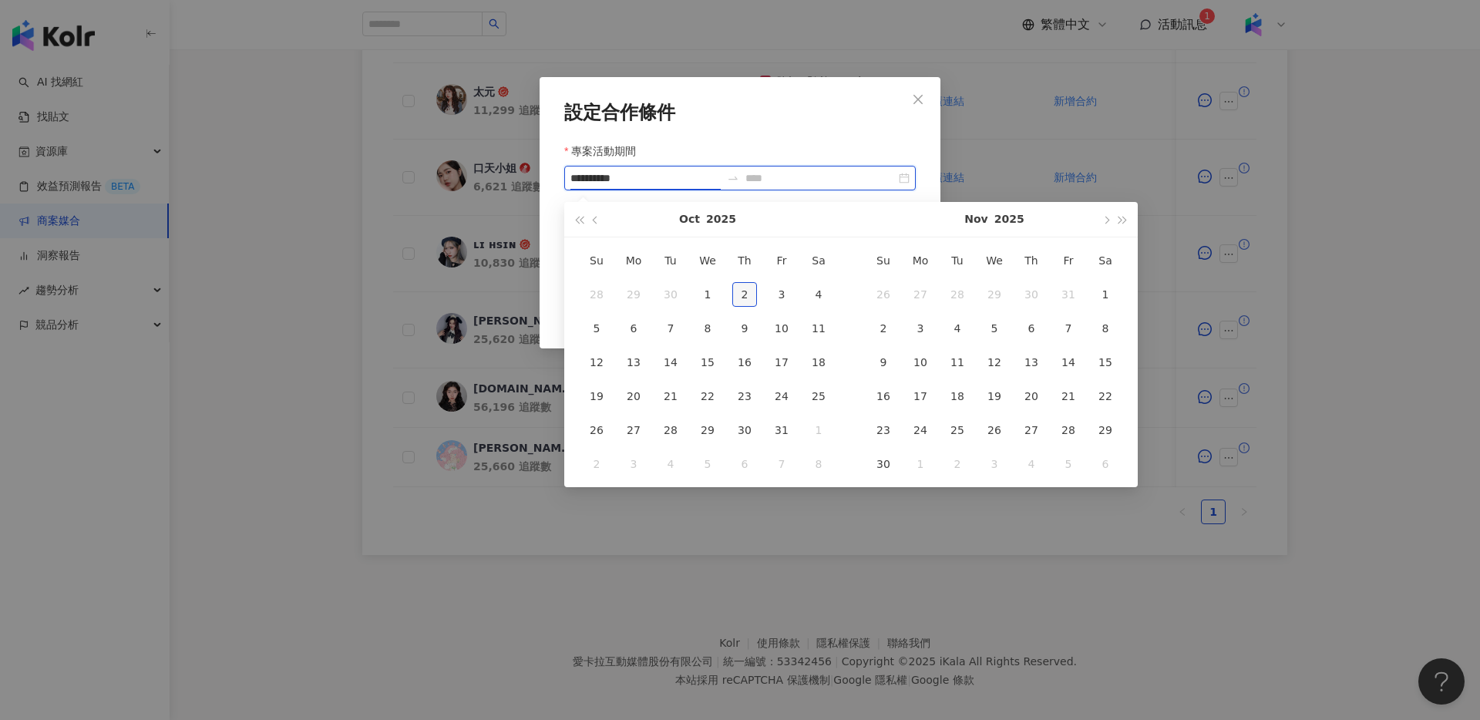
type input "**********"
click at [745, 309] on td "2" at bounding box center [744, 295] width 37 height 34
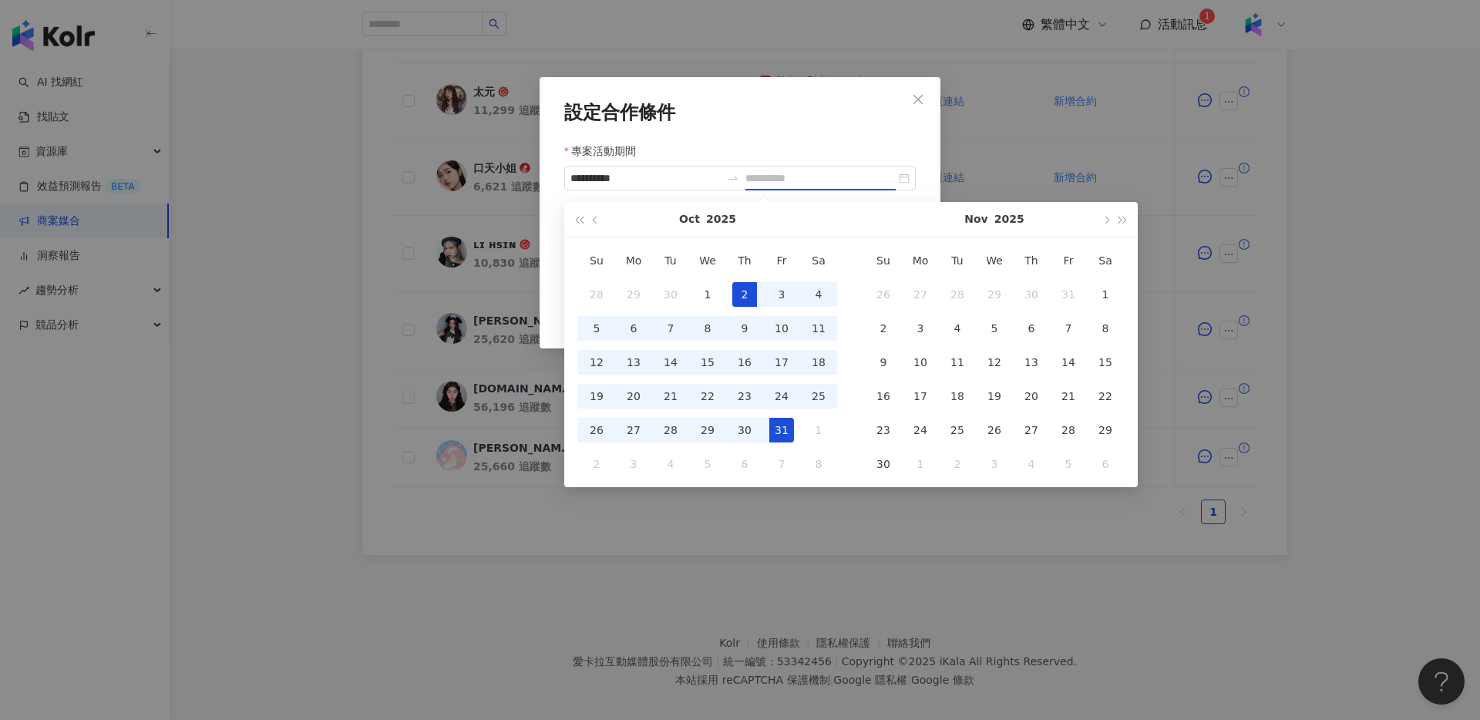
click at [785, 424] on div "31" at bounding box center [781, 430] width 25 height 25
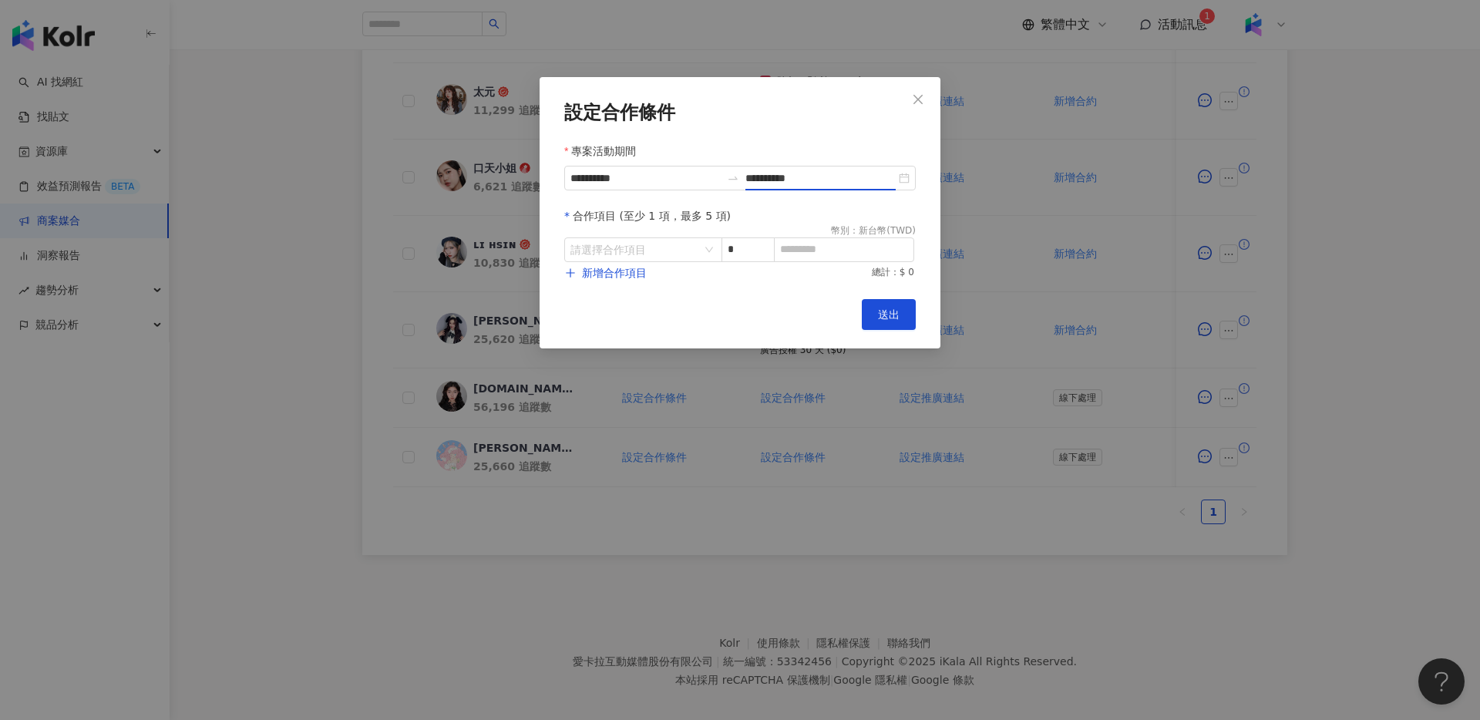
type input "**********"
click at [660, 244] on input "search" at bounding box center [635, 249] width 130 height 23
click at [602, 315] on div "Instagram" at bounding box center [604, 314] width 55 height 17
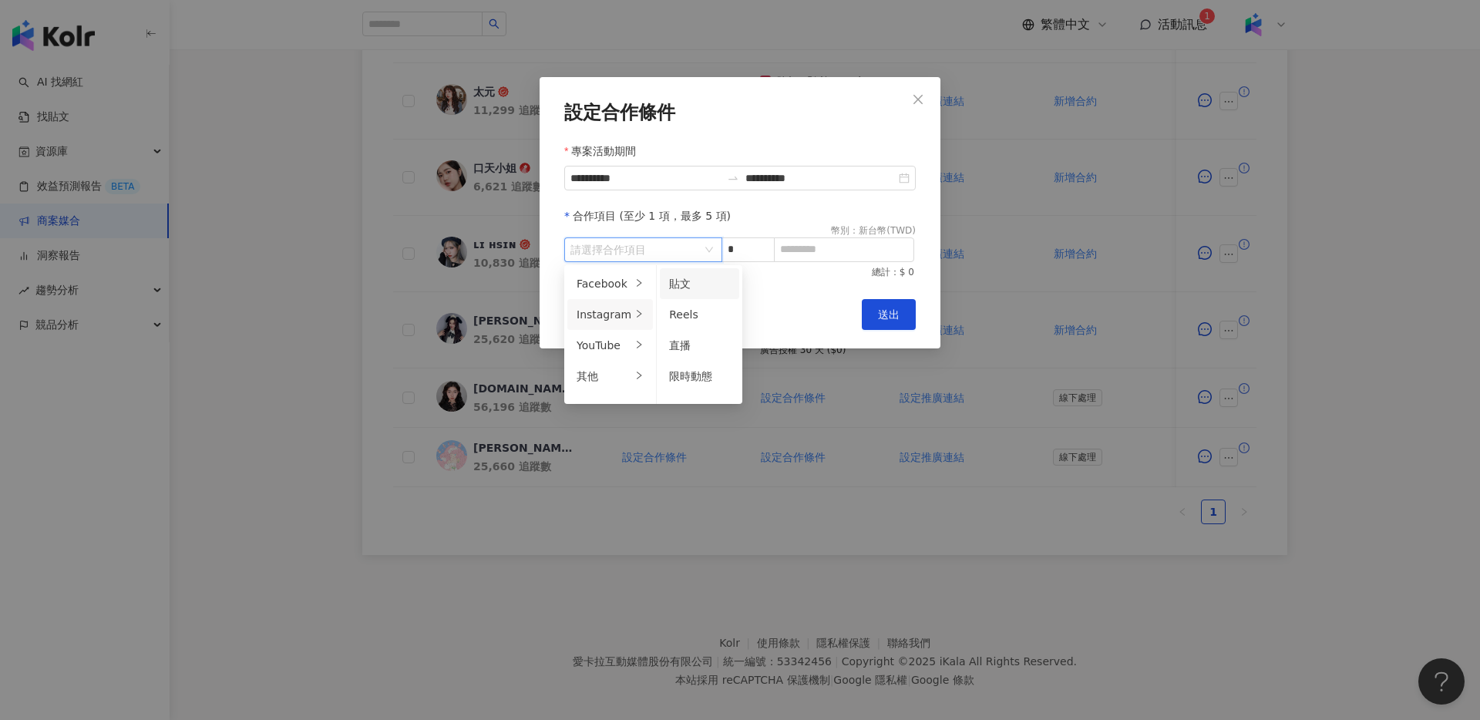
click at [689, 294] on li "貼文" at bounding box center [699, 283] width 79 height 31
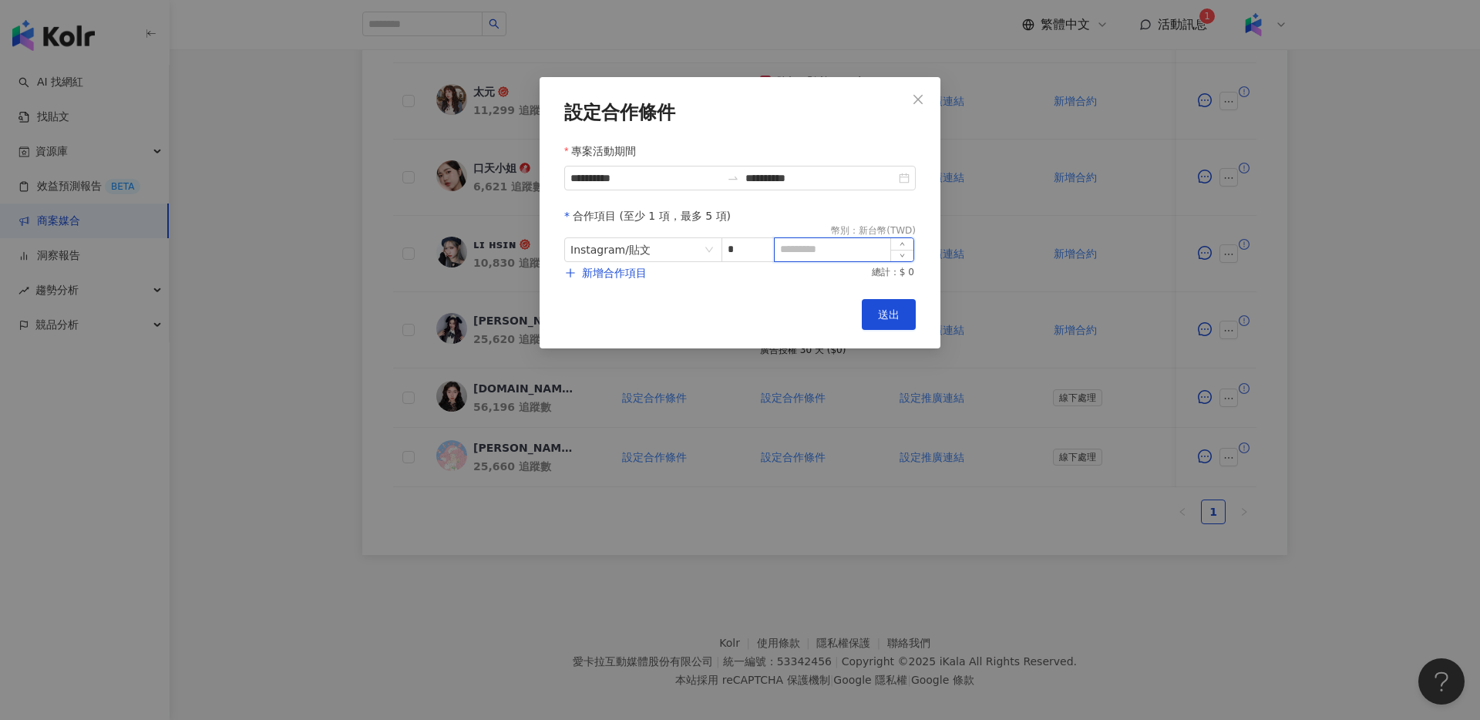
click at [802, 257] on input at bounding box center [844, 249] width 139 height 23
type input "****"
click at [624, 271] on span "新增合作項目" at bounding box center [614, 273] width 65 height 12
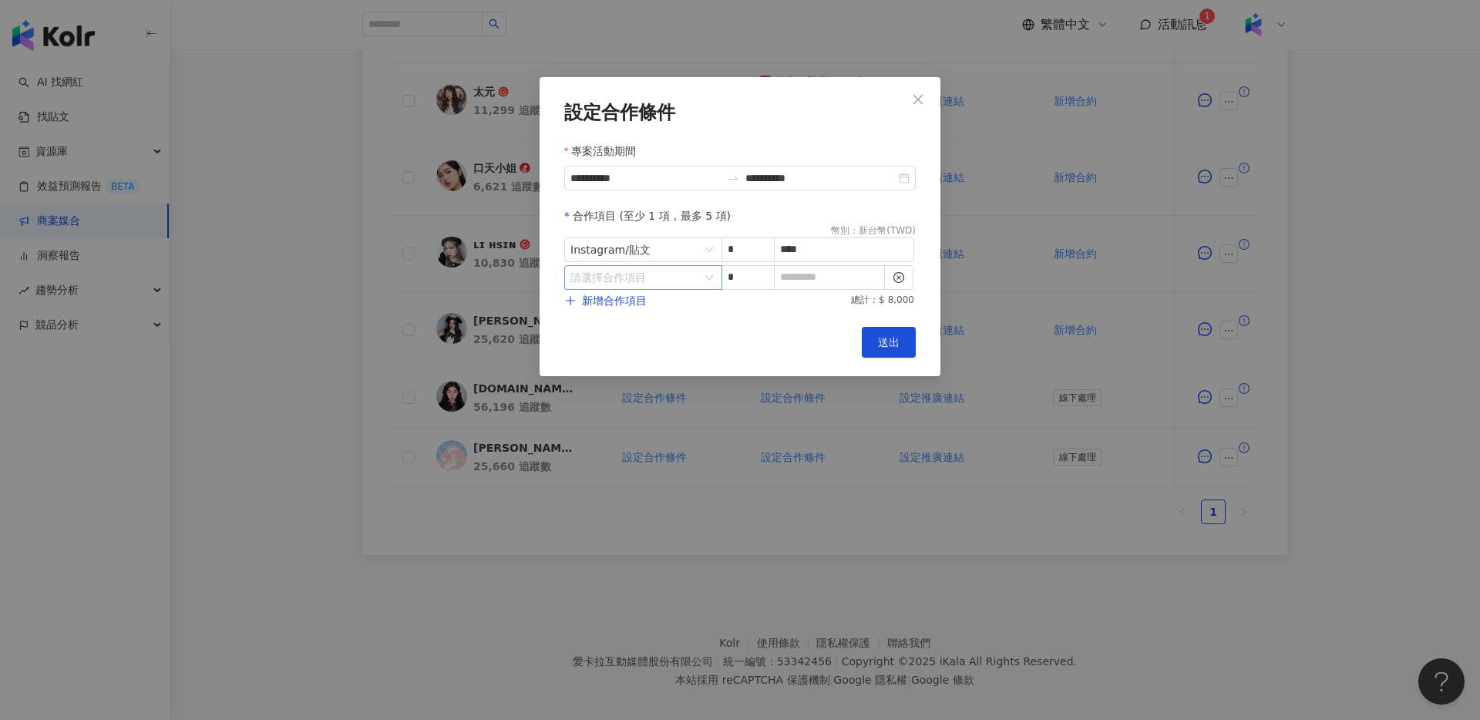
click at [648, 276] on input "search" at bounding box center [635, 277] width 130 height 23
click at [624, 347] on div "Instagram" at bounding box center [604, 342] width 55 height 17
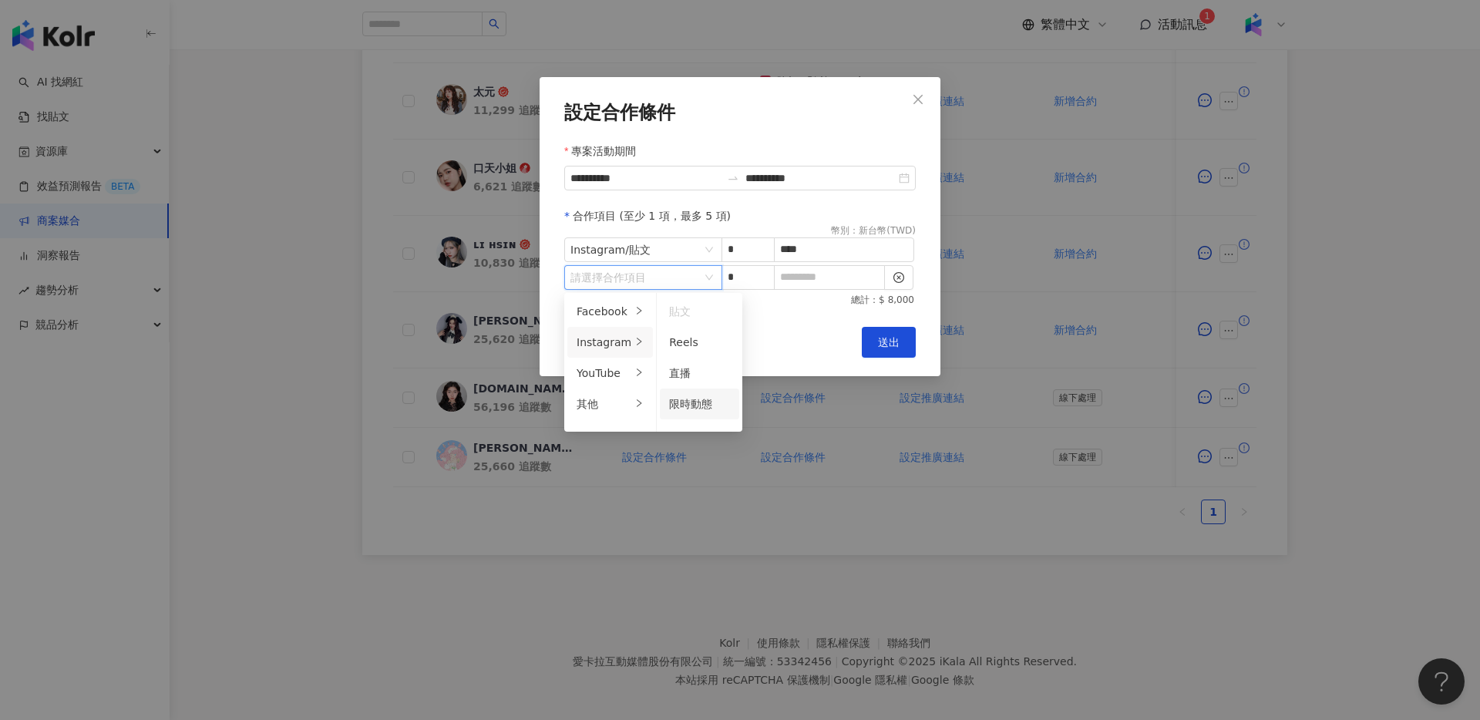
click at [701, 401] on span "限時動態" at bounding box center [690, 404] width 43 height 12
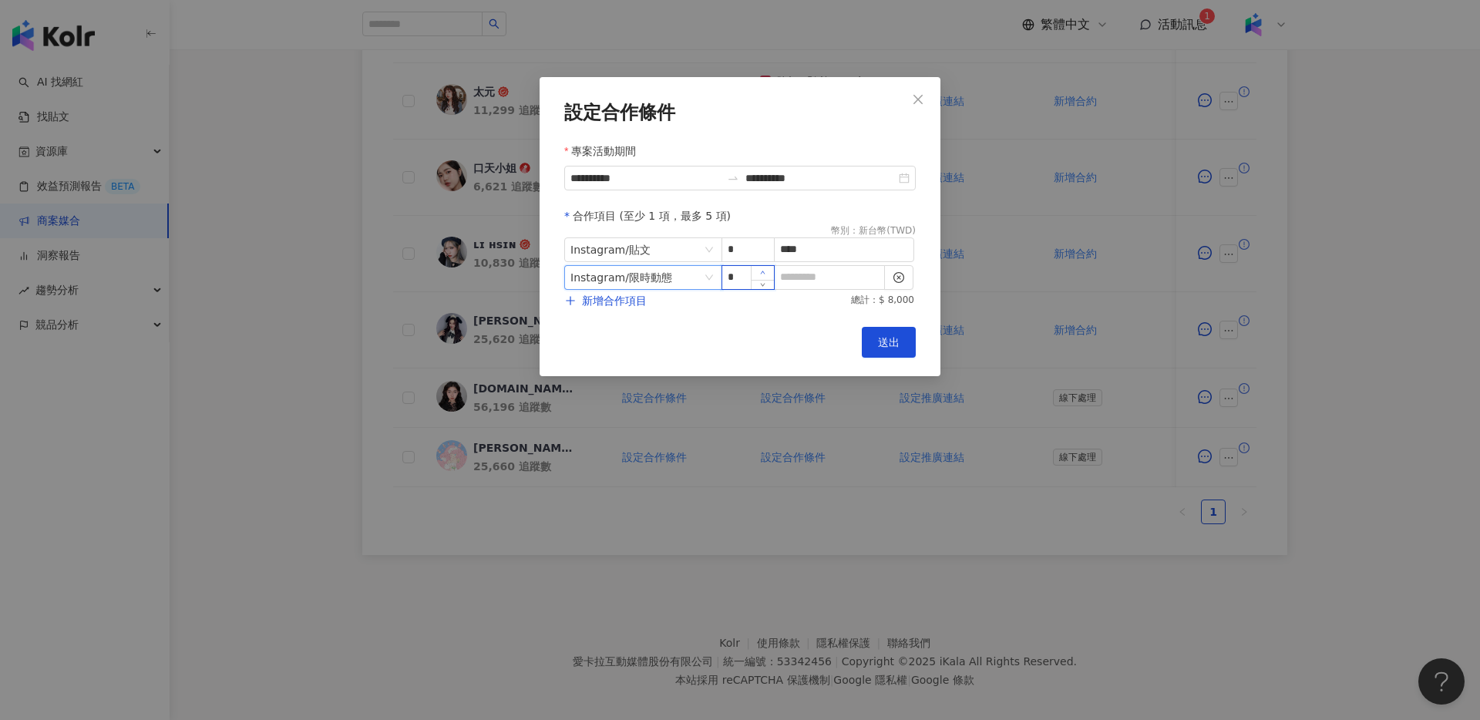
type input "*"
click at [766, 271] on span "Increase Value" at bounding box center [762, 273] width 23 height 14
click at [809, 275] on input at bounding box center [829, 277] width 109 height 23
type input "*"
click at [617, 297] on span "新增合作項目" at bounding box center [614, 300] width 65 height 12
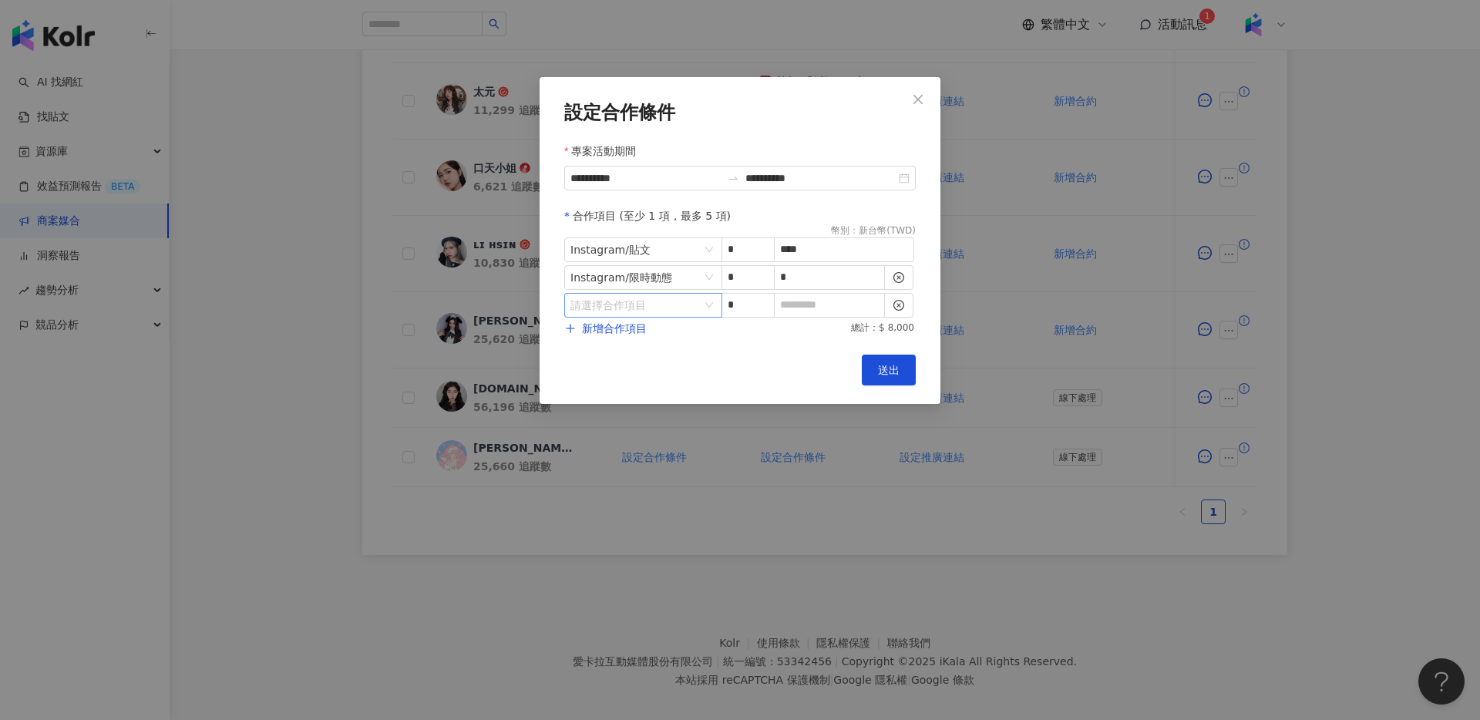
click at [632, 307] on input "search" at bounding box center [635, 305] width 130 height 23
click at [625, 419] on li "其他" at bounding box center [610, 431] width 86 height 31
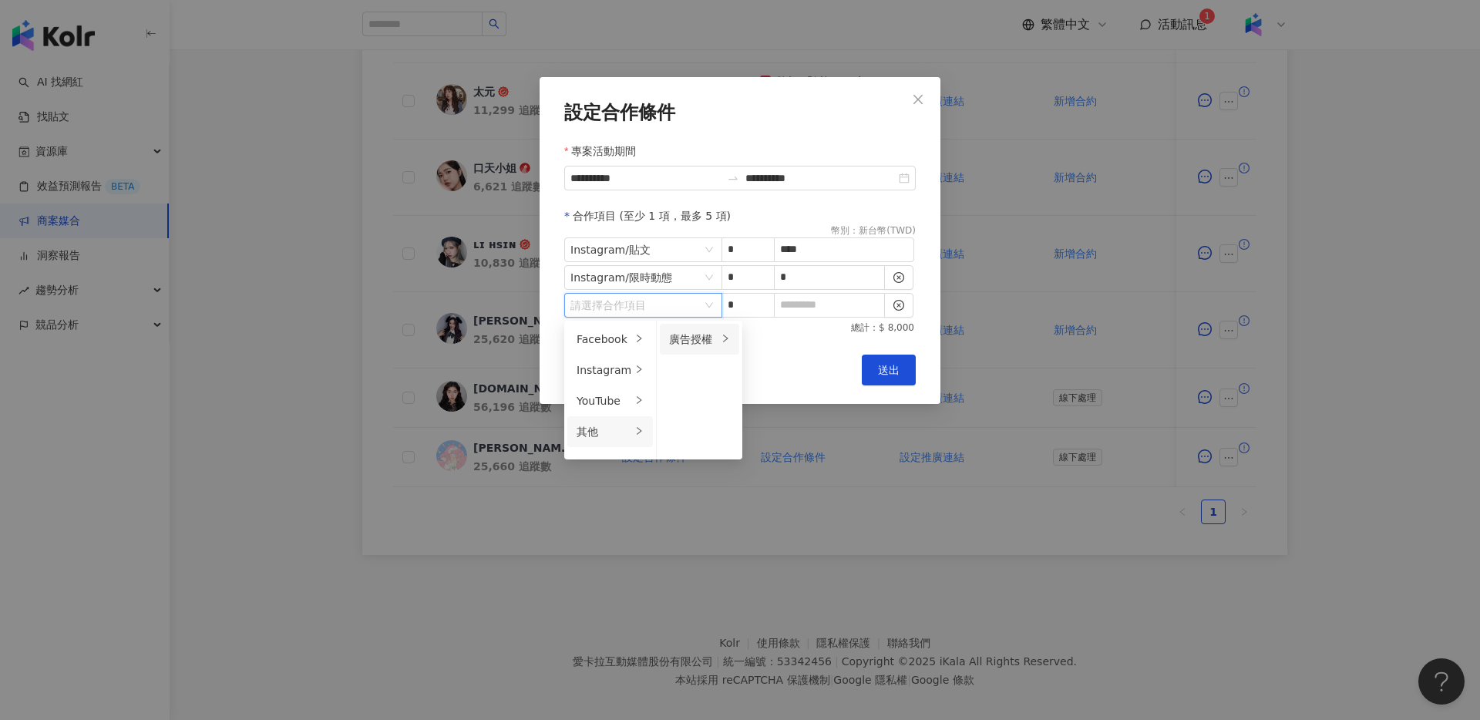
click at [692, 338] on div "廣告授權" at bounding box center [693, 339] width 49 height 17
click at [776, 399] on span "30 天" at bounding box center [769, 401] width 28 height 12
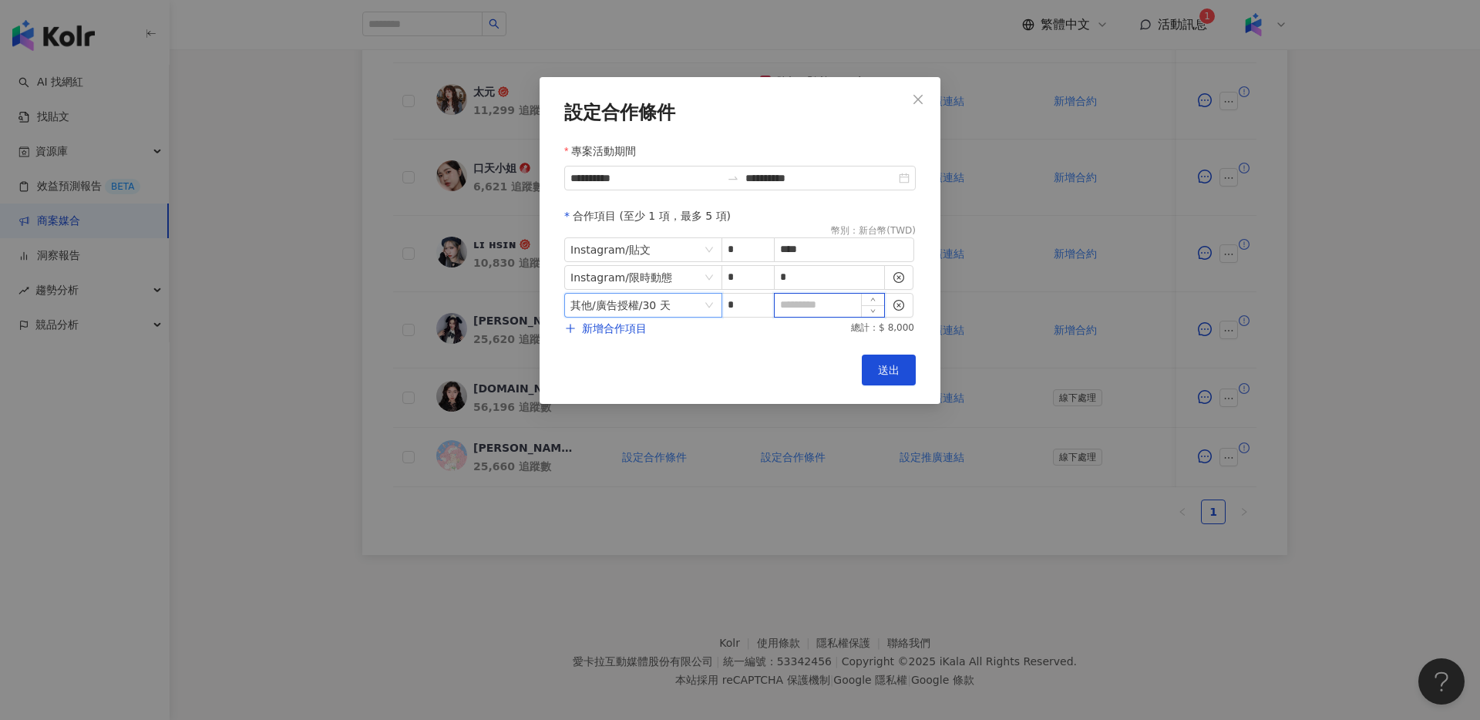
click at [829, 302] on input at bounding box center [829, 305] width 109 height 23
type input "*"
click at [897, 375] on span "送出" at bounding box center [889, 370] width 22 height 12
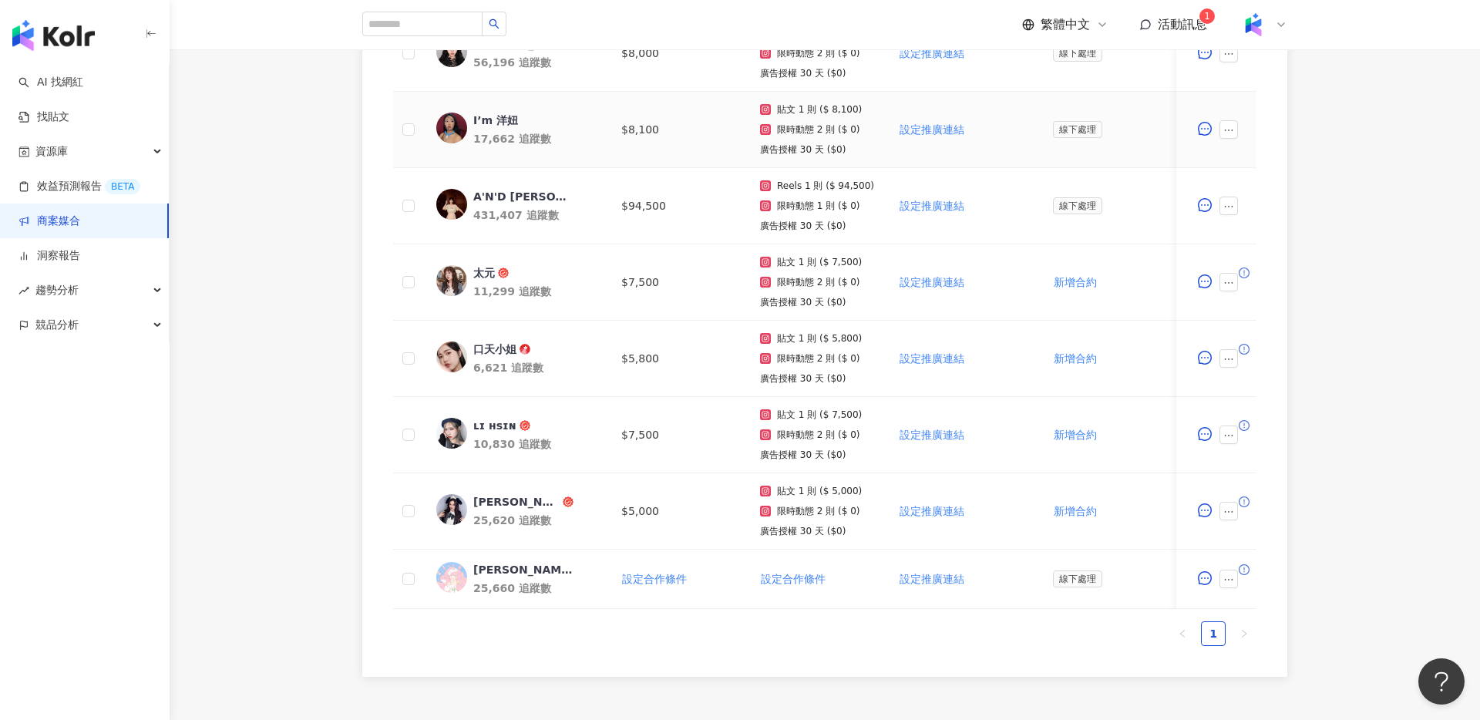
scroll to position [565, 0]
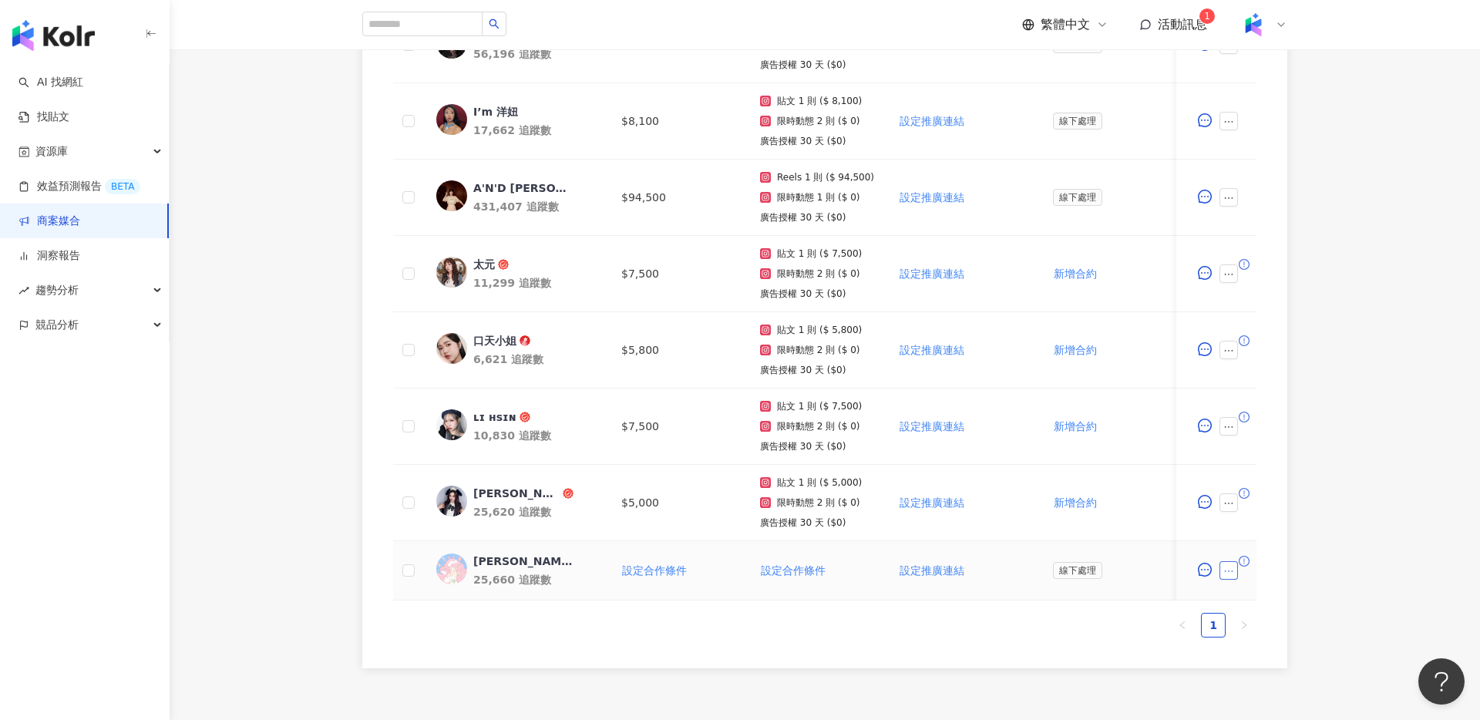
click at [1225, 569] on icon "ellipsis" at bounding box center [1228, 571] width 11 height 11
click at [1268, 246] on span "設定合作條件" at bounding box center [1271, 241] width 79 height 17
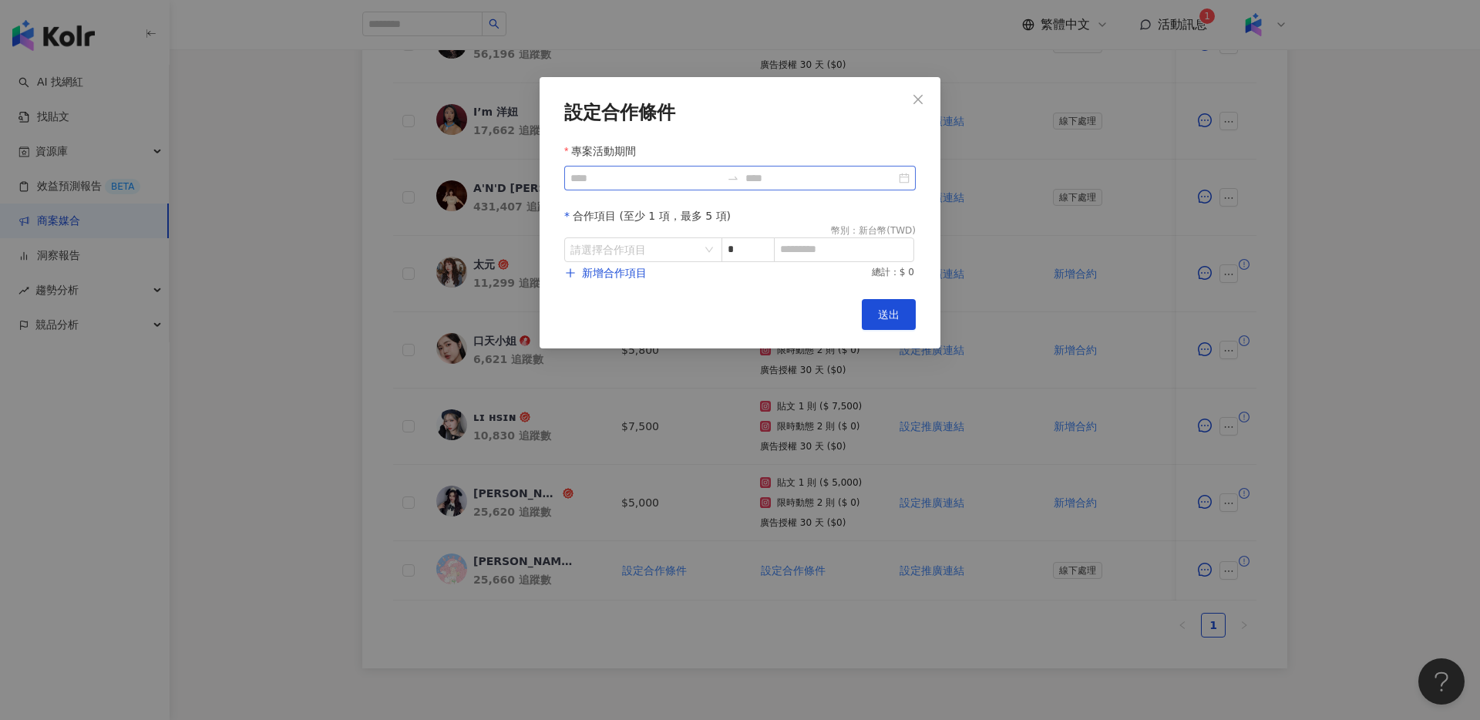
click at [620, 188] on div at bounding box center [740, 178] width 352 height 25
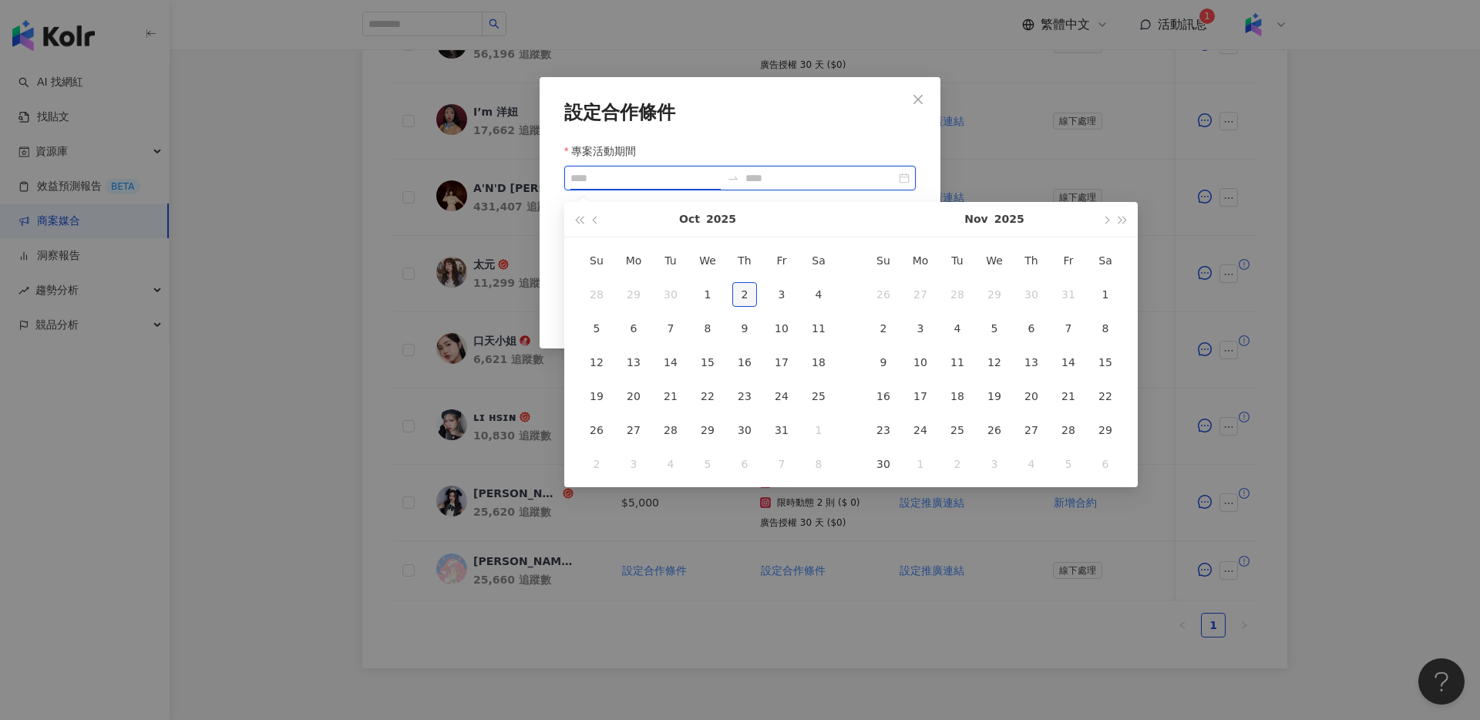
type input "**********"
drag, startPoint x: 742, startPoint y: 294, endPoint x: 765, endPoint y: 425, distance: 132.9
click at [742, 294] on div "2" at bounding box center [744, 294] width 25 height 25
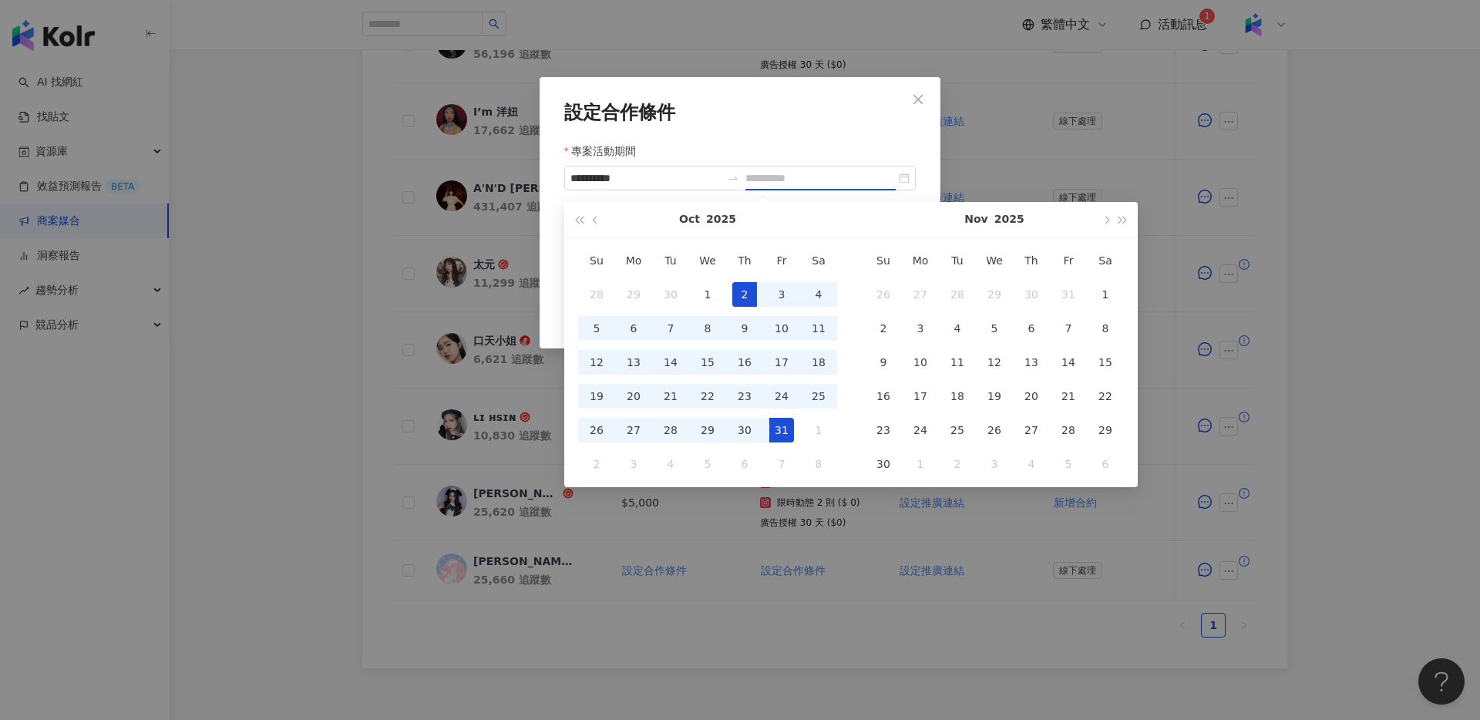
drag, startPoint x: 782, startPoint y: 430, endPoint x: 622, endPoint y: 224, distance: 260.4
click at [782, 430] on div "31" at bounding box center [781, 430] width 25 height 25
type input "**********"
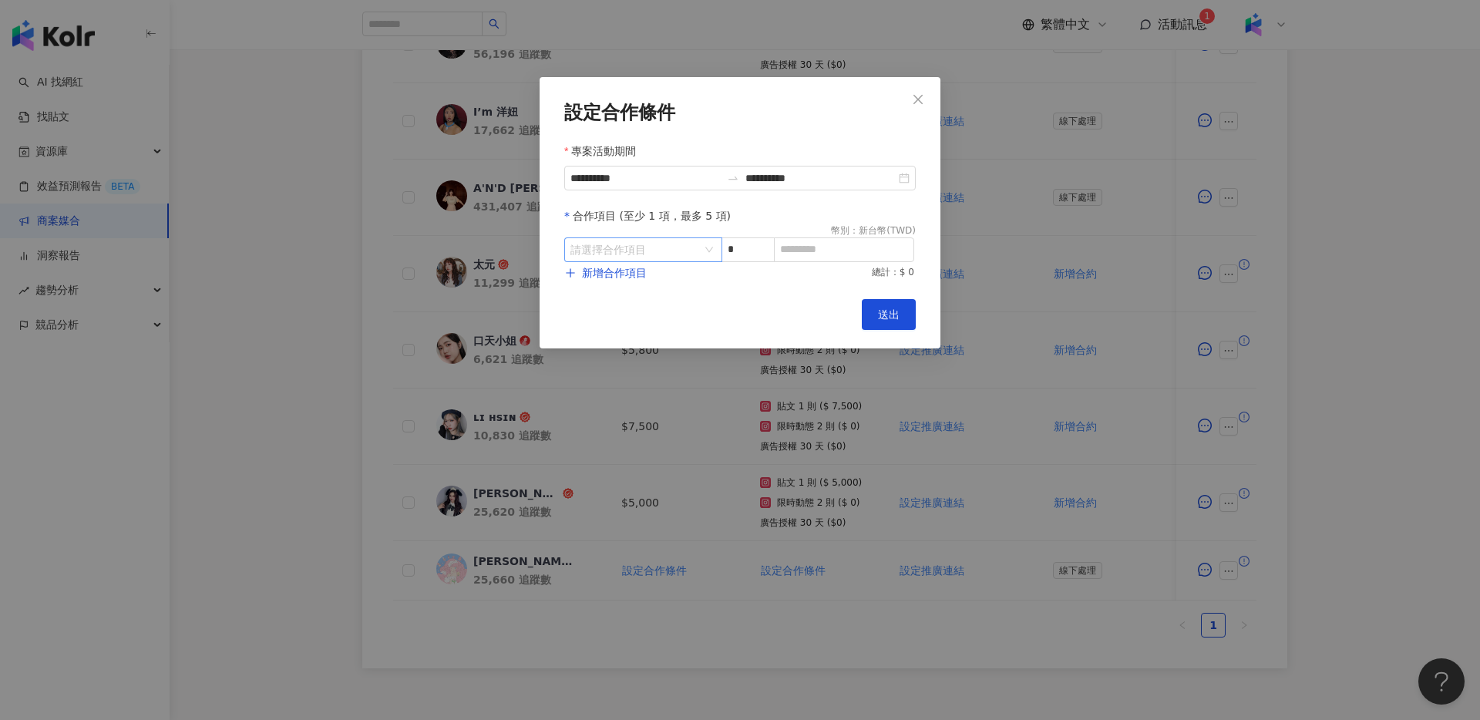
click at [652, 255] on input "search" at bounding box center [635, 249] width 130 height 23
click at [617, 311] on div "Instagram" at bounding box center [604, 314] width 55 height 17
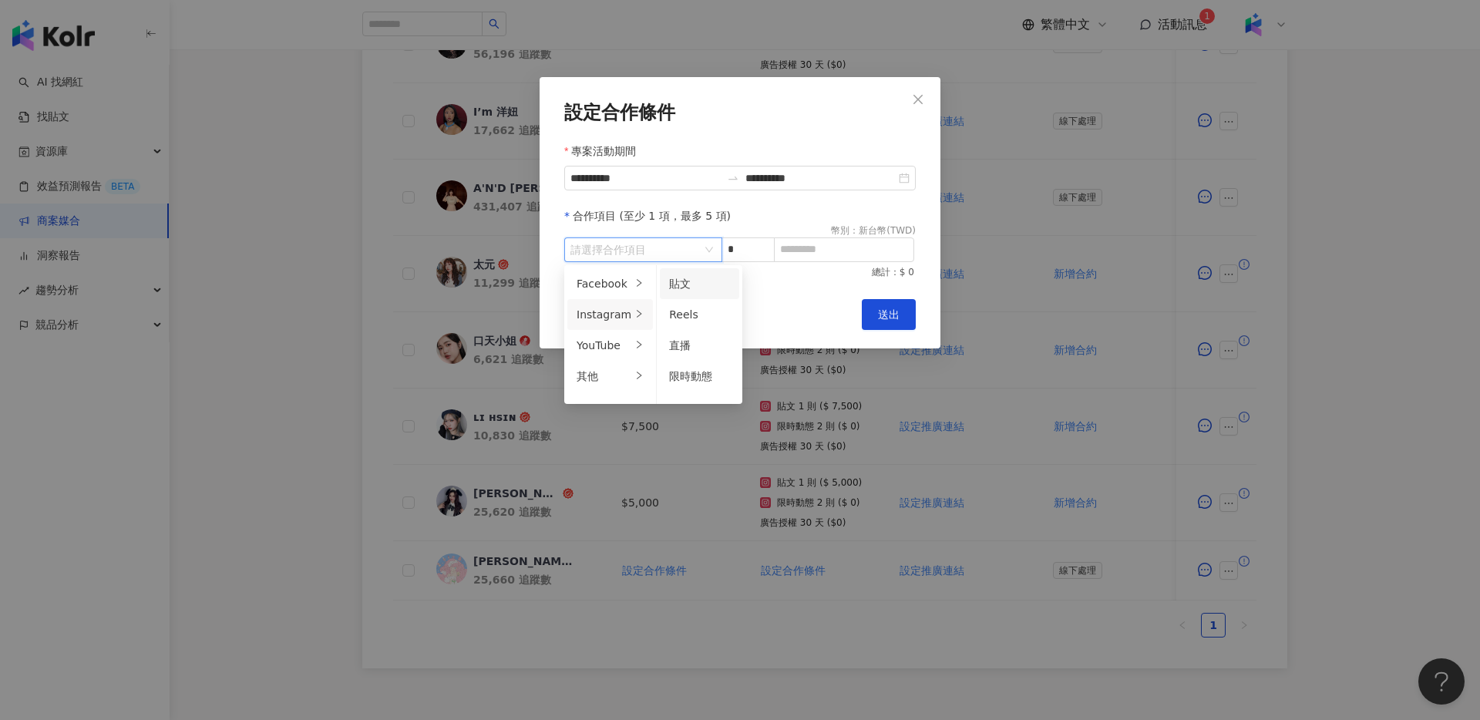
click at [705, 284] on div "貼文" at bounding box center [699, 283] width 61 height 17
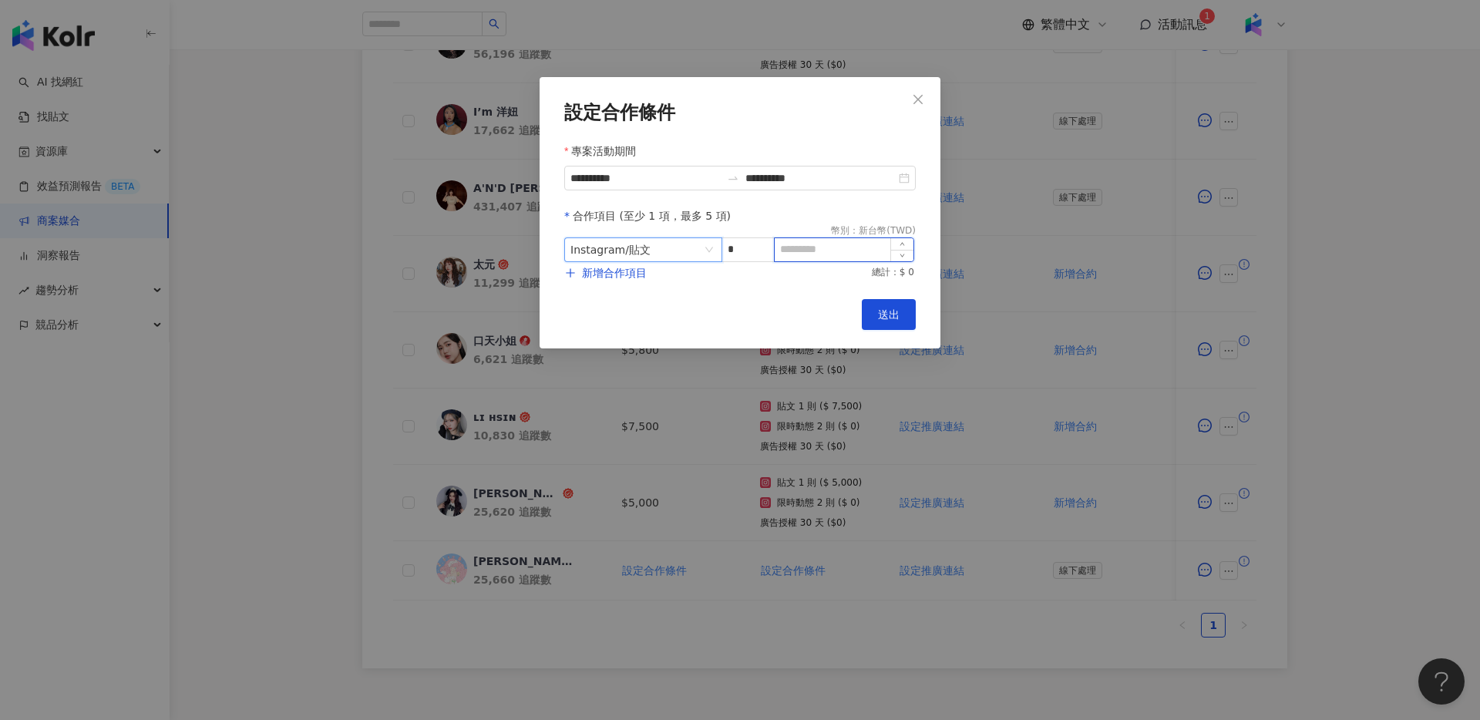
click at [832, 254] on input at bounding box center [844, 249] width 139 height 23
type input "*****"
drag, startPoint x: 692, startPoint y: 265, endPoint x: 641, endPoint y: 291, distance: 57.6
click at [641, 291] on div "**********" at bounding box center [740, 212] width 401 height 271
click at [623, 272] on span "新增合作項目" at bounding box center [614, 273] width 65 height 12
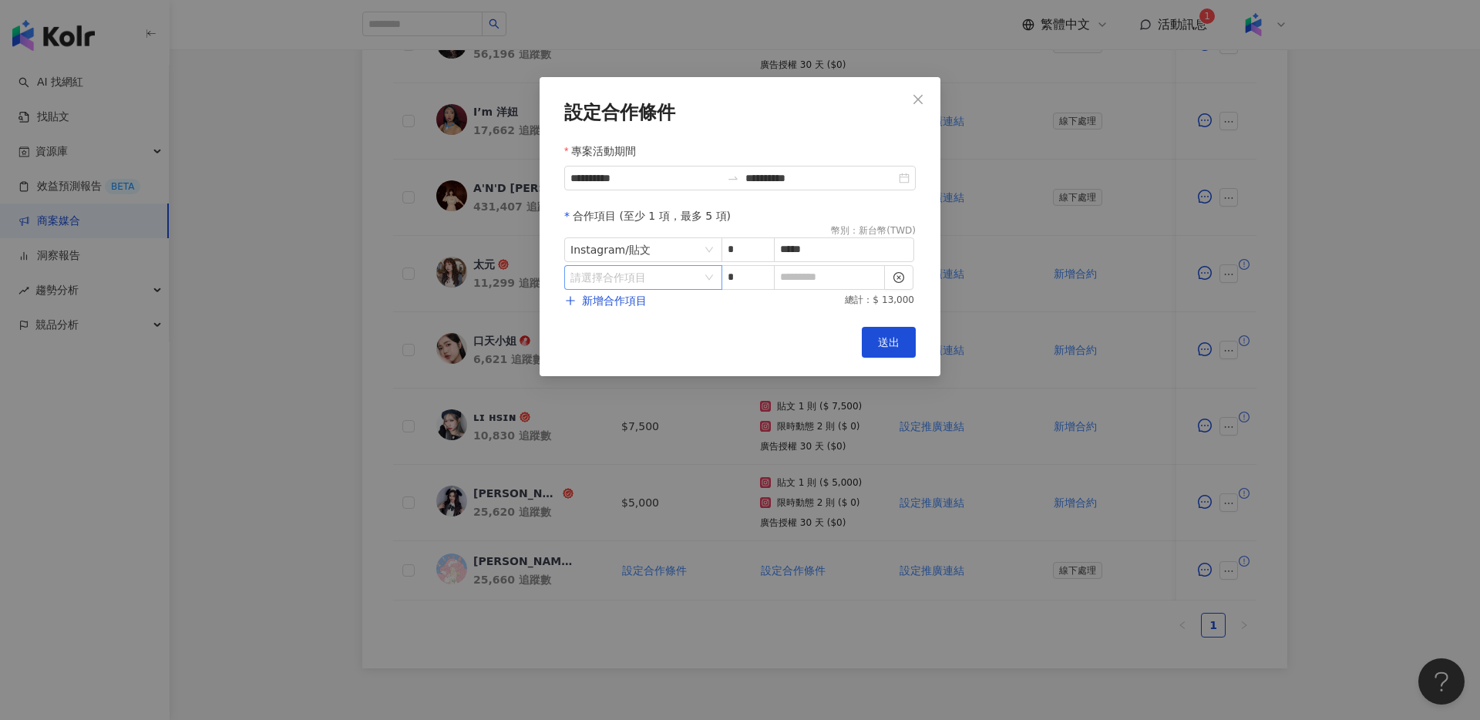
click at [672, 285] on input "search" at bounding box center [635, 277] width 130 height 23
click at [621, 417] on li "其他" at bounding box center [610, 404] width 86 height 31
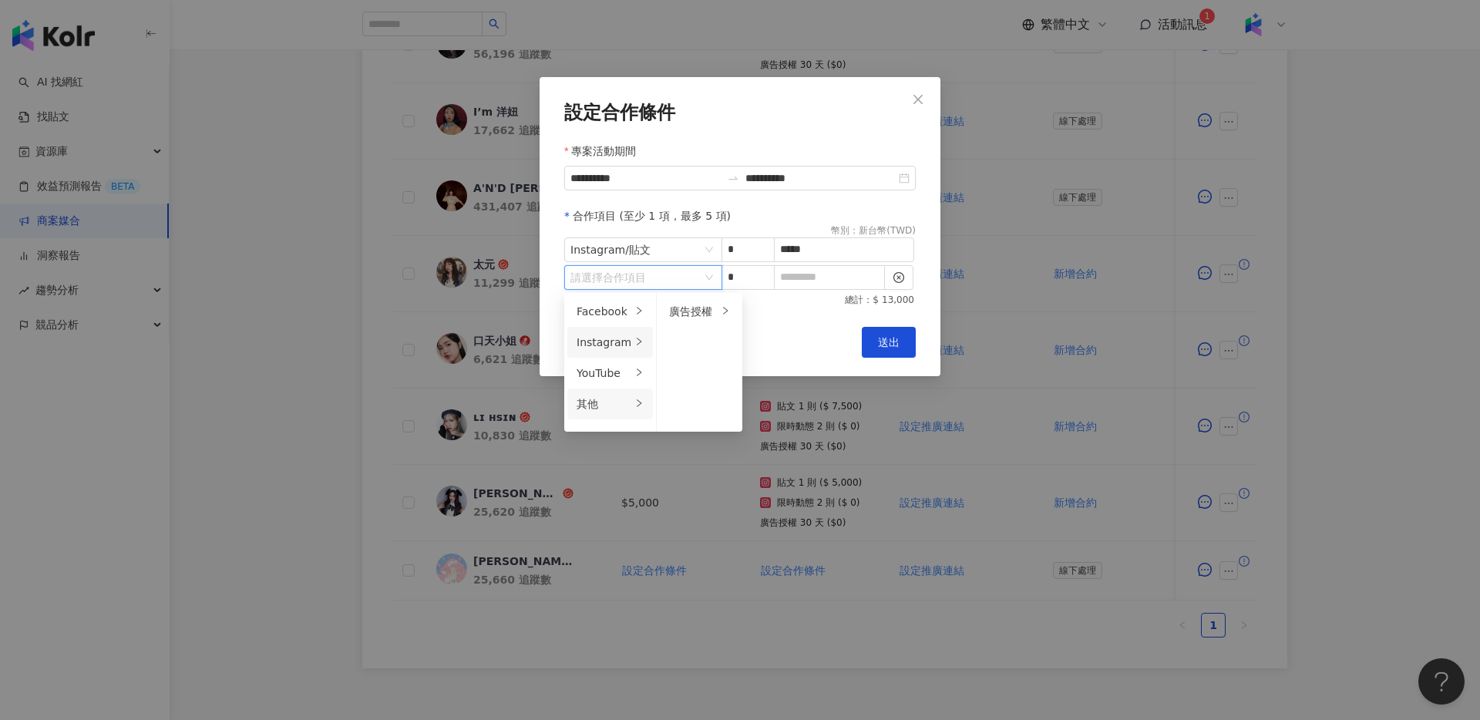
click at [616, 344] on div "Instagram" at bounding box center [604, 342] width 55 height 17
click at [703, 402] on span "限時動態" at bounding box center [690, 404] width 43 height 12
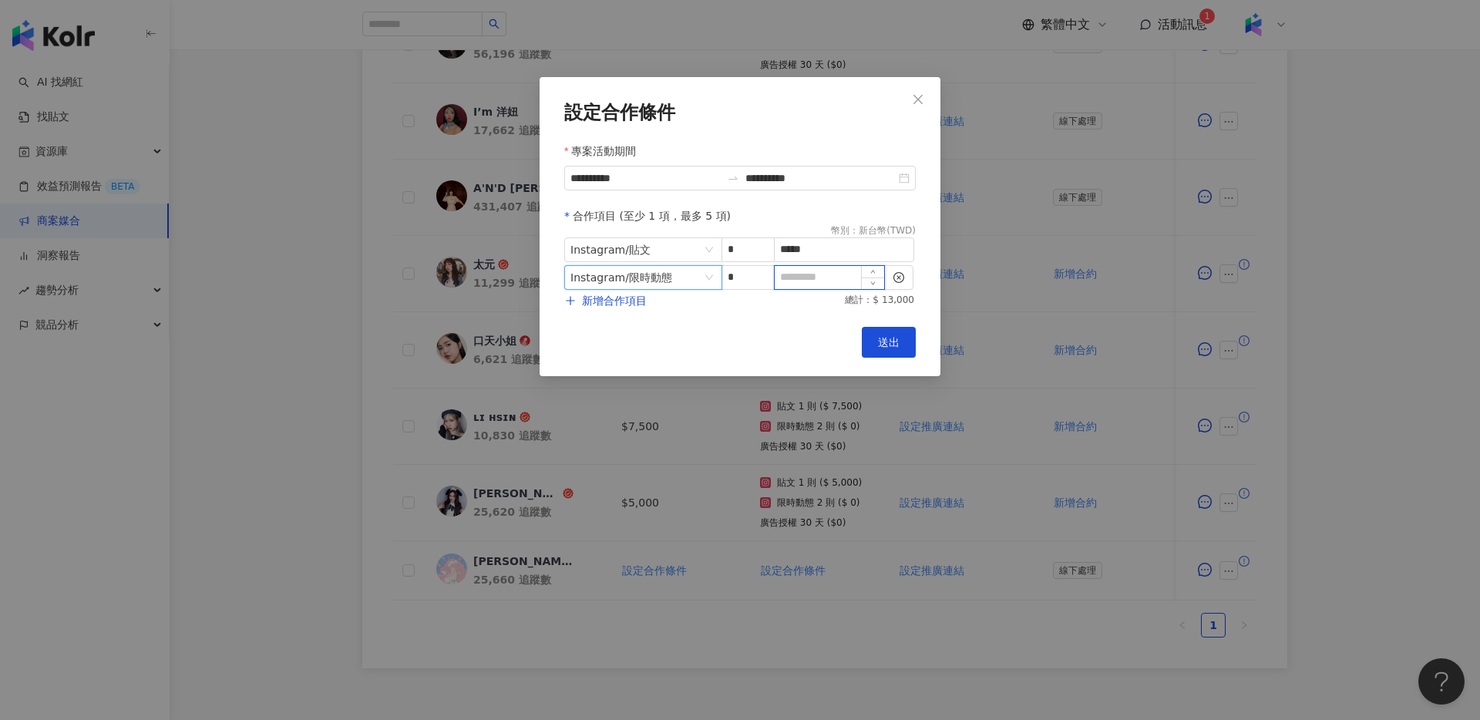
click at [826, 281] on input at bounding box center [829, 277] width 109 height 23
type input "*"
click at [626, 299] on span "新增合作項目" at bounding box center [614, 300] width 65 height 12
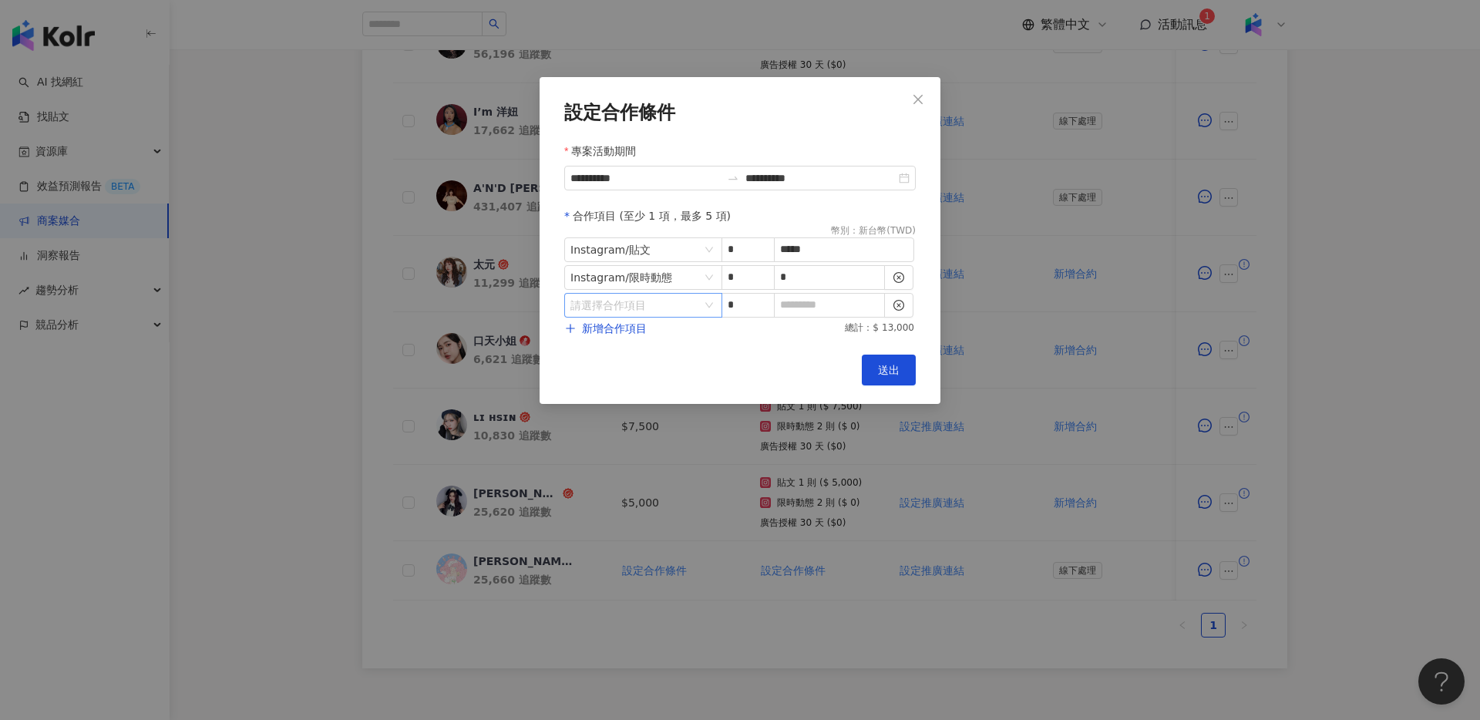
click at [644, 308] on input "search" at bounding box center [635, 305] width 130 height 23
click at [601, 436] on div "其他" at bounding box center [604, 431] width 55 height 17
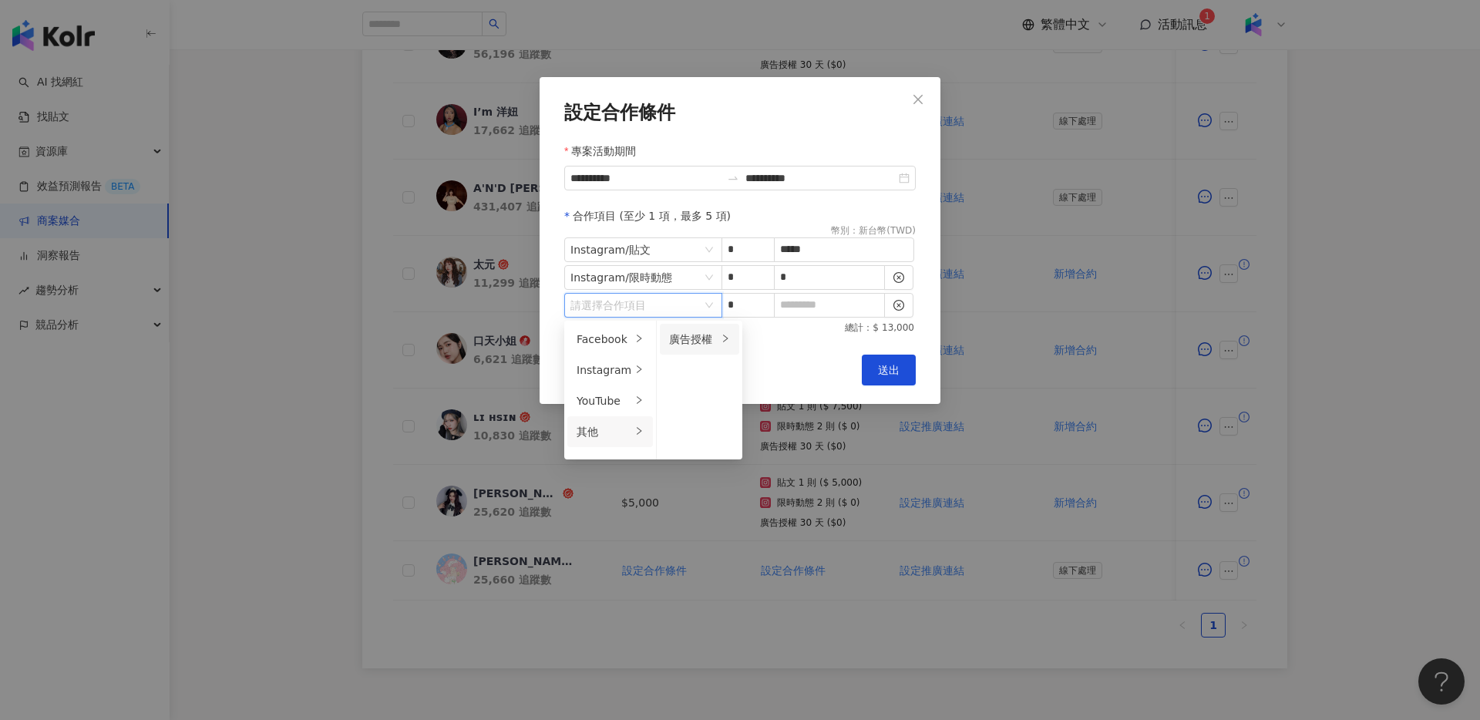
click at [708, 350] on li "廣告授權" at bounding box center [699, 339] width 79 height 31
click at [783, 397] on div "30 天" at bounding box center [785, 400] width 61 height 17
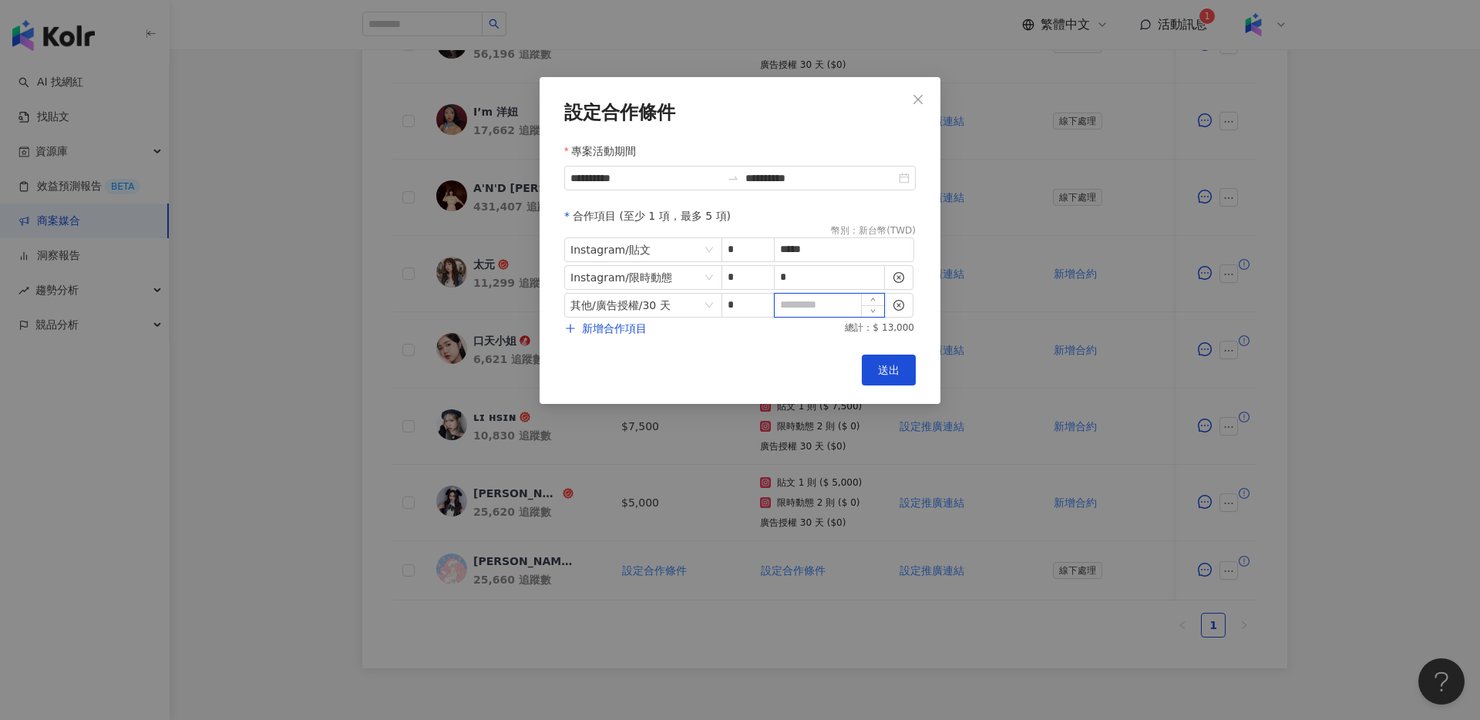
click at [811, 313] on input at bounding box center [829, 305] width 109 height 23
type input "*"
click at [883, 372] on span "送出" at bounding box center [889, 370] width 22 height 12
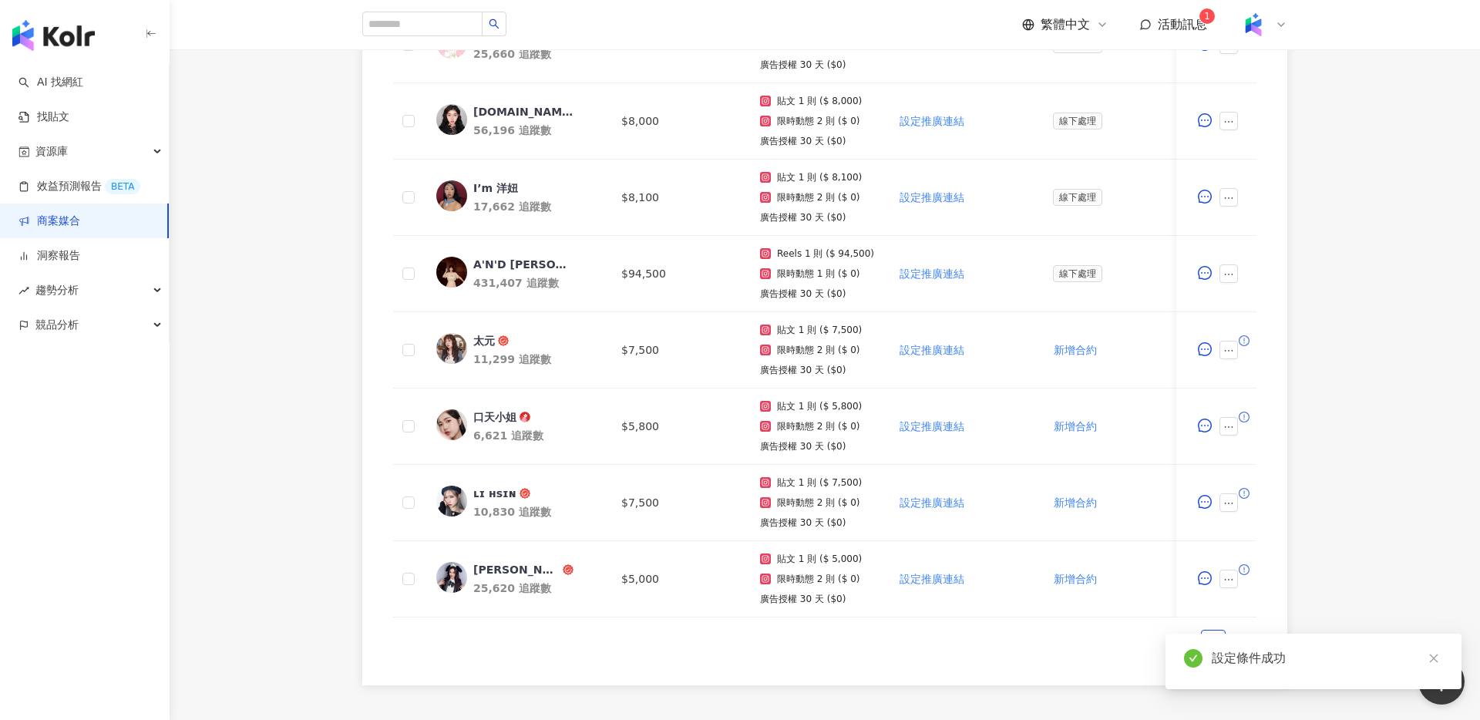
click at [1308, 337] on div "0 待邀約 0 確認中 8 執行中 0 已結束 0 無意願/取消合作 幣別 ： 新台幣 ( TWD ) 網紅名稱 合作總酬勞 (含稅) 合作項目 推廣連結 合…" at bounding box center [824, 248] width 987 height 874
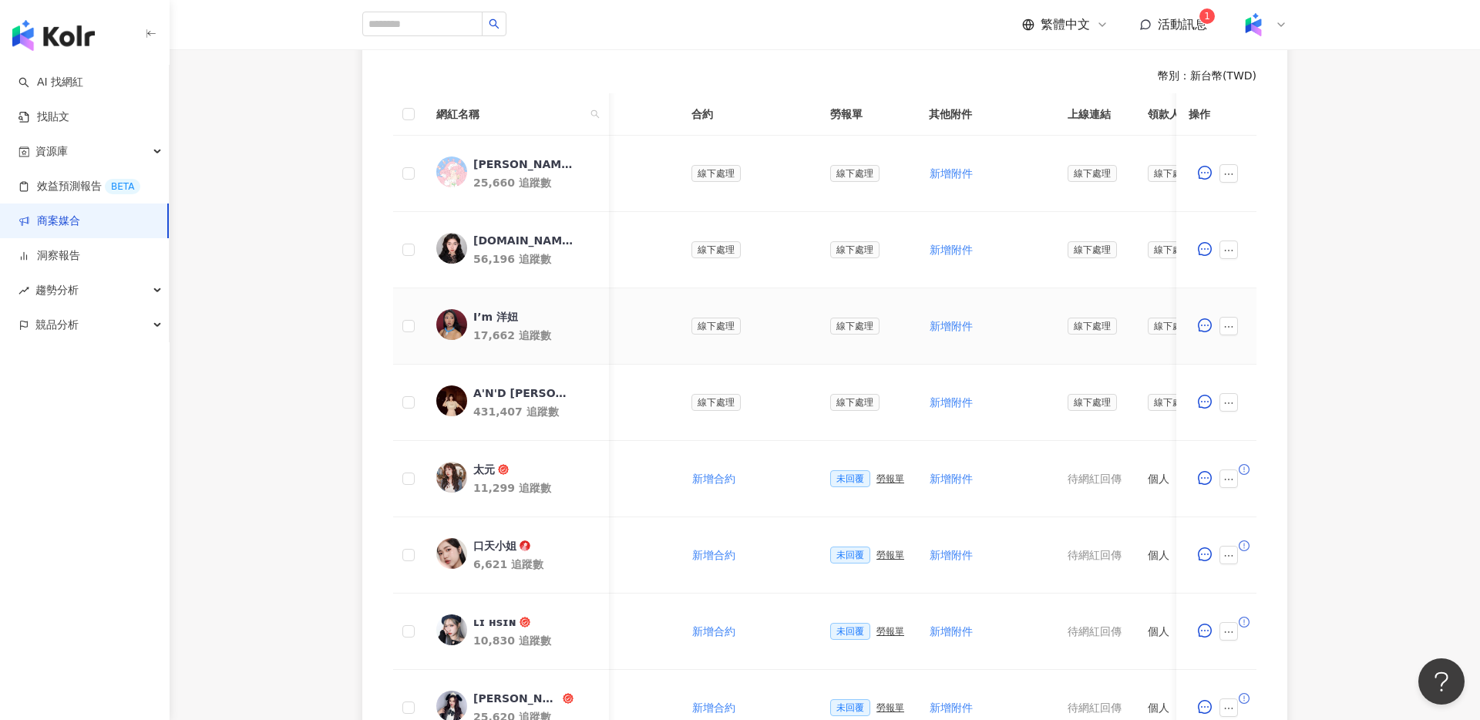
scroll to position [0, 80]
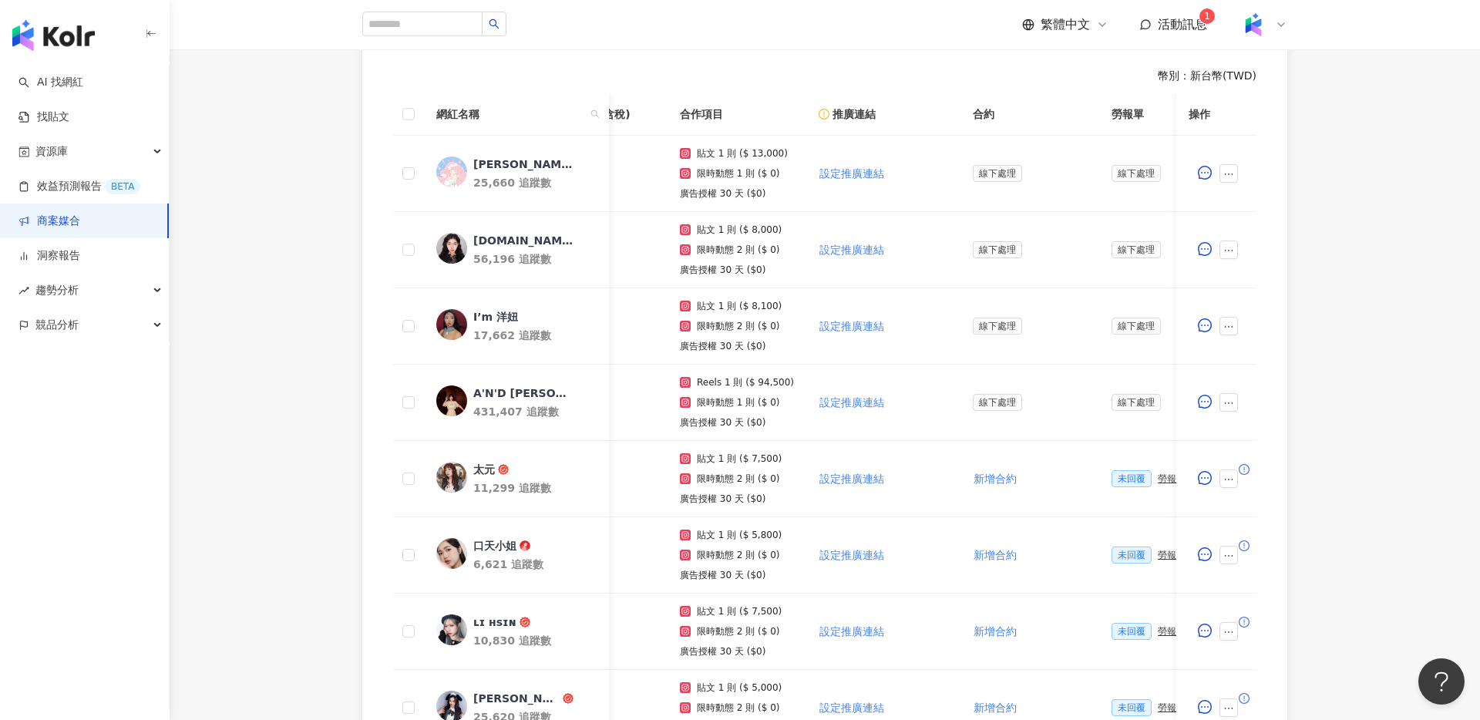
click at [279, 226] on div "0 待邀約 0 確認中 8 執行中 0 已結束 0 無意願/取消合作 幣別 ： 新台幣 ( TWD ) 網紅名稱 合作總酬勞 (含稅) 合作項目 推廣連結 合…" at bounding box center [825, 377] width 1310 height 874
